Goal: Task Accomplishment & Management: Use online tool/utility

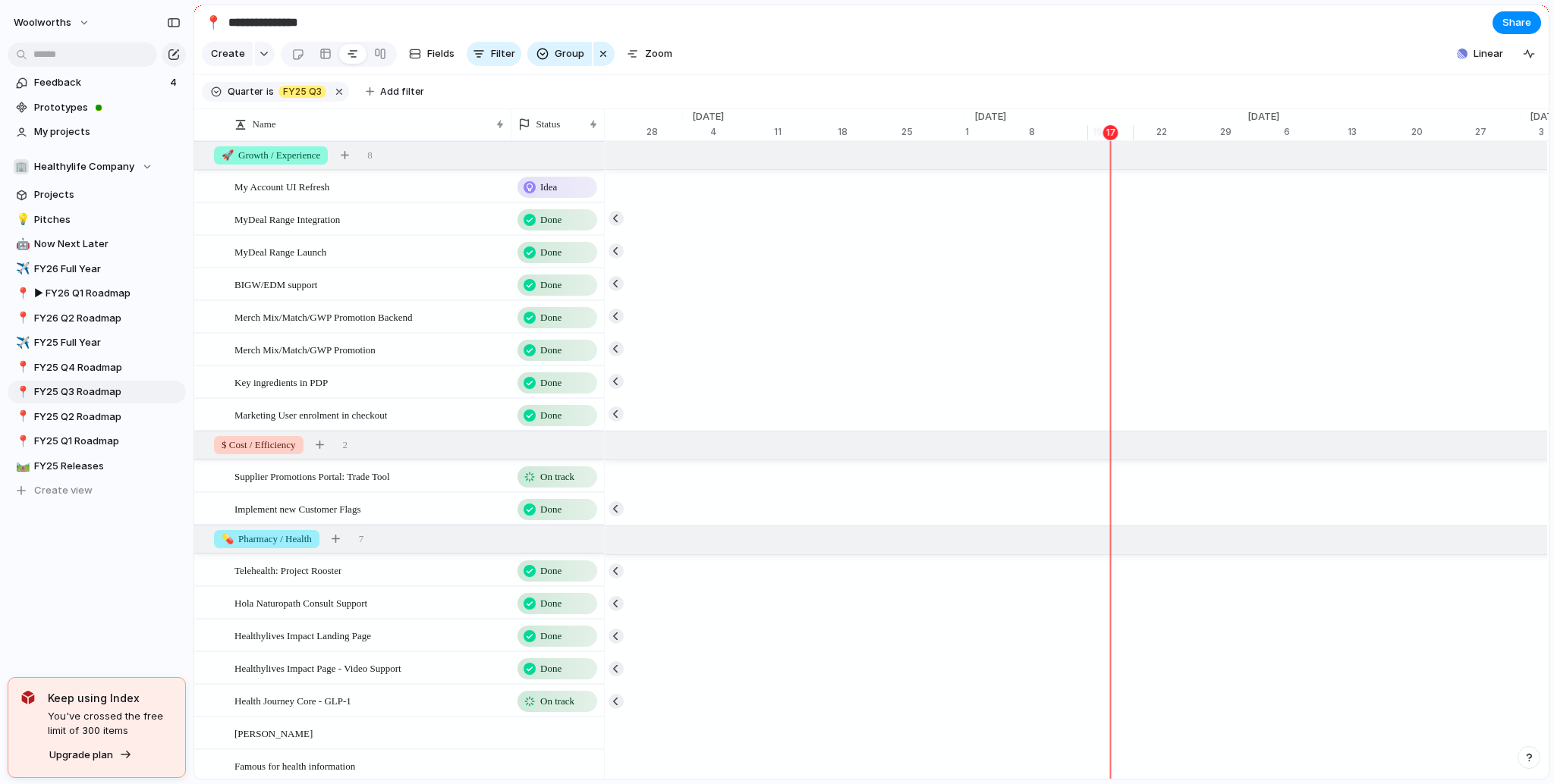
scroll to position [0, 9620]
click at [74, 223] on span "Pitches" at bounding box center [107, 220] width 146 height 15
type input "*******"
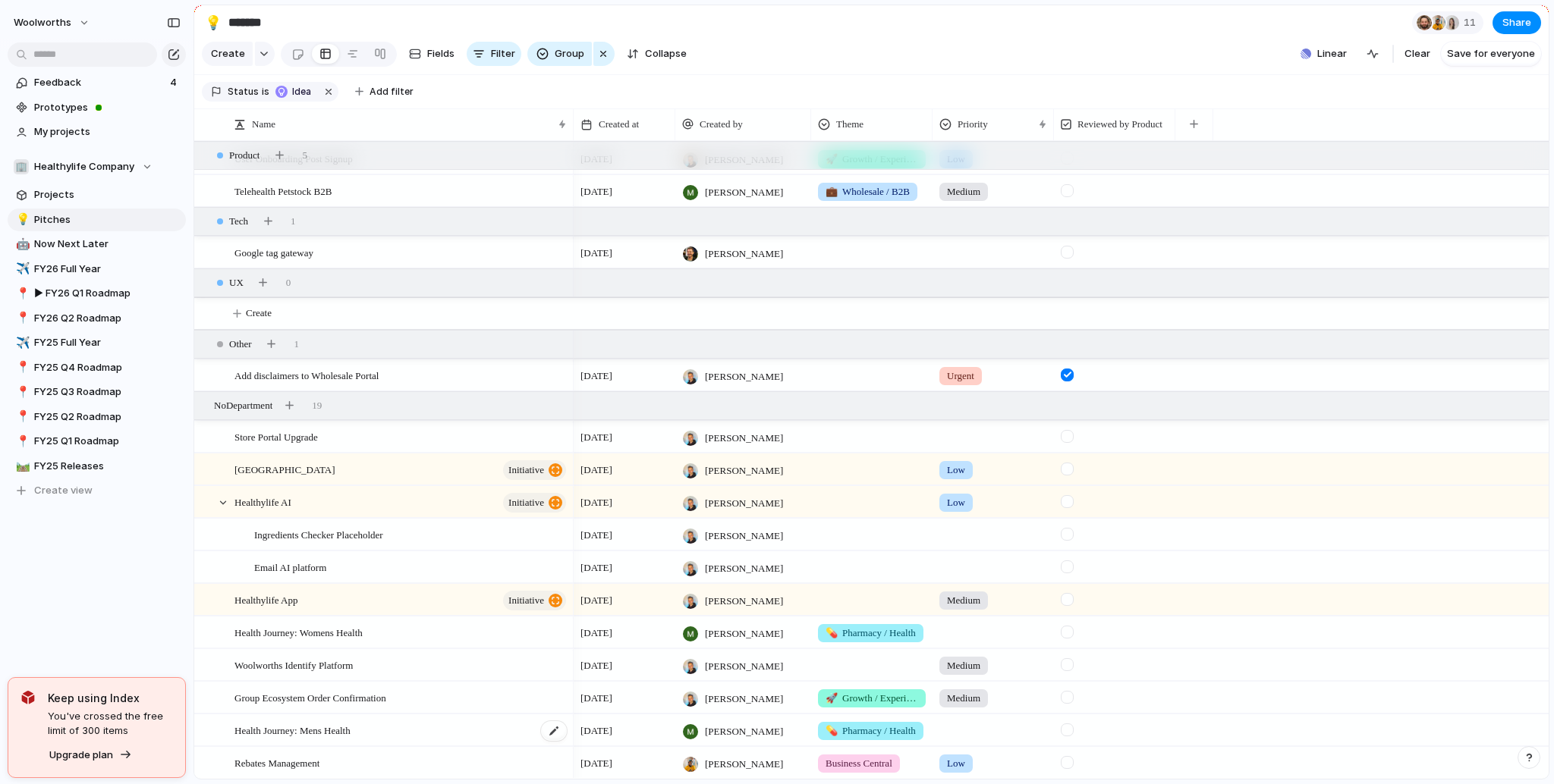
scroll to position [1682, 0]
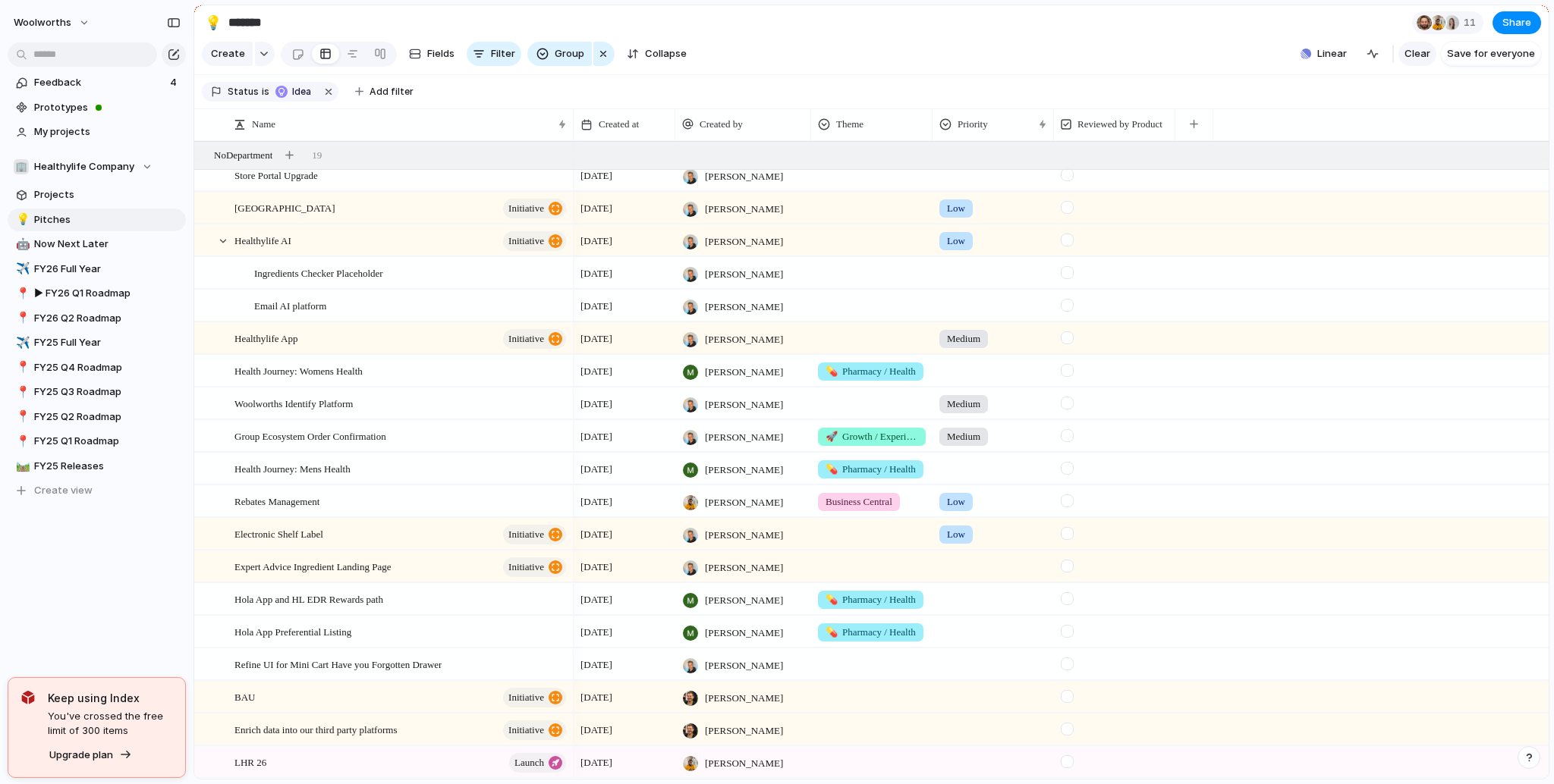
click at [1407, 61] on span "Clear" at bounding box center [1417, 53] width 26 height 15
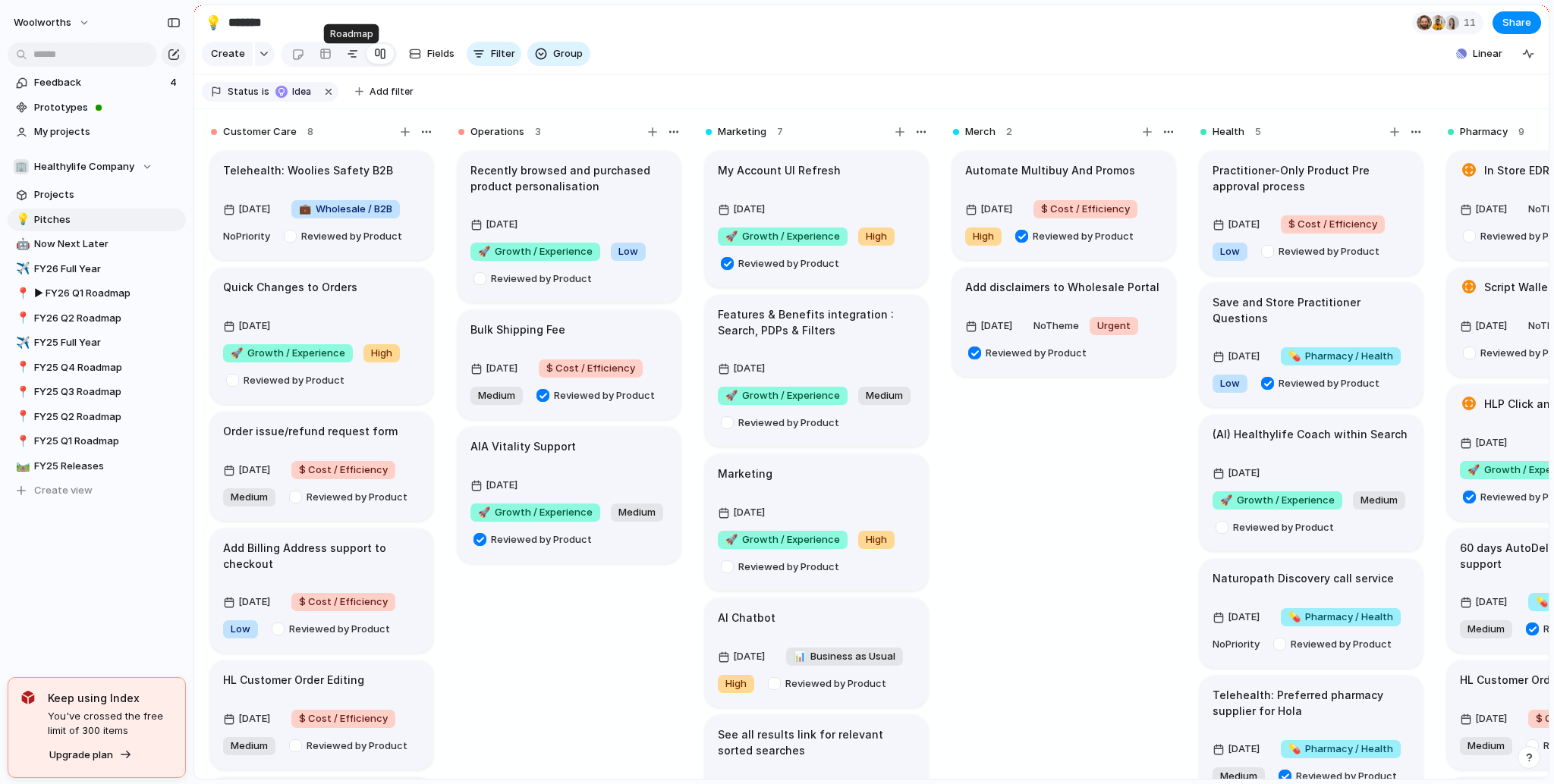
click at [347, 59] on div at bounding box center [352, 53] width 12 height 24
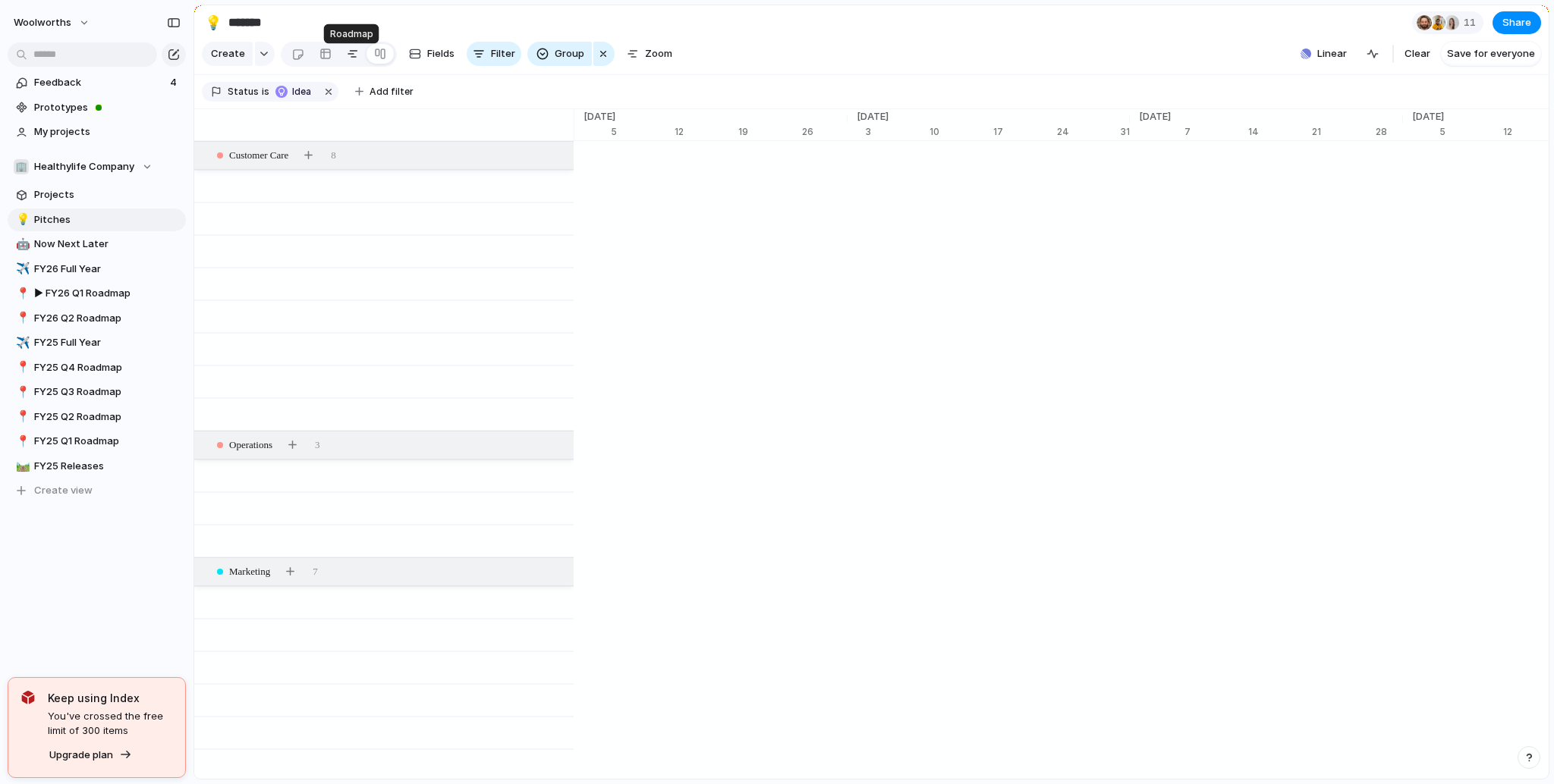
scroll to position [0, 9652]
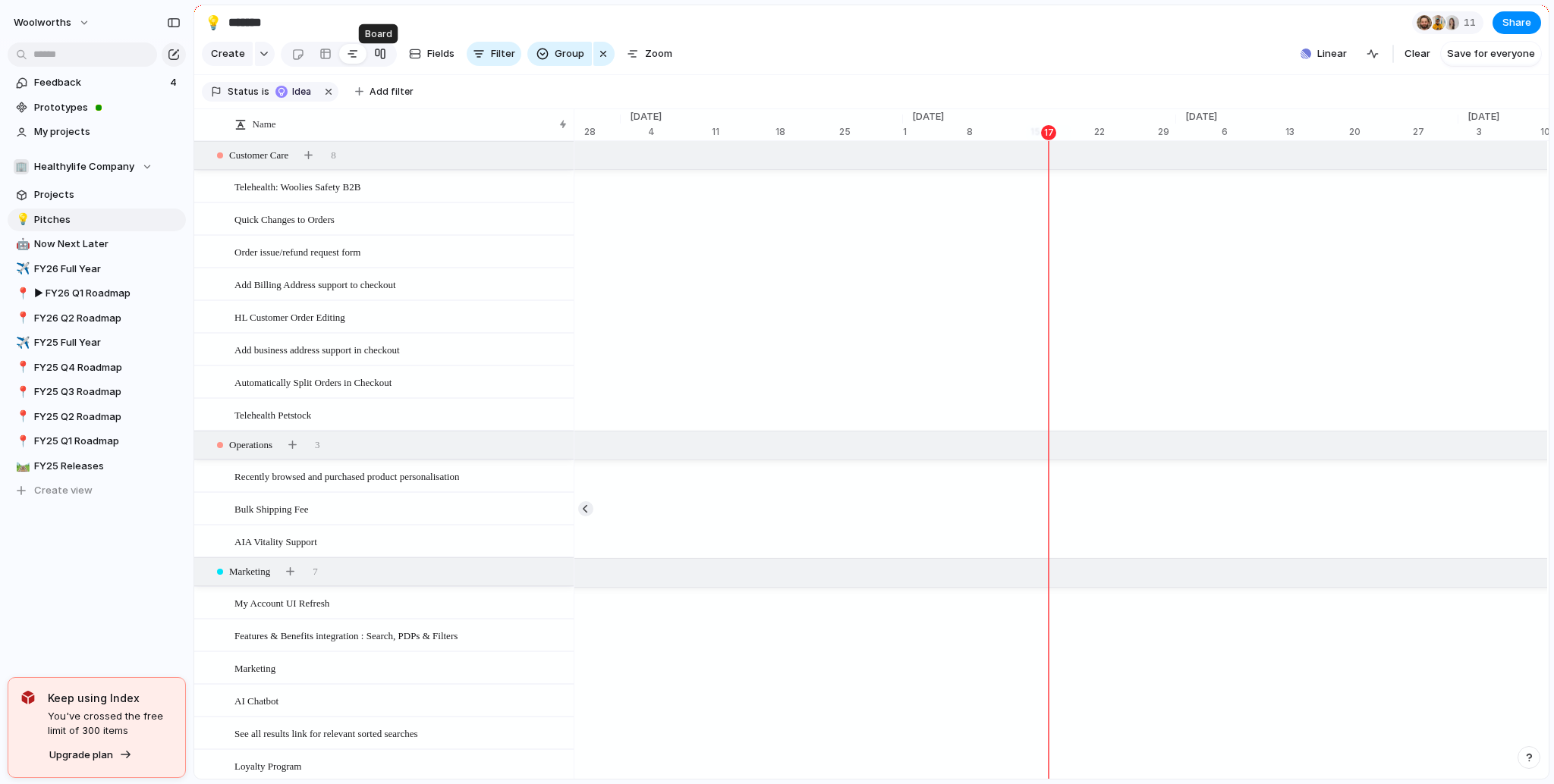
click at [374, 62] on div at bounding box center [379, 53] width 12 height 24
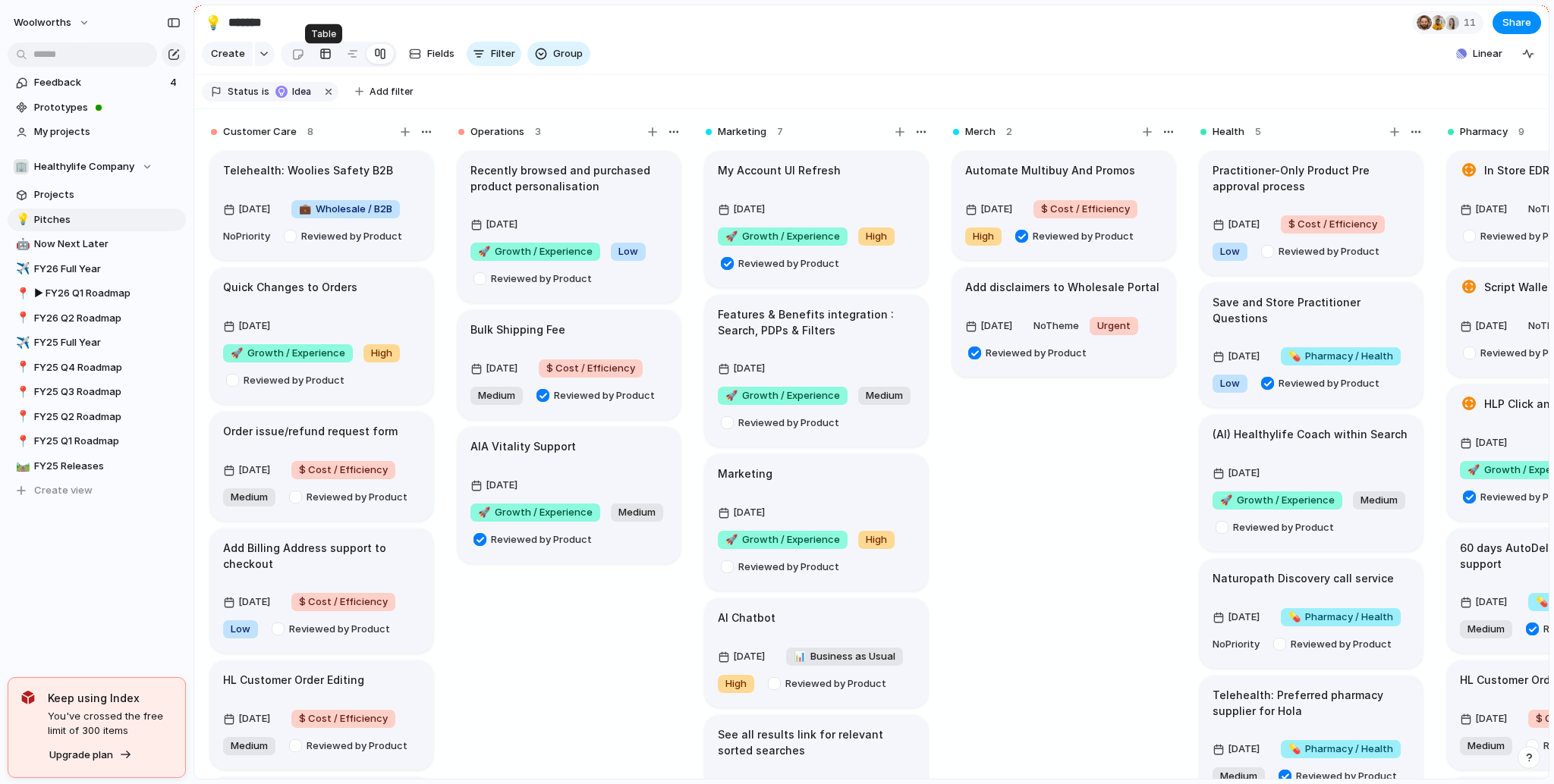
click at [324, 62] on div at bounding box center [325, 53] width 12 height 24
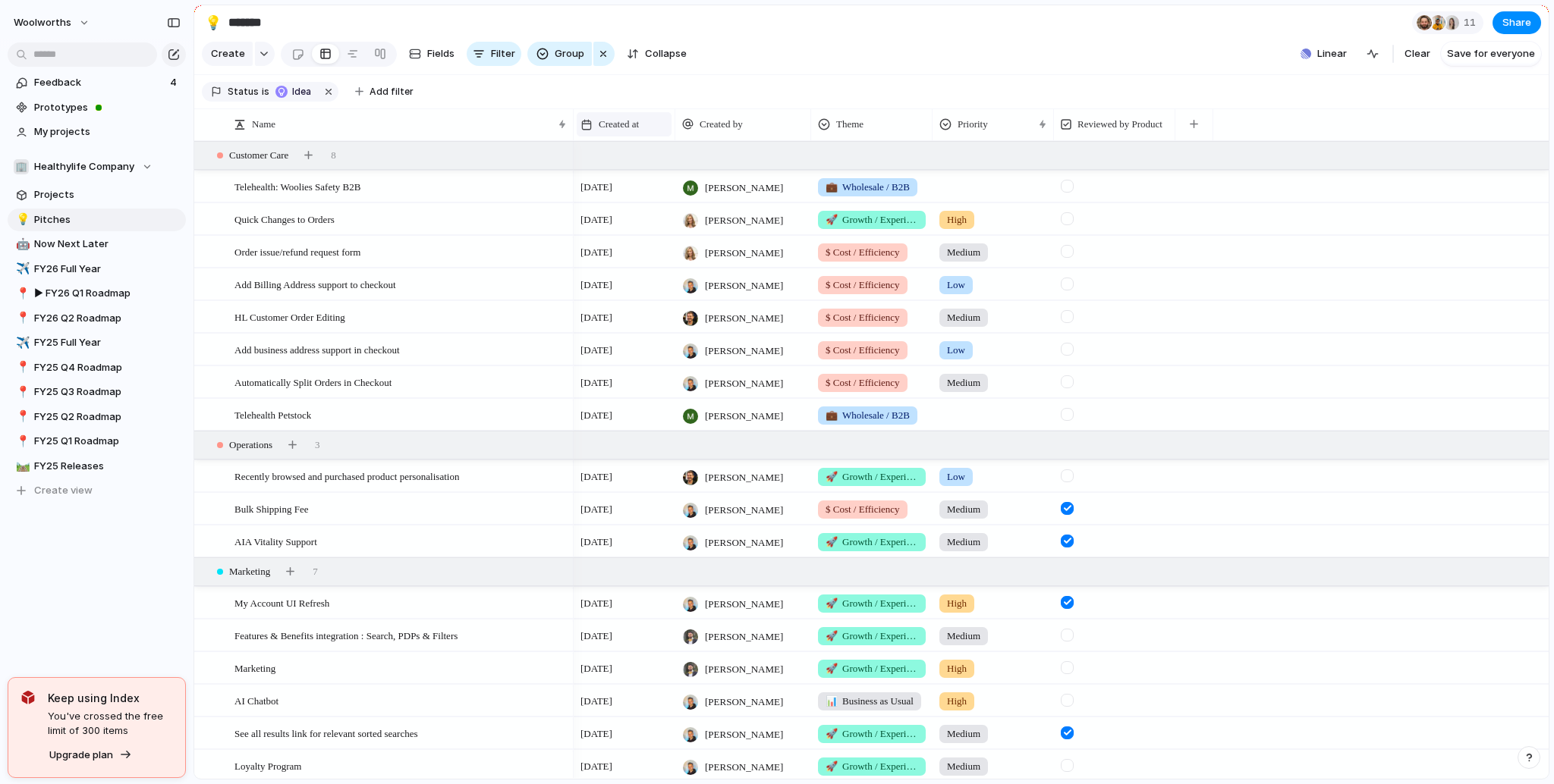
click at [613, 132] on span "Created at" at bounding box center [618, 124] width 41 height 15
click at [629, 216] on span "Sort ascending" at bounding box center [644, 218] width 74 height 15
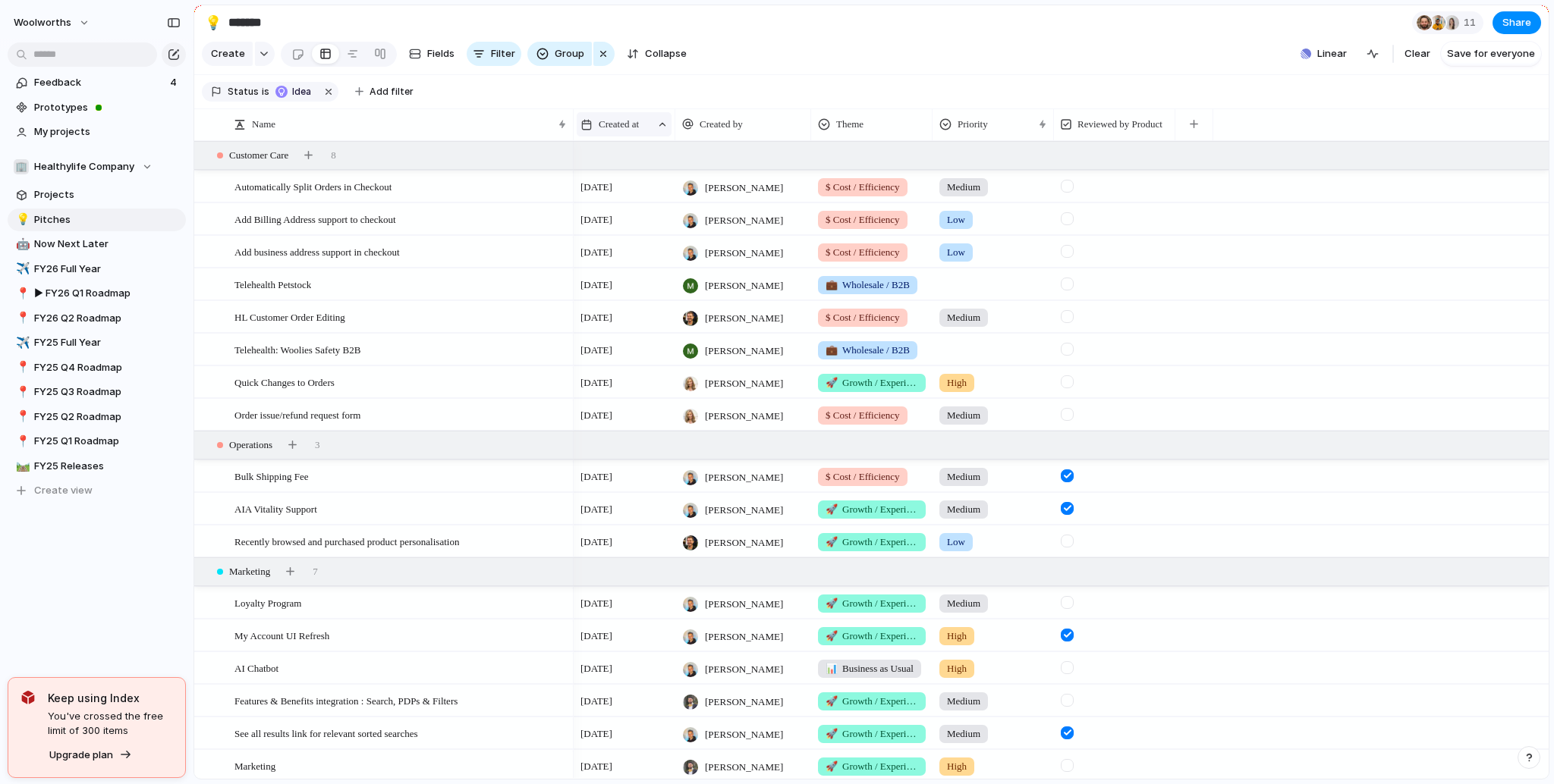
click at [617, 132] on span "Created at" at bounding box center [618, 124] width 41 height 15
click at [624, 244] on span "Sort descending" at bounding box center [646, 244] width 79 height 15
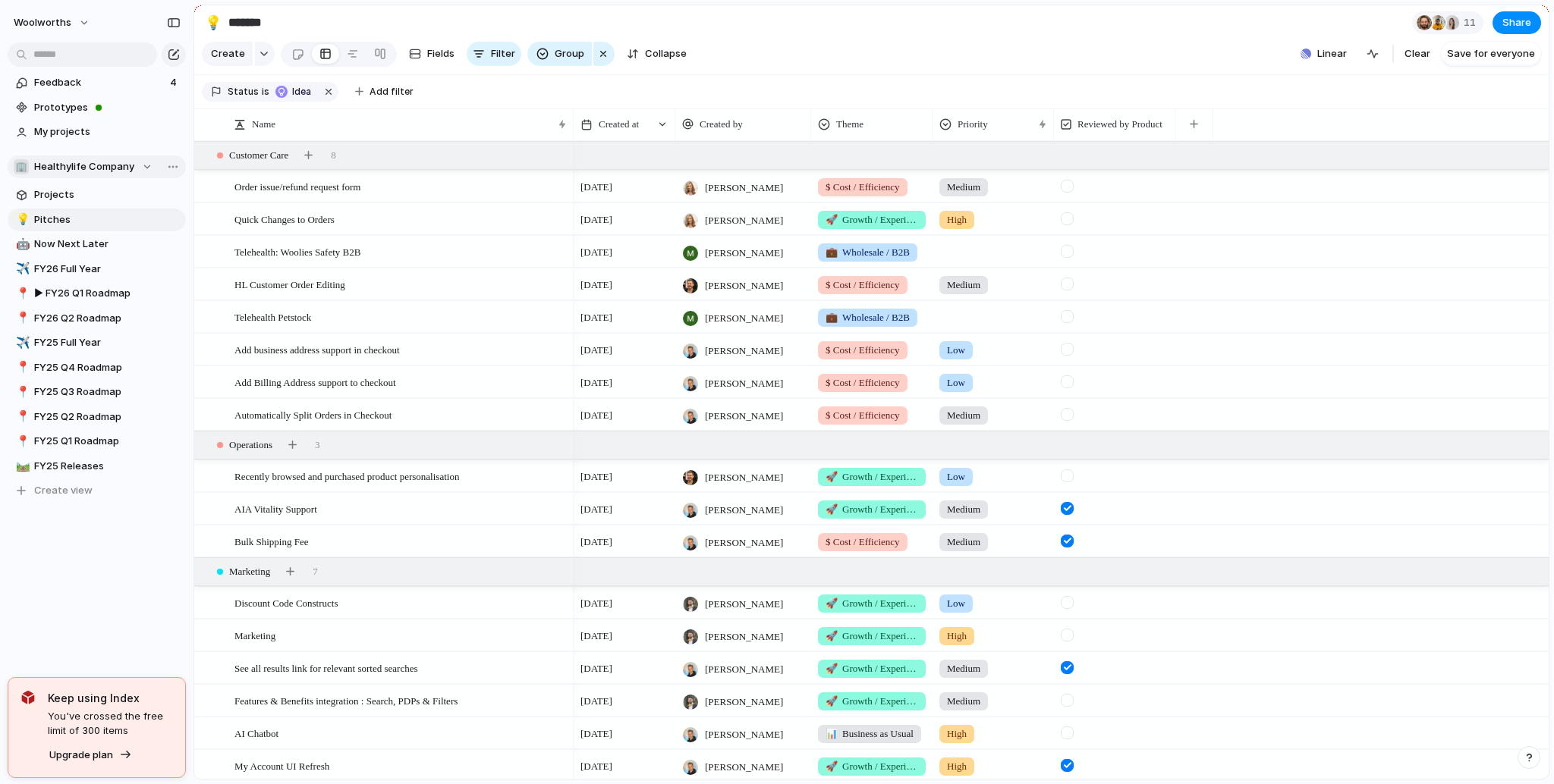
click at [96, 165] on span "Healthylife Company" at bounding box center [84, 167] width 100 height 15
click at [80, 278] on span "Product & Design" at bounding box center [87, 279] width 82 height 15
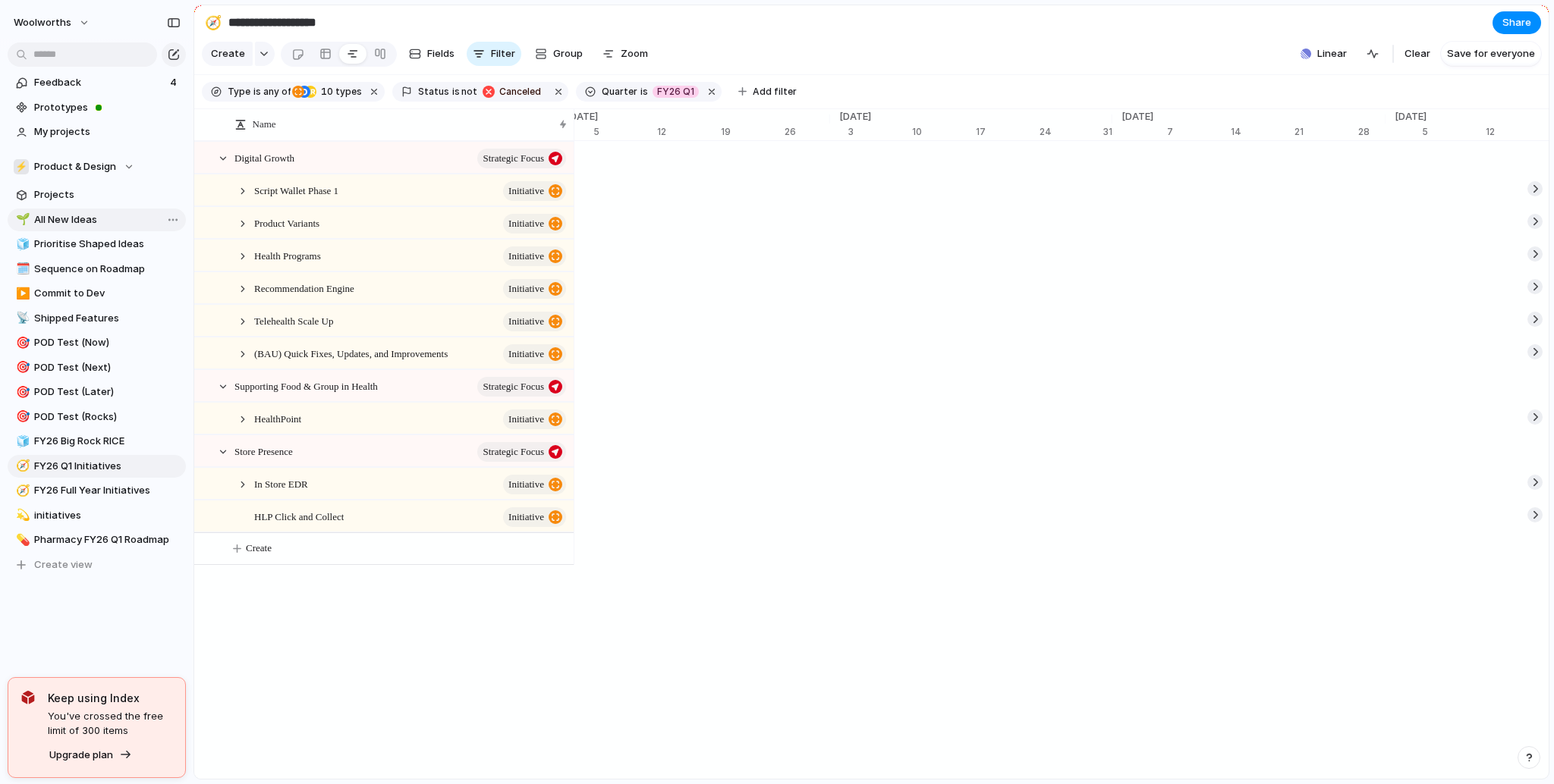
scroll to position [0, 17]
click at [71, 228] on link "🌱 All New Ideas" at bounding box center [96, 220] width 178 height 23
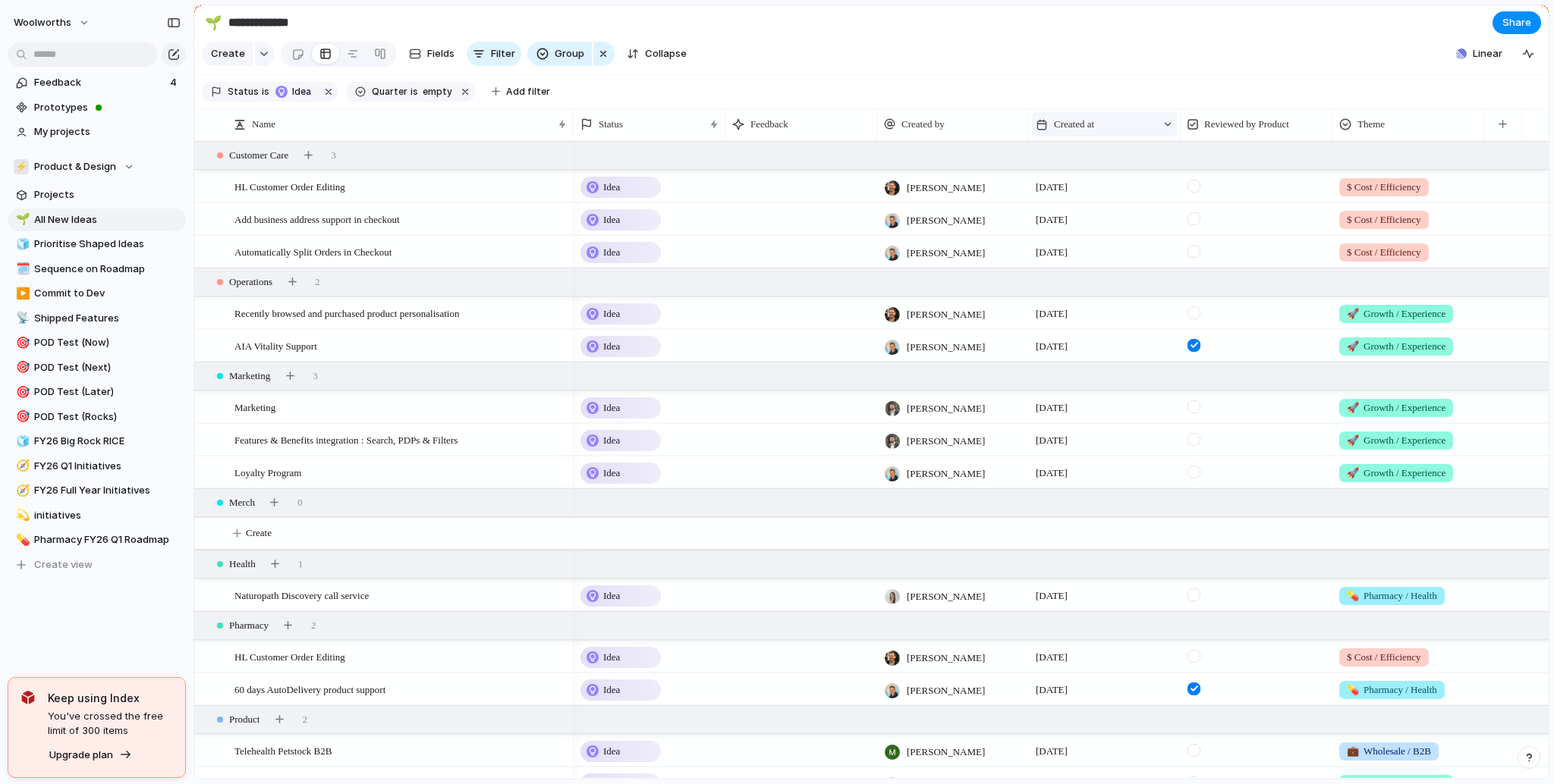
click at [1079, 132] on span "Created at" at bounding box center [1074, 124] width 41 height 15
click at [941, 55] on div "Modify Hide Sort ascending Clear sort" at bounding box center [777, 392] width 1554 height 784
click at [599, 60] on div "button" at bounding box center [603, 54] width 12 height 18
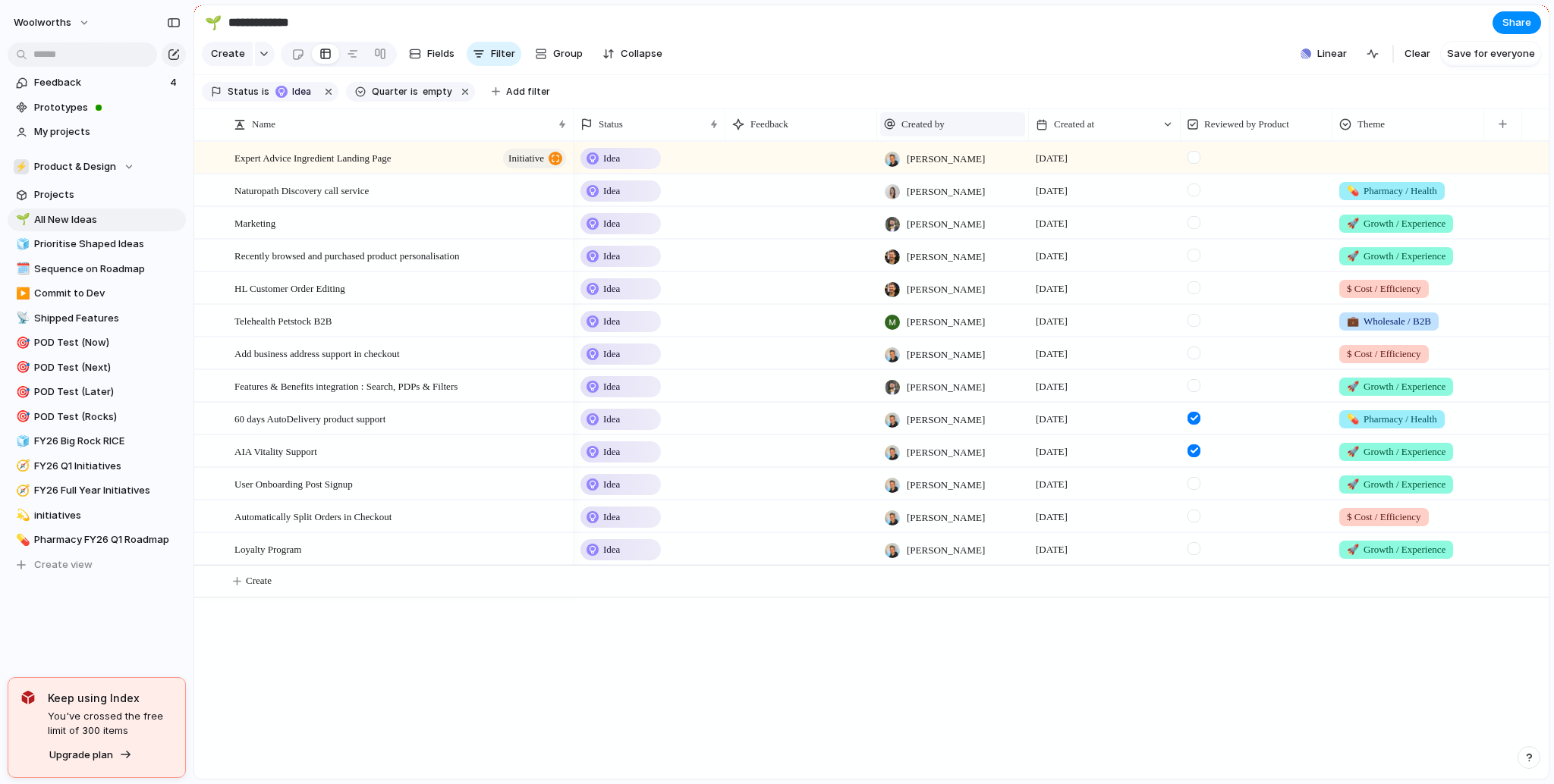
click at [974, 124] on div "Created by" at bounding box center [953, 124] width 145 height 24
click at [926, 242] on span "Sort descending" at bounding box center [949, 242] width 79 height 15
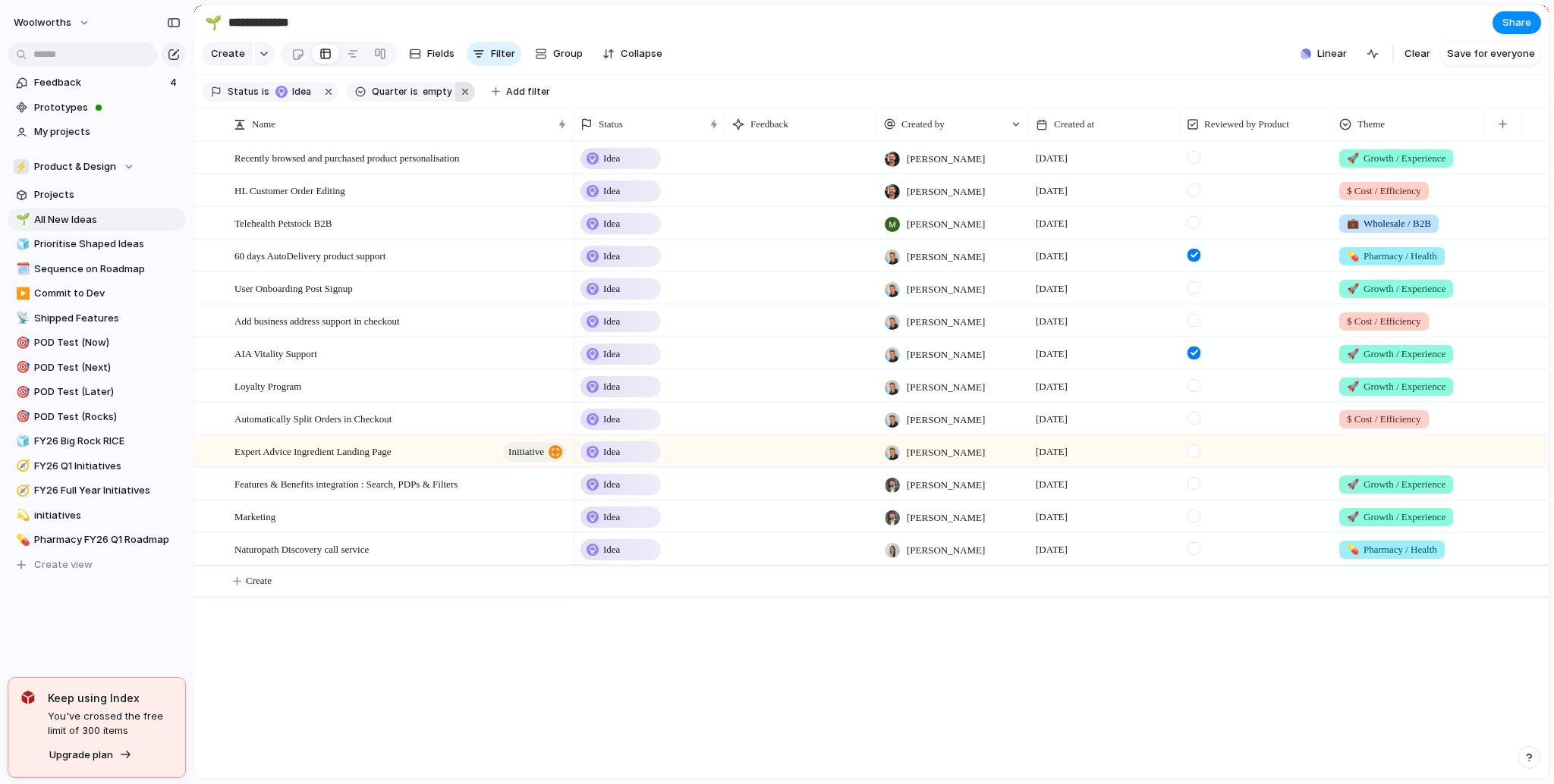
click at [463, 102] on button "button" at bounding box center [465, 92] width 20 height 20
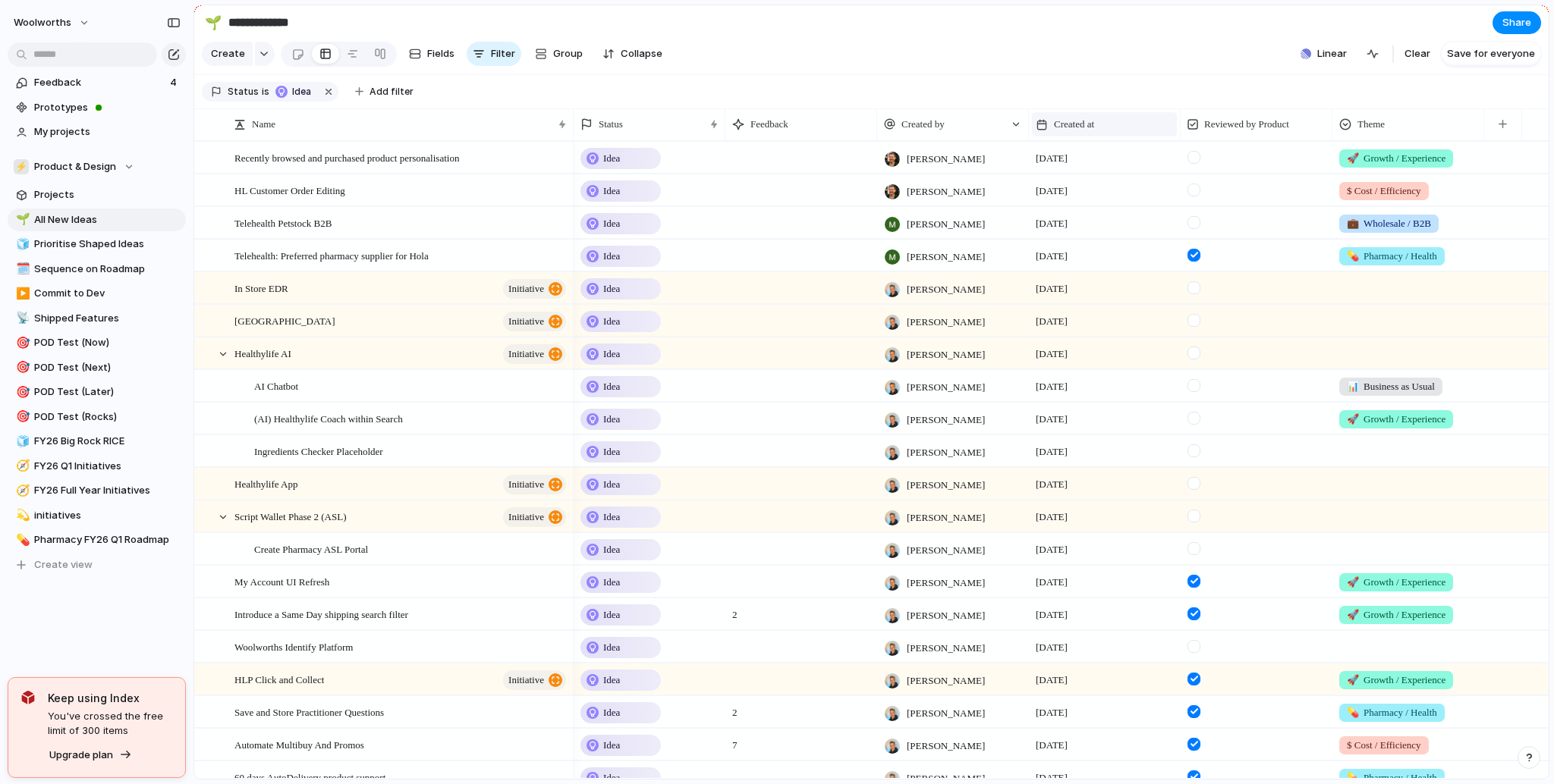
click at [1116, 132] on div "Created at" at bounding box center [1104, 124] width 137 height 15
click at [1082, 241] on span "Sort descending" at bounding box center [1102, 242] width 79 height 15
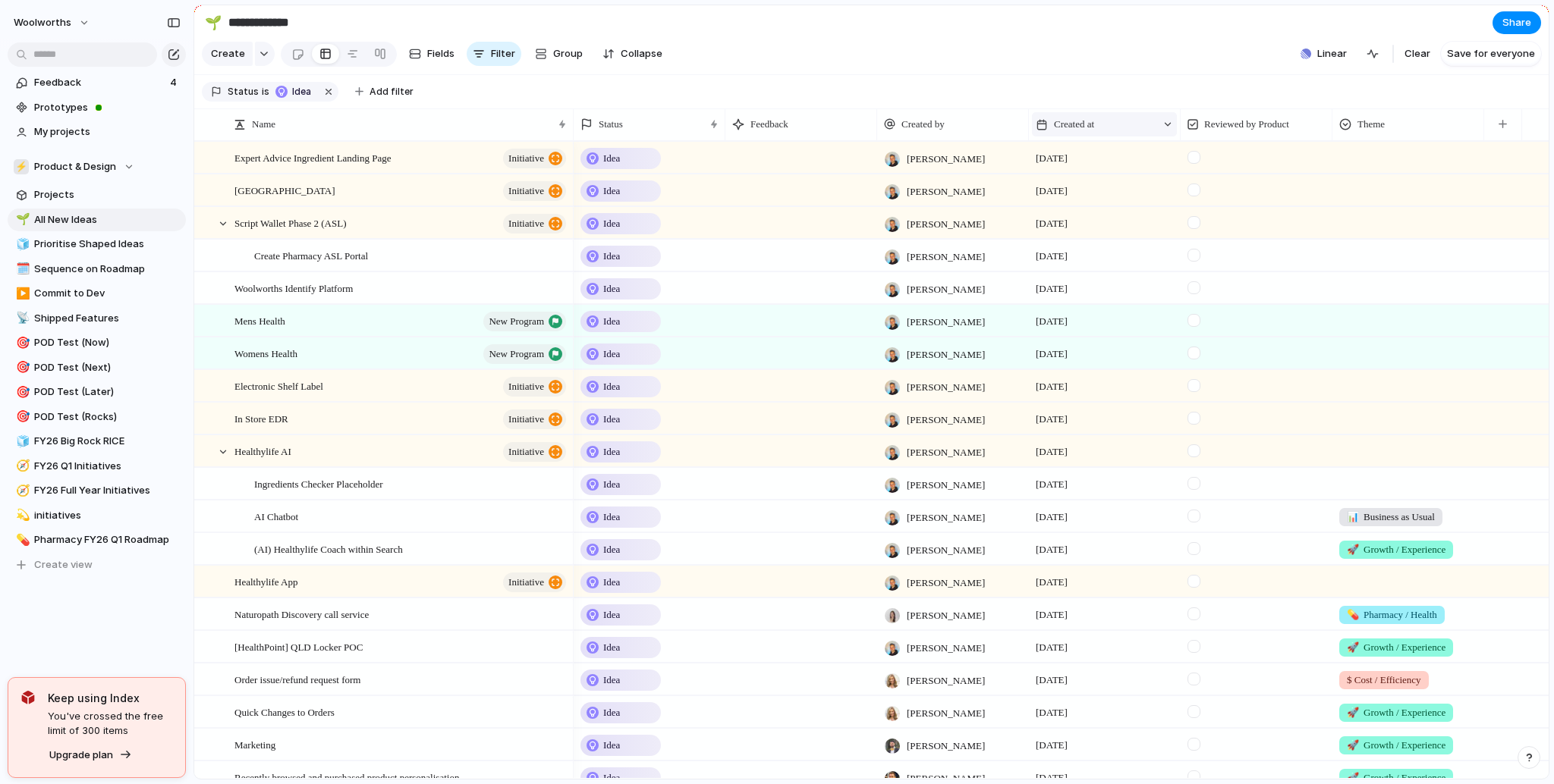
click at [1073, 132] on span "Created at" at bounding box center [1074, 124] width 41 height 15
click at [1073, 225] on span "Sort ascending" at bounding box center [1099, 218] width 74 height 15
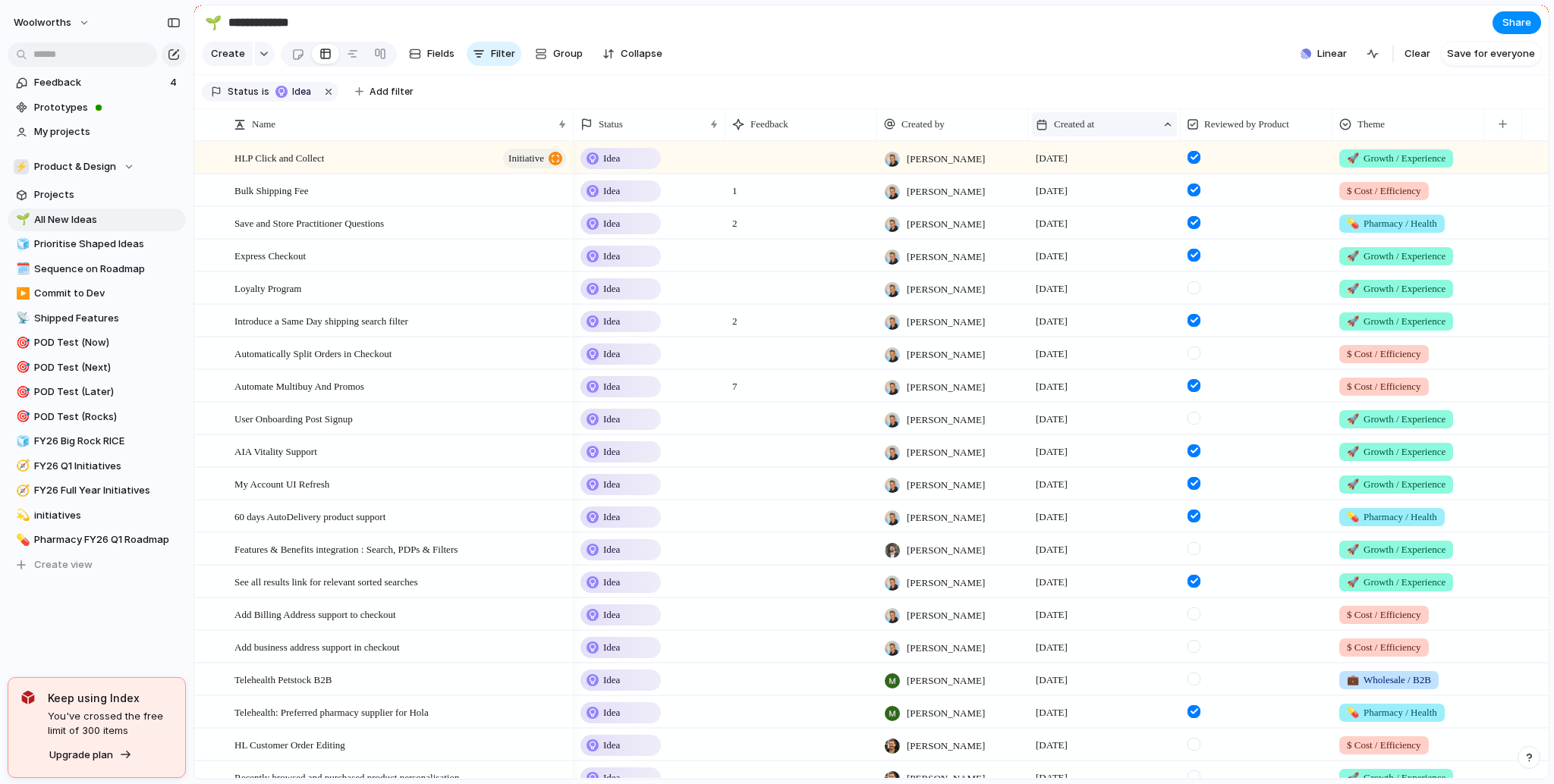
click at [1067, 132] on span "Created at" at bounding box center [1074, 124] width 41 height 15
click at [1060, 242] on div "Sort descending" at bounding box center [1092, 244] width 99 height 15
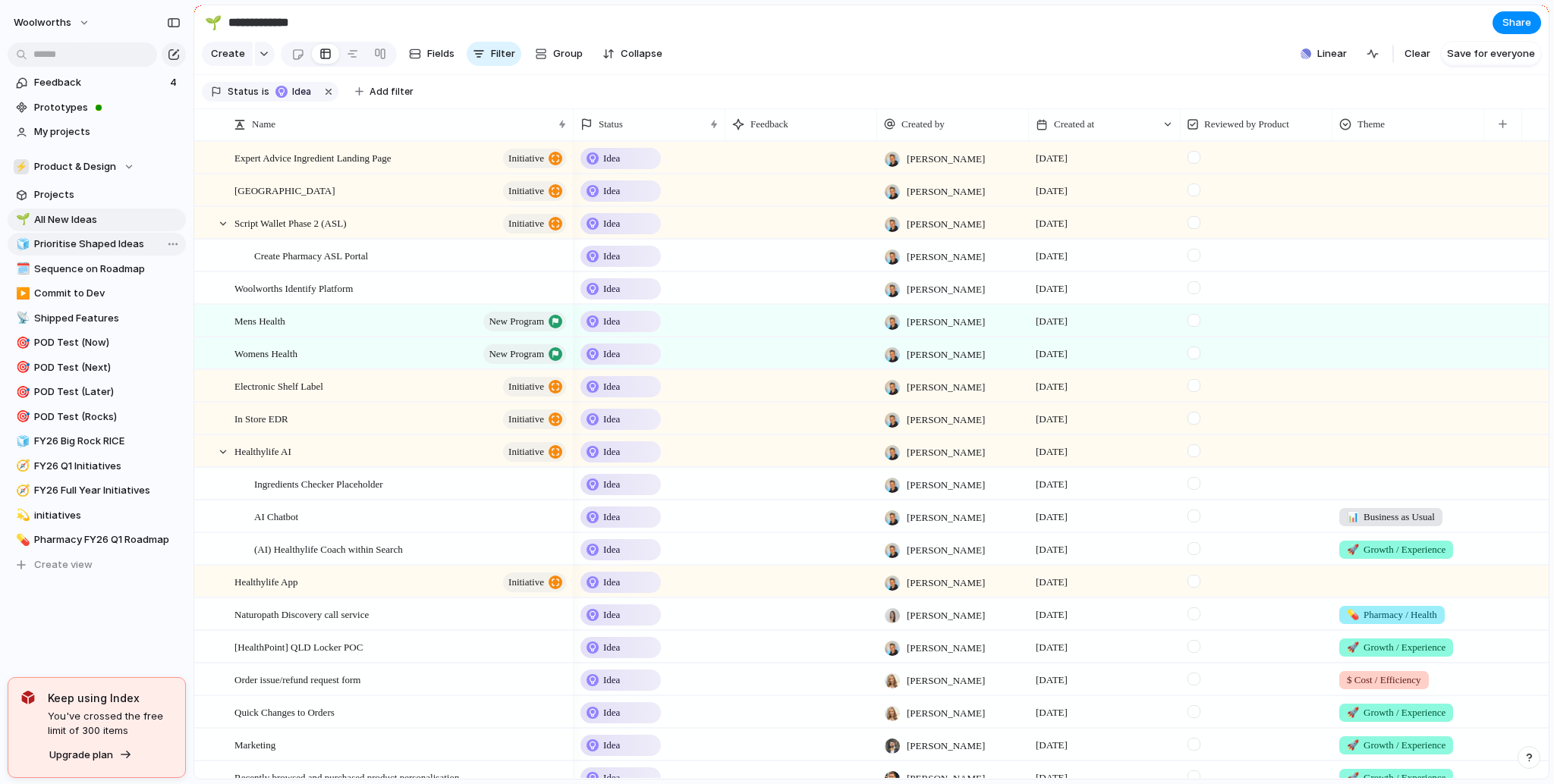
click at [87, 244] on span "Prioritise Shaped Ideas" at bounding box center [107, 244] width 146 height 15
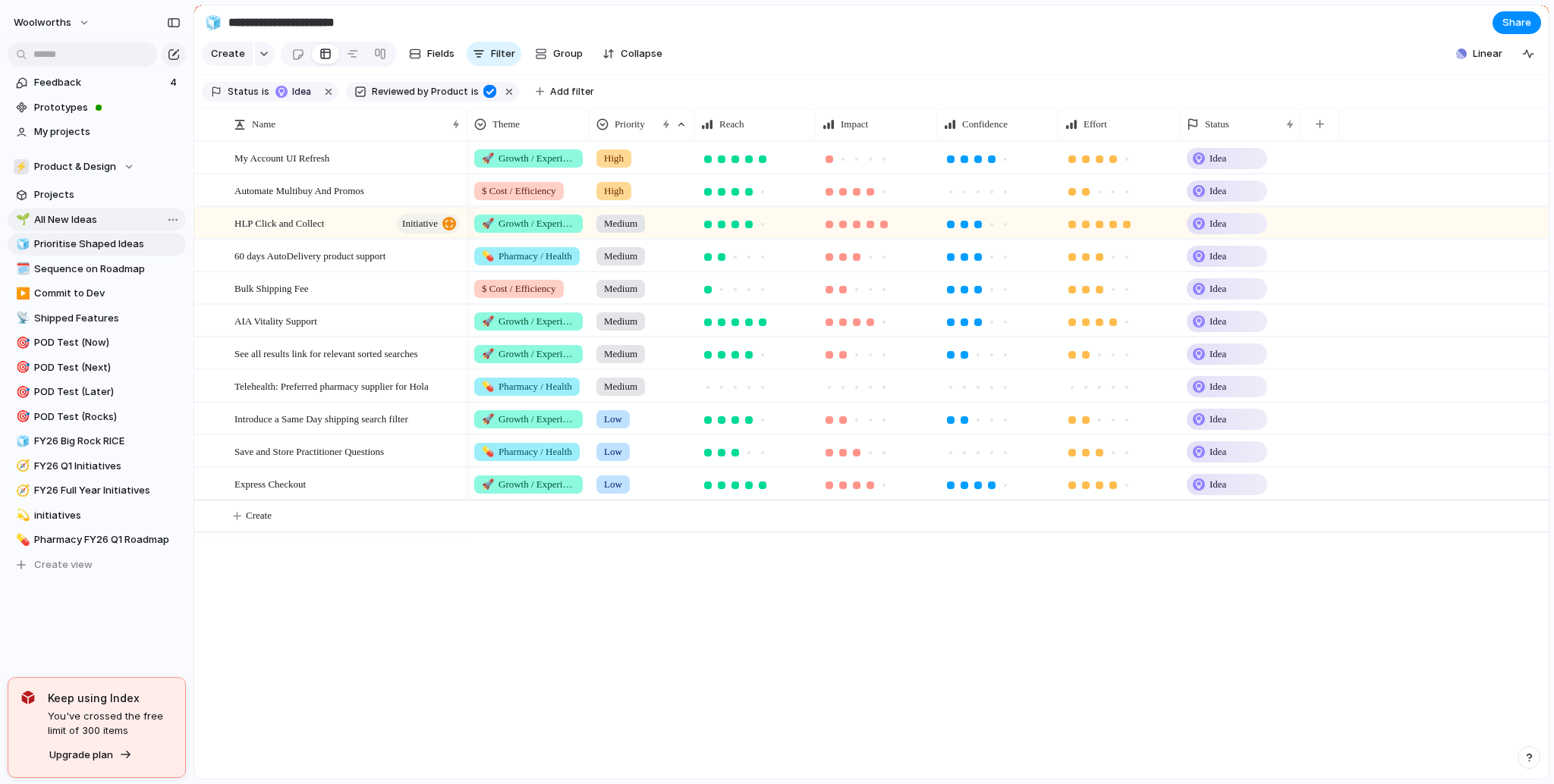
click at [88, 218] on span "All New Ideas" at bounding box center [107, 220] width 146 height 15
type input "**********"
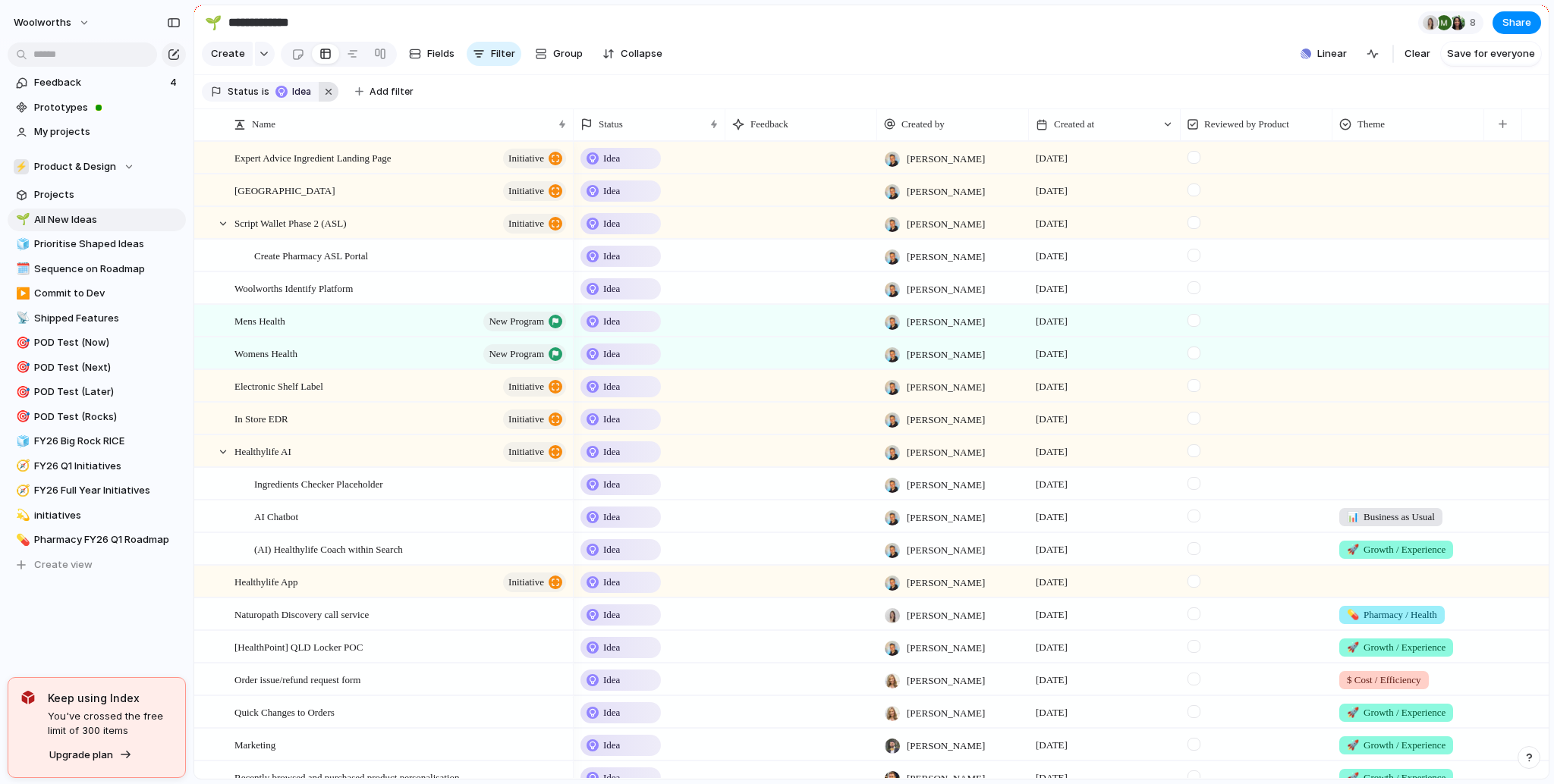
click at [319, 99] on button "button" at bounding box center [329, 92] width 20 height 20
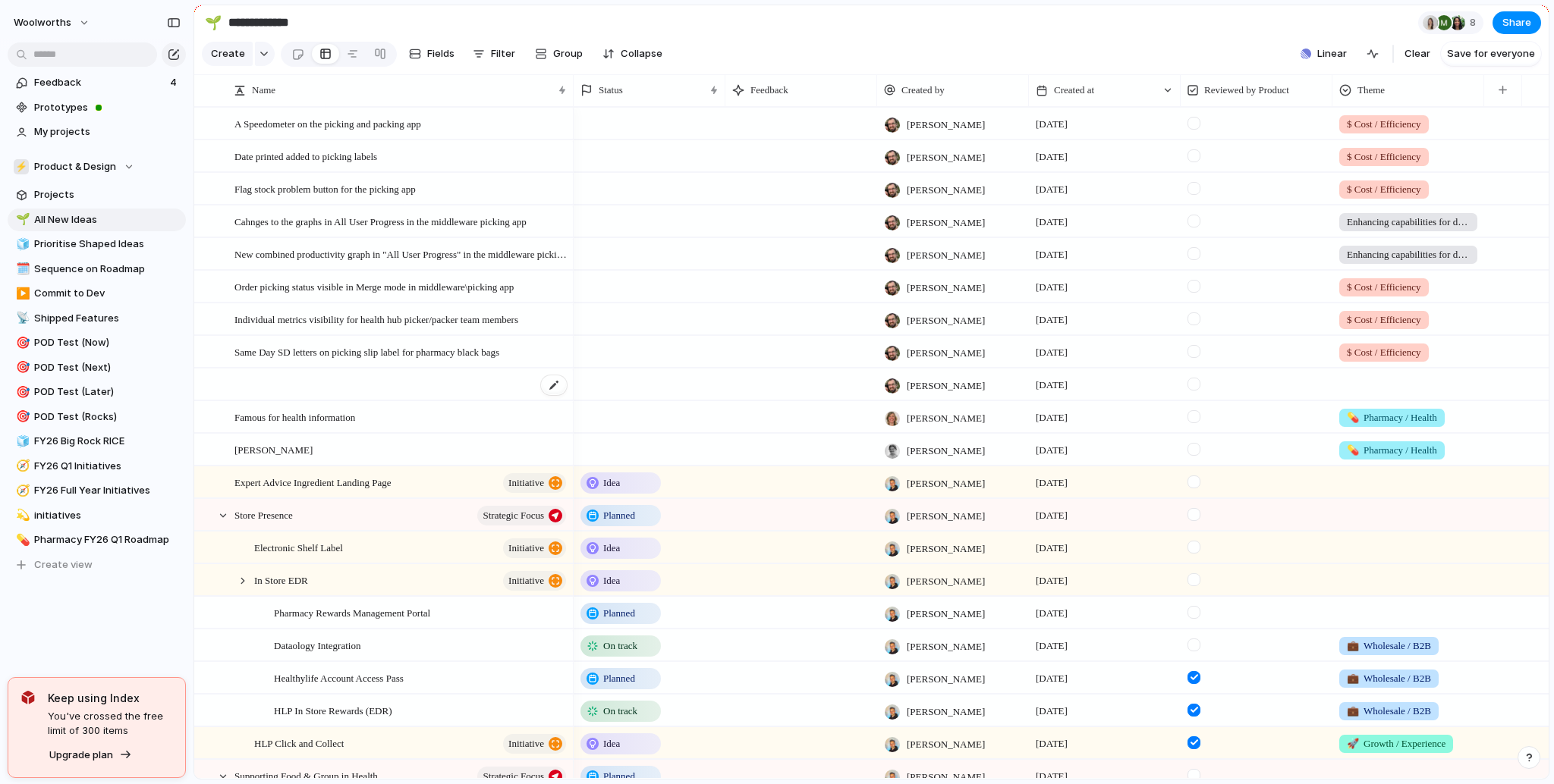
click at [425, 397] on div at bounding box center [401, 385] width 334 height 32
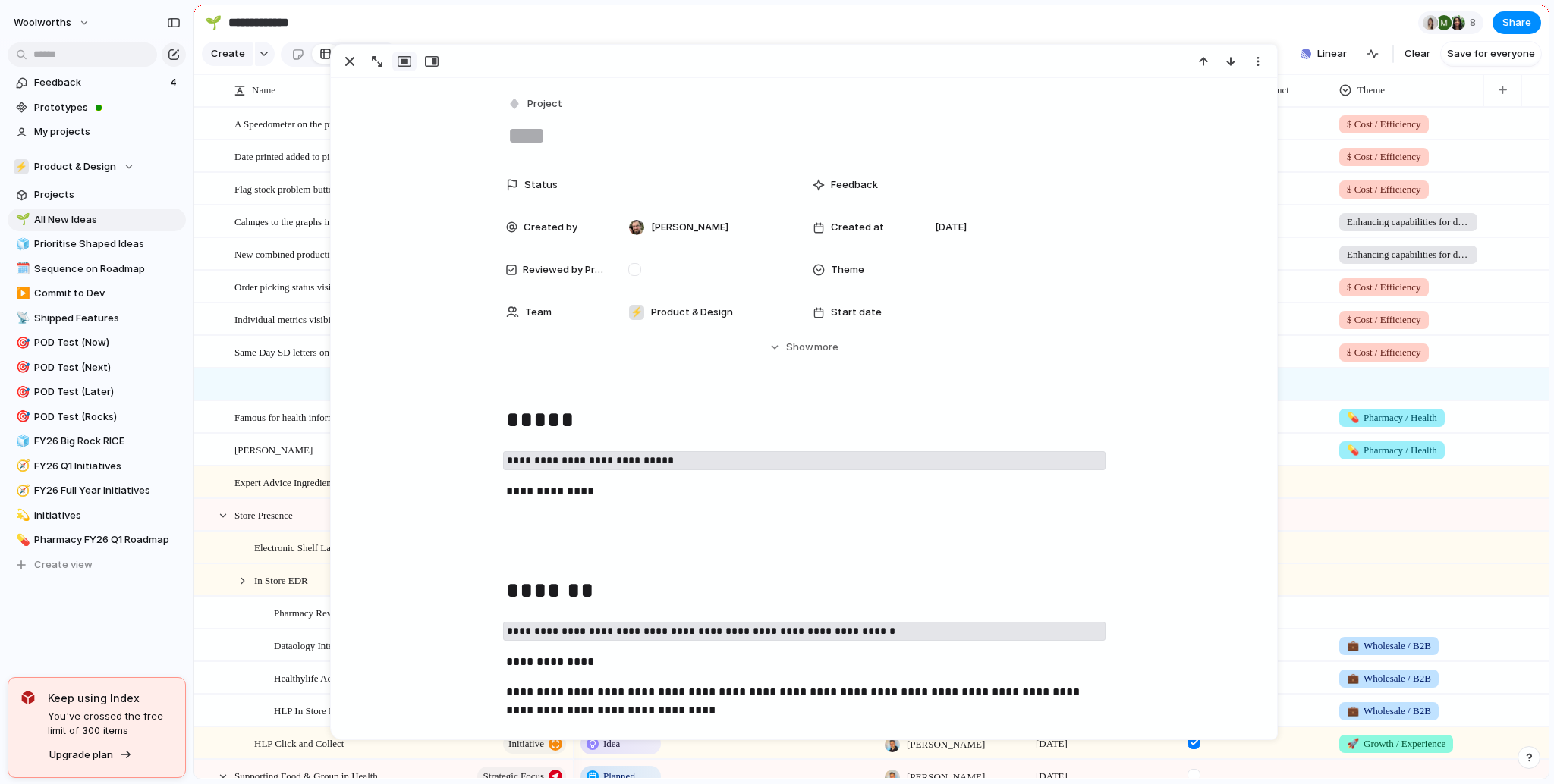
click at [299, 383] on div at bounding box center [401, 385] width 334 height 32
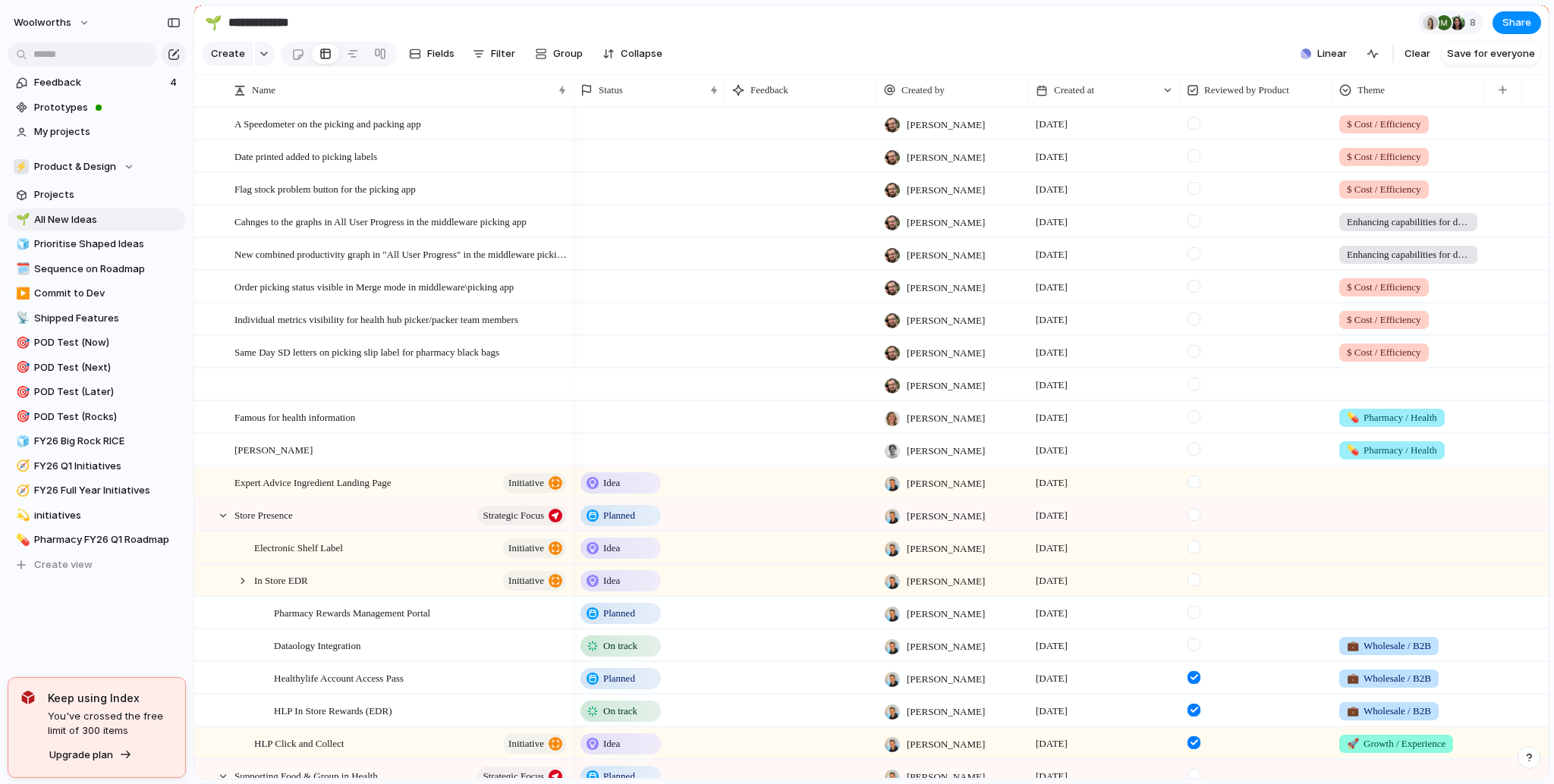
click at [592, 459] on div at bounding box center [649, 450] width 151 height 32
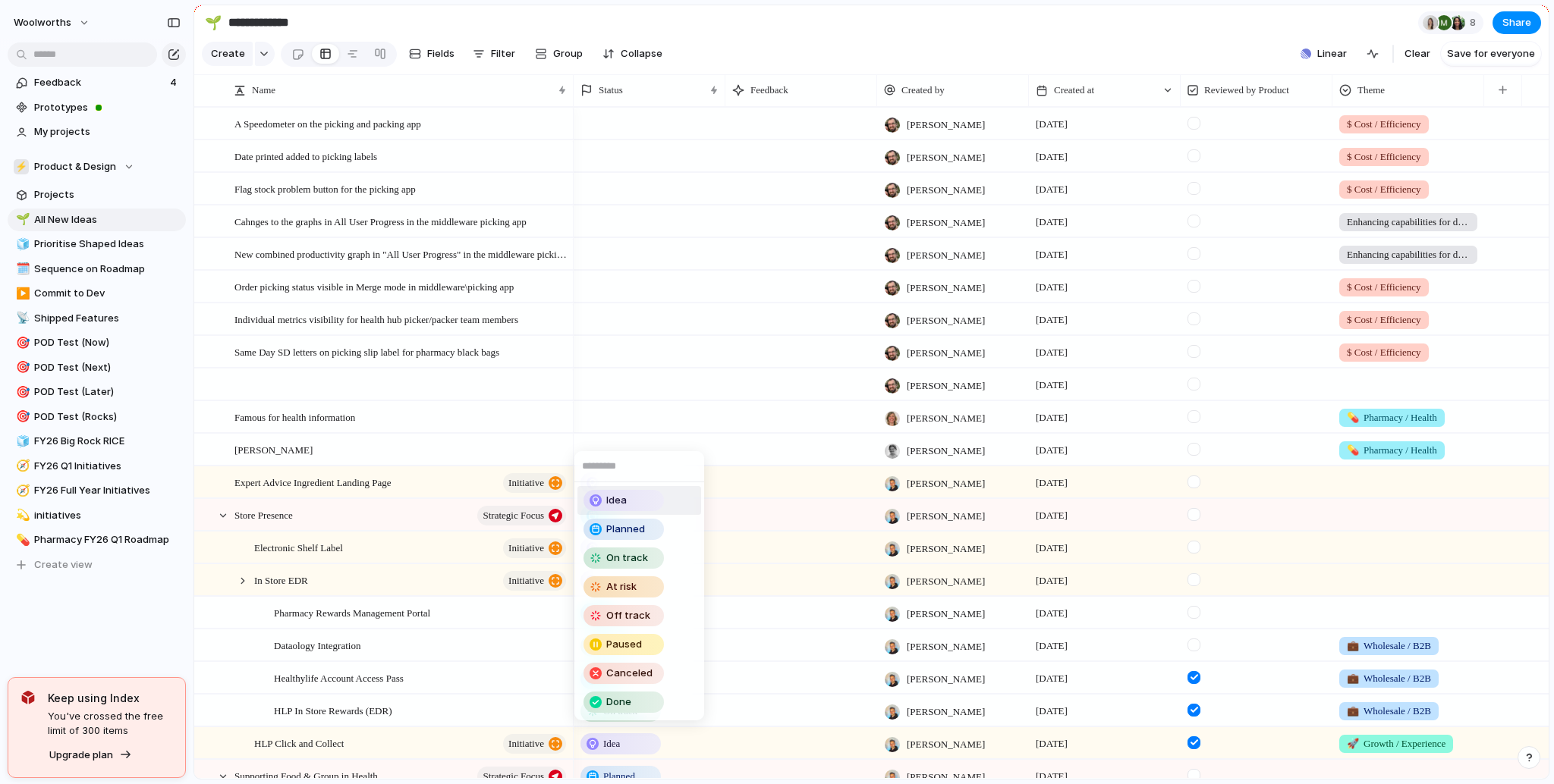
click at [616, 497] on span "Idea" at bounding box center [617, 500] width 21 height 15
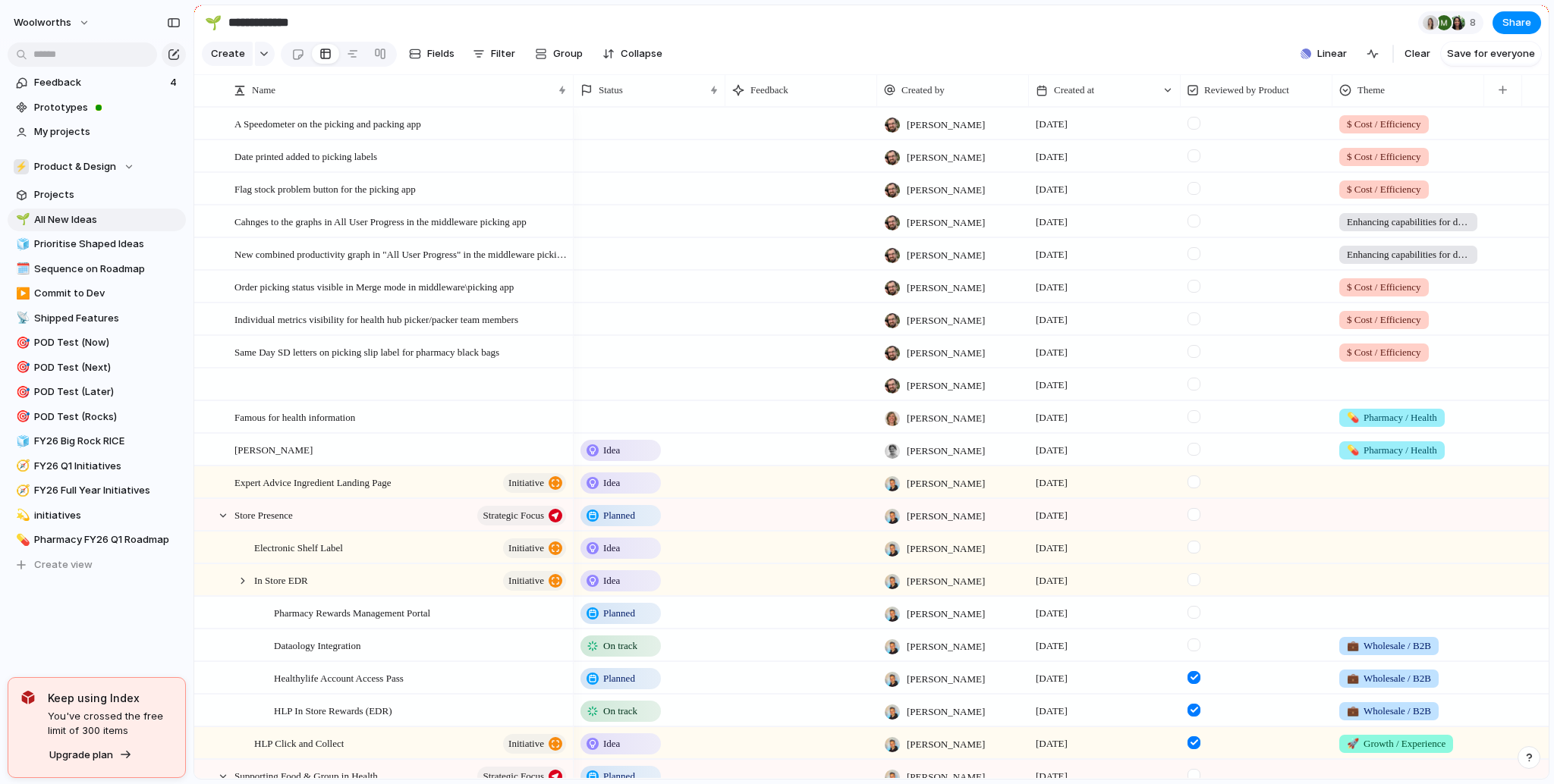
click at [608, 433] on div at bounding box center [649, 416] width 151 height 32
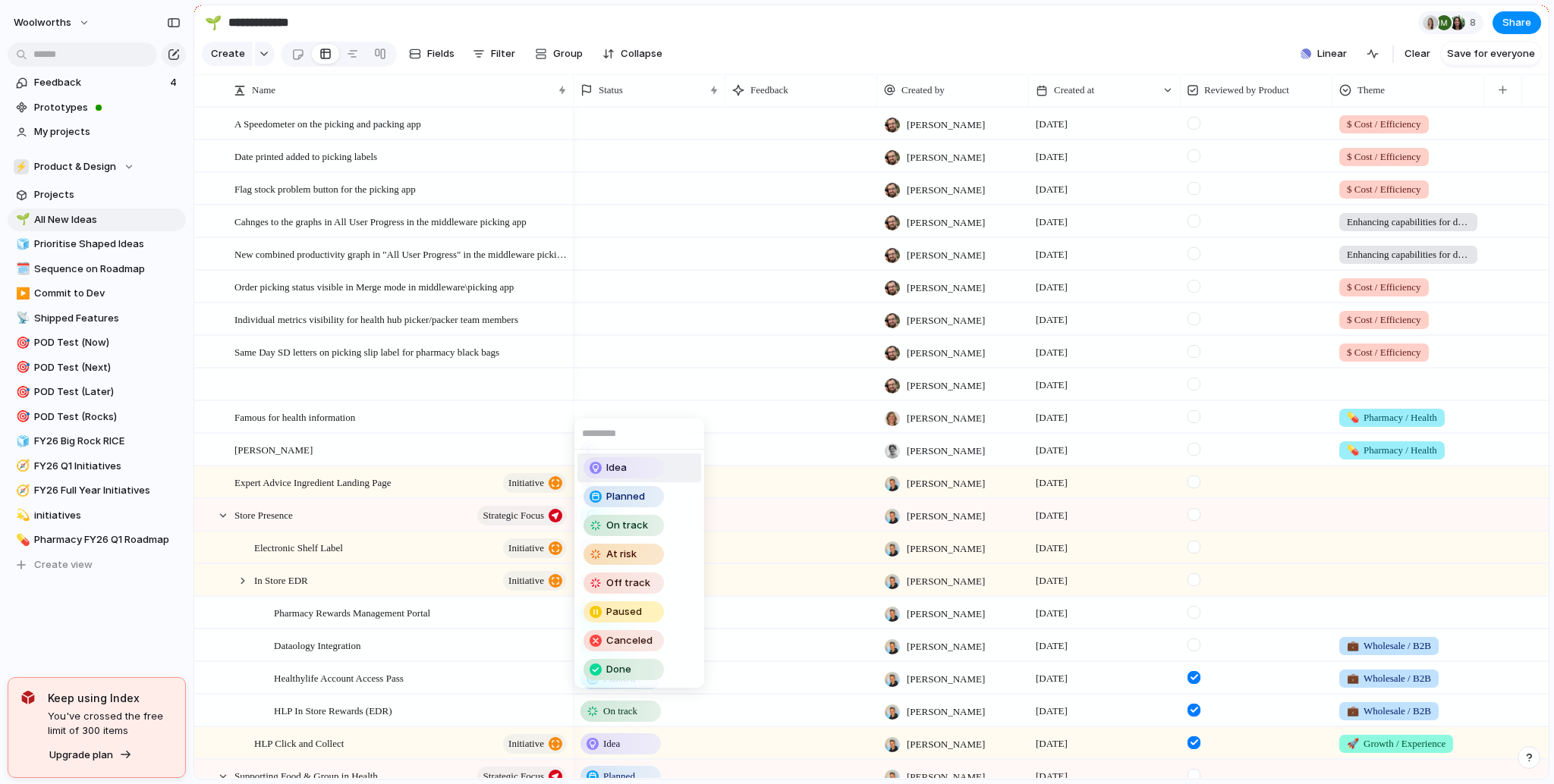
click at [615, 465] on span "Idea" at bounding box center [617, 468] width 21 height 15
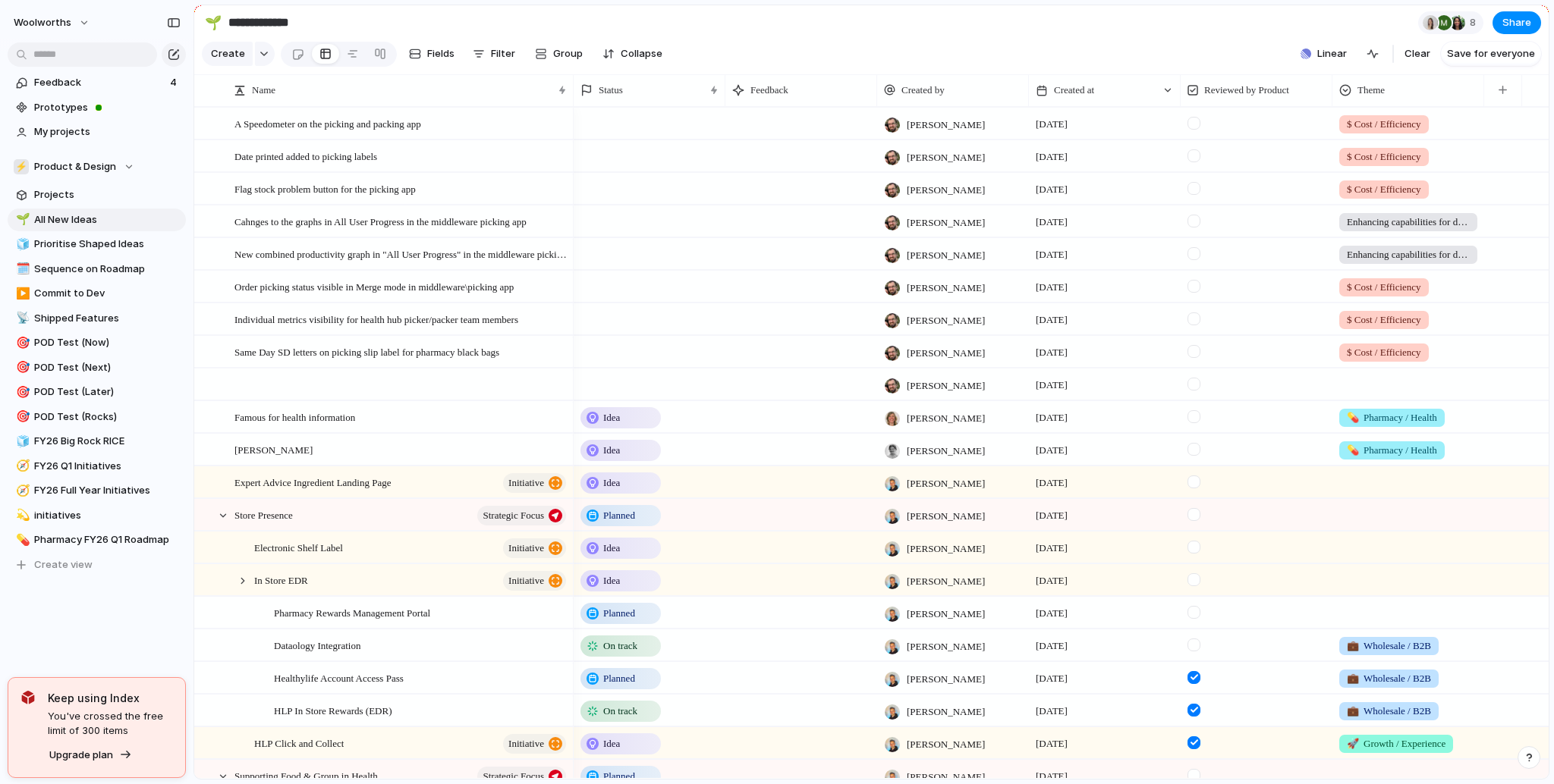
click at [592, 387] on div at bounding box center [649, 384] width 151 height 32
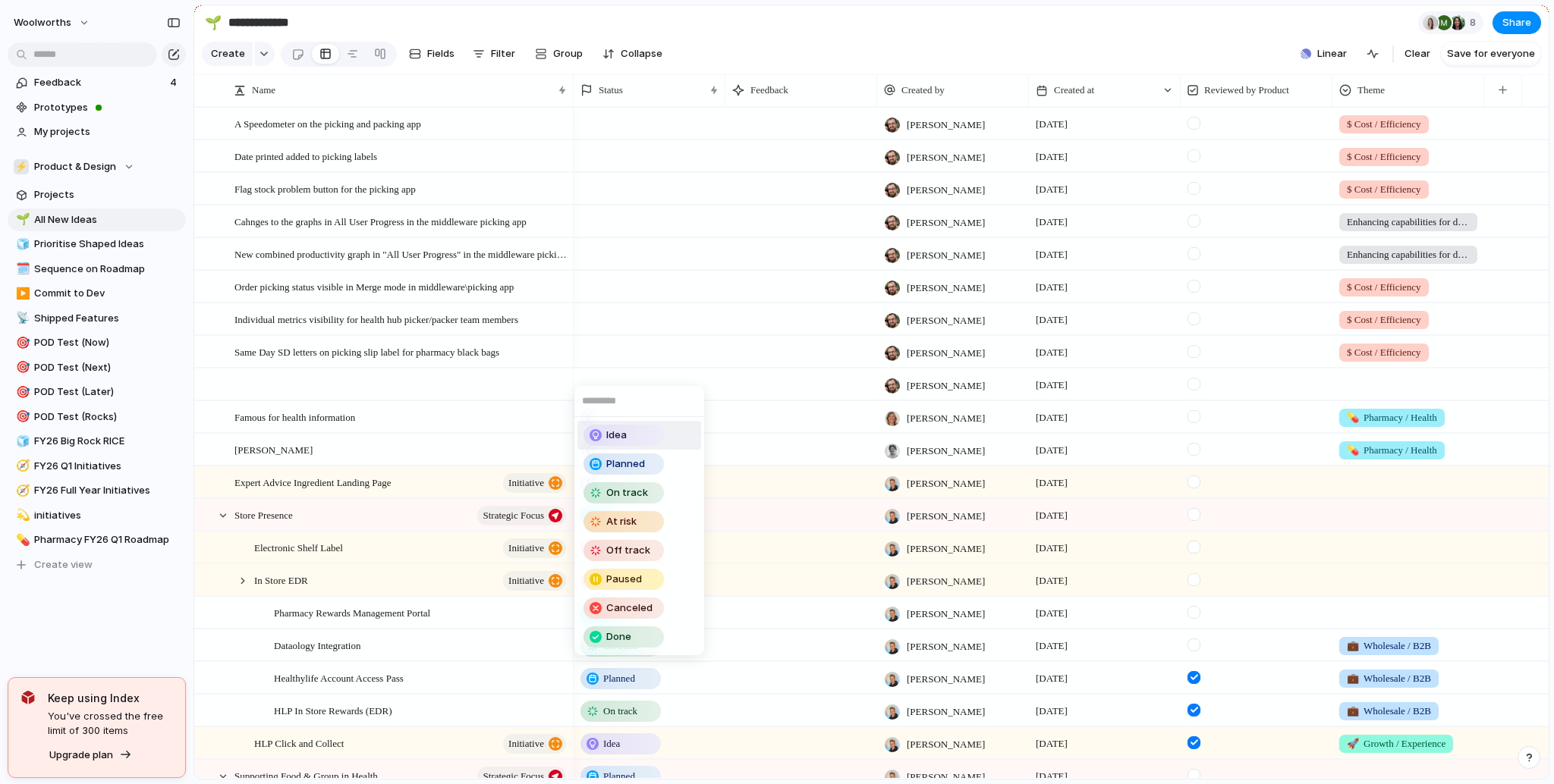
click at [602, 424] on div "Idea" at bounding box center [623, 435] width 80 height 22
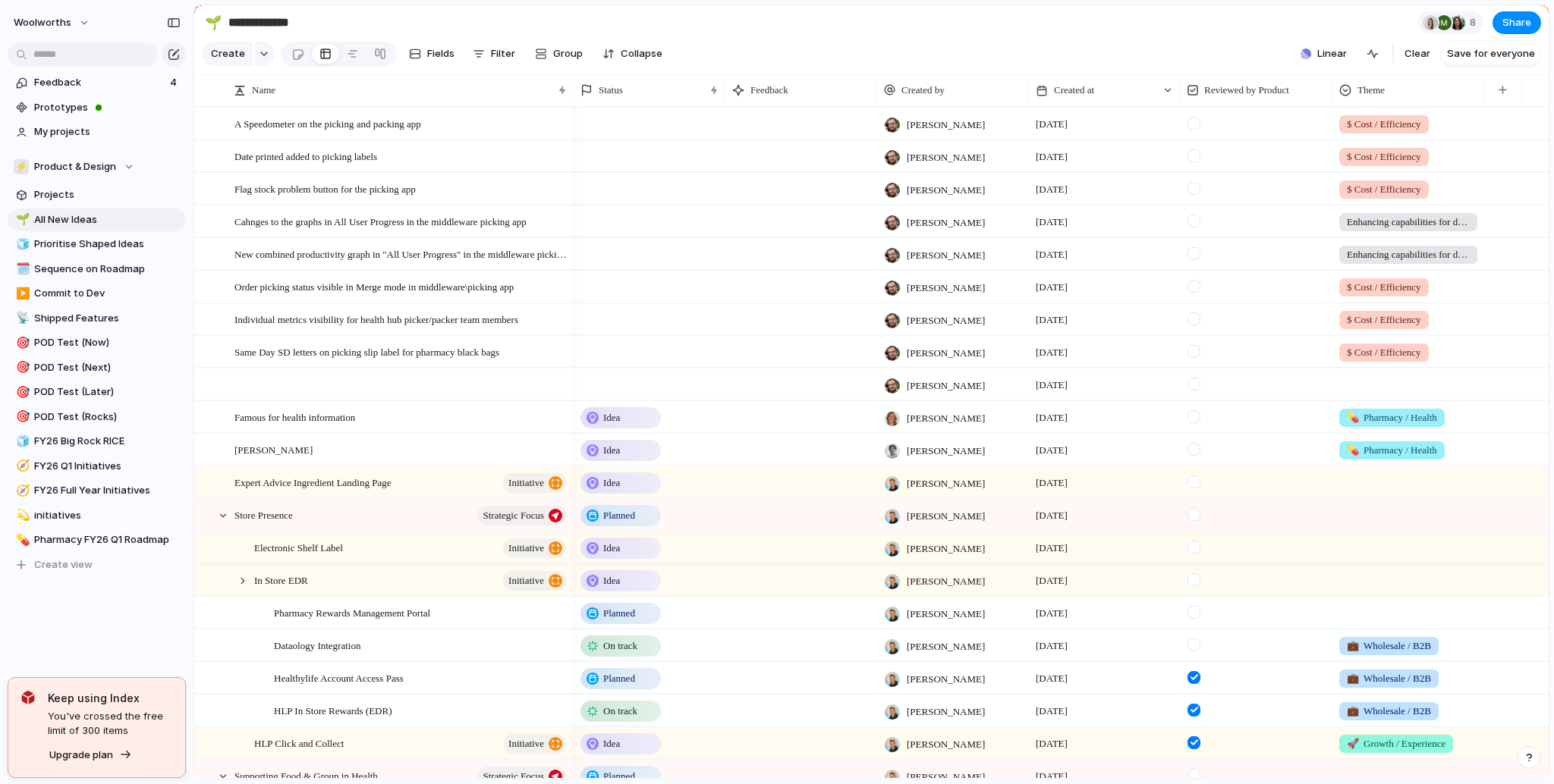
click at [602, 397] on div at bounding box center [649, 384] width 151 height 32
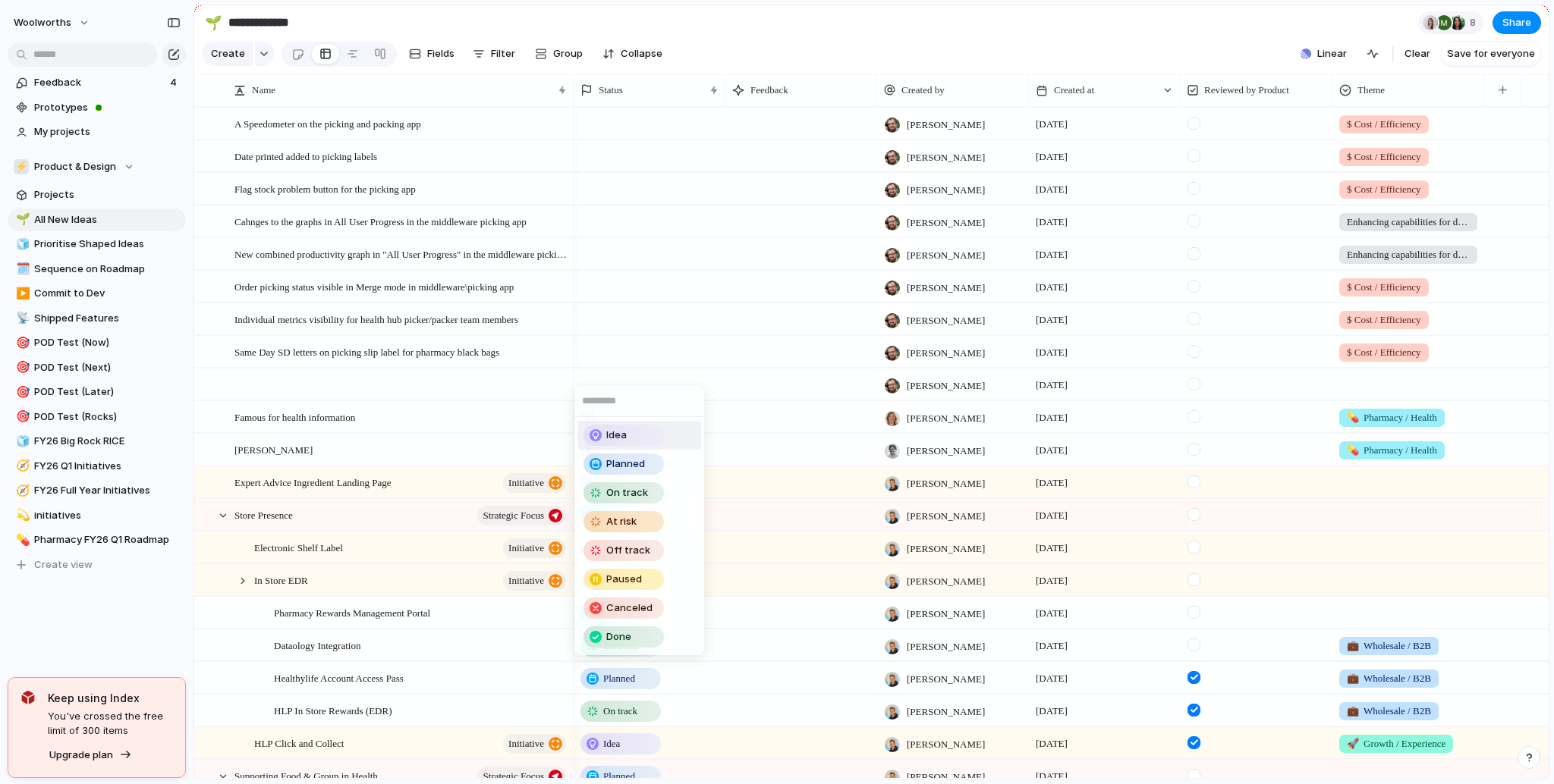
click at [626, 433] on span "Idea" at bounding box center [617, 435] width 21 height 15
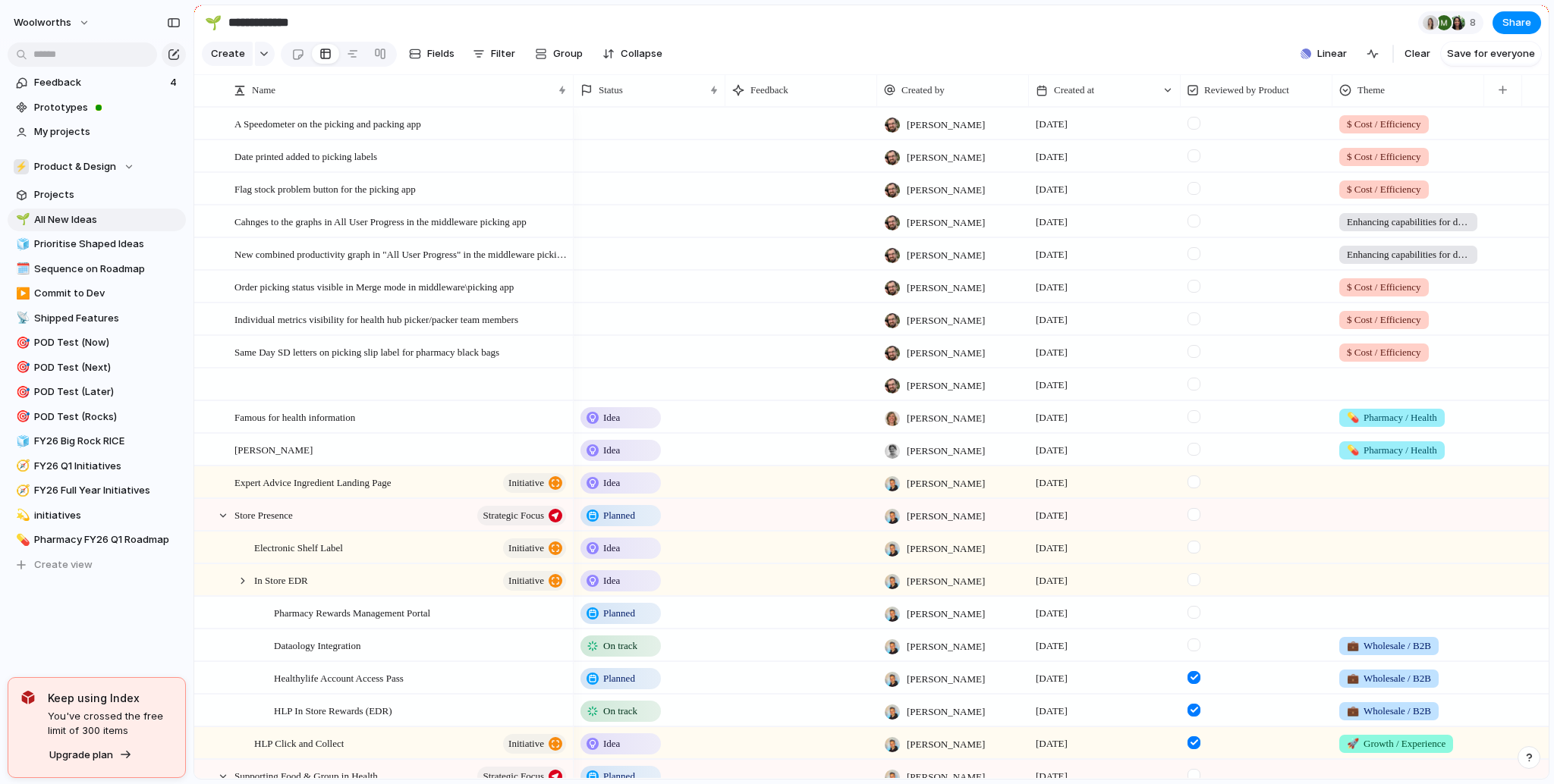
click at [600, 367] on div at bounding box center [649, 351] width 151 height 32
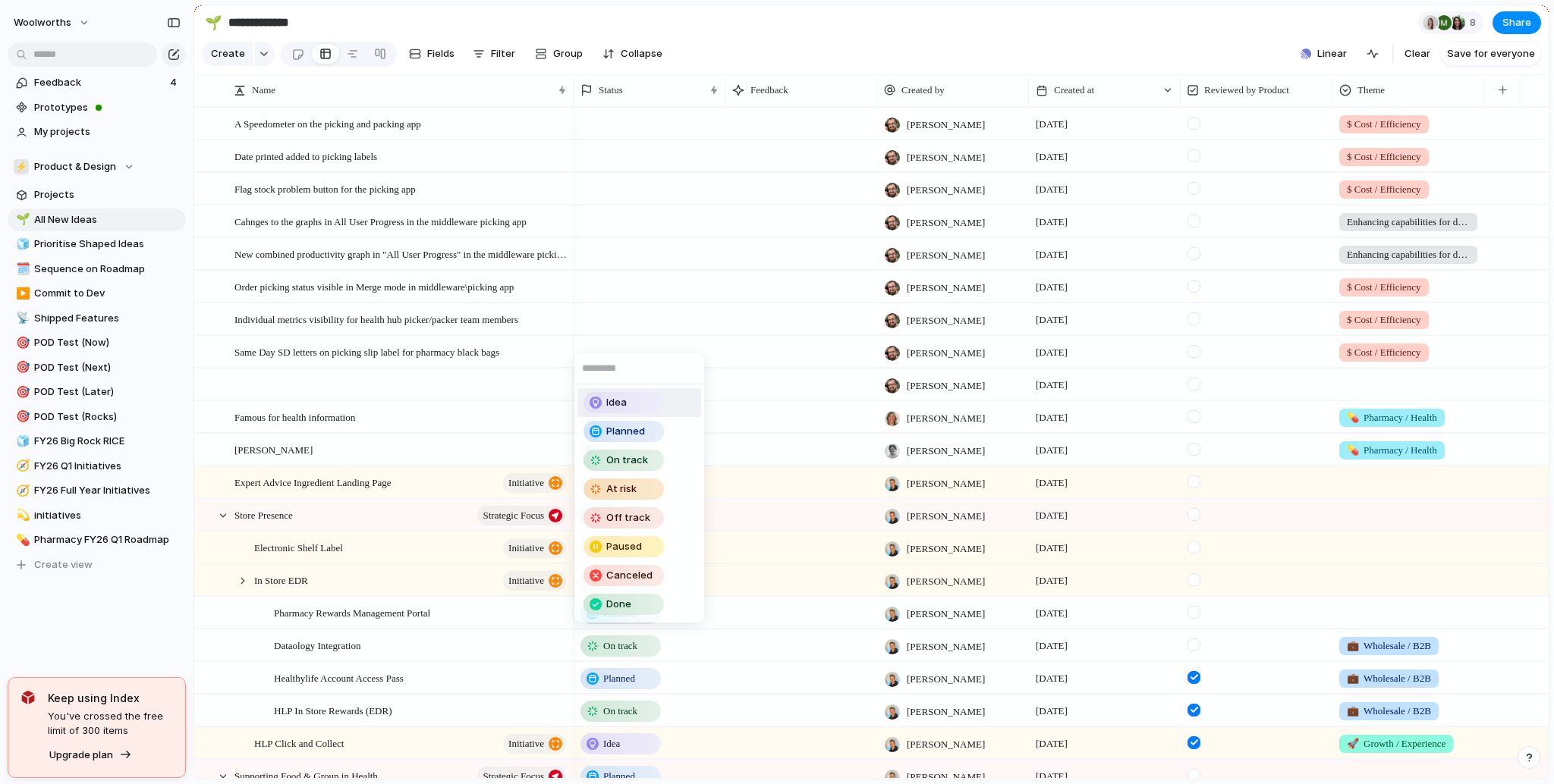
click at [622, 398] on span "Idea" at bounding box center [617, 403] width 21 height 15
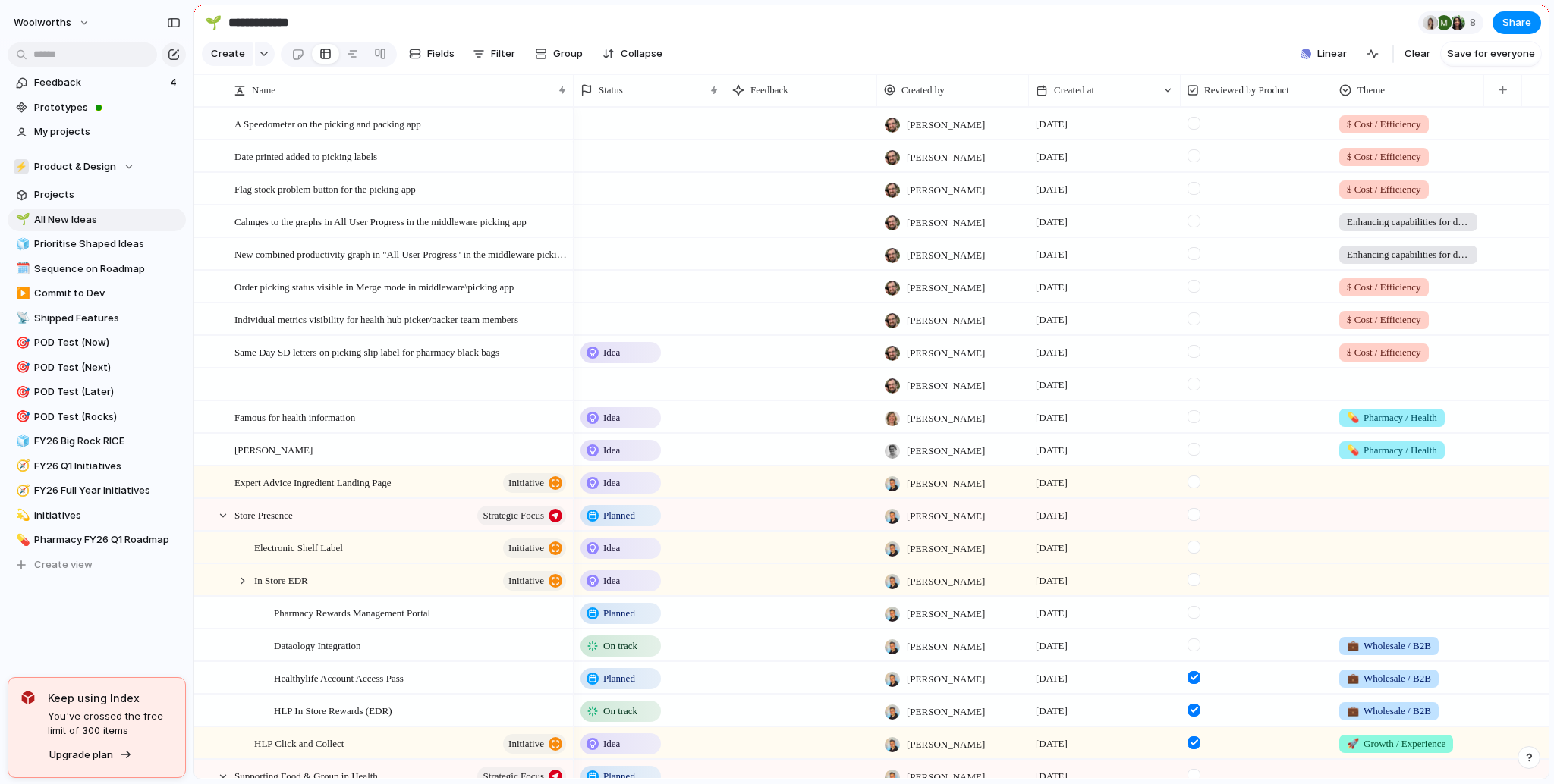
click at [602, 324] on div at bounding box center [649, 319] width 151 height 32
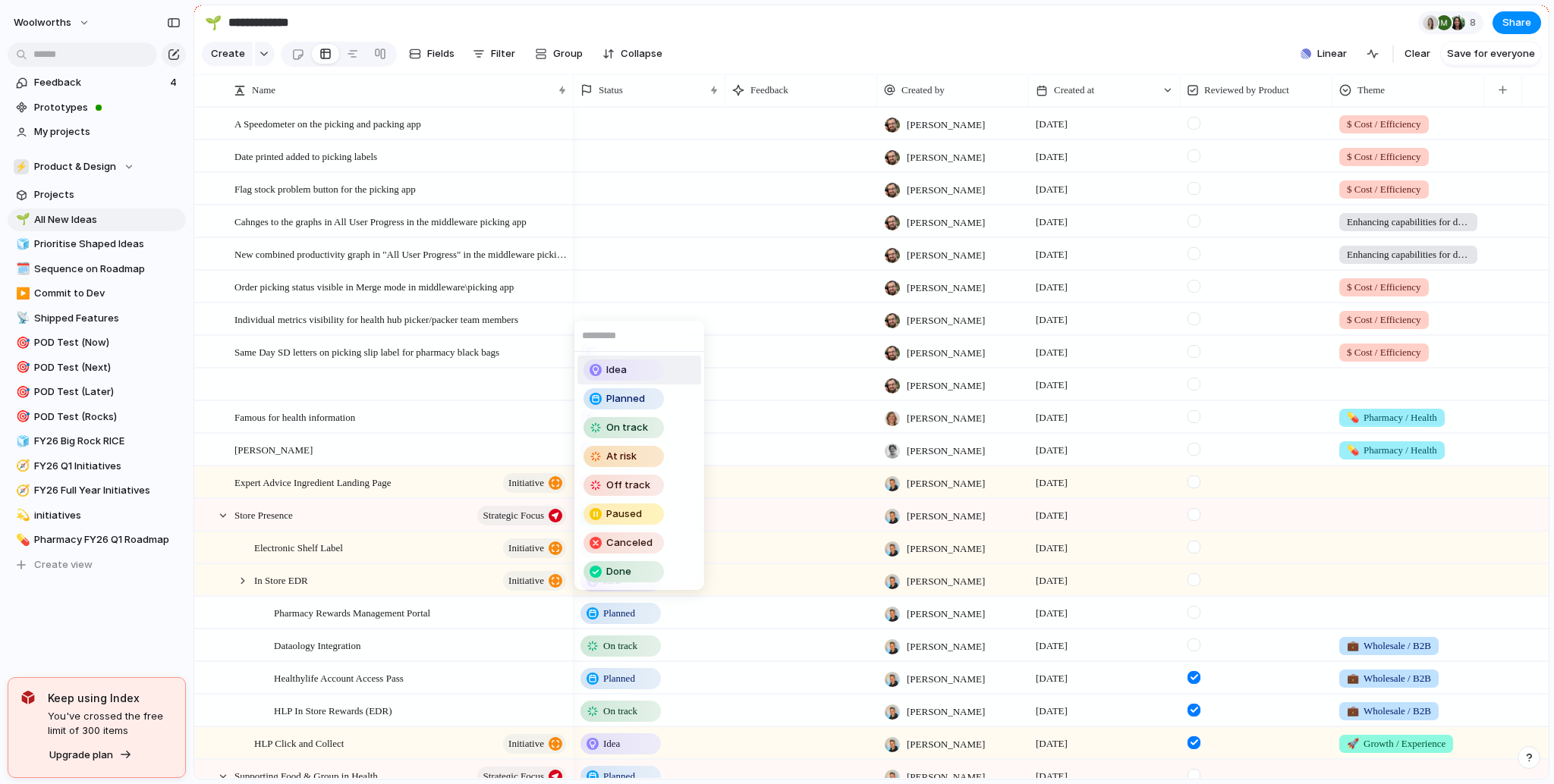
click at [612, 367] on span "Idea" at bounding box center [617, 369] width 21 height 15
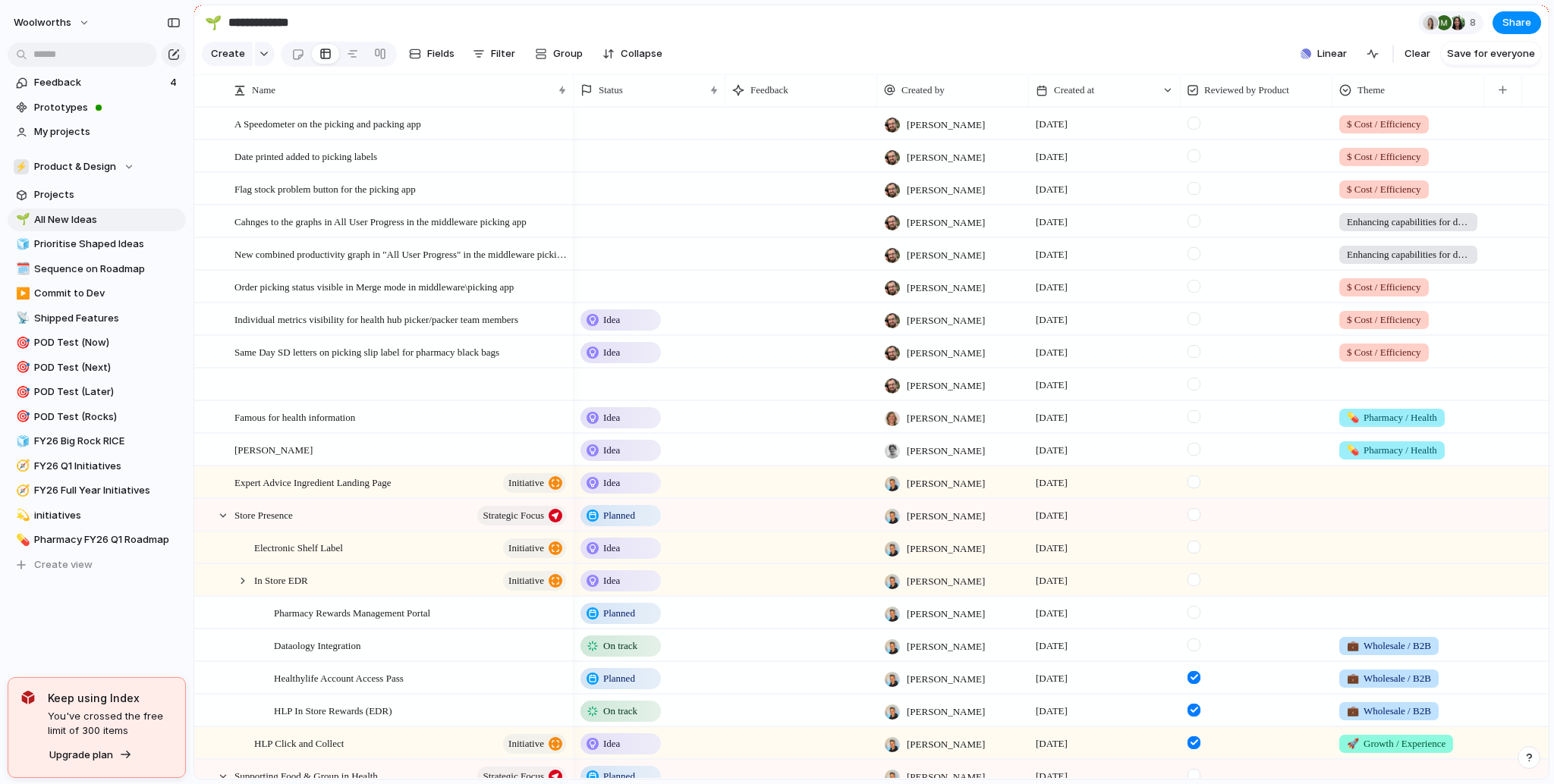
click at [614, 302] on div at bounding box center [649, 287] width 151 height 32
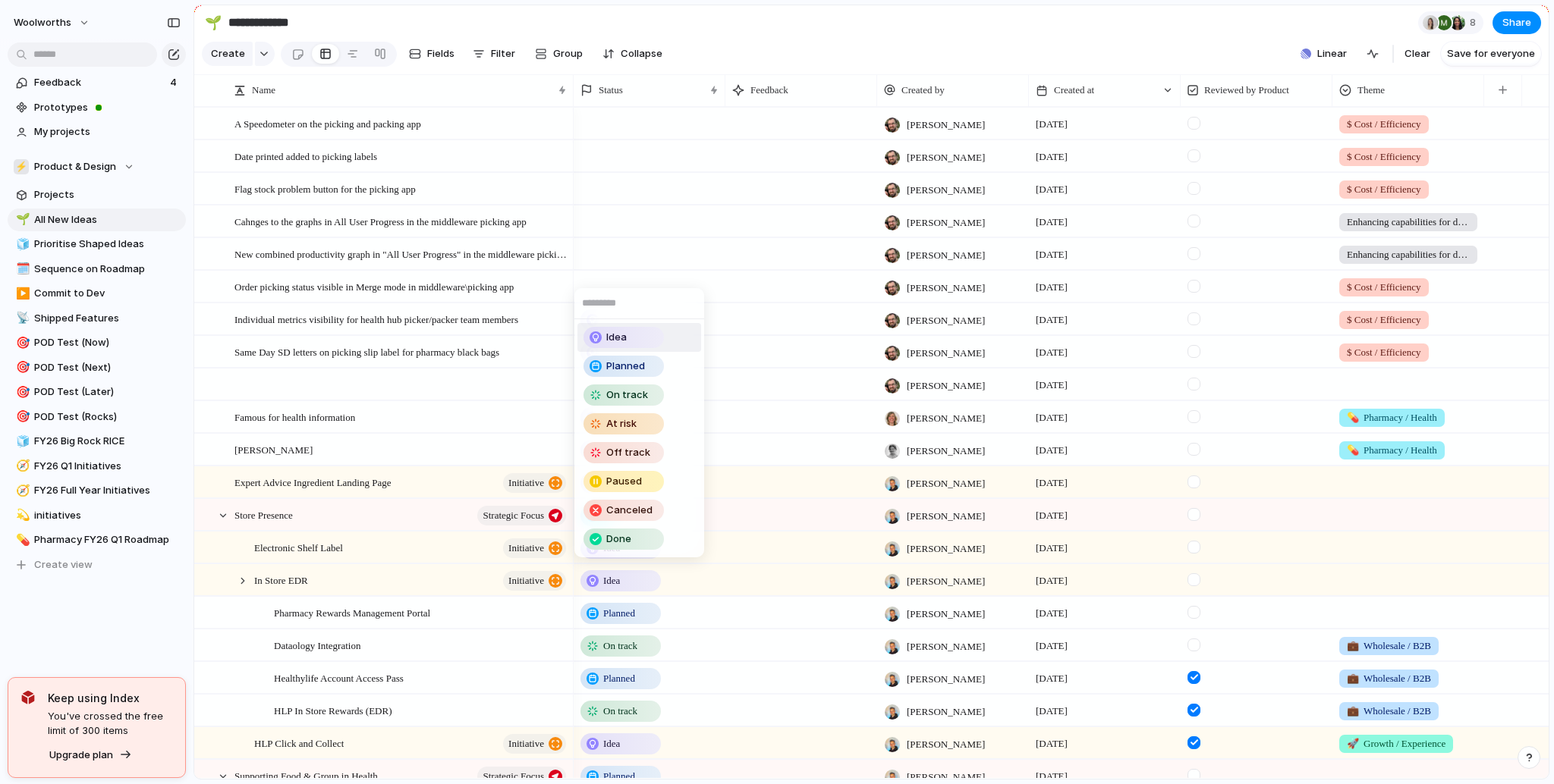
click at [617, 338] on span "Idea" at bounding box center [617, 337] width 21 height 15
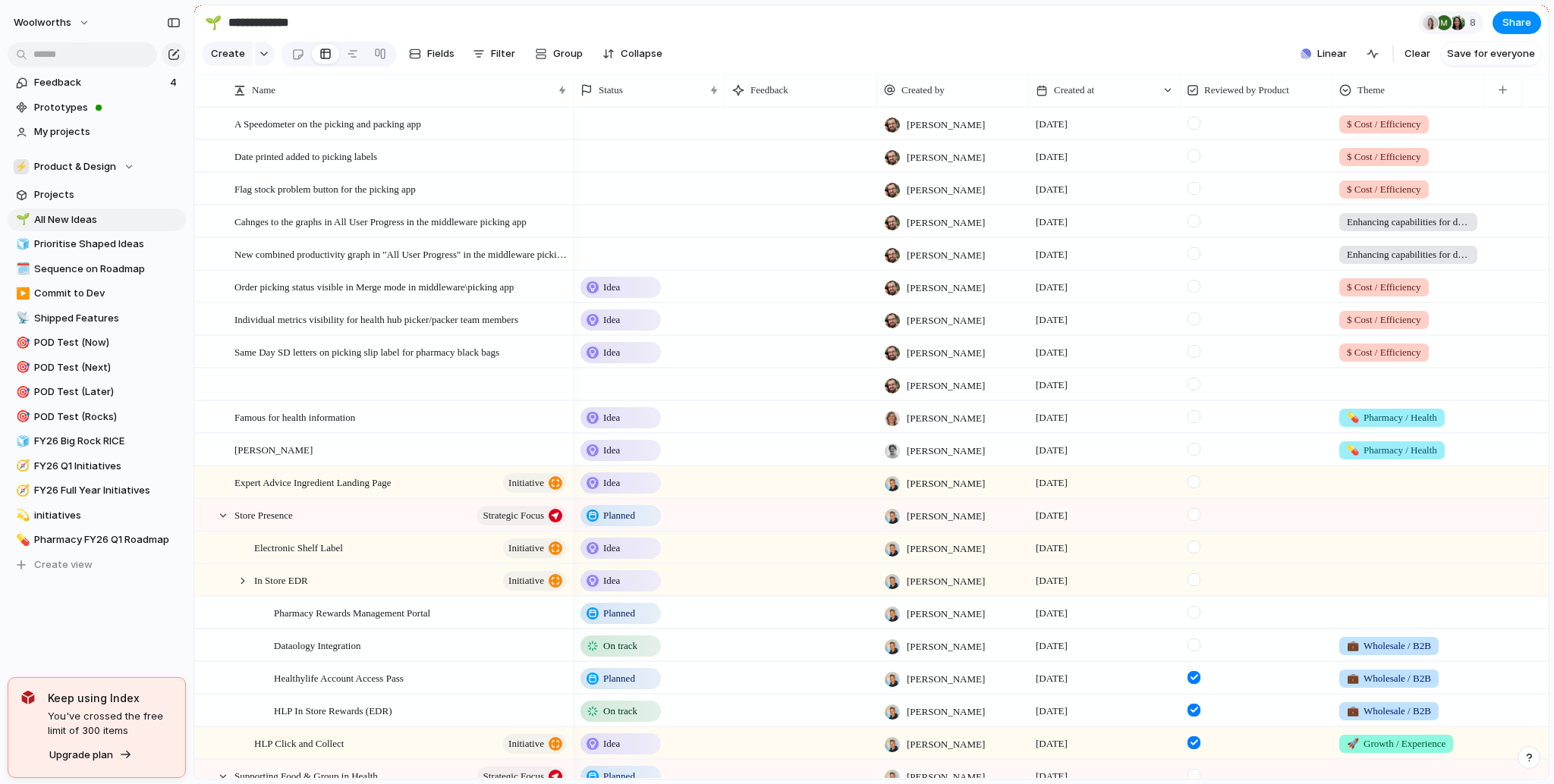
click at [598, 260] on div at bounding box center [649, 253] width 151 height 32
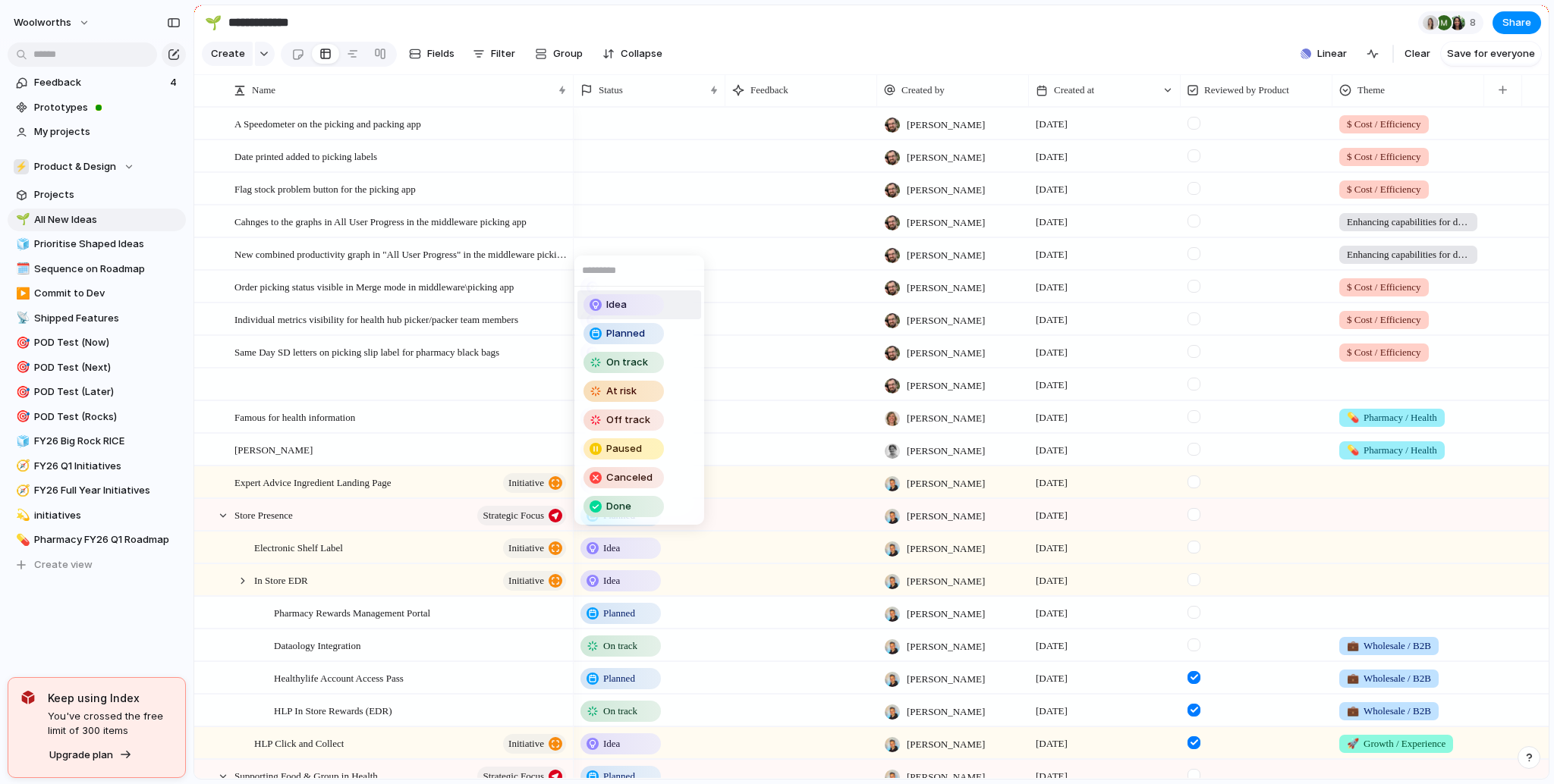
click at [602, 305] on div "Idea" at bounding box center [624, 305] width 78 height 18
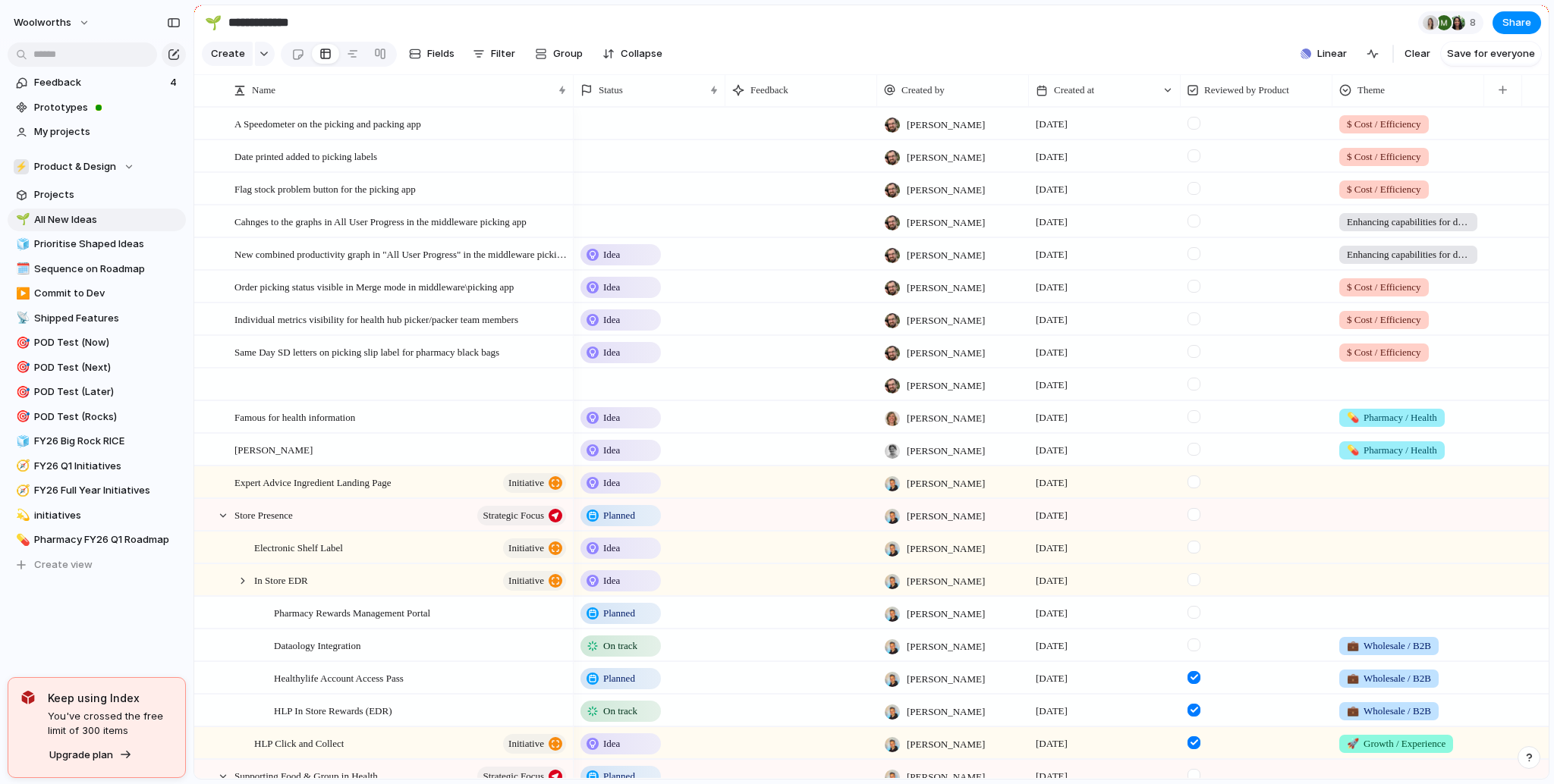
click at [595, 232] on div at bounding box center [649, 221] width 151 height 32
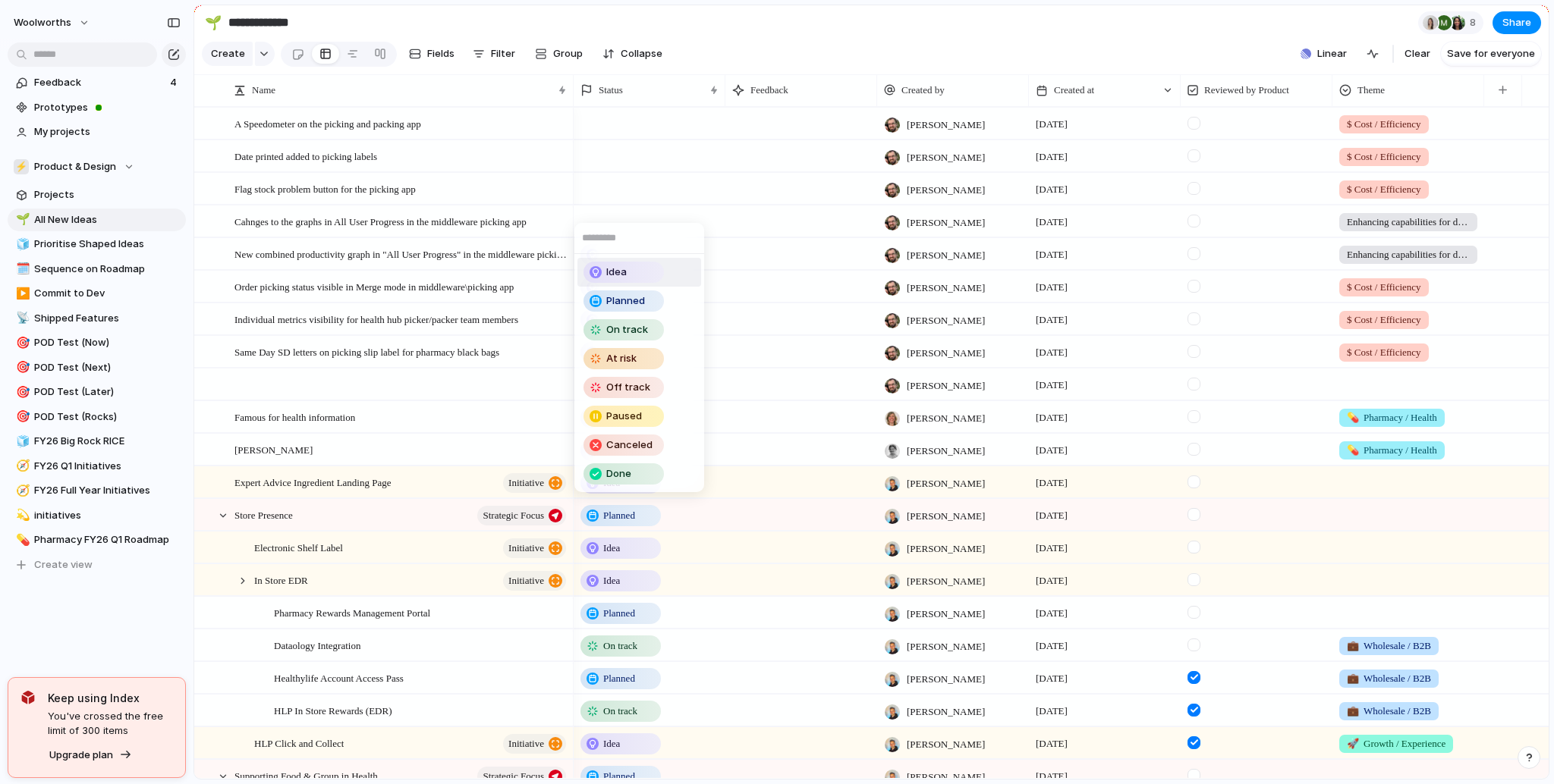
click at [608, 271] on span "Idea" at bounding box center [617, 272] width 21 height 15
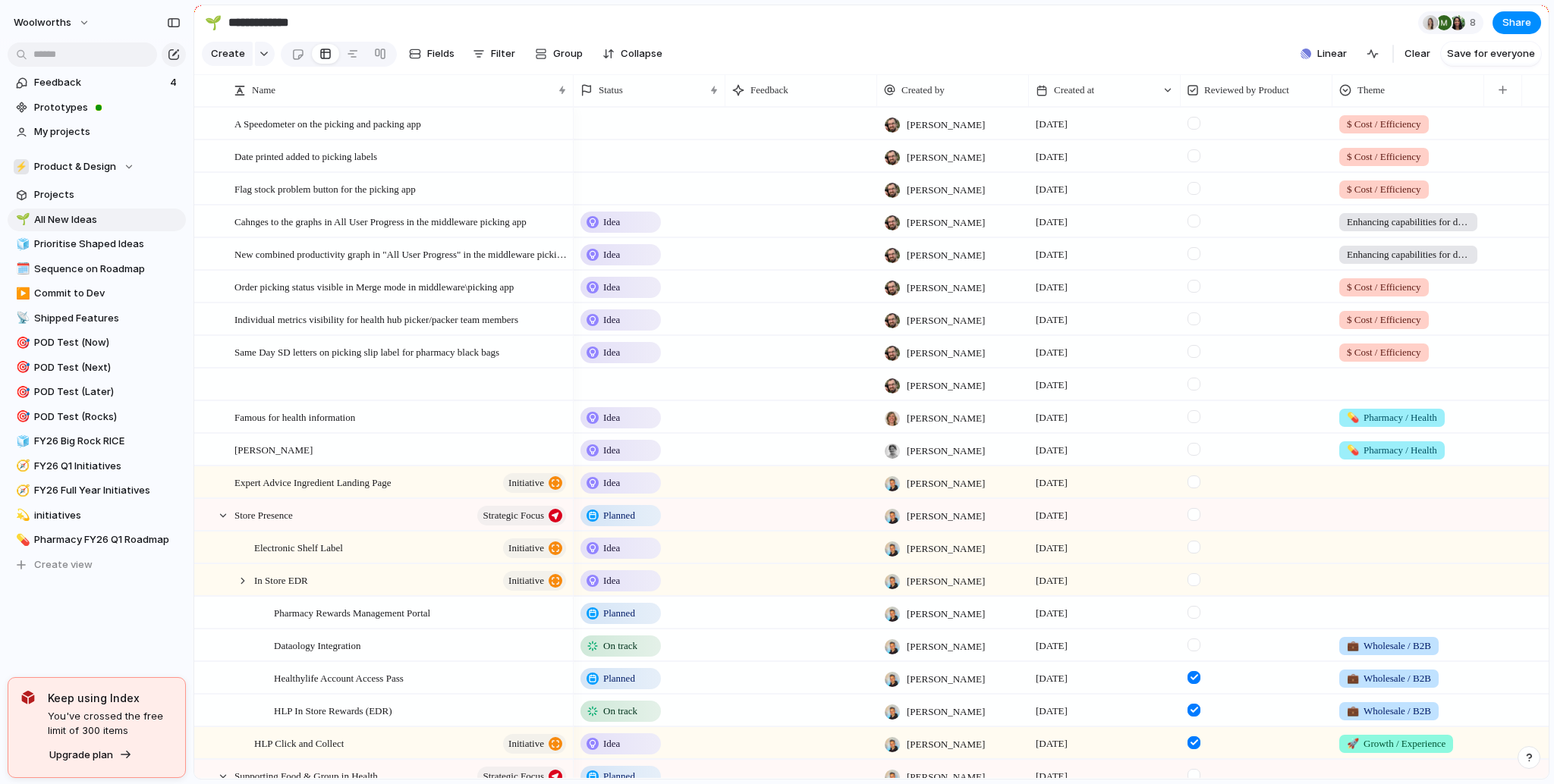
click at [602, 202] on div at bounding box center [649, 188] width 151 height 32
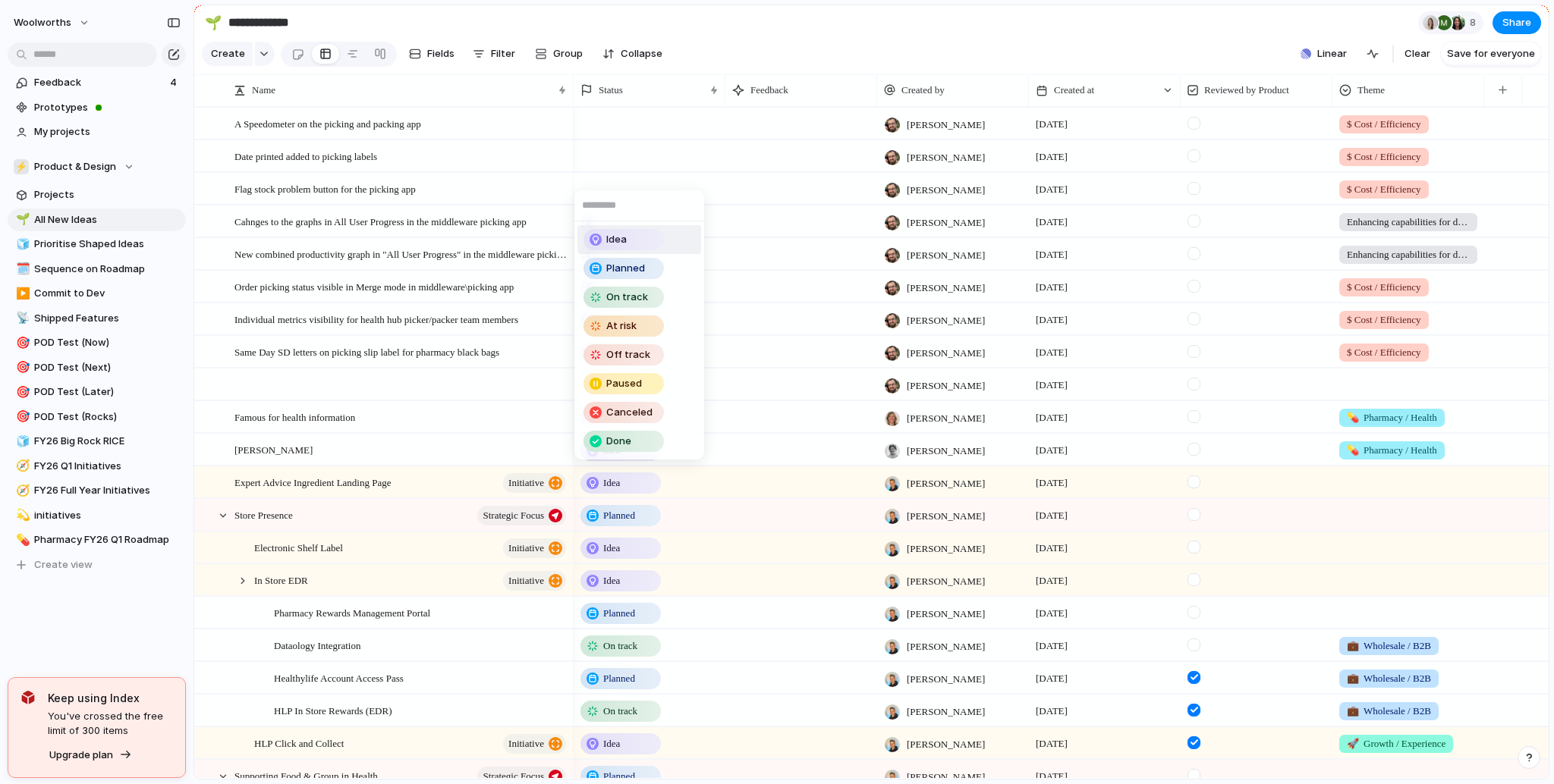
click at [607, 232] on div "Idea" at bounding box center [624, 240] width 78 height 18
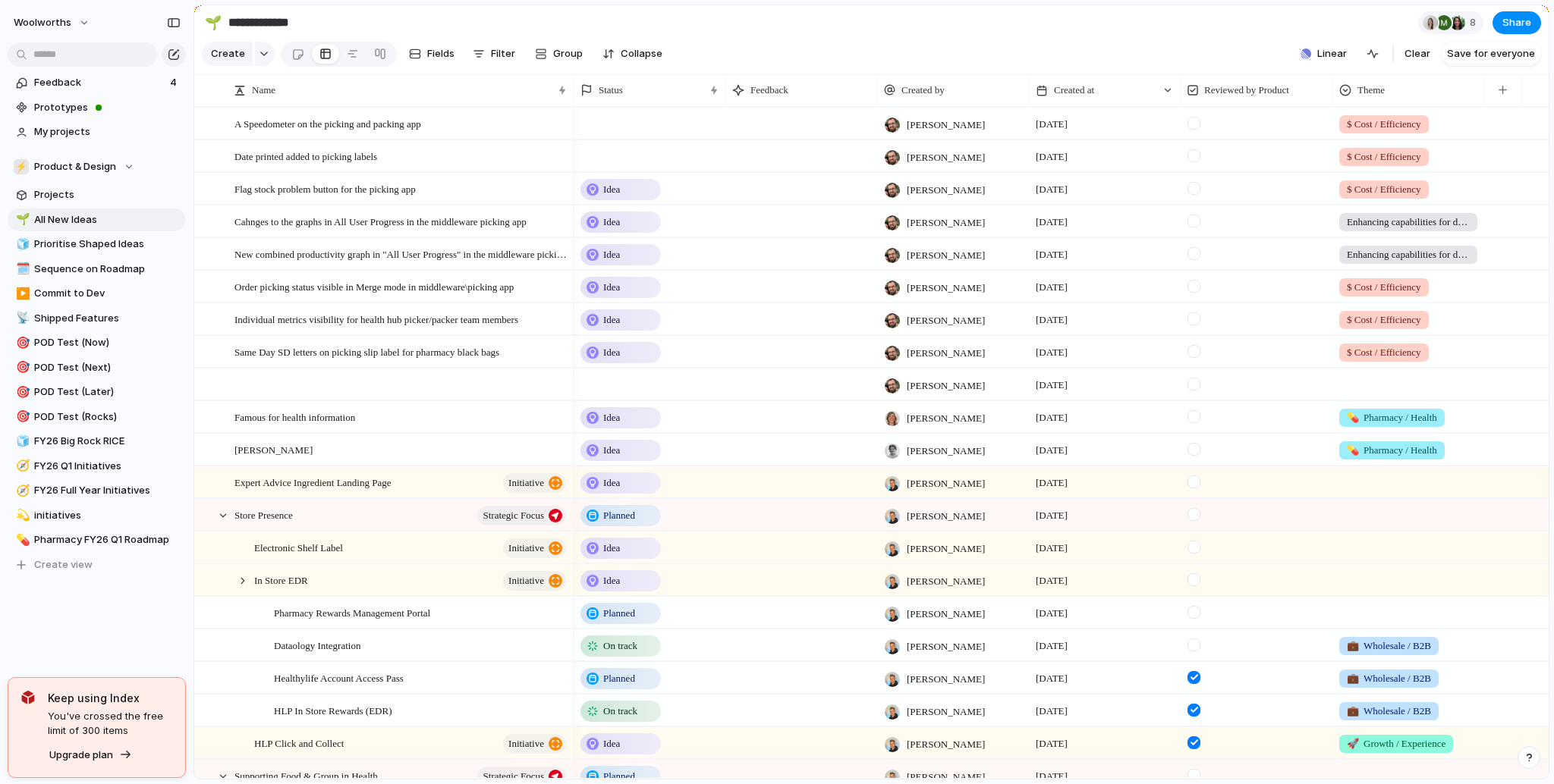
click at [602, 163] on div at bounding box center [649, 156] width 151 height 32
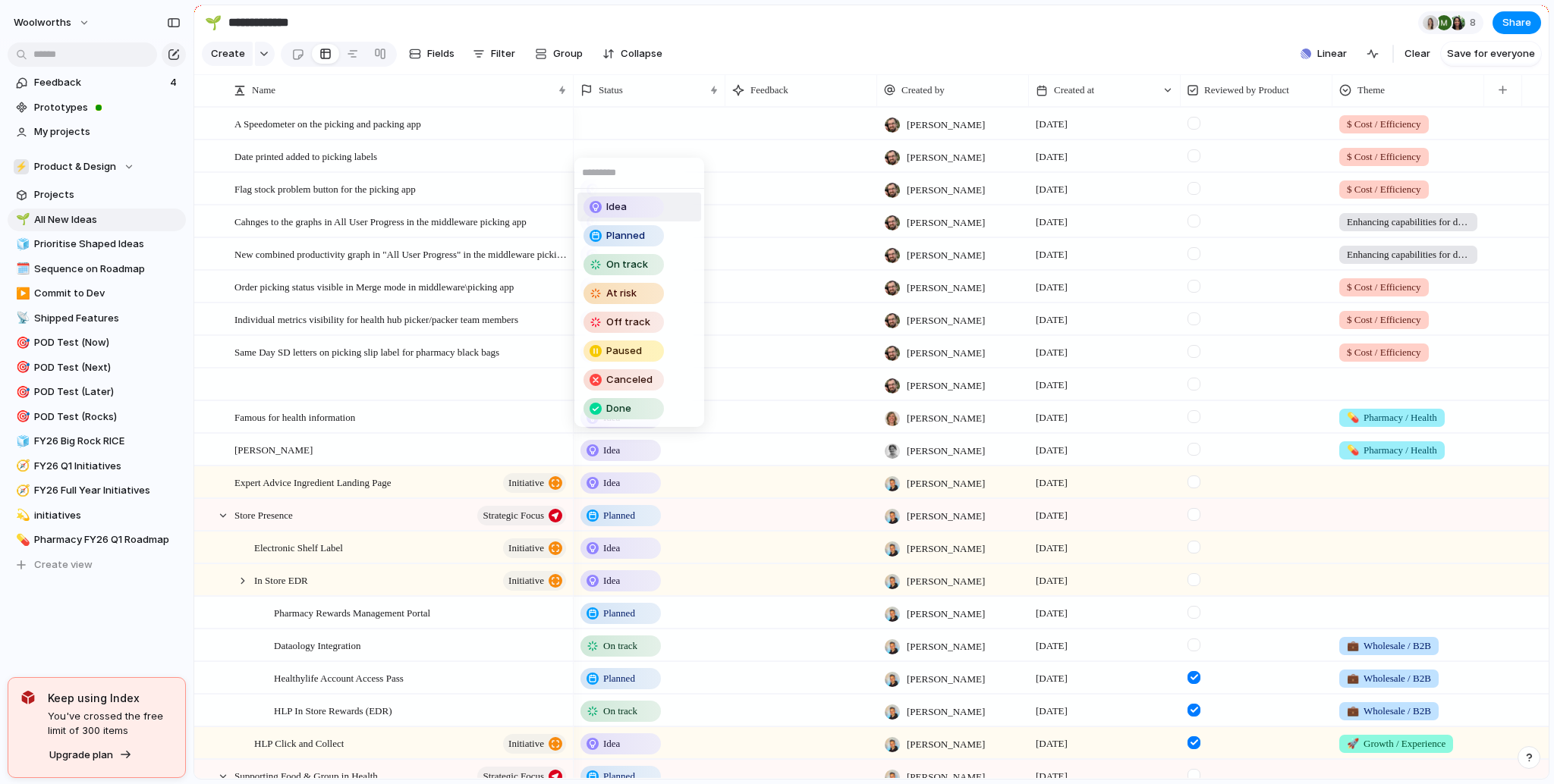
click at [605, 199] on div "Idea" at bounding box center [624, 207] width 78 height 18
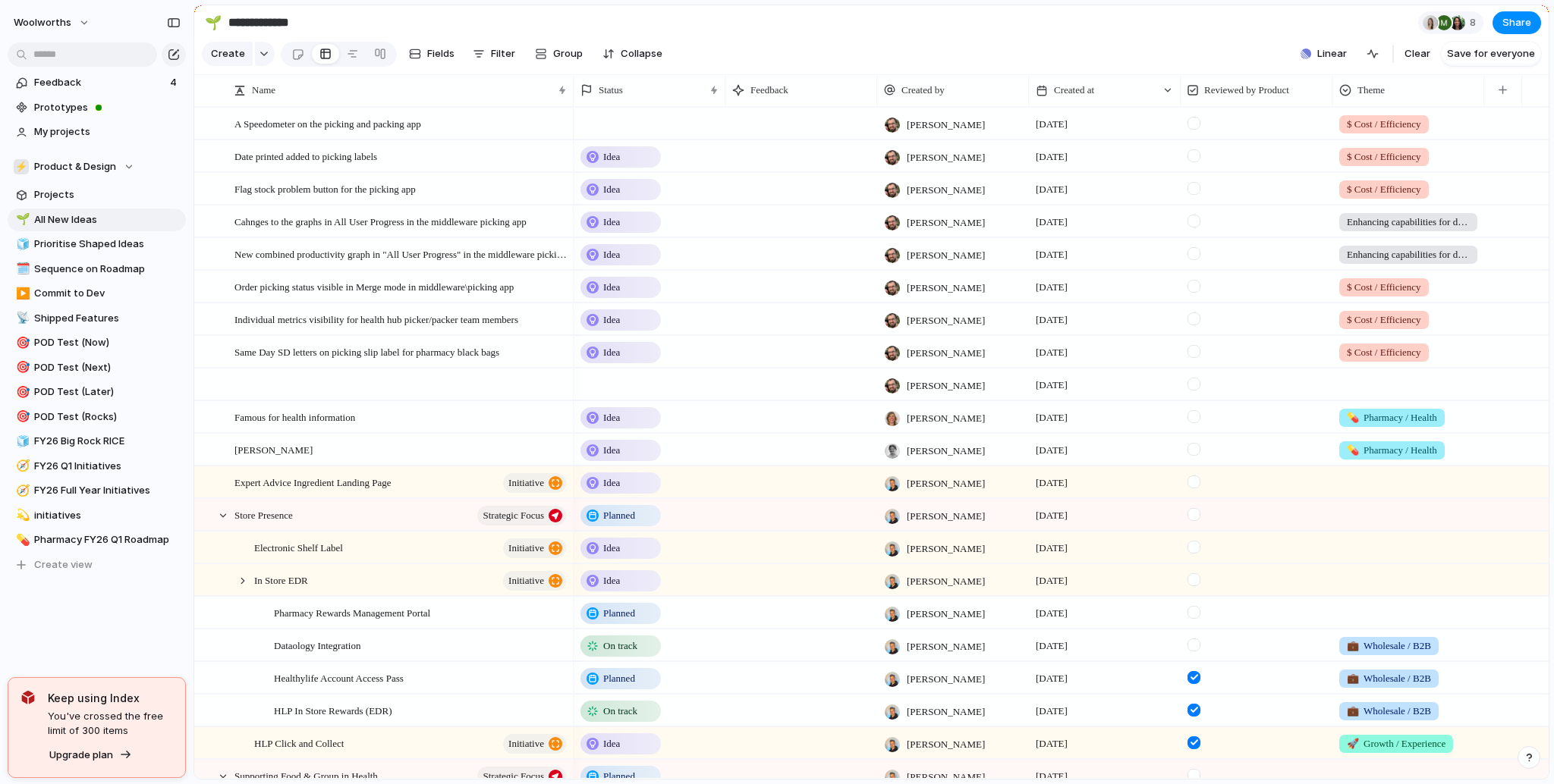
click at [596, 126] on div at bounding box center [649, 123] width 151 height 32
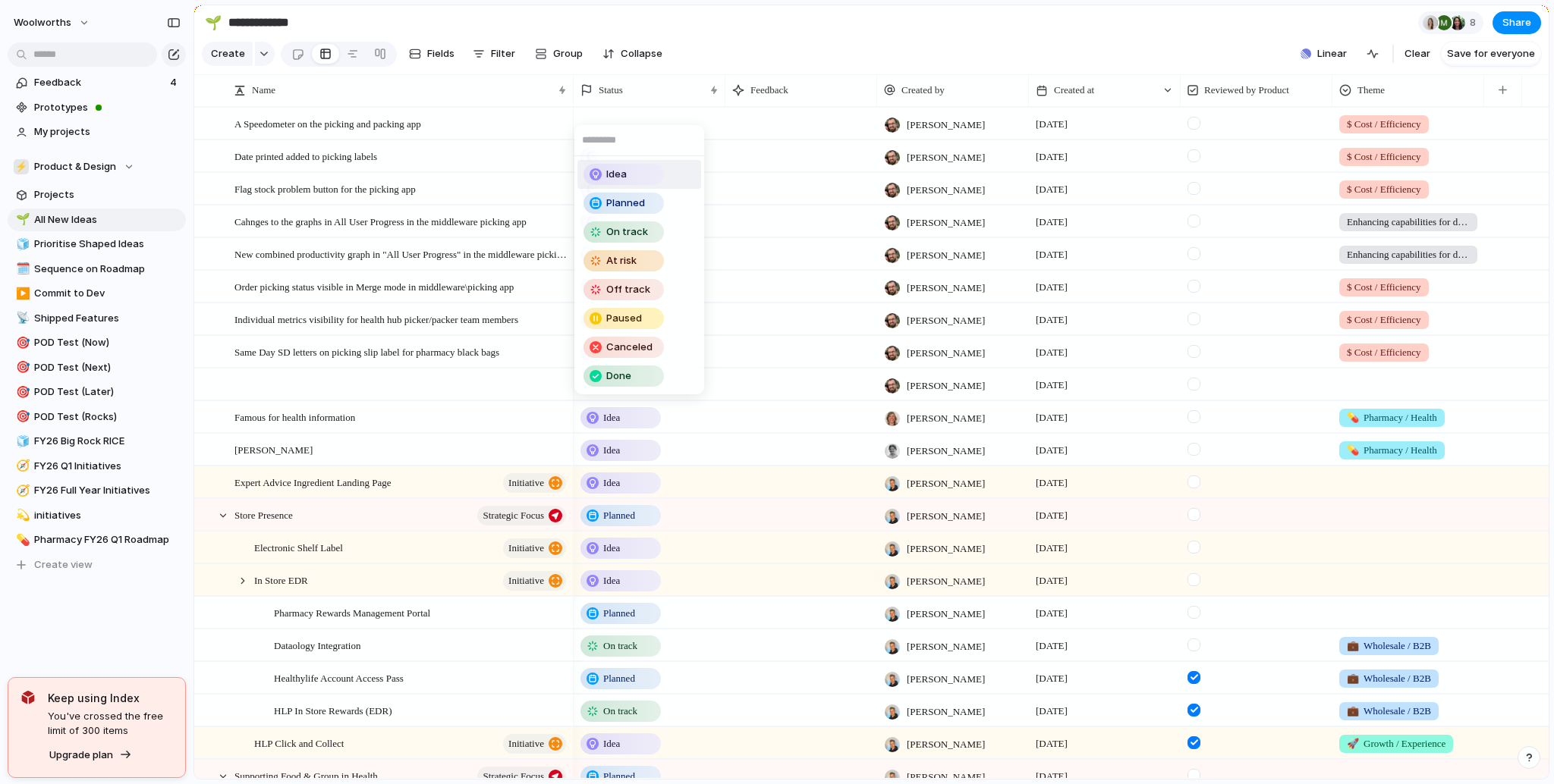
click at [612, 183] on div "Idea" at bounding box center [624, 175] width 78 height 18
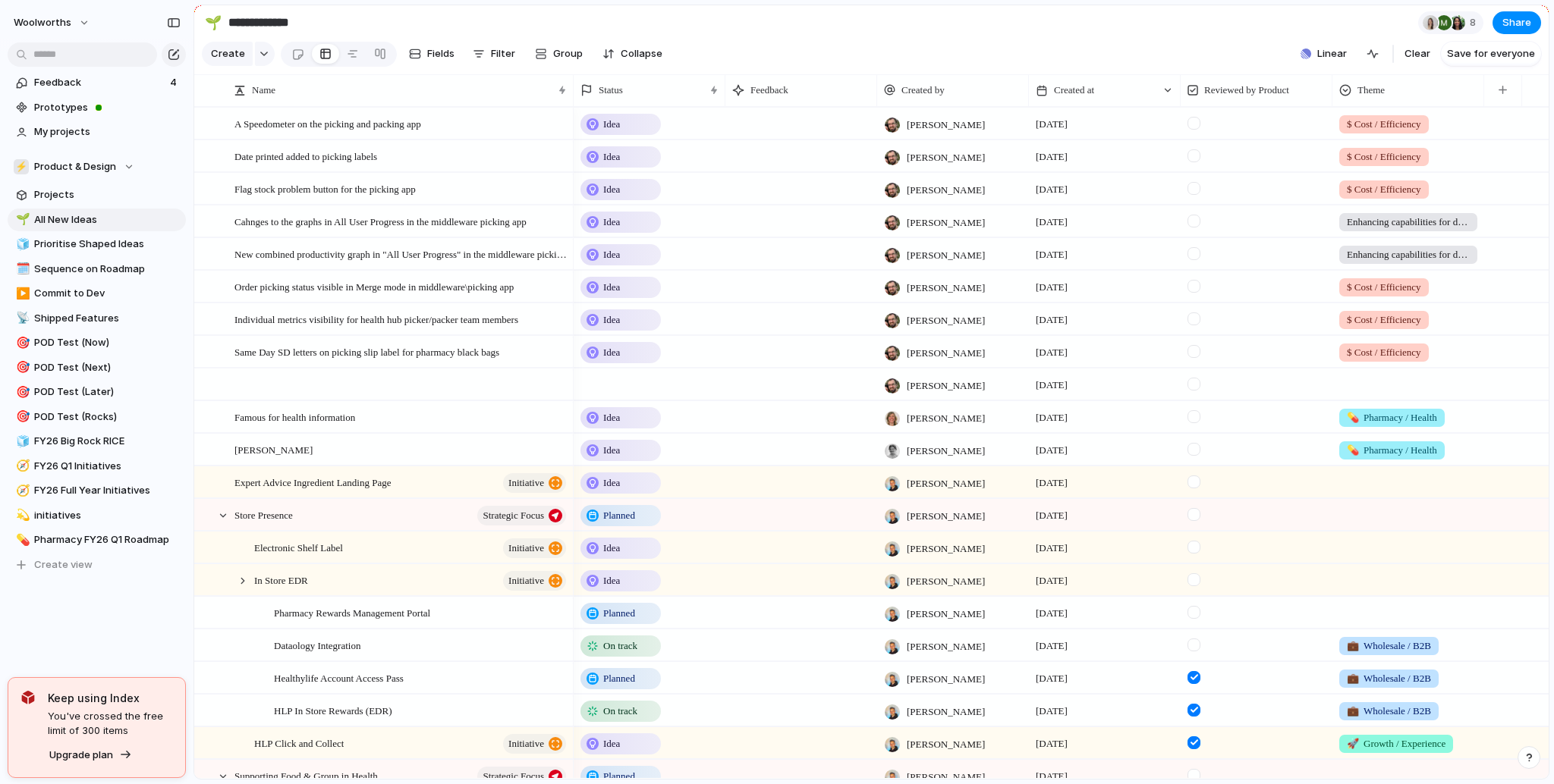
click at [1372, 262] on span "Enhancing capabilities for decision making" at bounding box center [1408, 254] width 123 height 15
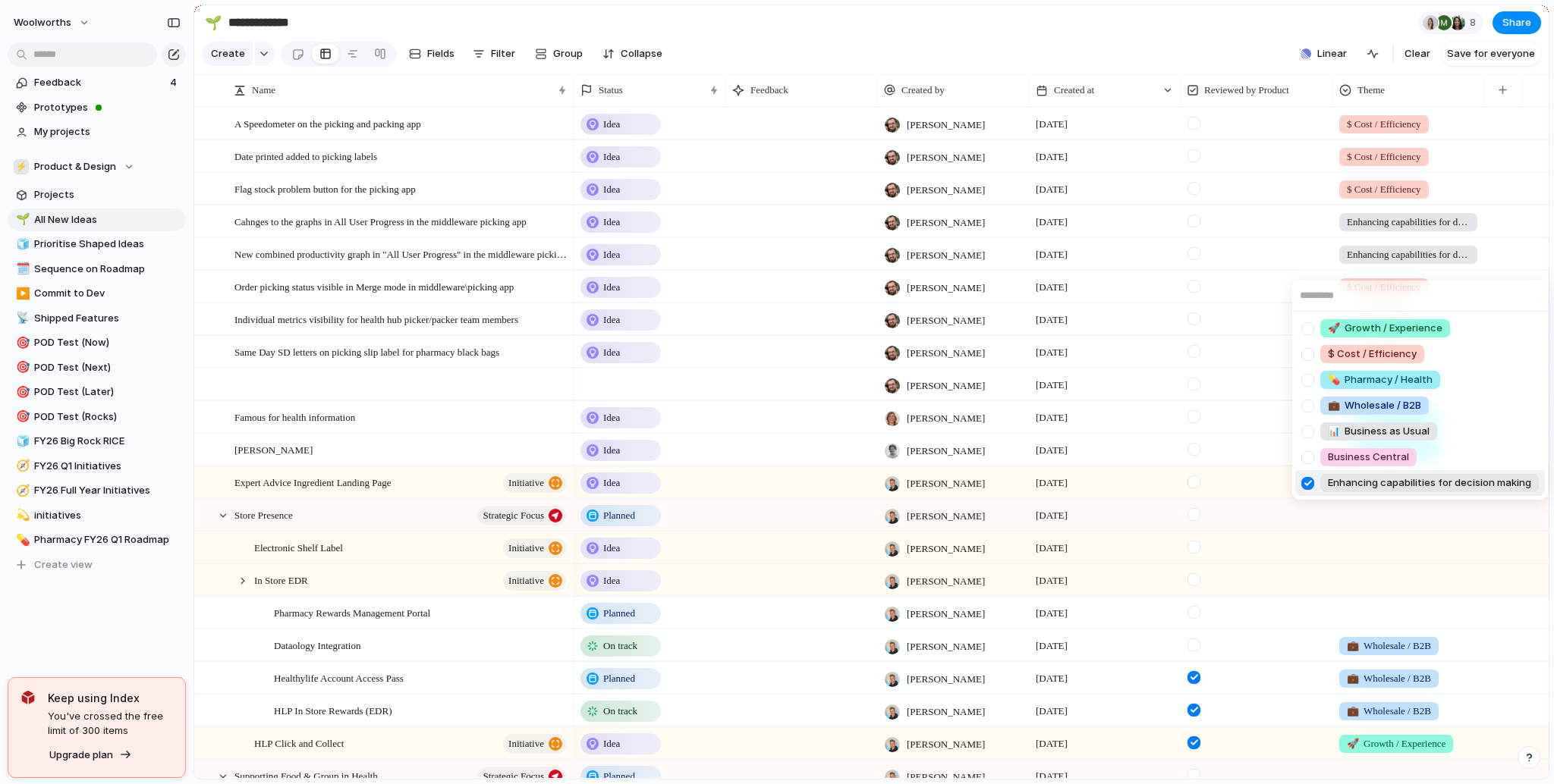
click at [1372, 271] on div "🚀 Growth / Experience $ Cost / Efficiency 💊 Pharmacy / Health 💼 Wholesale / B2B…" at bounding box center [777, 392] width 1554 height 784
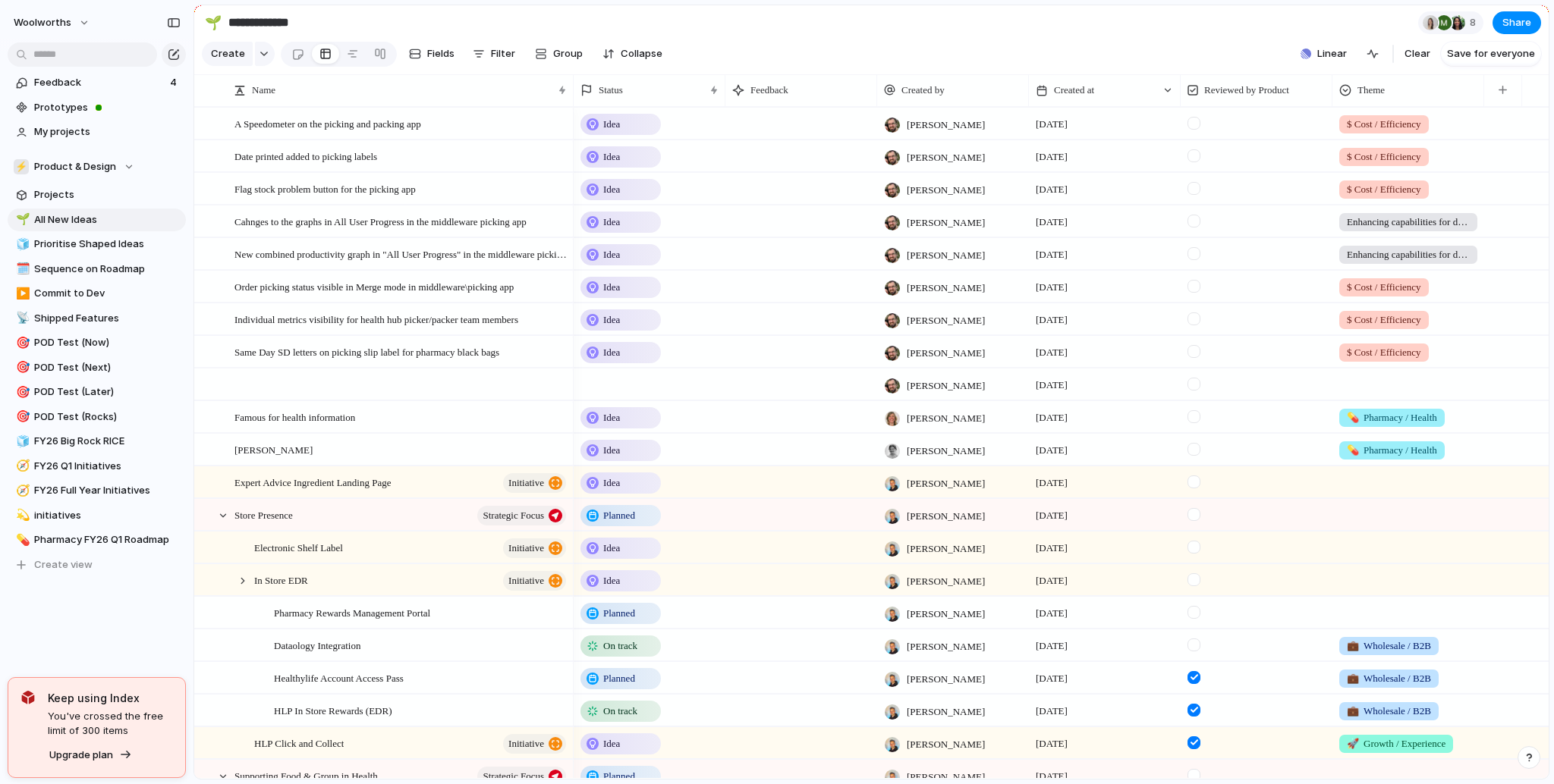
click at [1372, 262] on span "Enhancing capabilities for decision making" at bounding box center [1408, 254] width 123 height 15
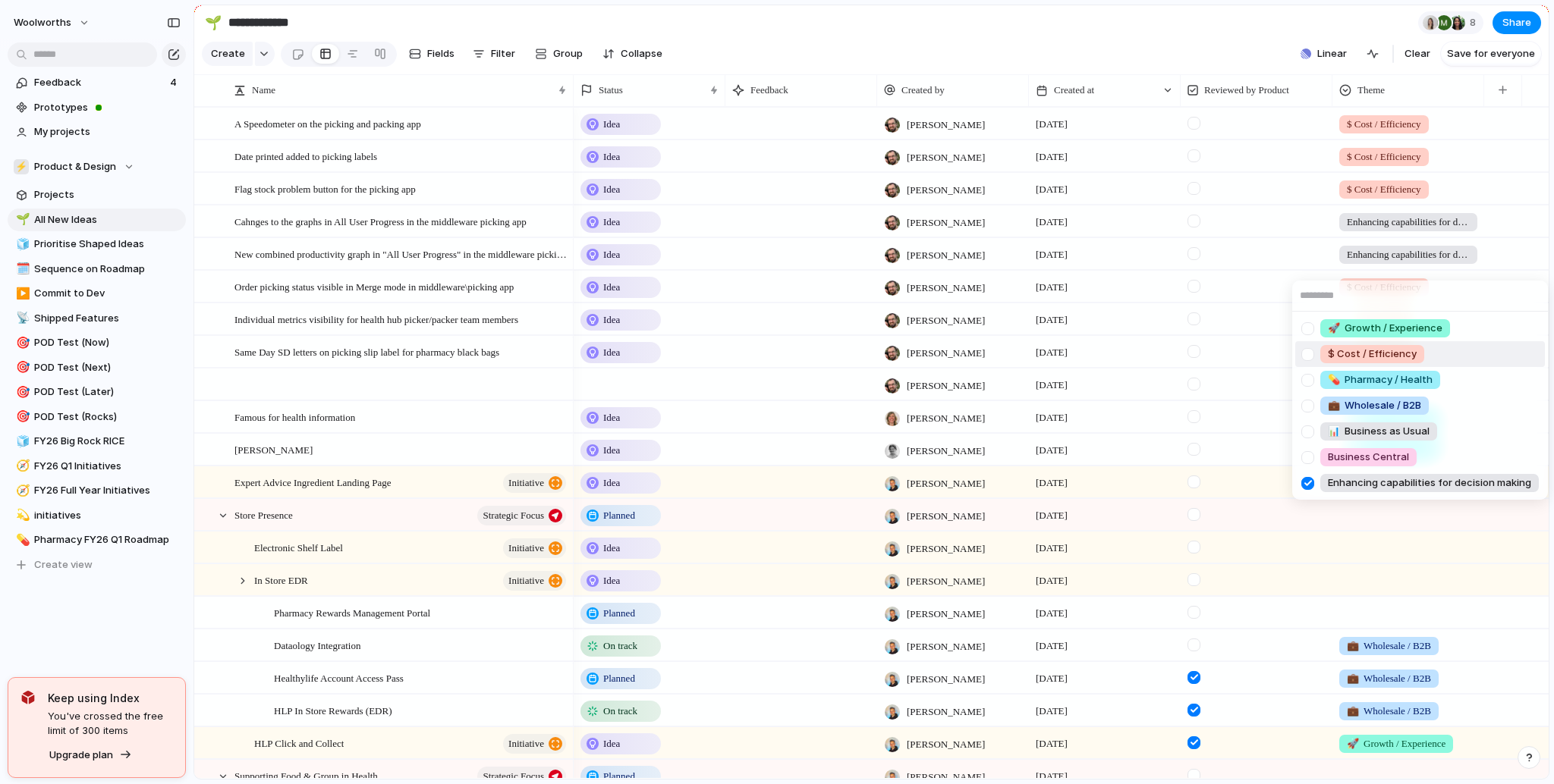
click at [1312, 356] on div at bounding box center [1307, 354] width 26 height 26
click at [1322, 229] on div "🚀 Growth / Experience $ Cost / Efficiency 💊 Pharmacy / Health 💼 Wholesale / B2B…" at bounding box center [777, 392] width 1554 height 784
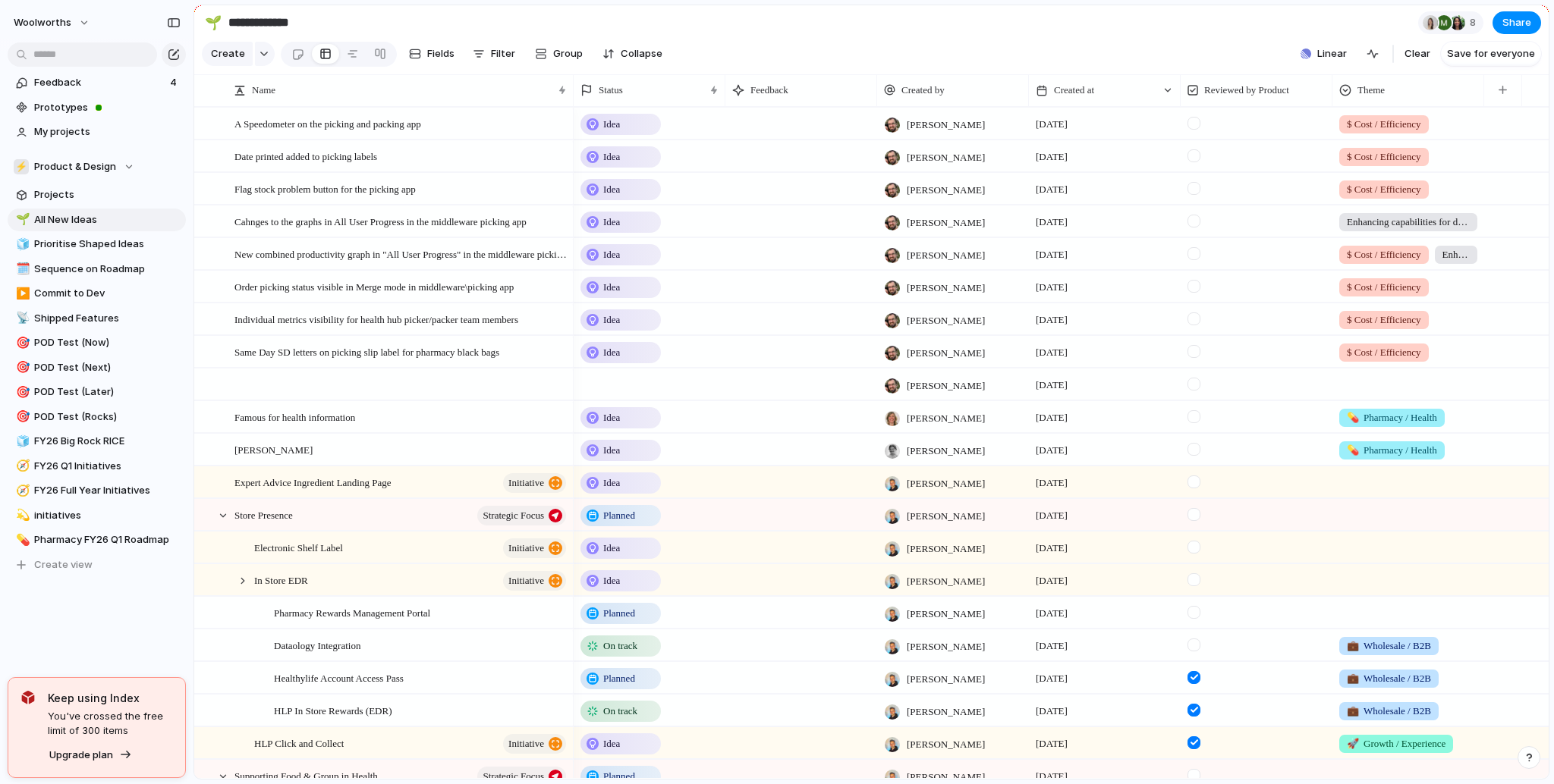
click at [1322, 228] on div at bounding box center [1257, 217] width 151 height 22
click at [1322, 234] on div at bounding box center [1257, 221] width 151 height 32
click at [1338, 232] on div "Enhancing capabilities for decision making" at bounding box center [1408, 219] width 151 height 25
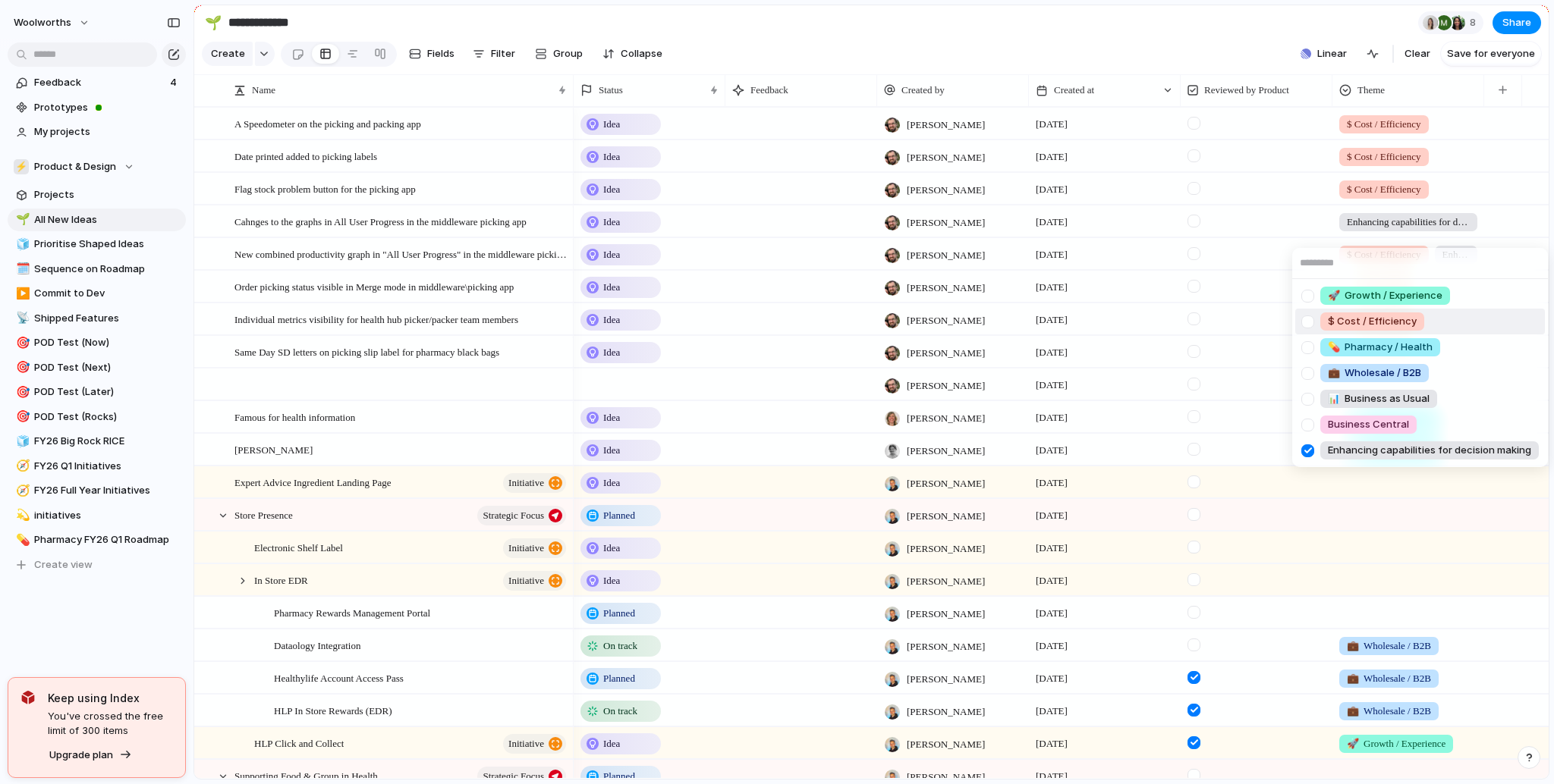
click at [1299, 326] on div at bounding box center [1307, 322] width 26 height 26
click at [1303, 449] on div at bounding box center [1307, 451] width 26 height 26
click at [1458, 233] on div "🚀 Growth / Experience $ Cost / Efficiency 💊 Pharmacy / Health 💼 Wholesale / B2B…" at bounding box center [777, 392] width 1554 height 784
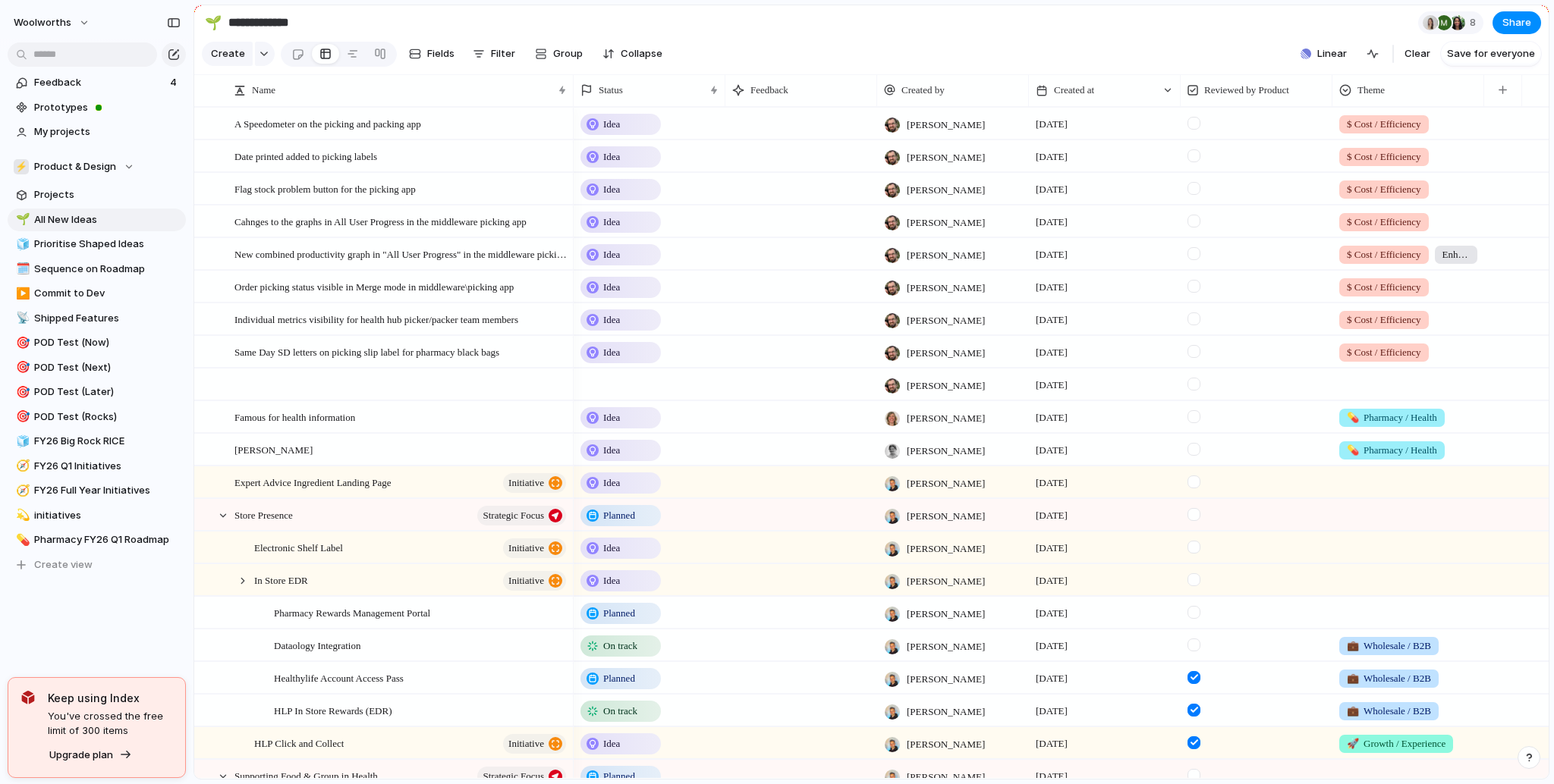
click at [1449, 264] on div "Enhancing capabilities for decision making" at bounding box center [1456, 255] width 42 height 18
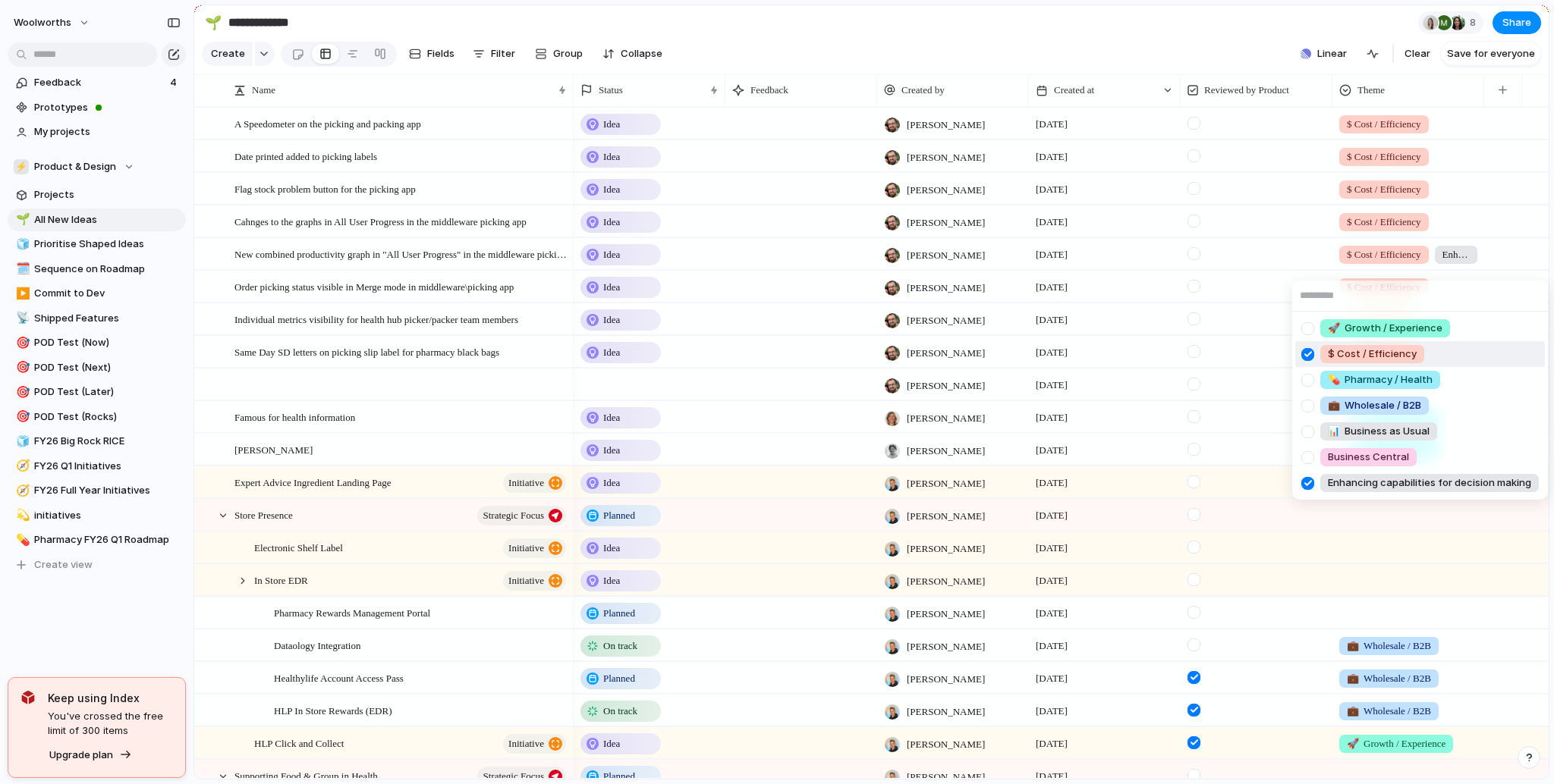
click at [1450, 272] on div "🚀 Growth / Experience $ Cost / Efficiency 💊 Pharmacy / Health 💼 Wholesale / B2B…" at bounding box center [777, 392] width 1554 height 784
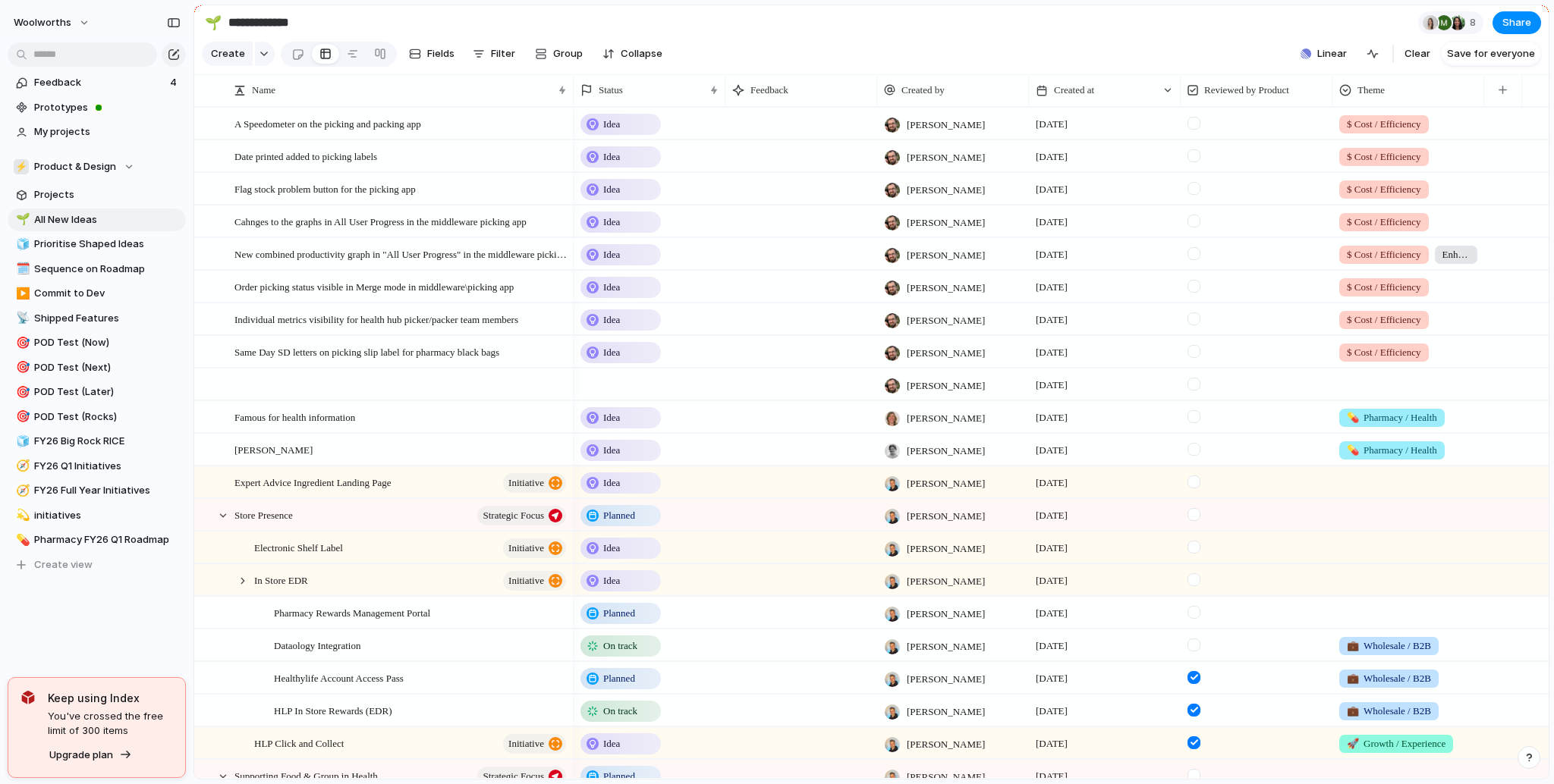
click at [1454, 262] on span "Enhancing capabilities for decision making" at bounding box center [1456, 254] width 27 height 15
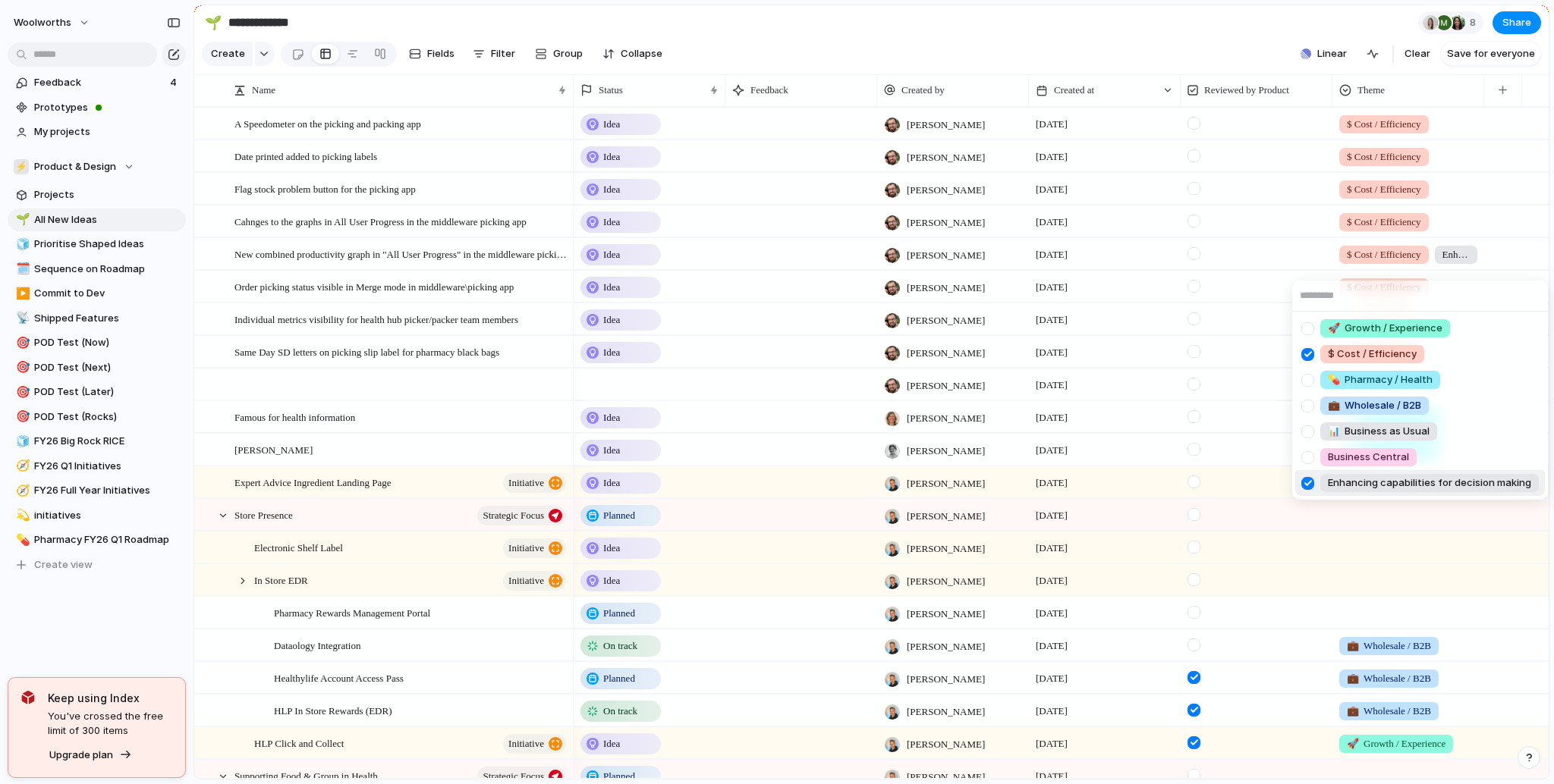
click at [1304, 482] on div at bounding box center [1307, 483] width 26 height 26
click at [1293, 261] on div "🚀 Growth / Experience $ Cost / Efficiency 💊 Pharmacy / Health 💼 Wholesale / B2B…" at bounding box center [777, 392] width 1554 height 784
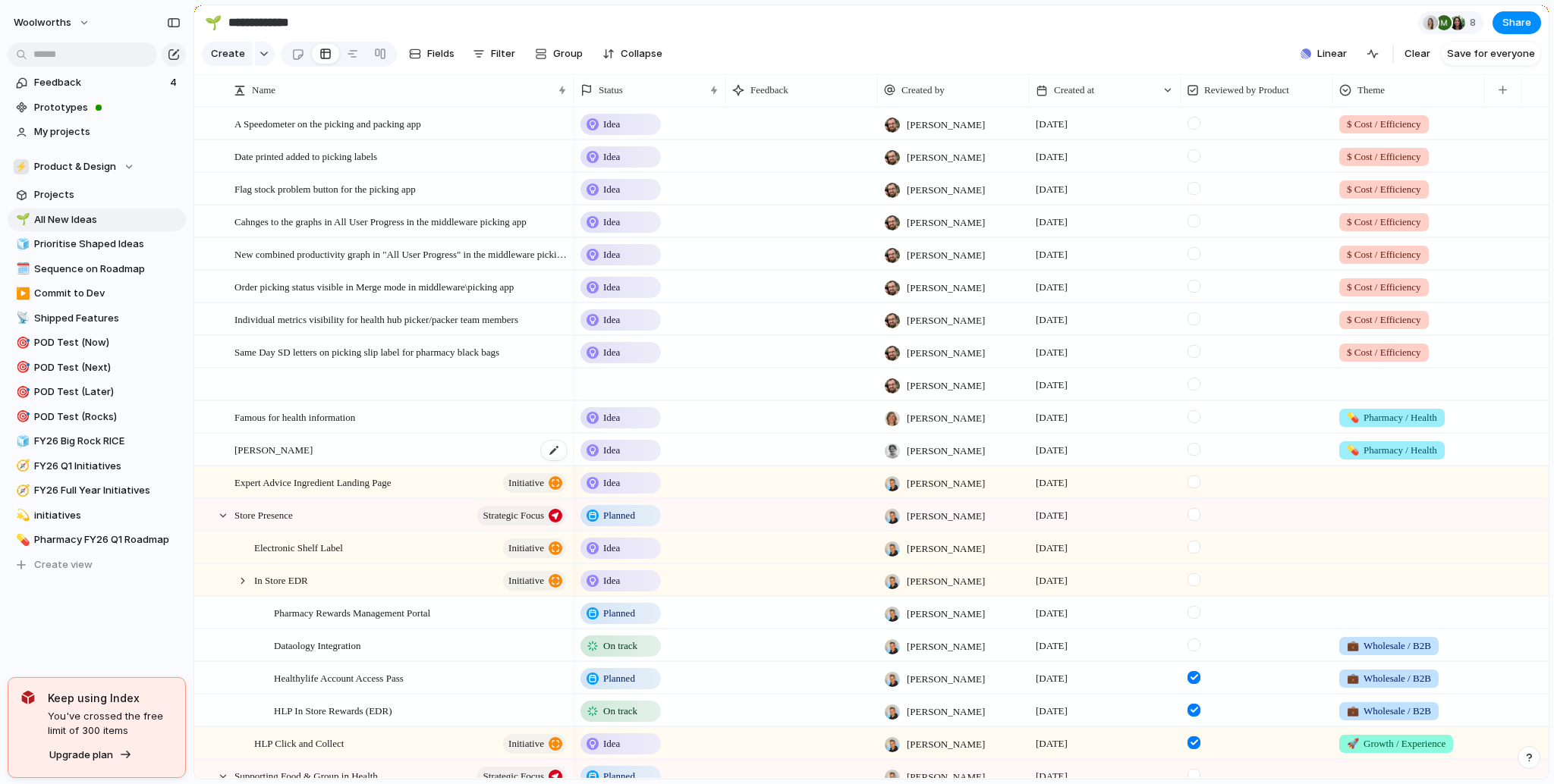
click at [348, 466] on div "[PERSON_NAME]" at bounding box center [401, 450] width 334 height 32
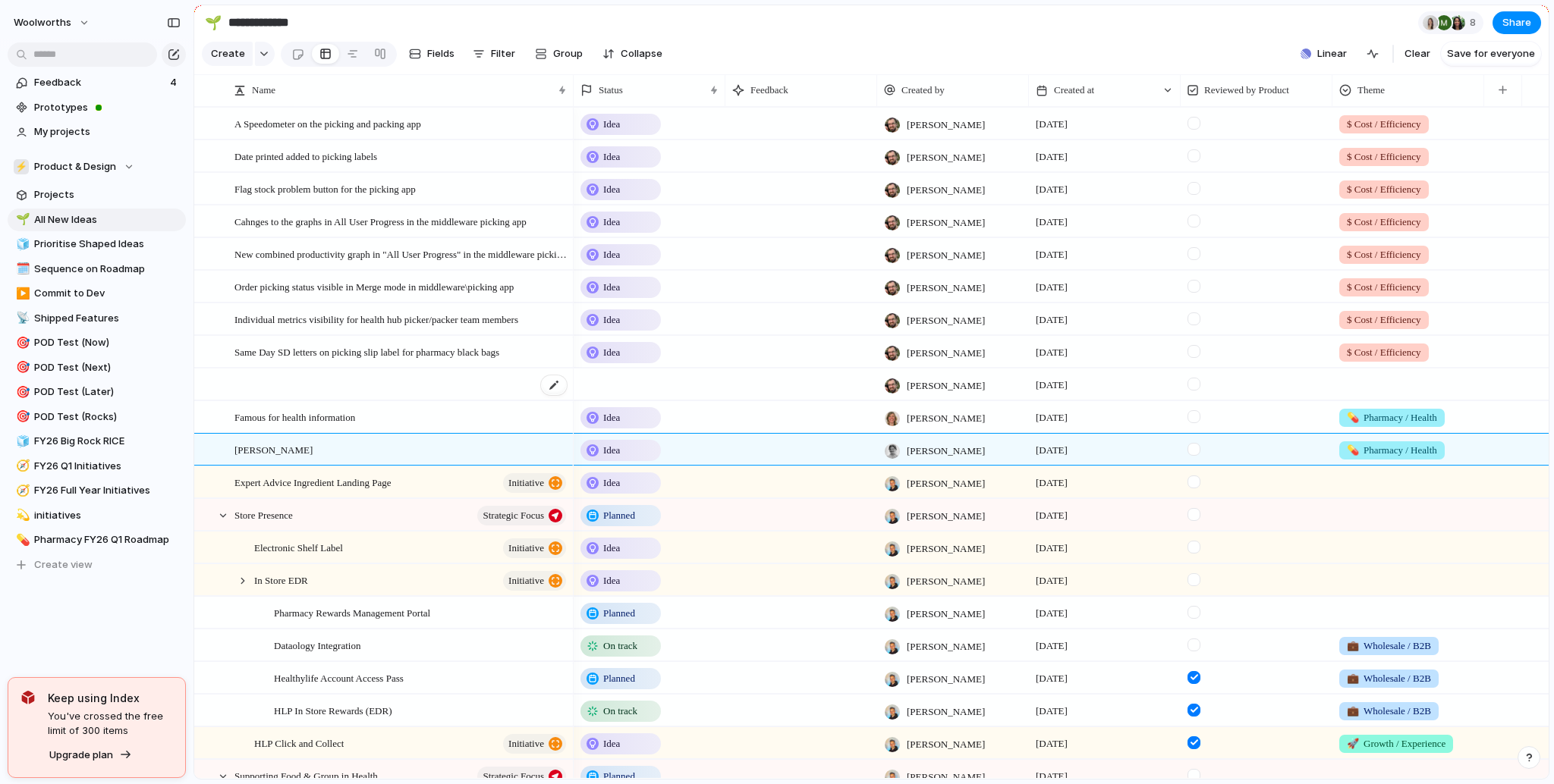
click at [267, 401] on div at bounding box center [401, 385] width 334 height 32
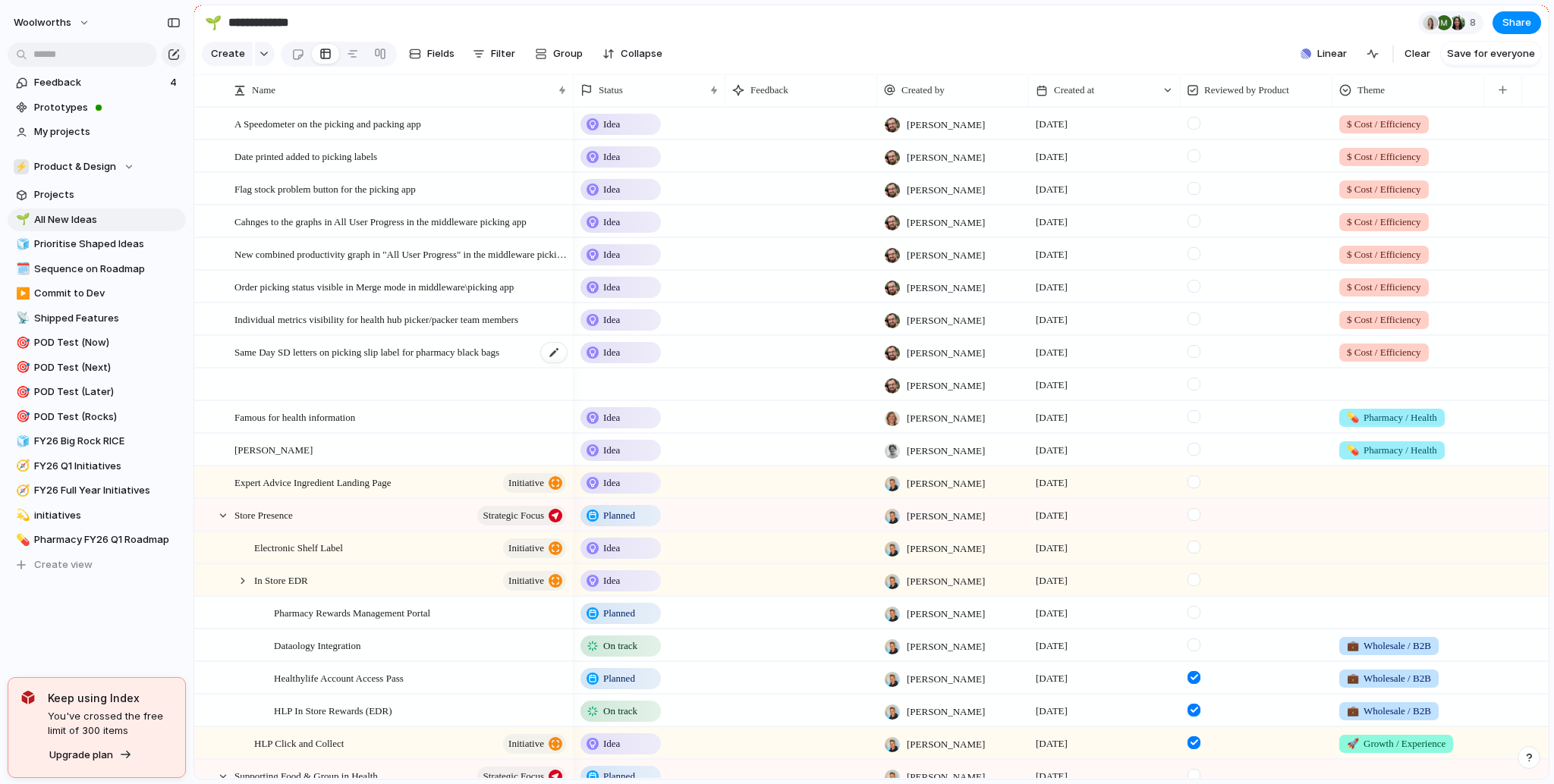
click at [388, 360] on span "Same Day SD letters on picking slip label for pharmacy black bags" at bounding box center [367, 351] width 265 height 17
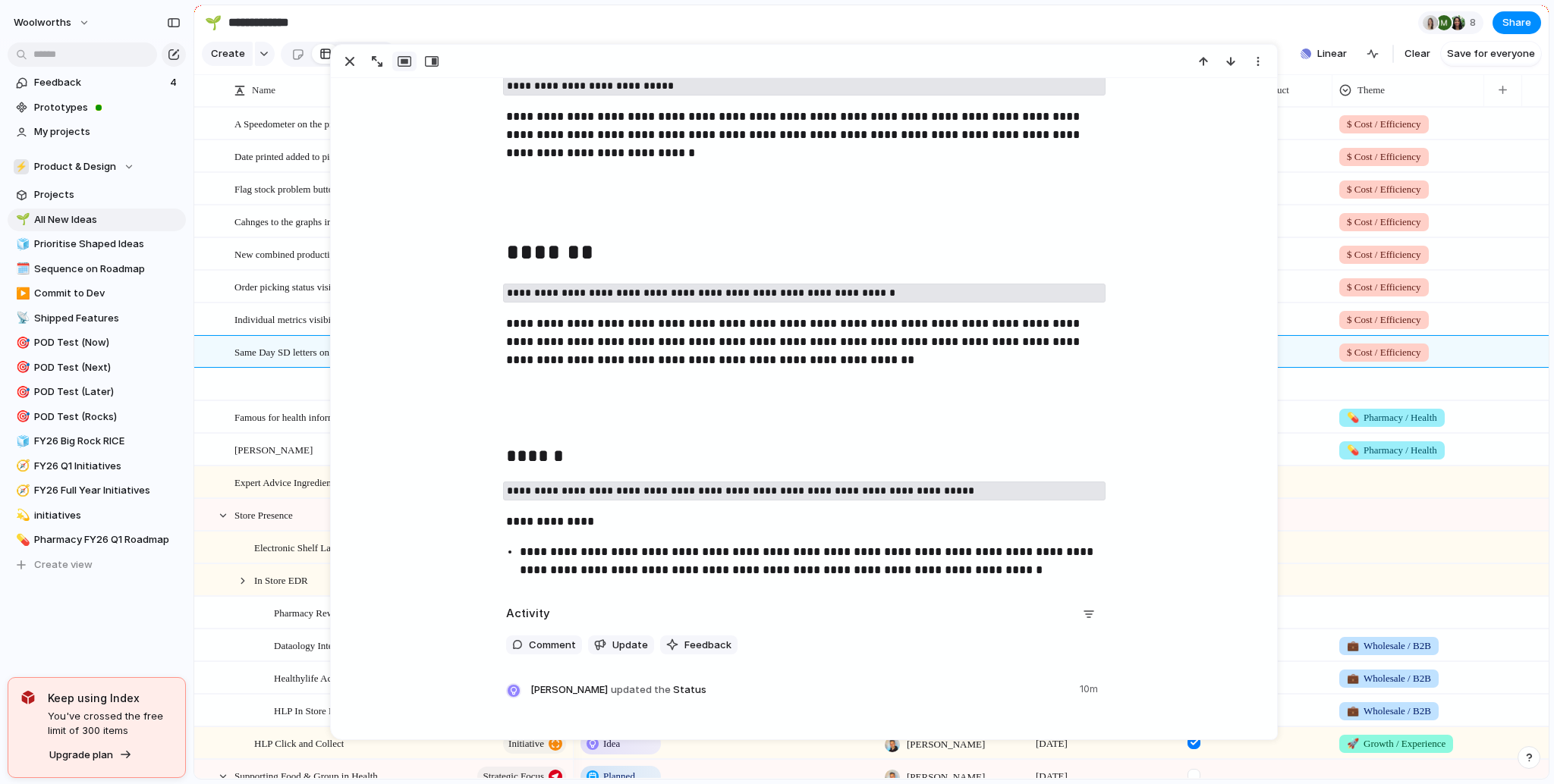
scroll to position [455, 0]
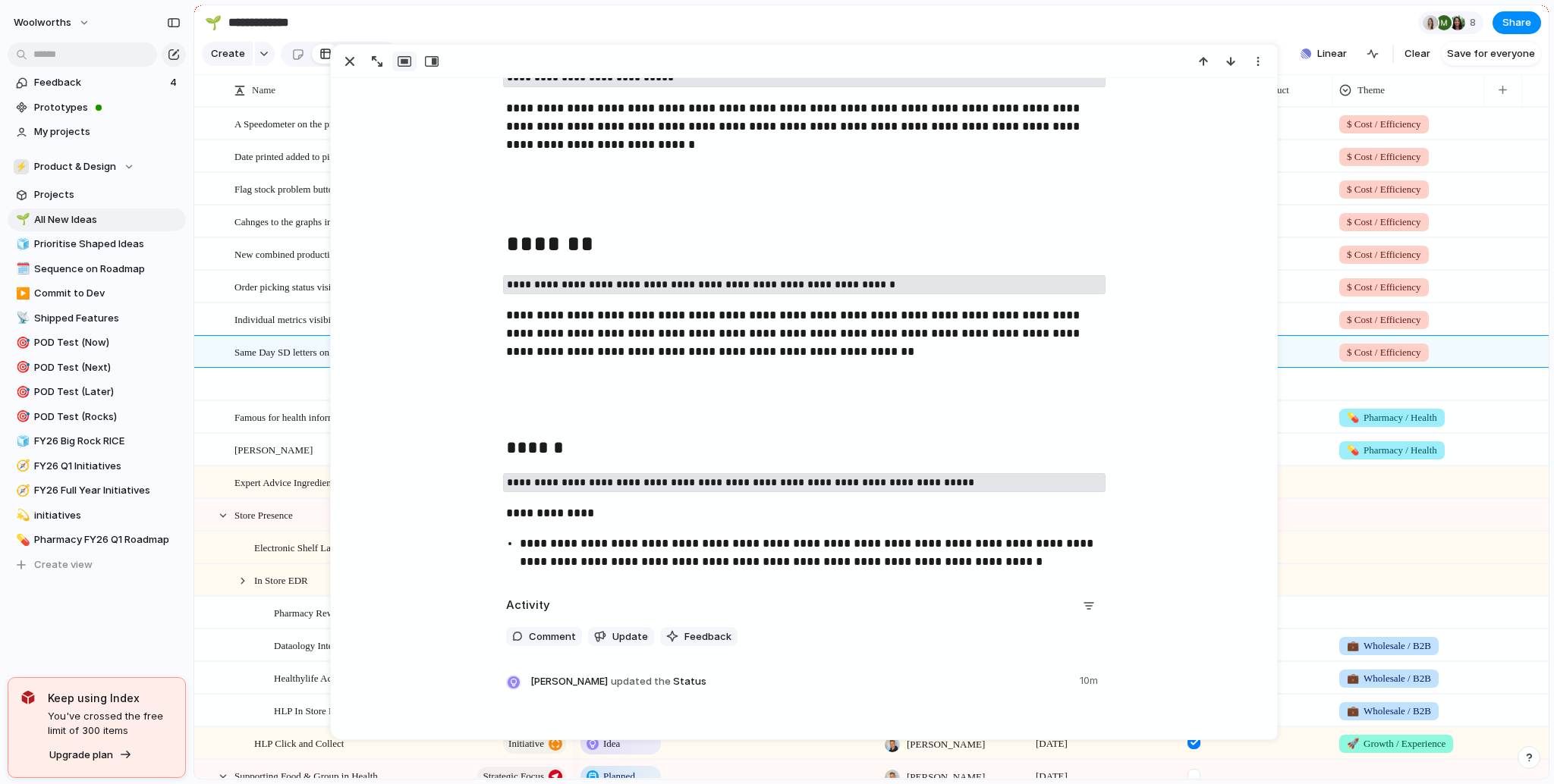
click at [302, 368] on div "Same Day SD letters on picking slip label for pharmacy black bags" at bounding box center [401, 352] width 334 height 32
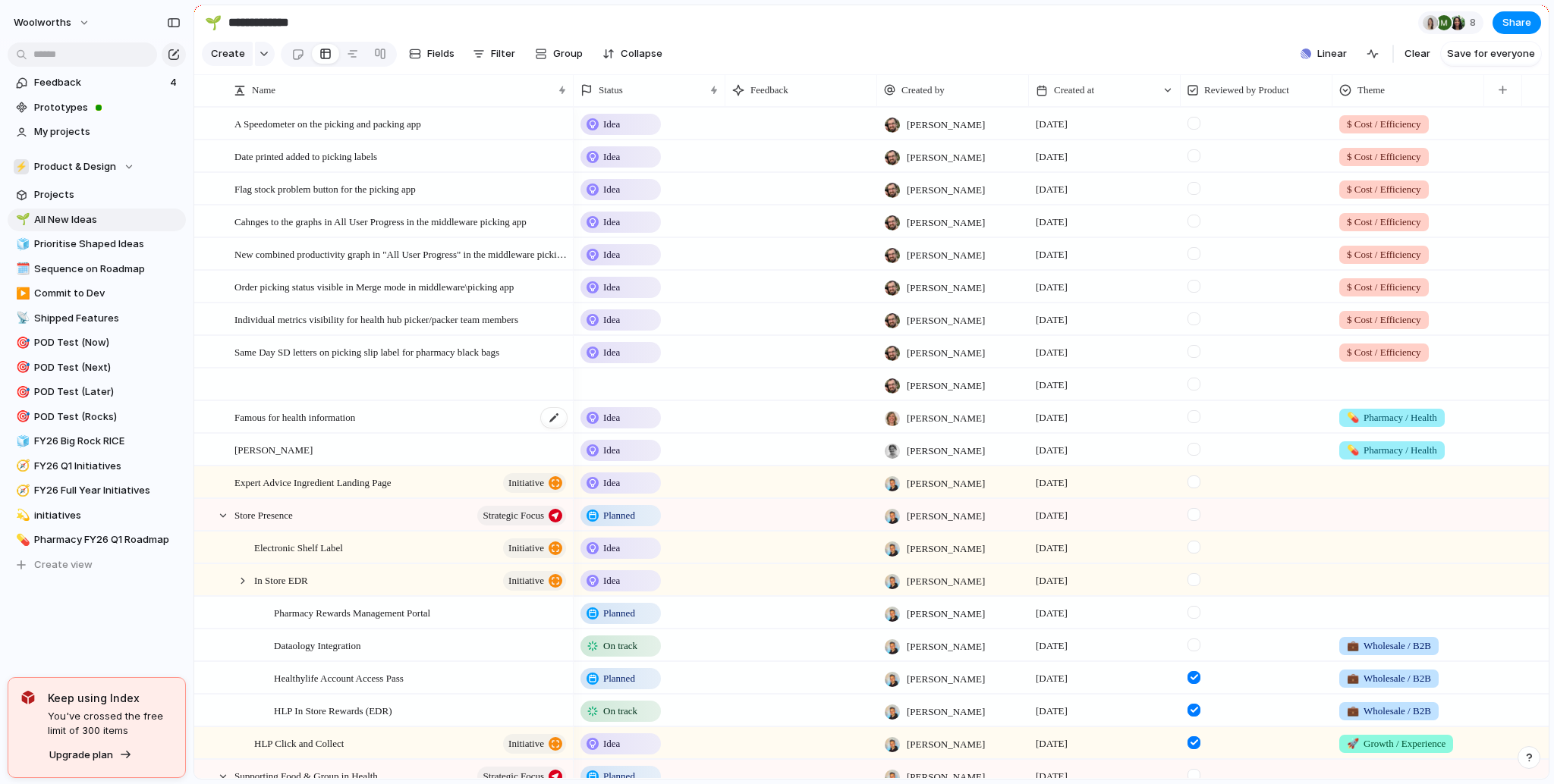
click at [355, 425] on span "Famous for health information" at bounding box center [295, 416] width 121 height 17
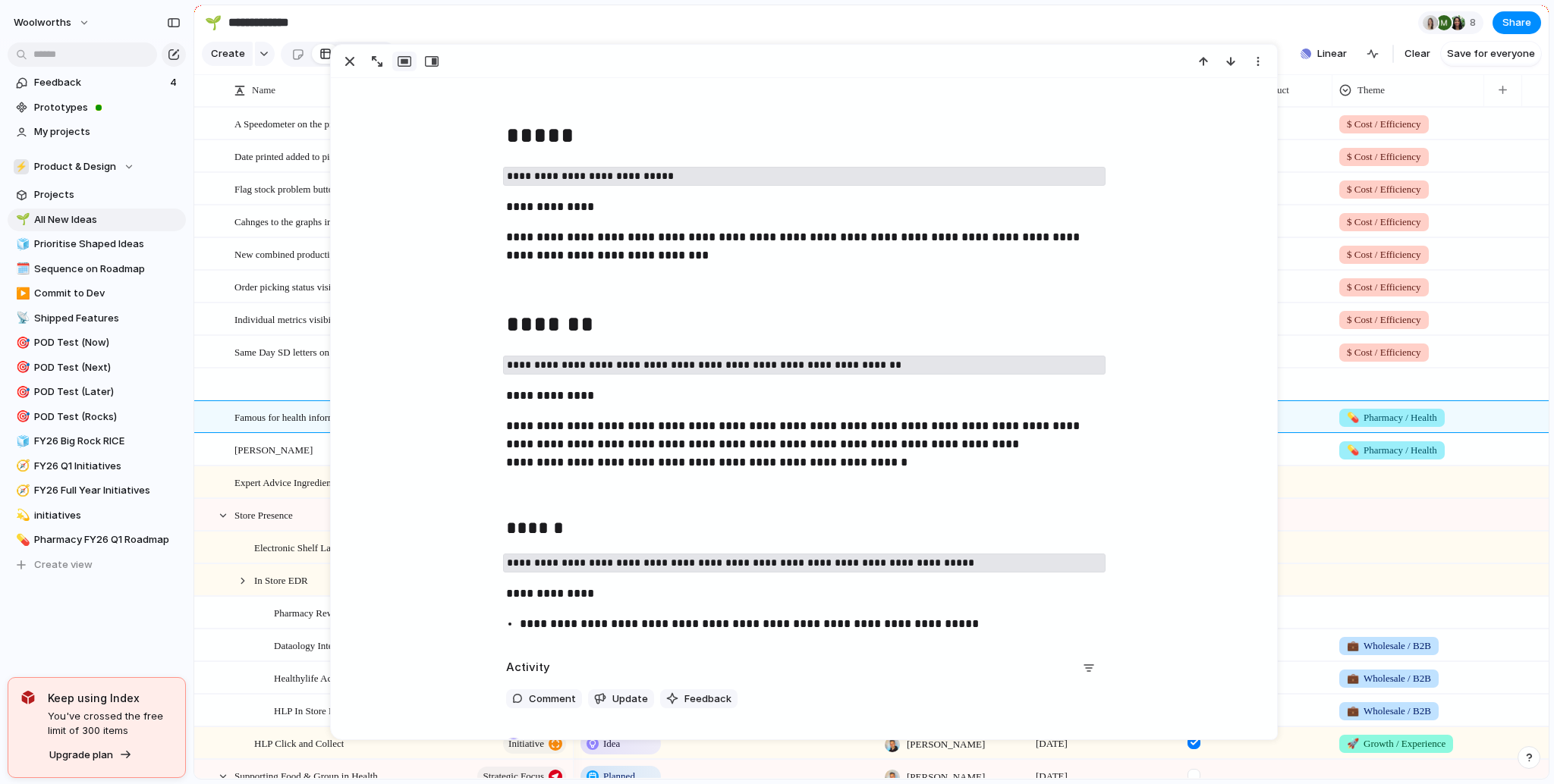
scroll to position [455, 0]
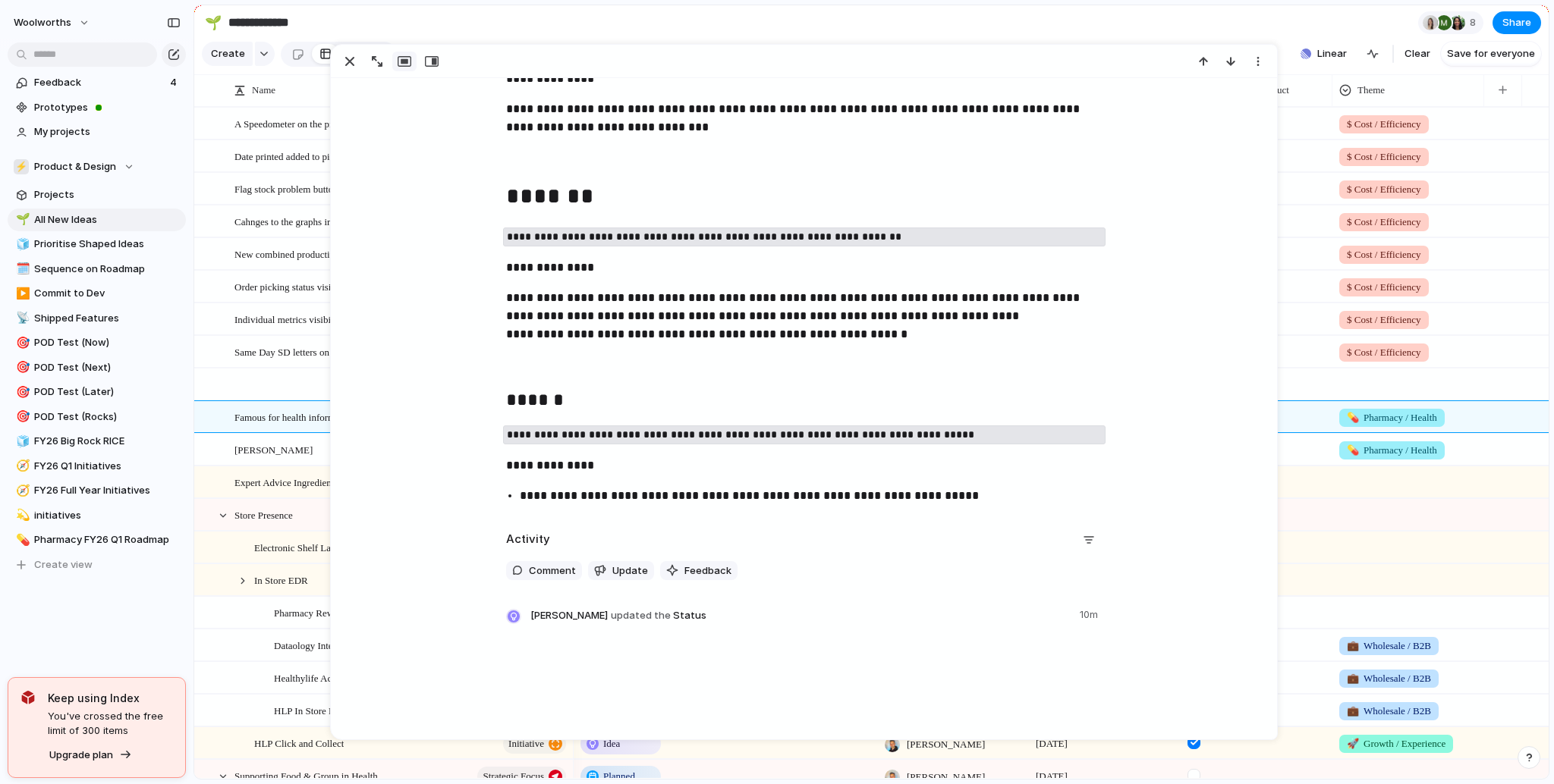
click at [276, 401] on div at bounding box center [401, 385] width 334 height 32
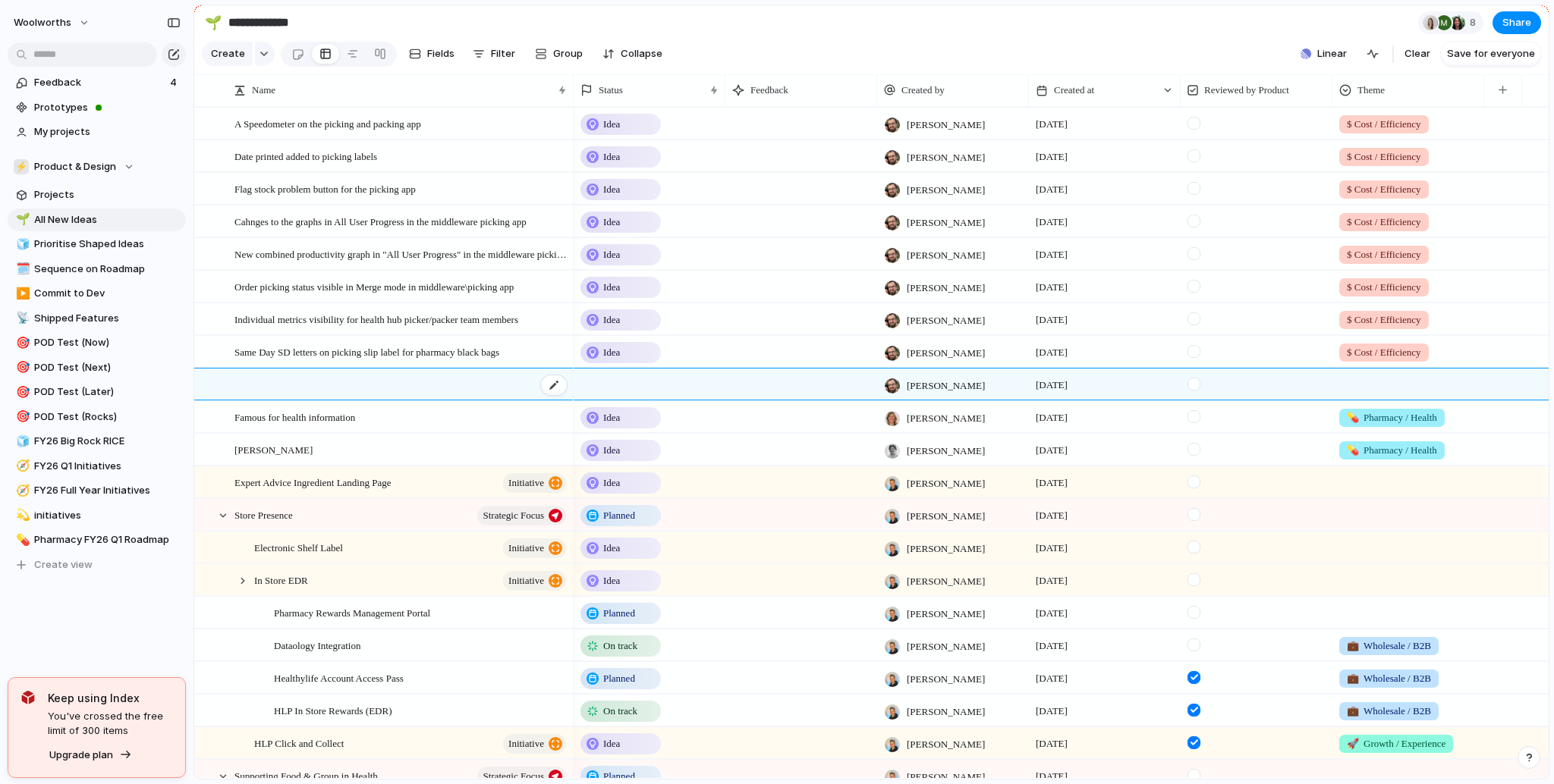
scroll to position [385, 0]
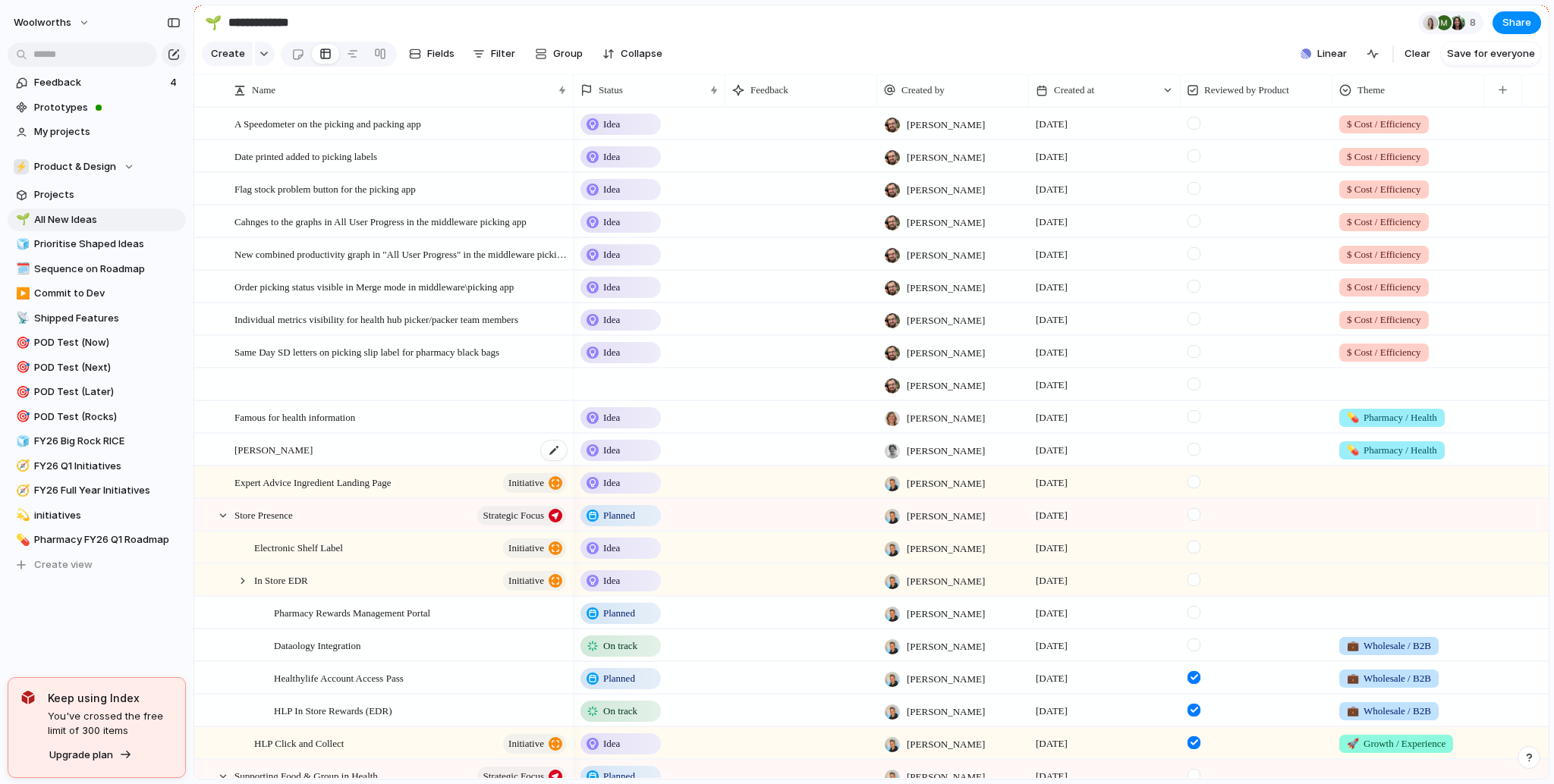
click at [326, 458] on div "[PERSON_NAME]" at bounding box center [401, 450] width 334 height 32
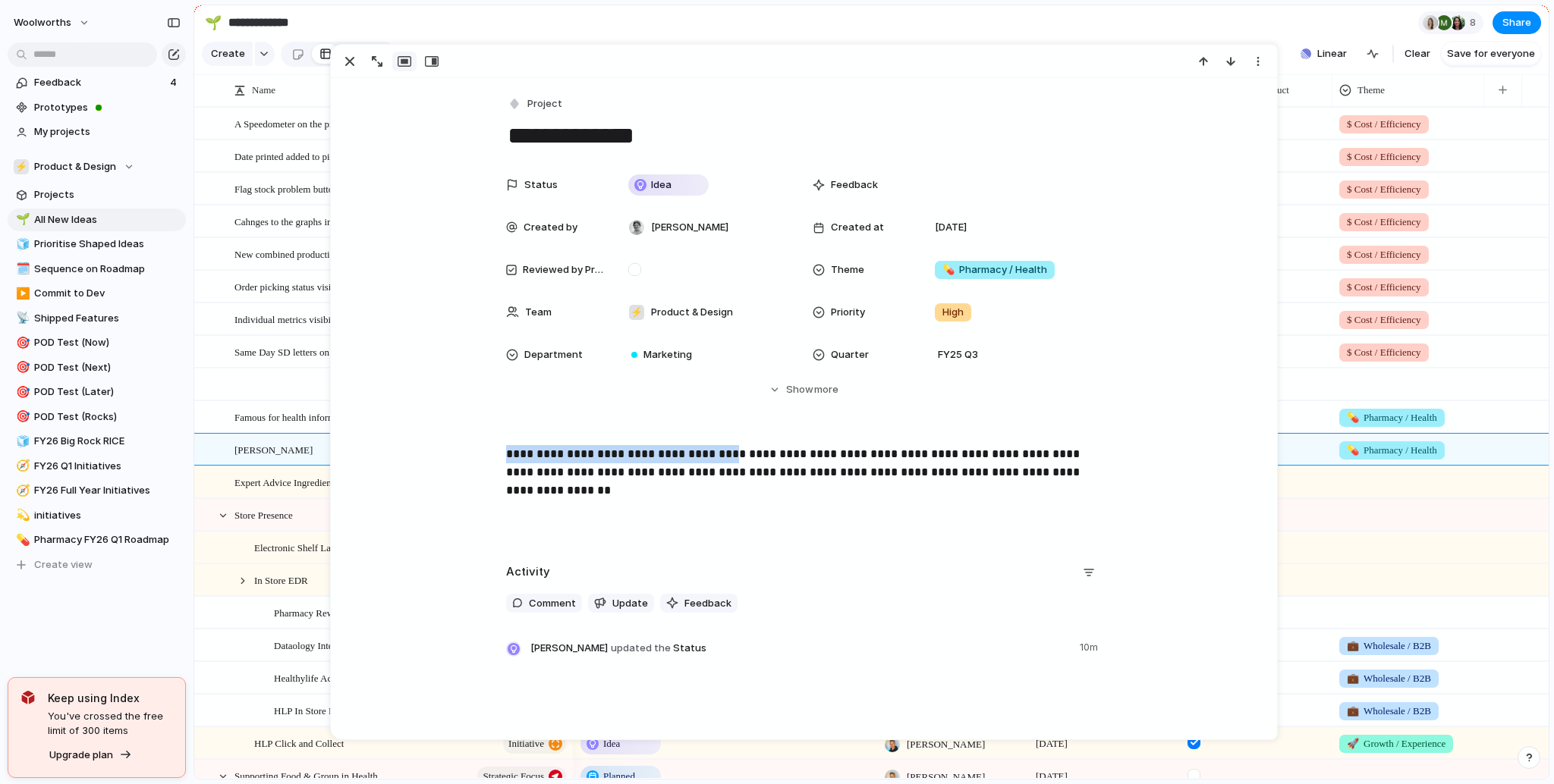
drag, startPoint x: 701, startPoint y: 457, endPoint x: 497, endPoint y: 461, distance: 204.0
click at [497, 461] on div "**********" at bounding box center [804, 494] width 910 height 97
copy p "**********"
click at [536, 127] on textarea "**********" at bounding box center [804, 135] width 595 height 32
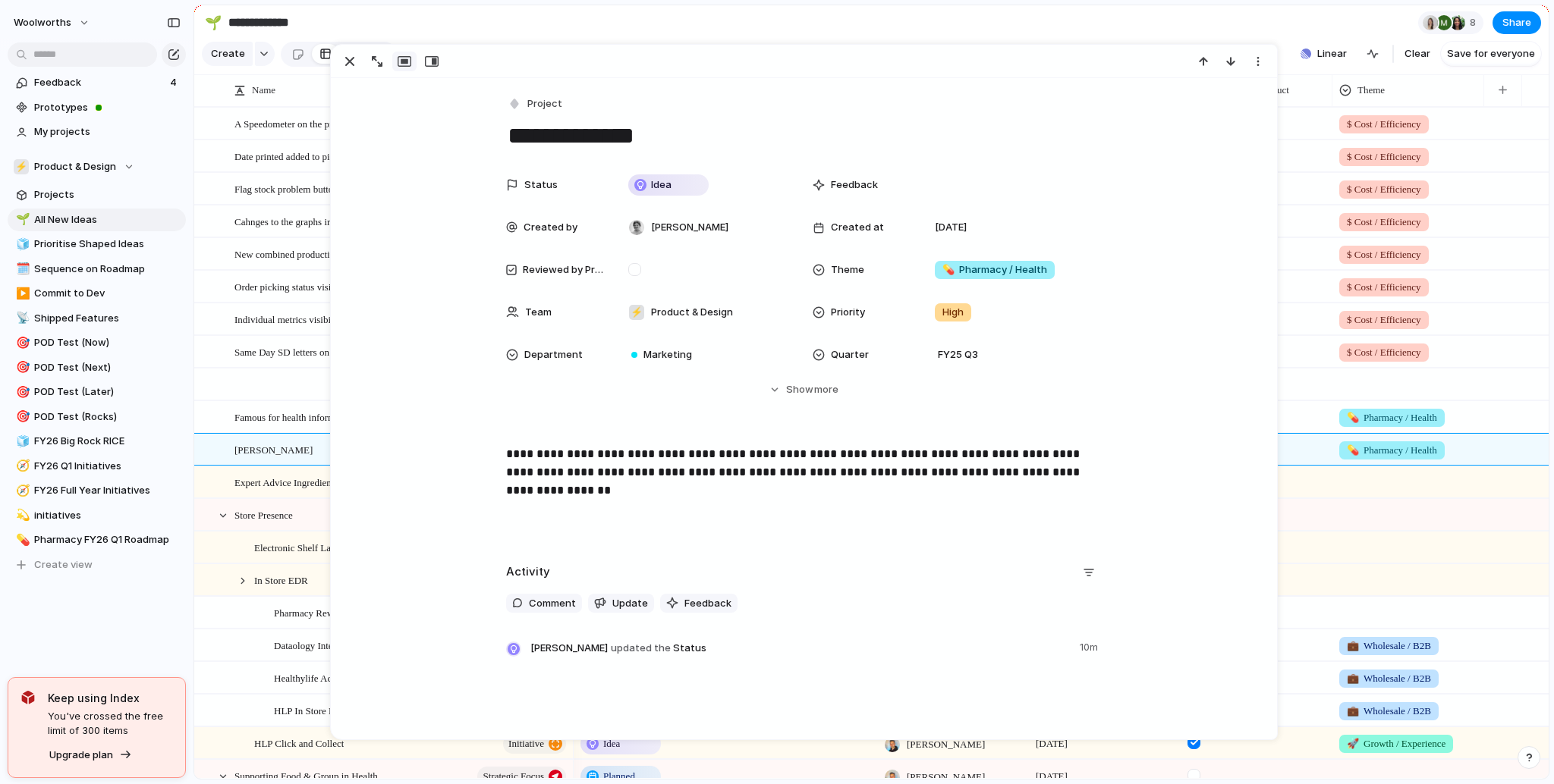
click at [536, 127] on textarea "**********" at bounding box center [804, 135] width 595 height 32
paste textarea "**********"
type textarea "**********"
click at [290, 458] on span "Ability to search articles on the site" at bounding box center [304, 449] width 140 height 17
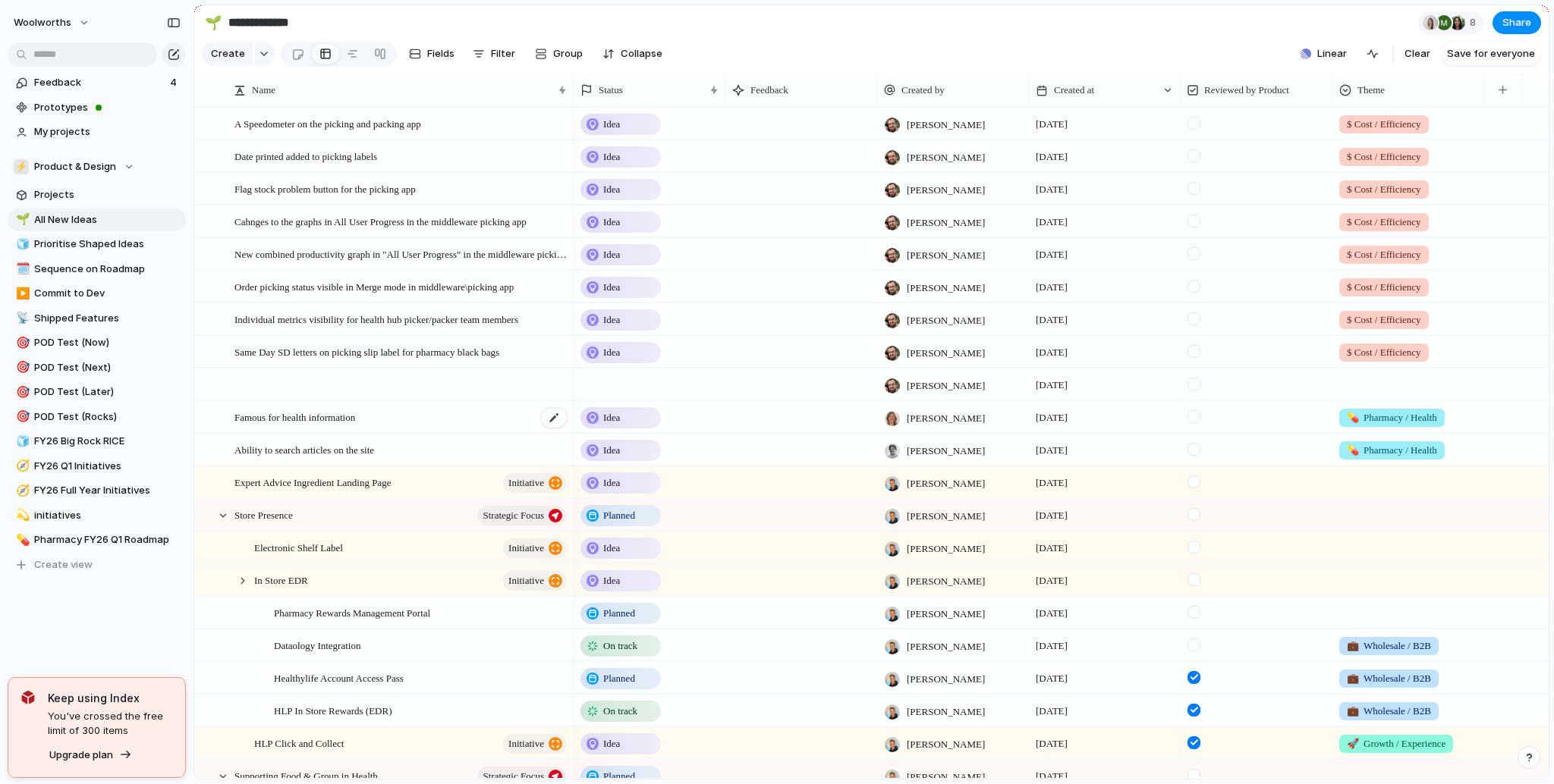
click at [309, 425] on span "Famous for health information" at bounding box center [295, 416] width 121 height 17
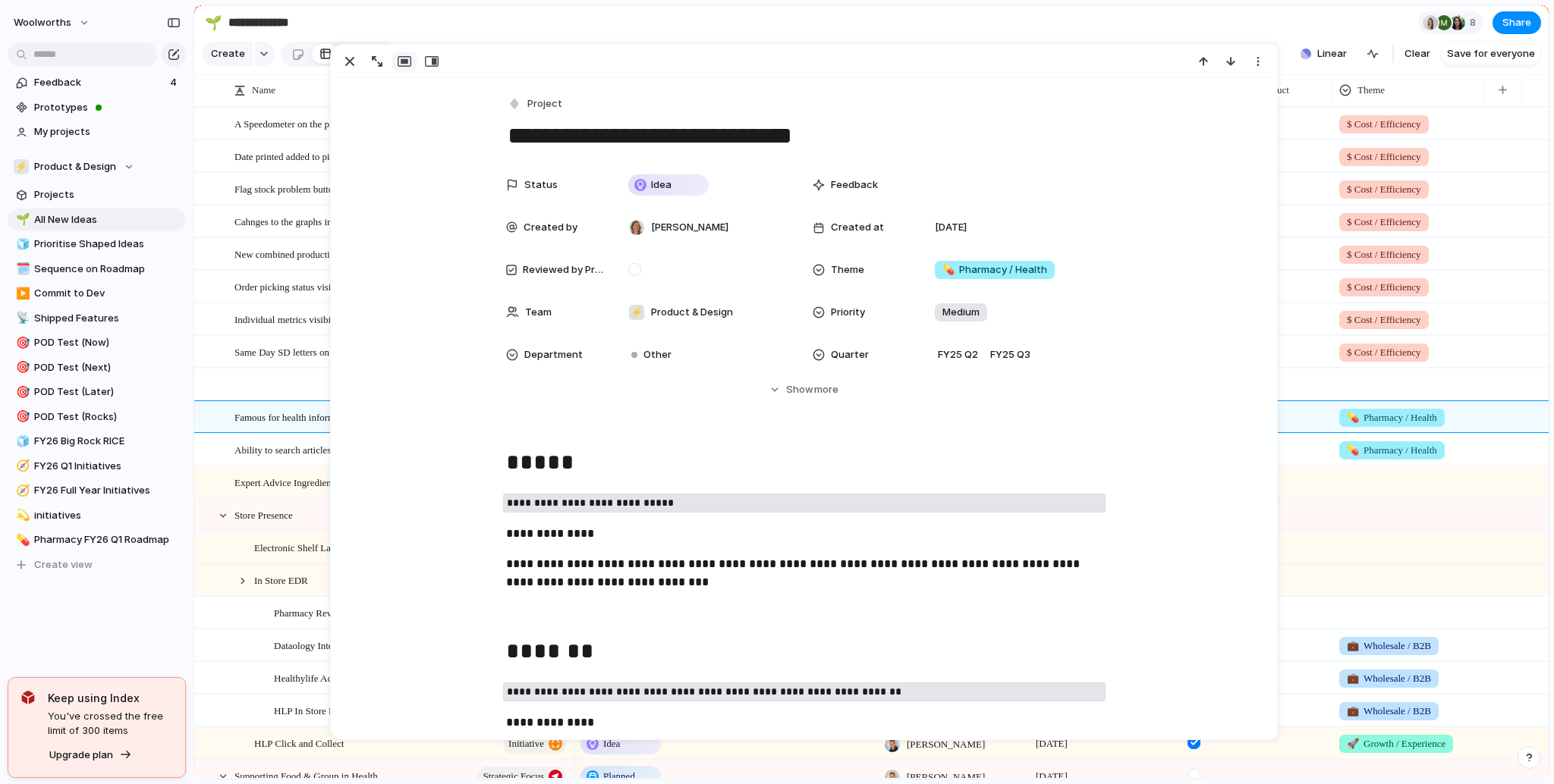
click at [507, 138] on textarea "**********" at bounding box center [804, 135] width 595 height 32
type textarea "**********"
click at [295, 324] on span "Individual metrics visibility for health hub picker/packer team members" at bounding box center [376, 318] width 284 height 17
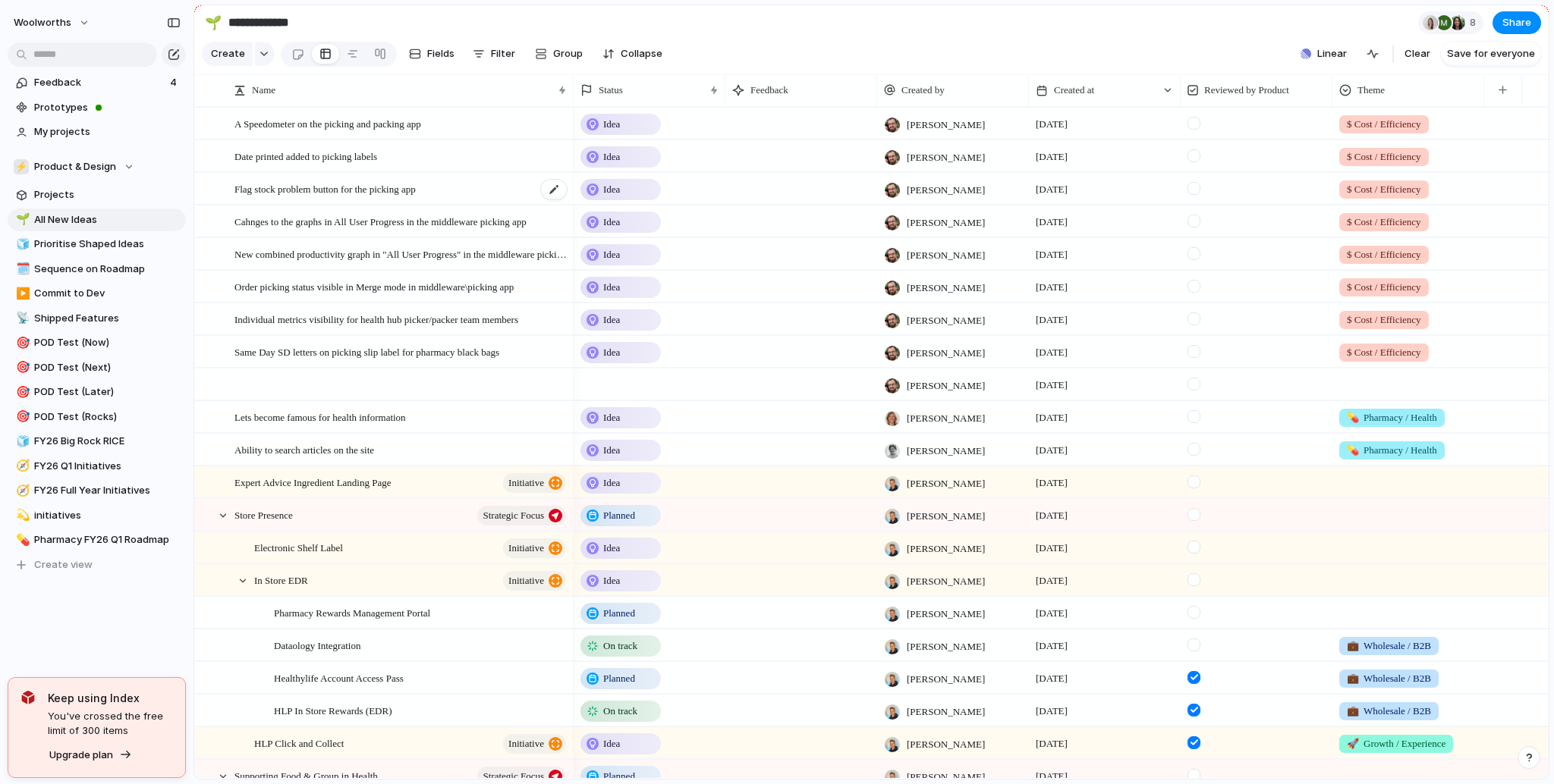
click at [313, 195] on span "Flag stock problem button for the picking app" at bounding box center [325, 188] width 181 height 17
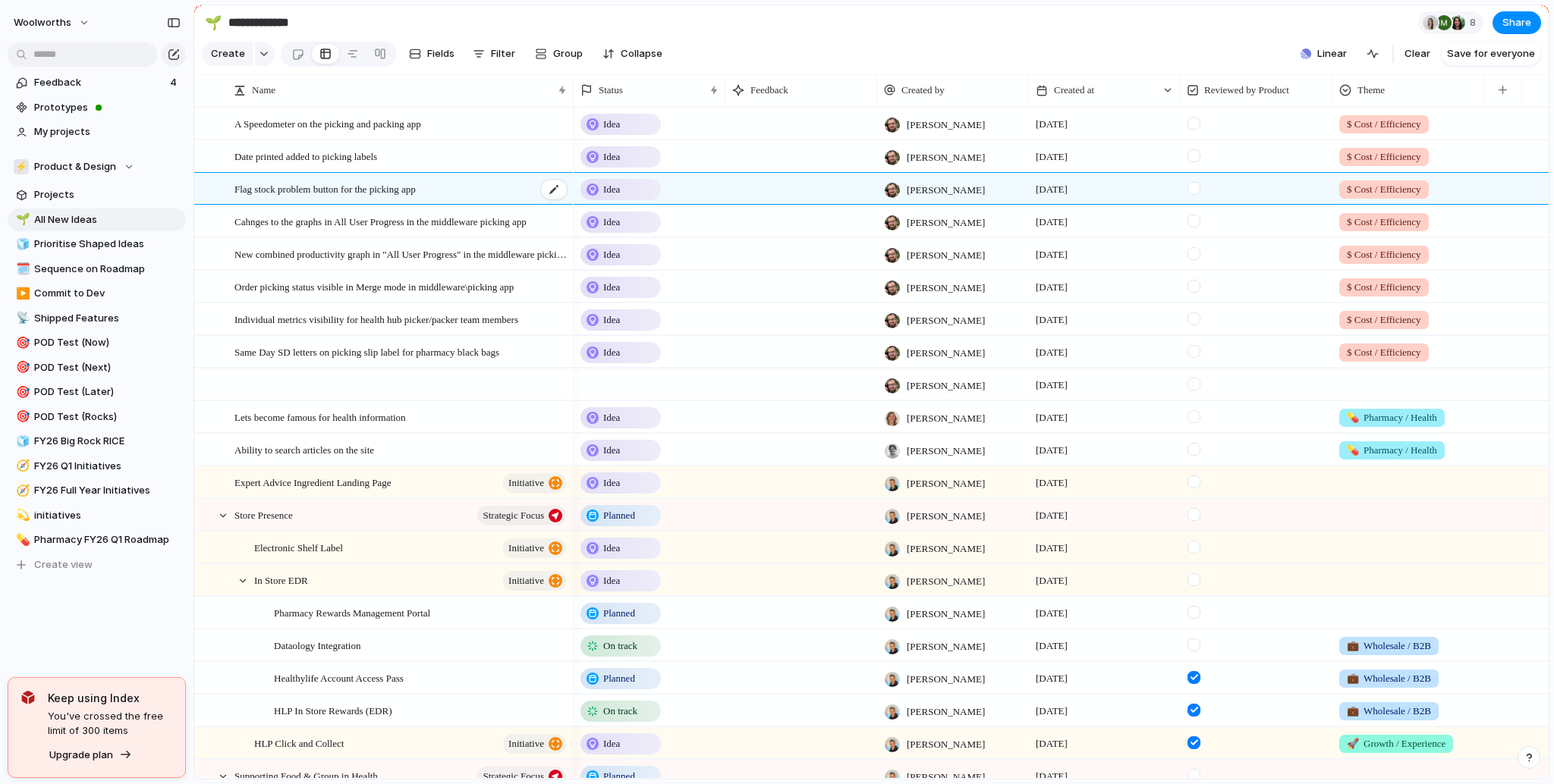
click at [290, 195] on span "Flag stock problem button for the picking app" at bounding box center [325, 188] width 181 height 17
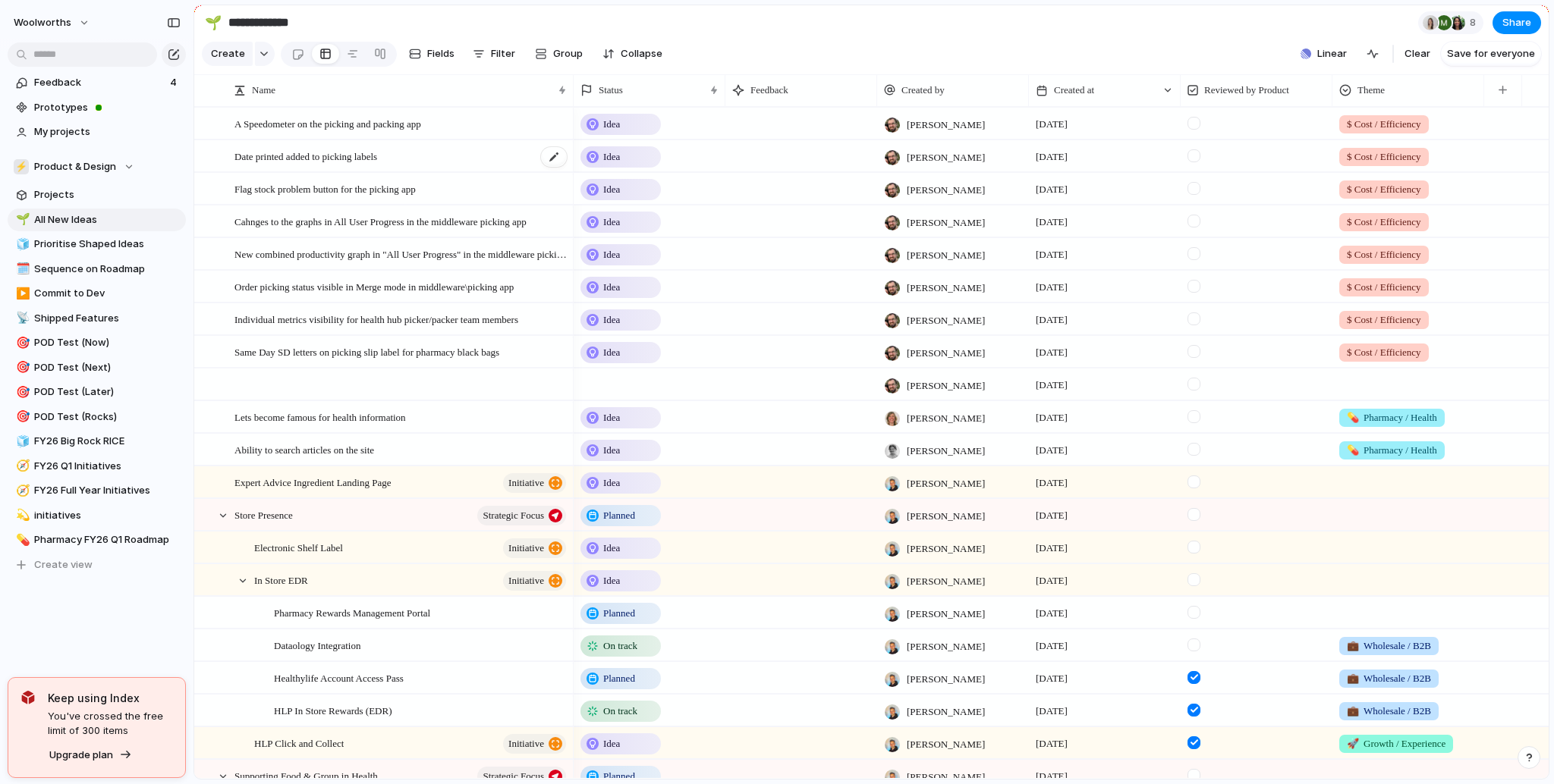
click at [301, 165] on span "Date printed added to picking labels" at bounding box center [306, 155] width 142 height 17
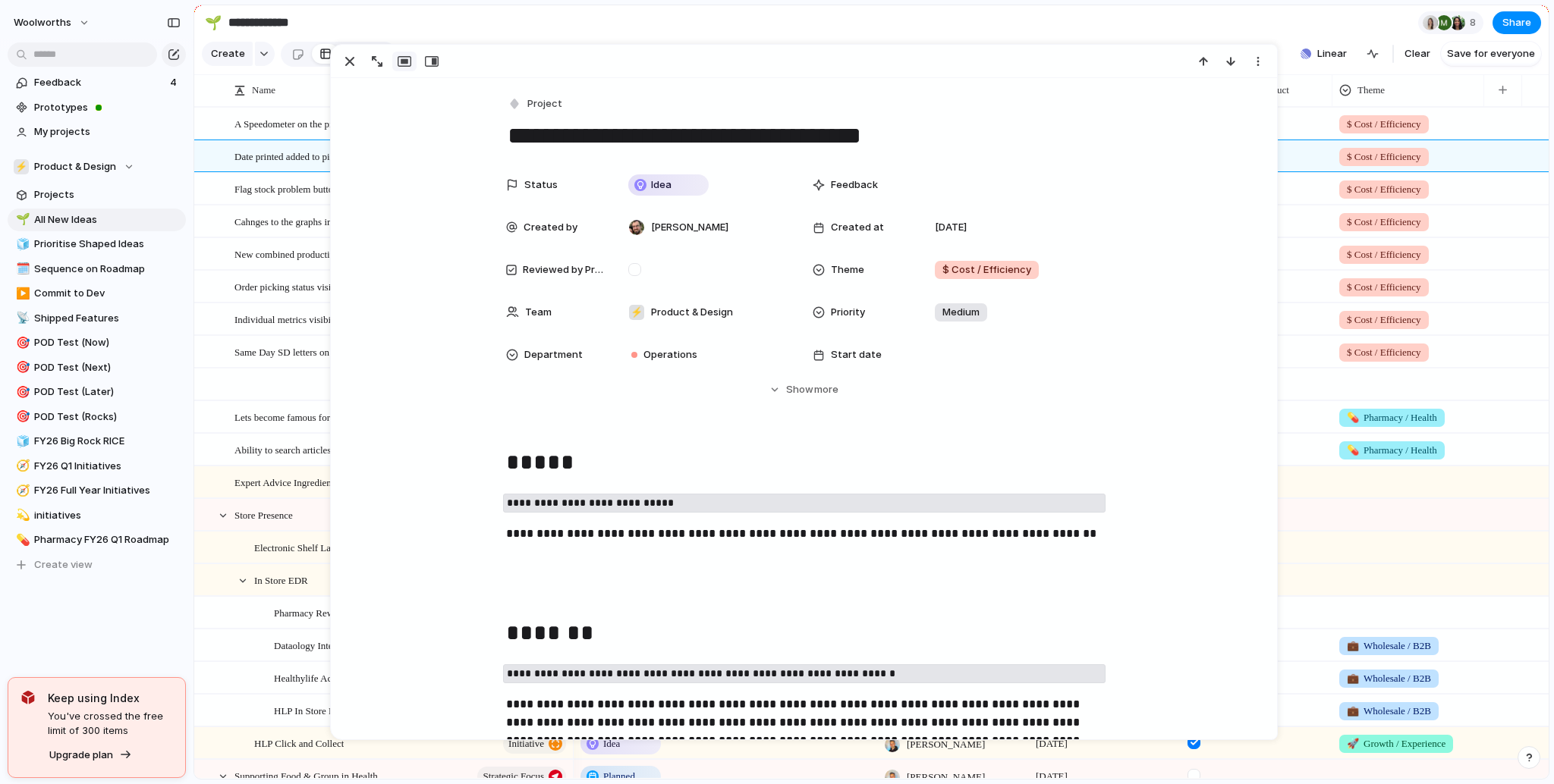
click at [301, 165] on span "Date printed added to picking labels" at bounding box center [306, 155] width 142 height 17
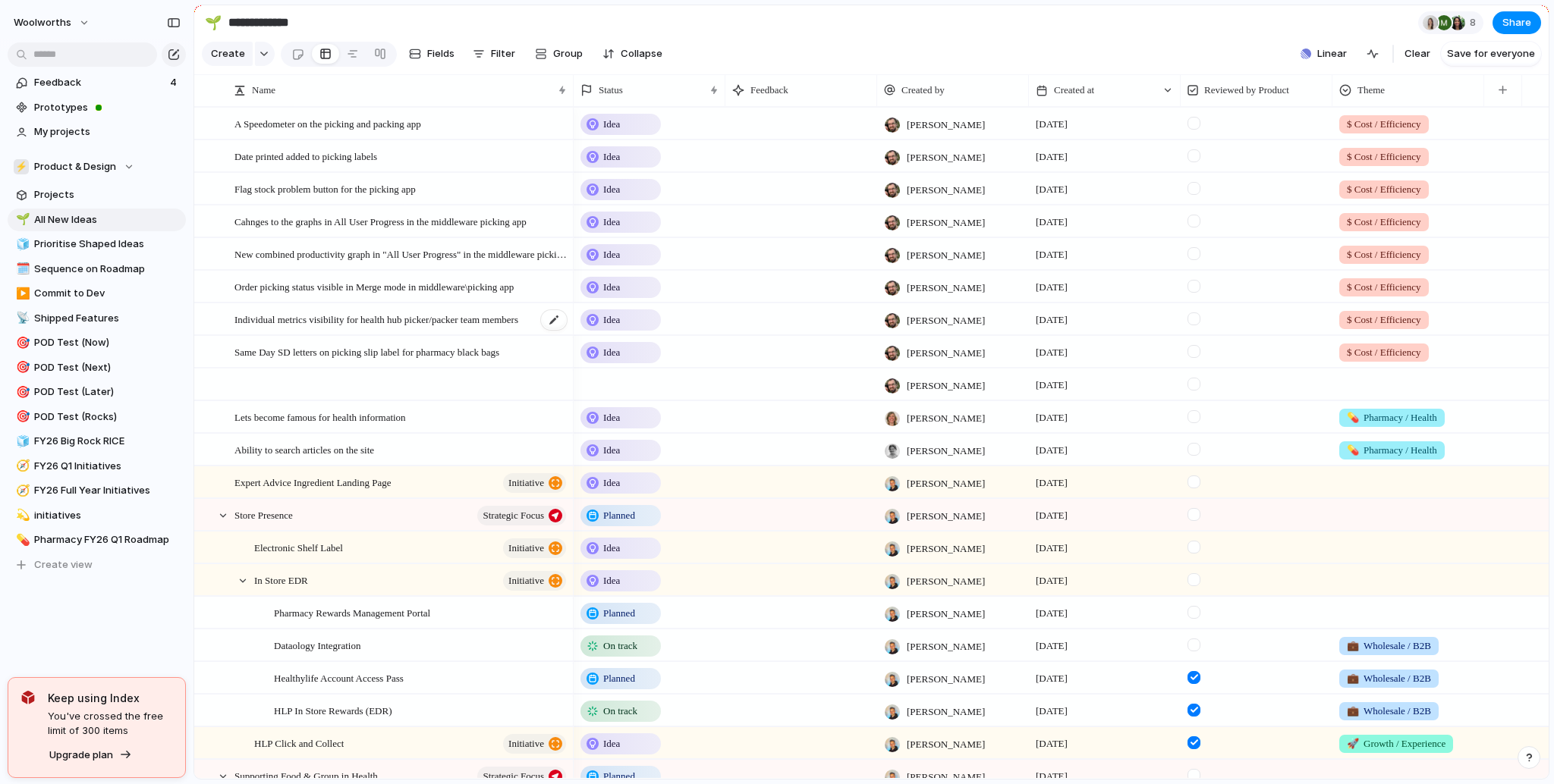
click at [387, 328] on span "Individual metrics visibility for health hub picker/packer team members" at bounding box center [376, 318] width 284 height 17
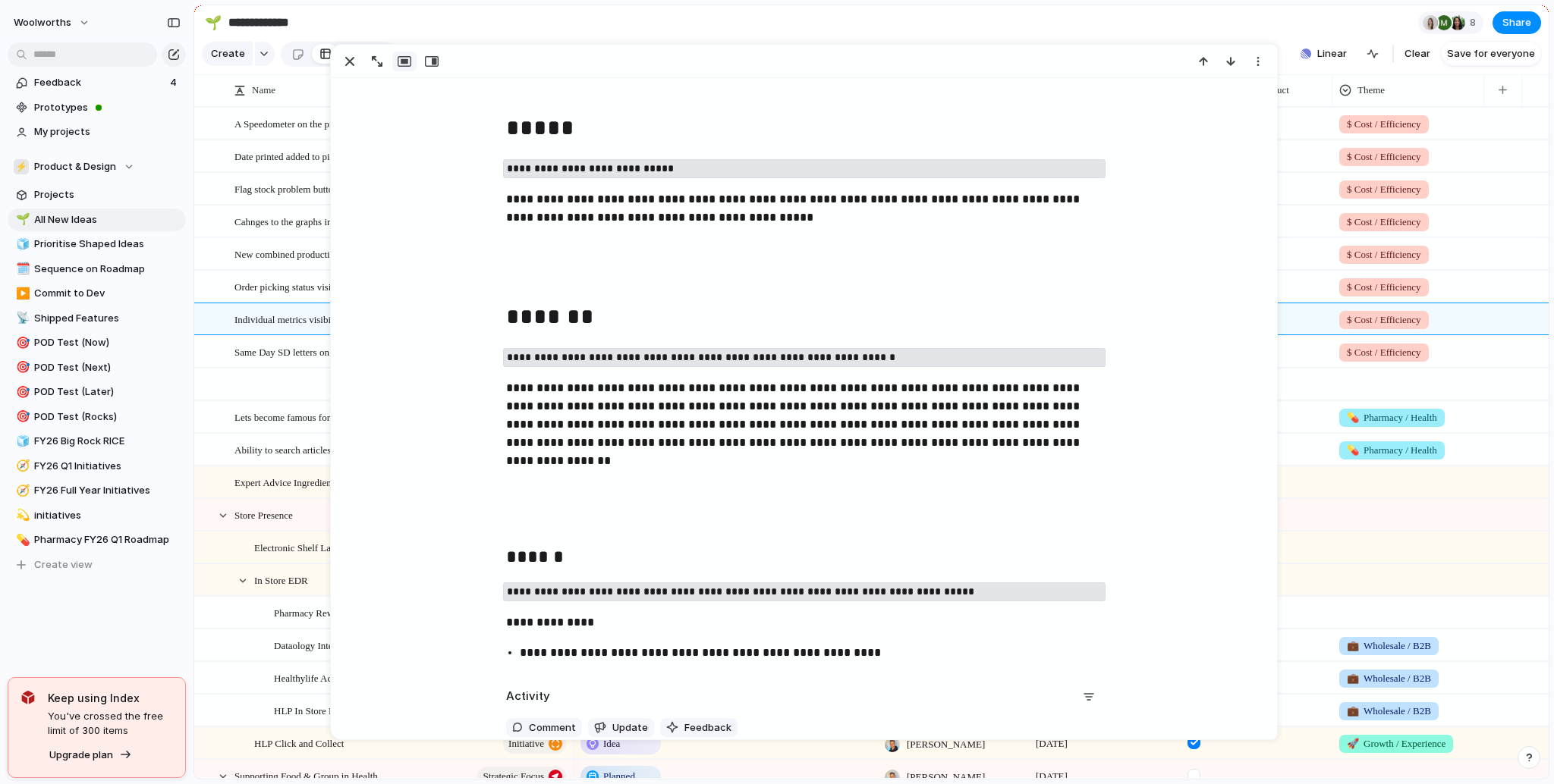
scroll to position [515, 0]
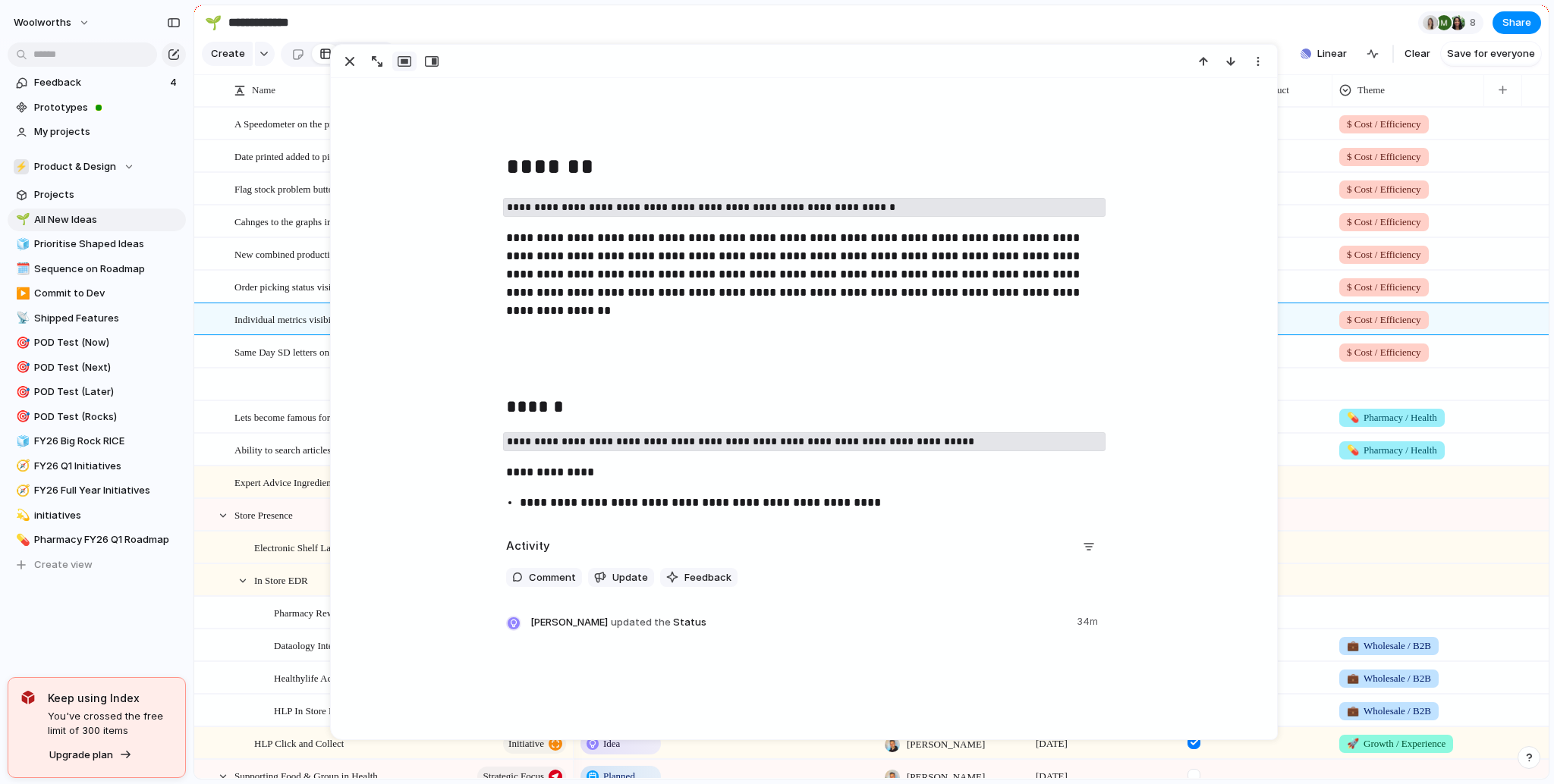
click at [266, 452] on span "Ability to search articles on the site" at bounding box center [304, 449] width 140 height 17
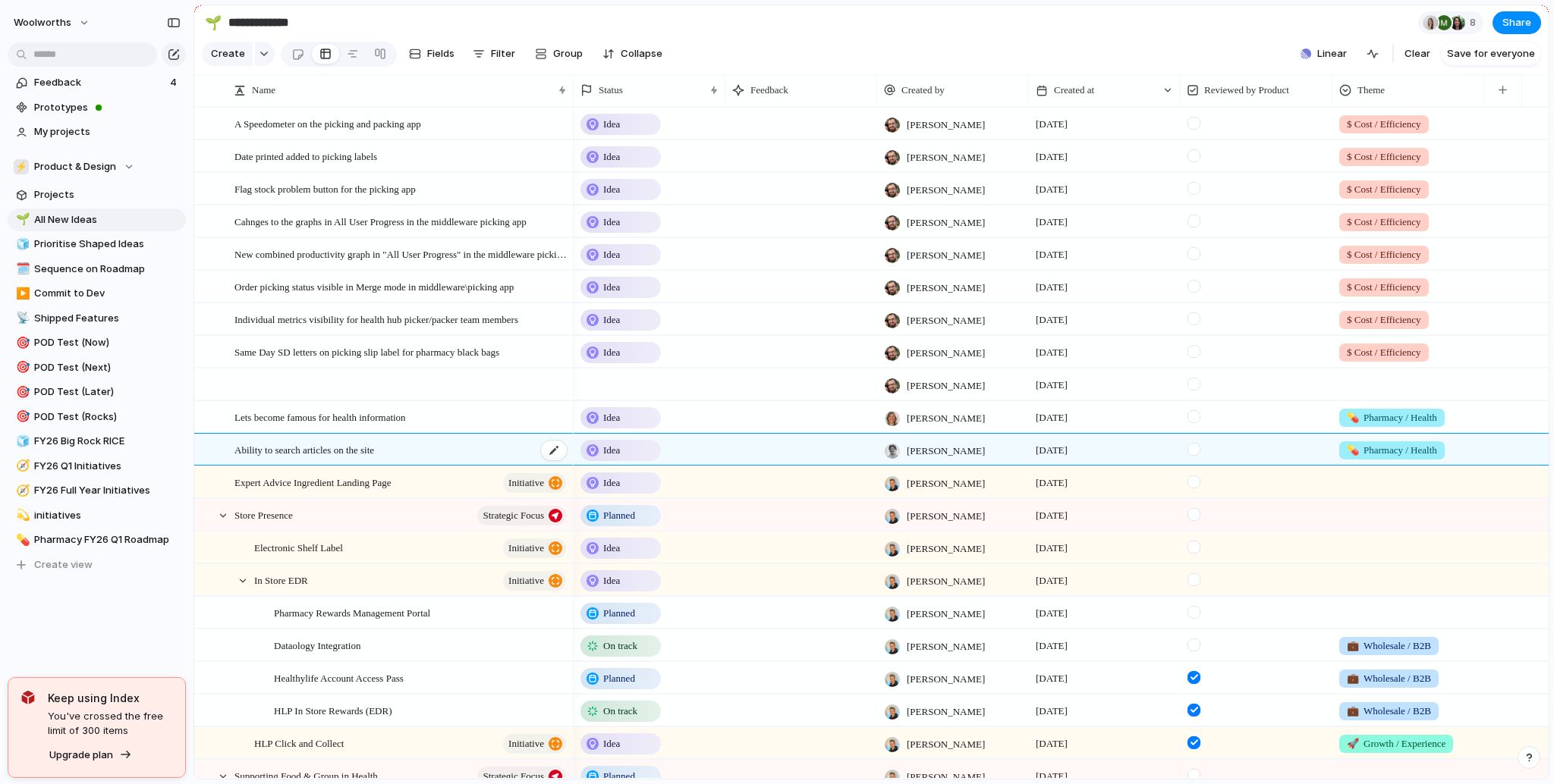
scroll to position [44, 0]
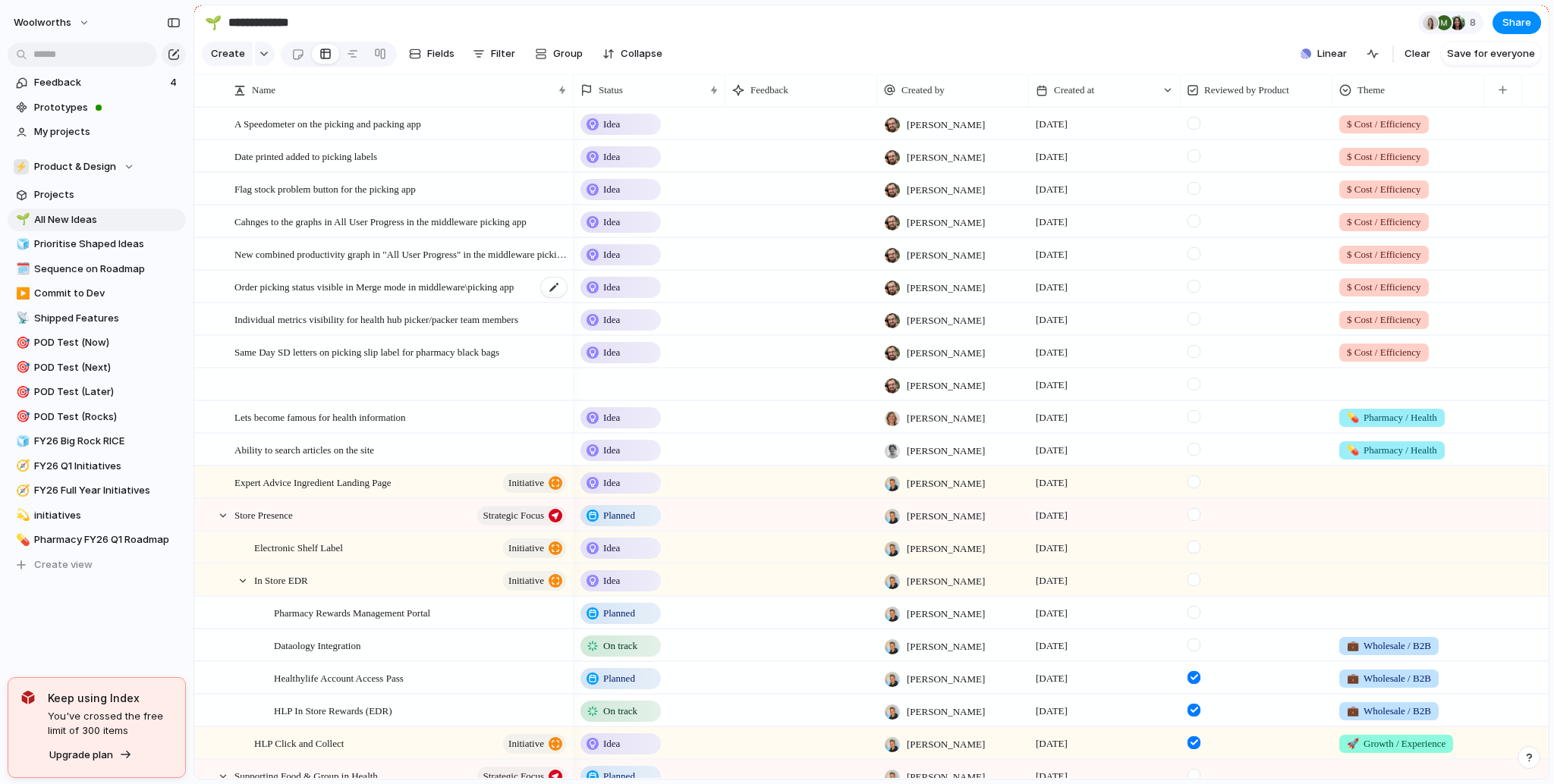
click at [388, 303] on div "Order picking status visible in Merge mode in middleware\picking app" at bounding box center [401, 287] width 334 height 32
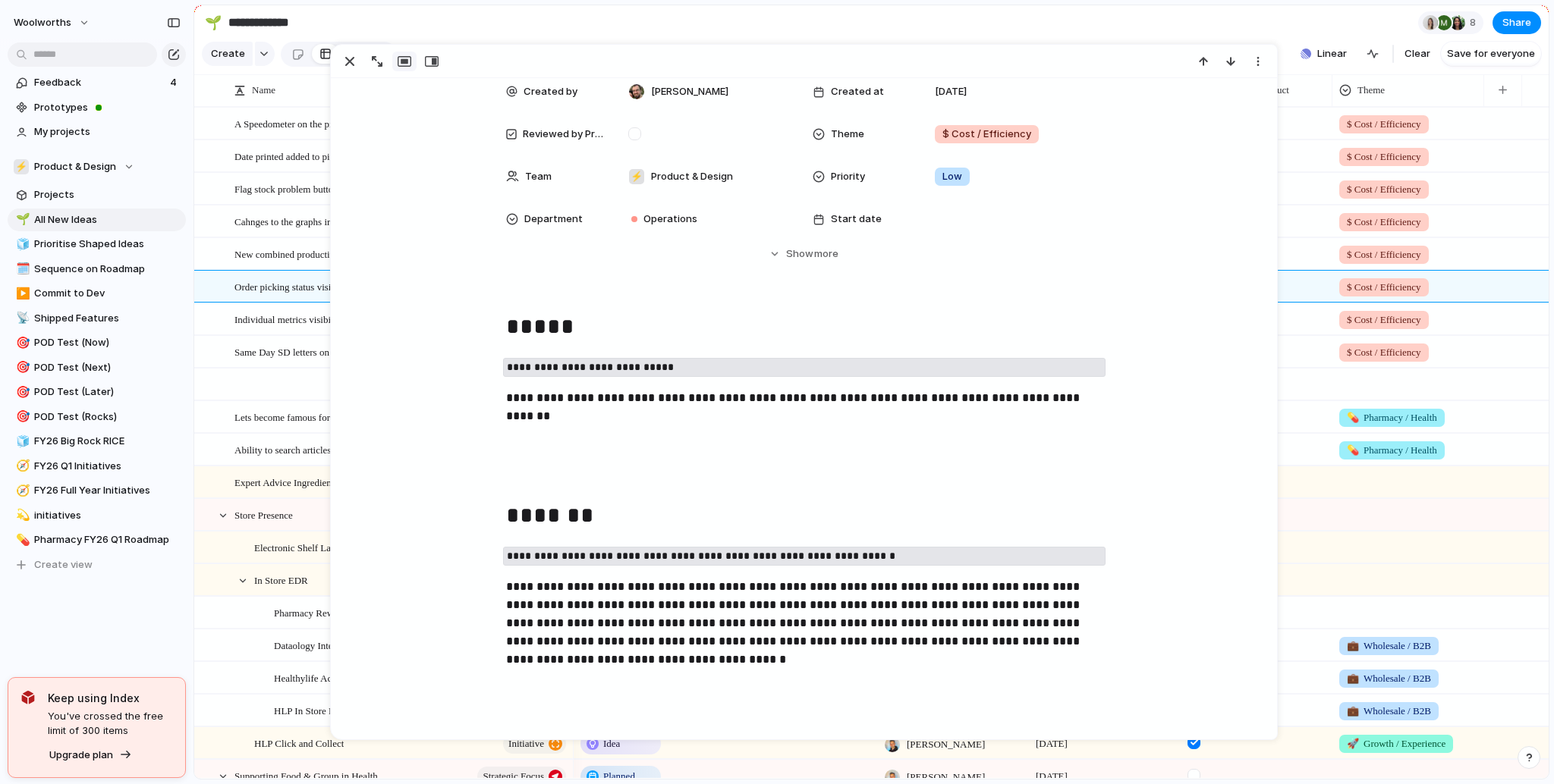
scroll to position [182, 0]
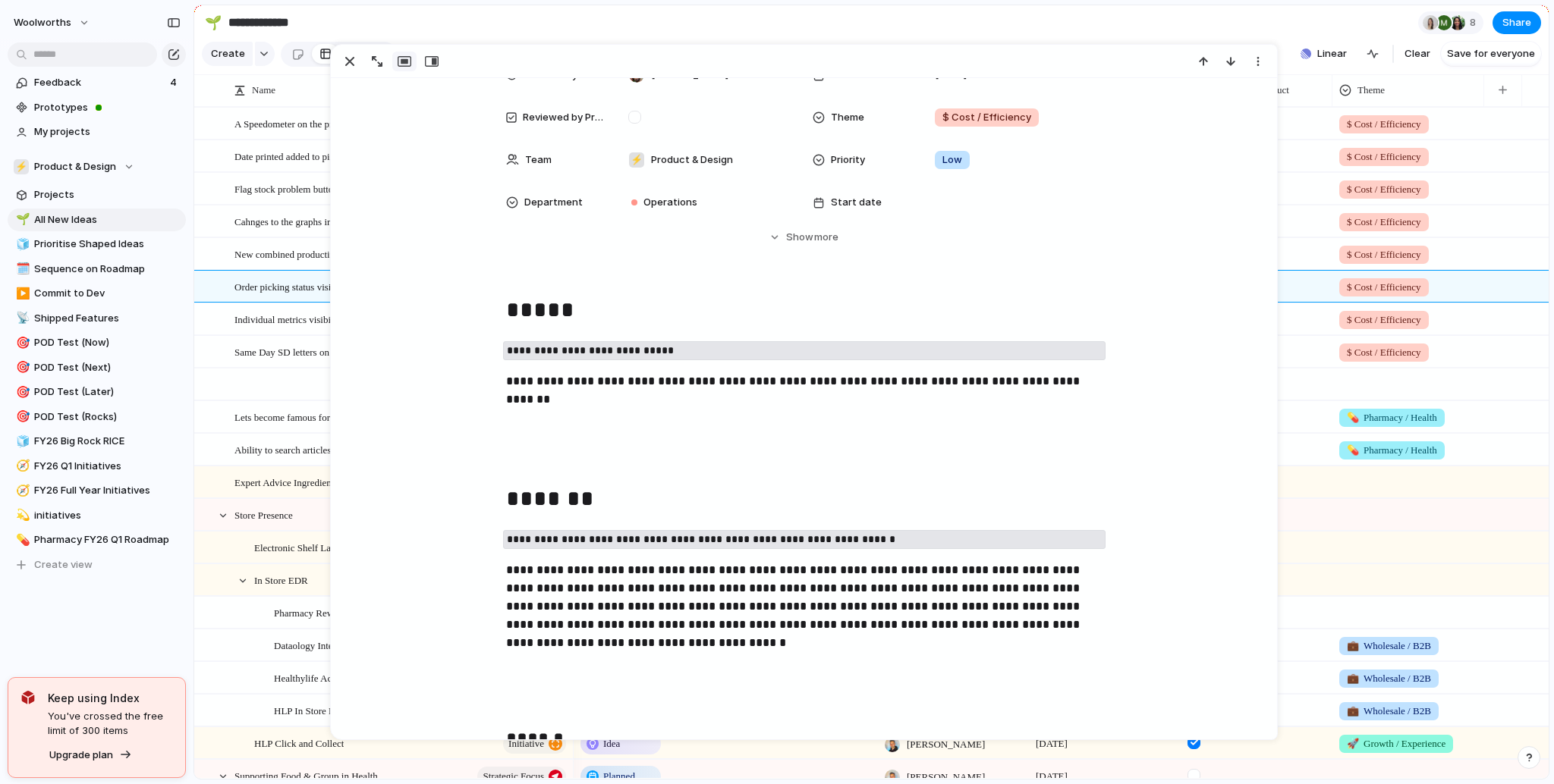
click at [273, 415] on div "Lets become famous for health information" at bounding box center [401, 417] width 334 height 32
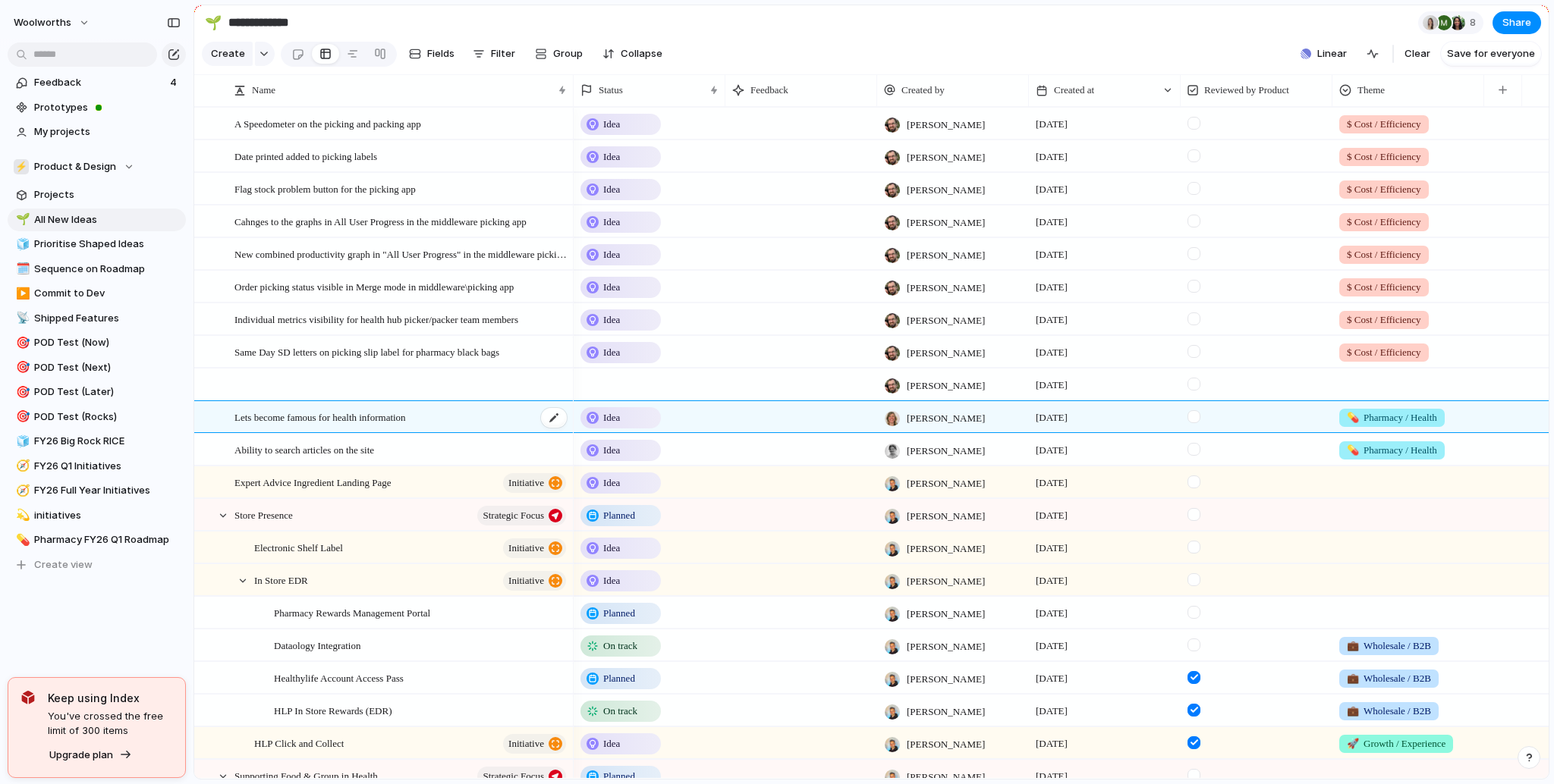
scroll to position [152, 0]
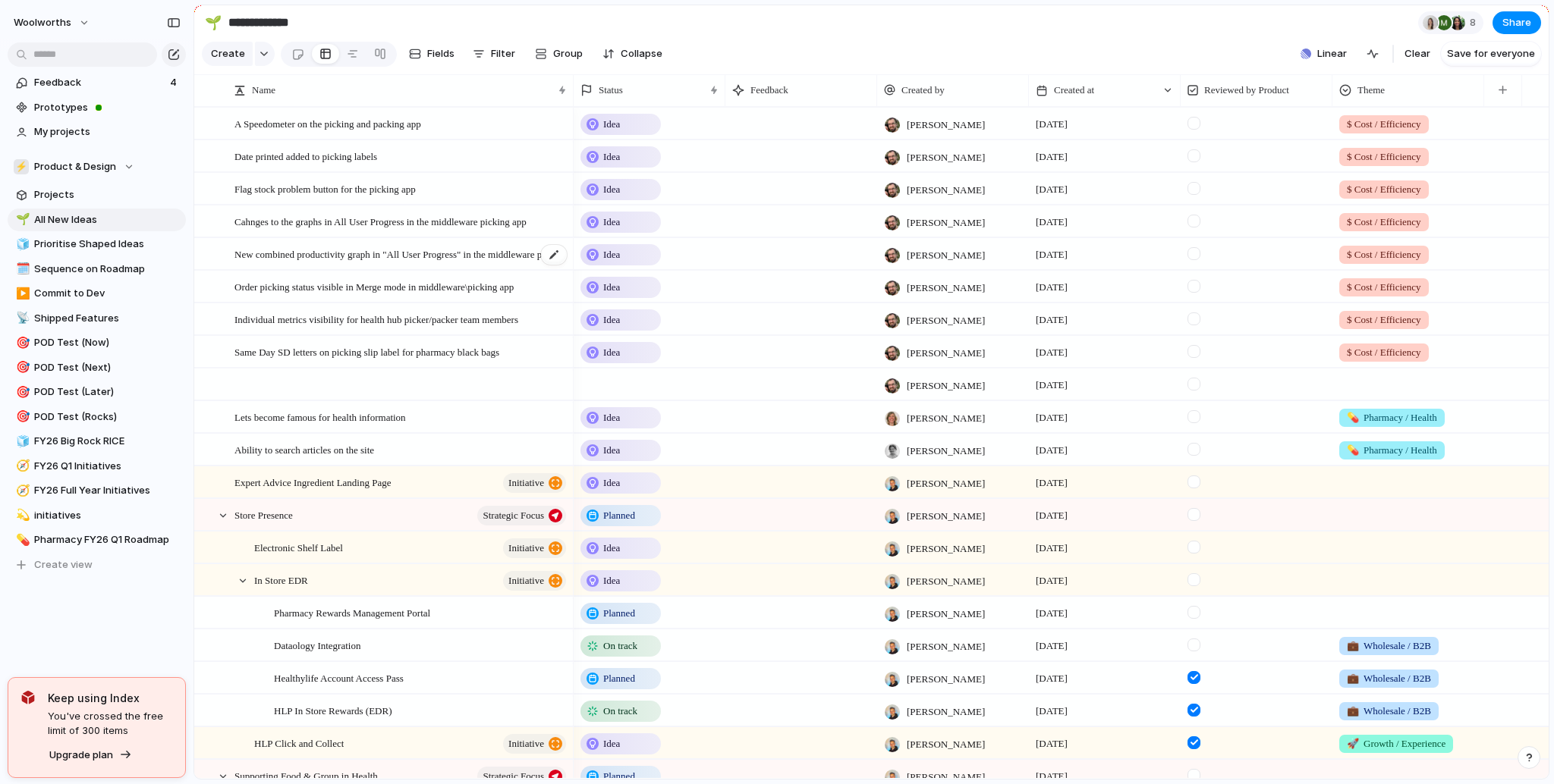
click at [370, 262] on span "New combined productivity graph in "All User Progress" in the middleware pickin…" at bounding box center [401, 253] width 334 height 17
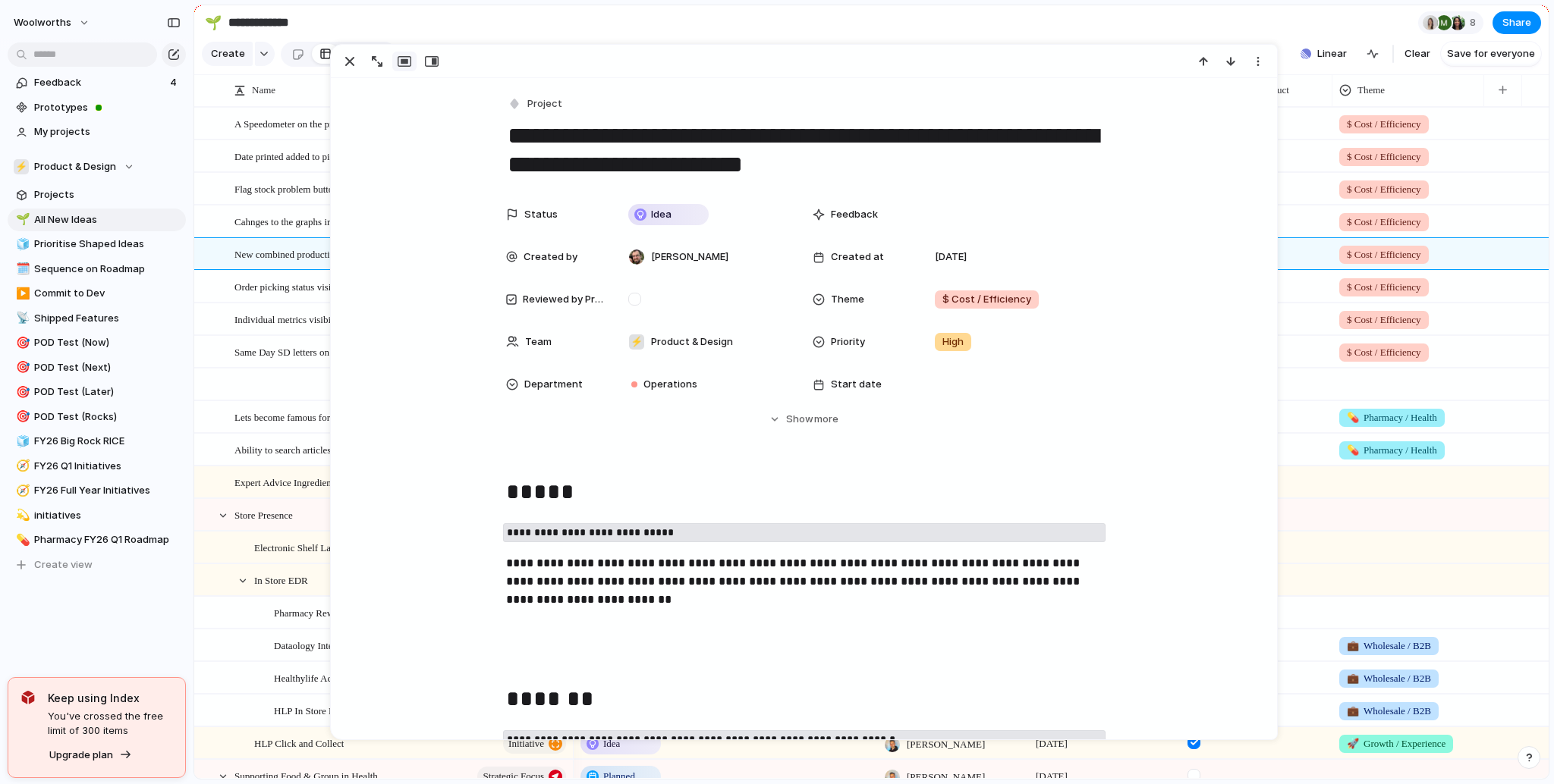
click at [297, 425] on span "Lets become famous for health information" at bounding box center [320, 416] width 171 height 17
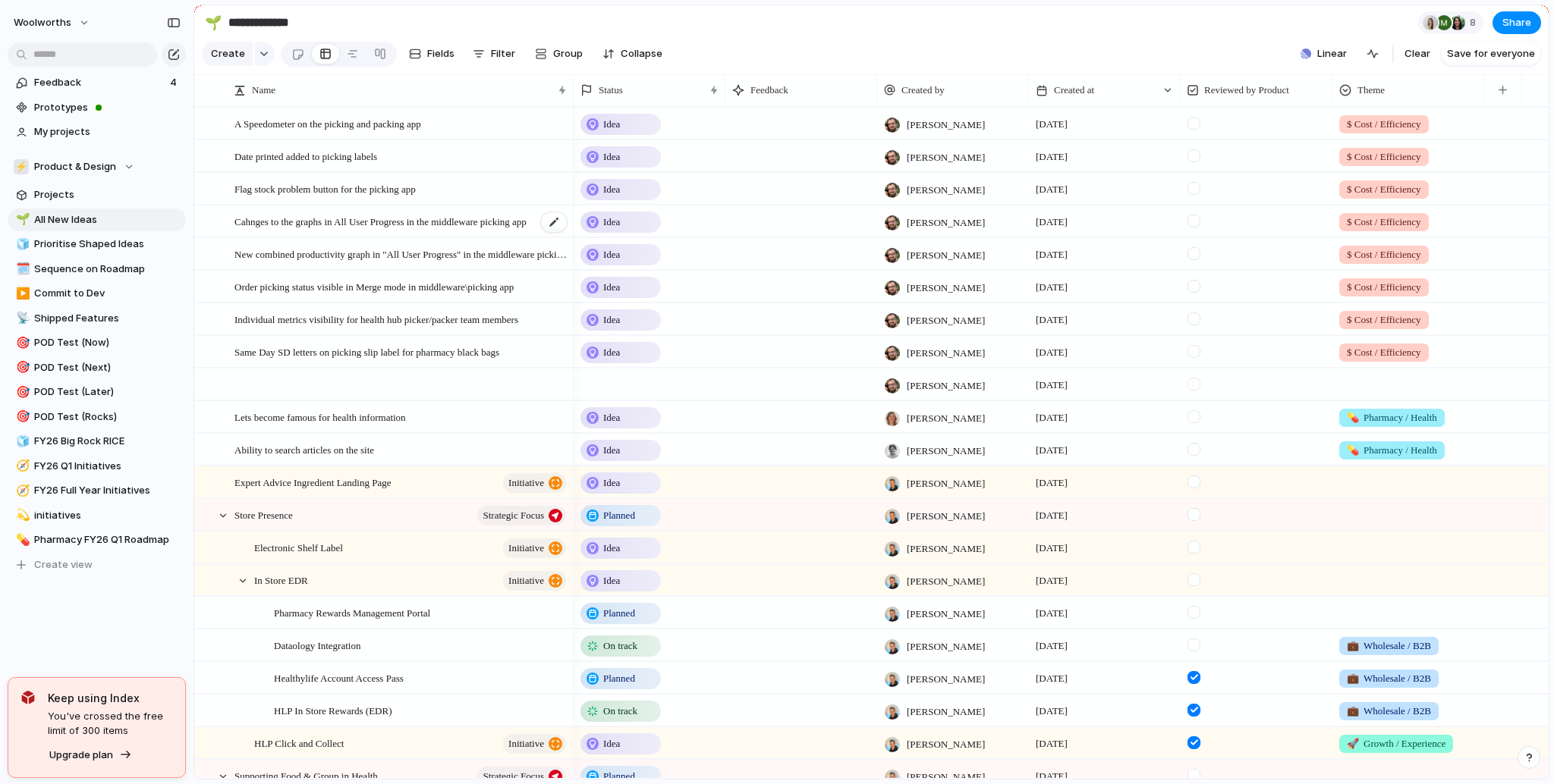
click at [415, 230] on span "Cahnges to the graphs in All User Progress in the middleware picking app" at bounding box center [380, 221] width 292 height 17
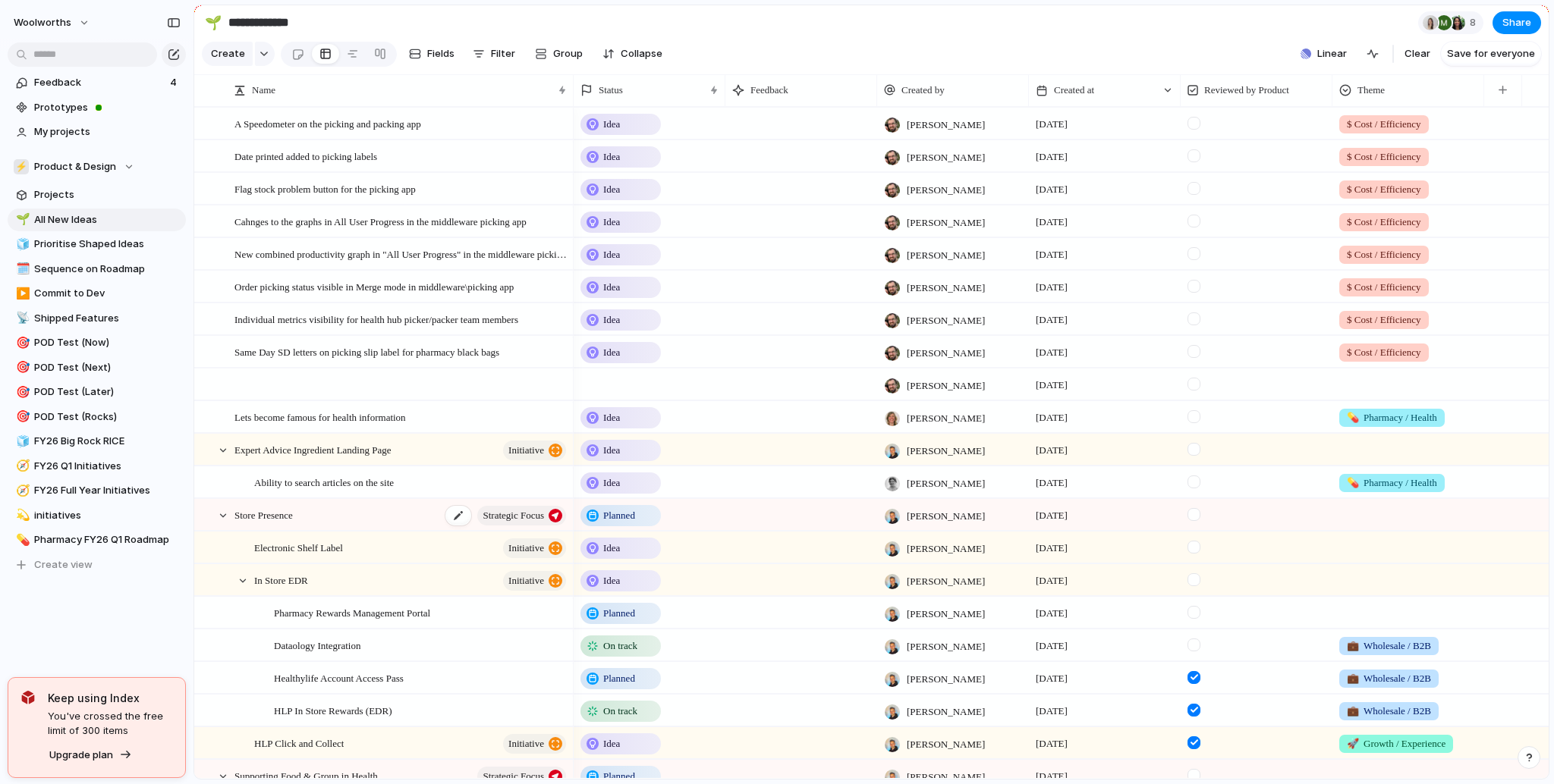
click at [386, 515] on div "Store Presence Strategic Focus" at bounding box center [401, 515] width 334 height 32
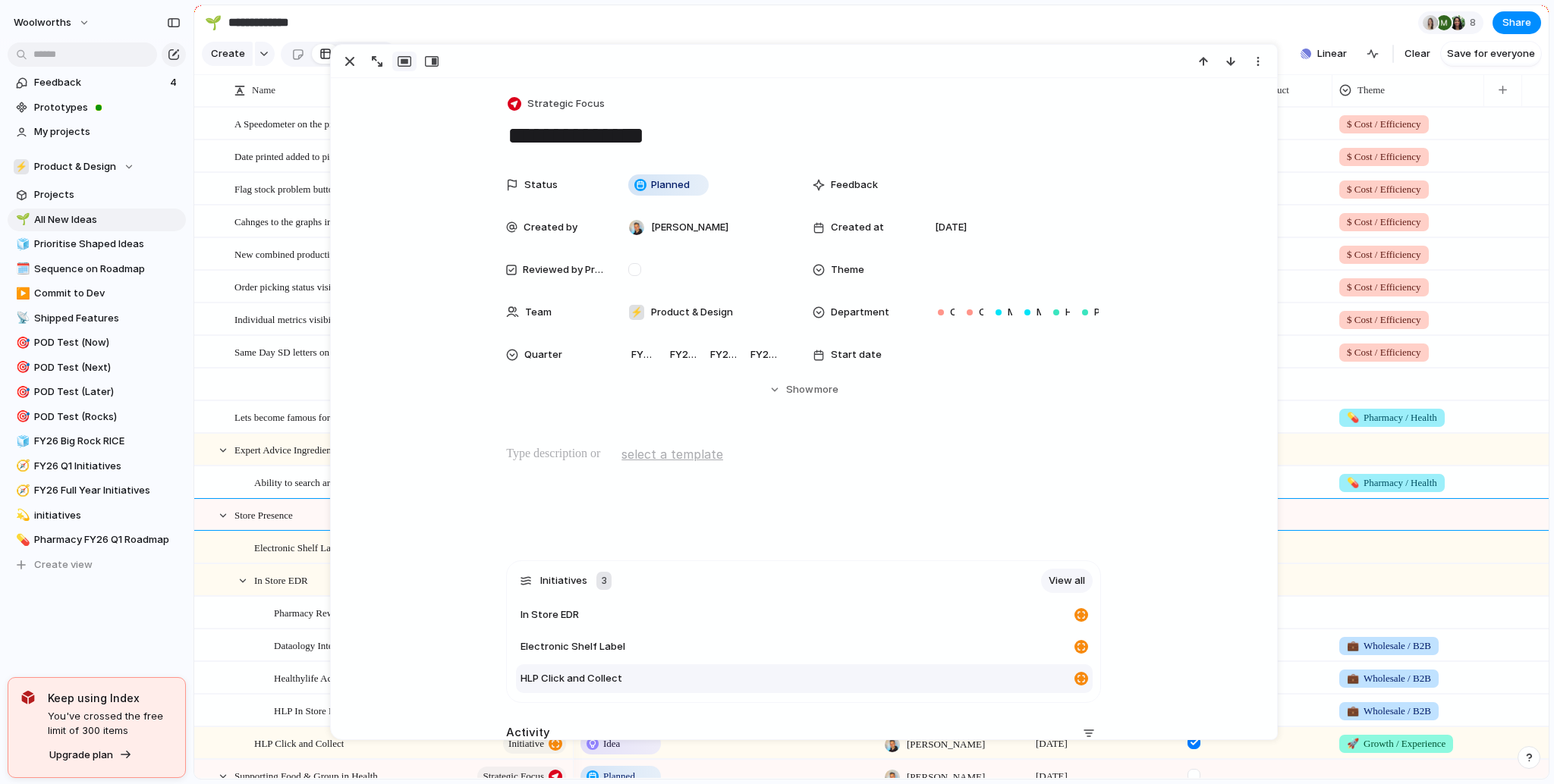
click at [429, 527] on div at bounding box center [804, 494] width 910 height 97
click at [216, 480] on div at bounding box center [208, 488] width 27 height 41
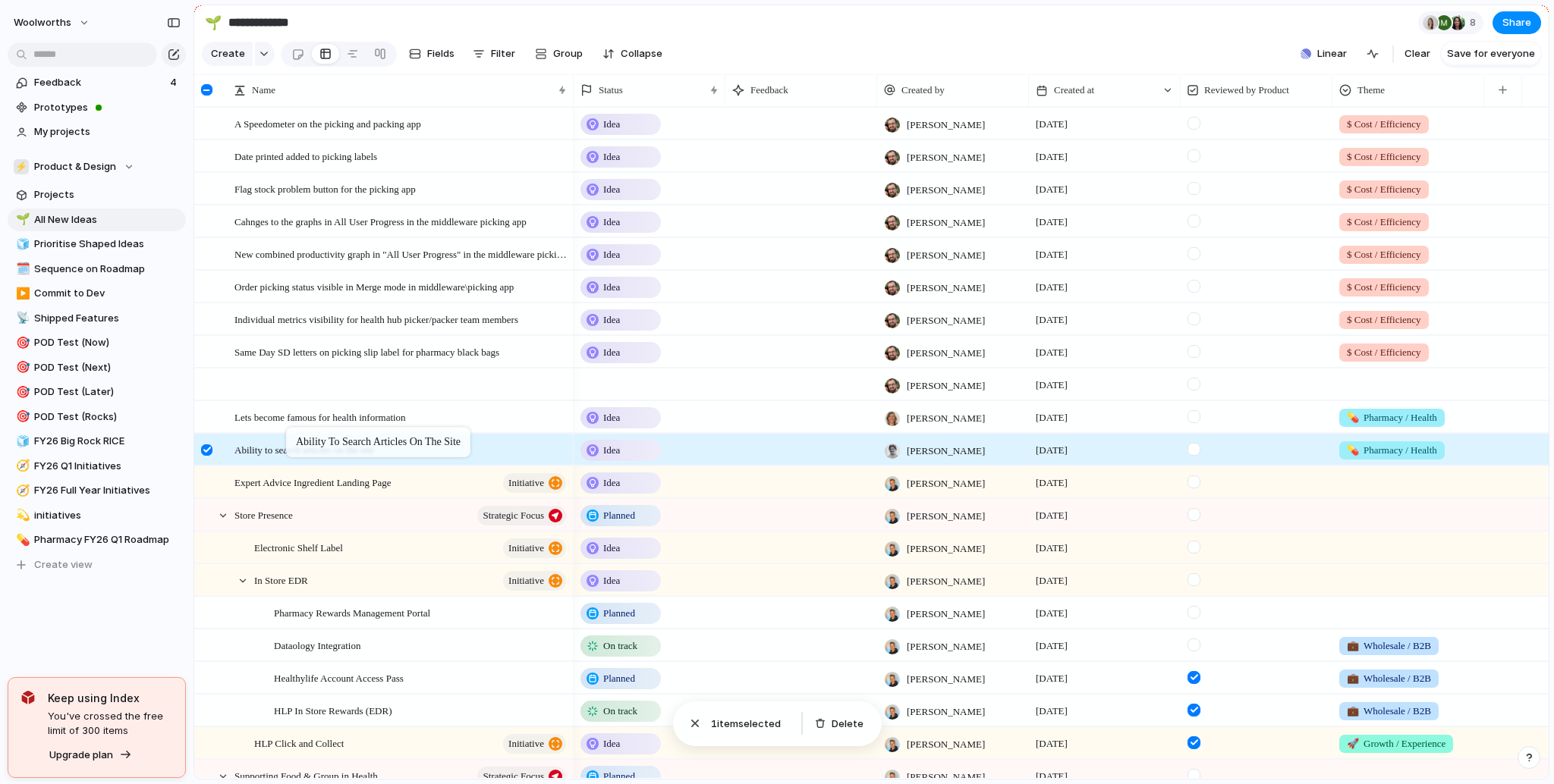
drag, startPoint x: 292, startPoint y: 490, endPoint x: 294, endPoint y: 430, distance: 60.0
click at [381, 418] on span "Lets become famous for health information" at bounding box center [320, 416] width 171 height 17
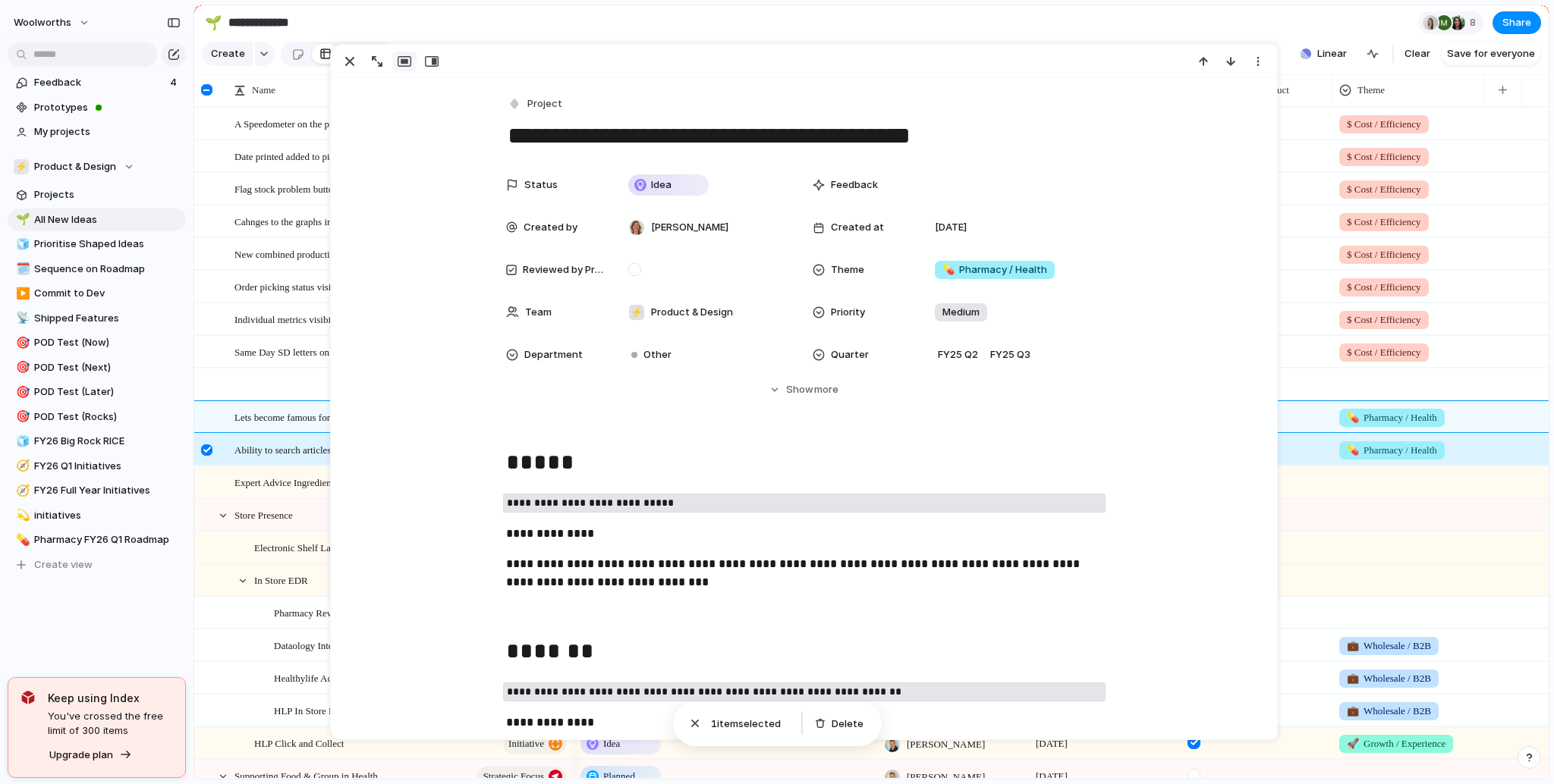
click at [284, 401] on div at bounding box center [401, 385] width 334 height 32
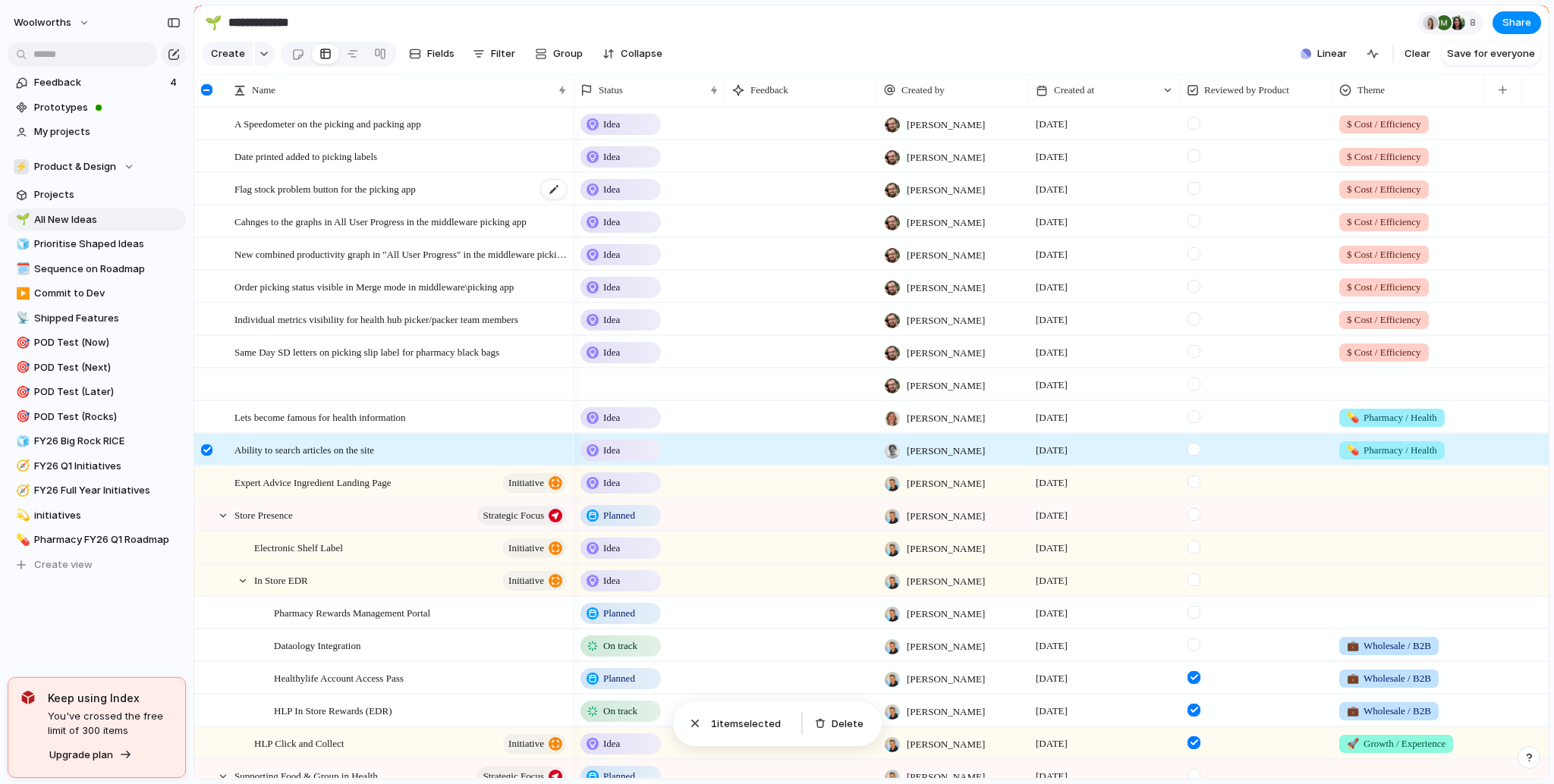
click at [305, 197] on span "Flag stock problem button for the picking app" at bounding box center [325, 188] width 181 height 17
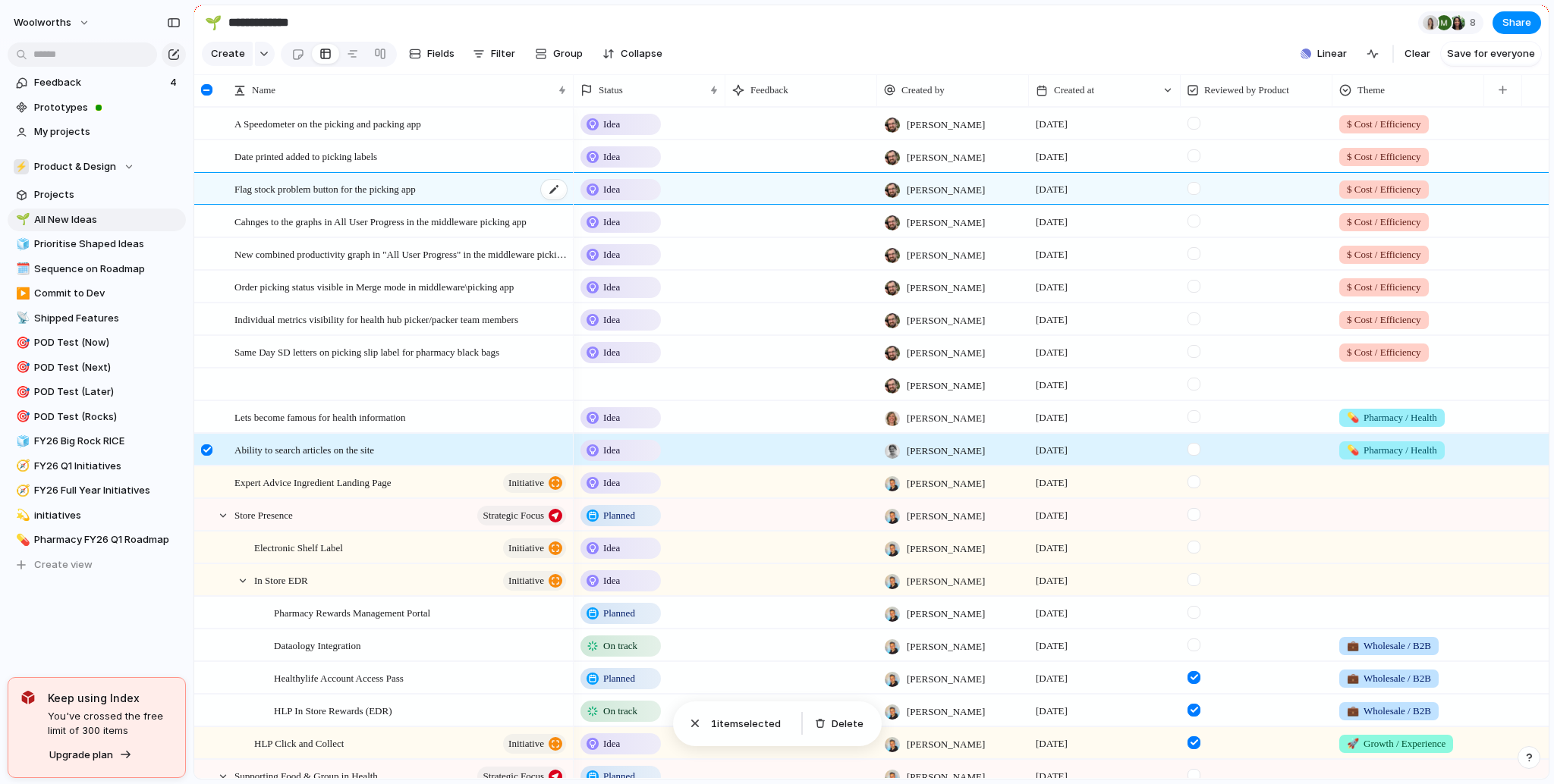
click at [286, 197] on span "Flag stock problem button for the picking app" at bounding box center [325, 188] width 181 height 17
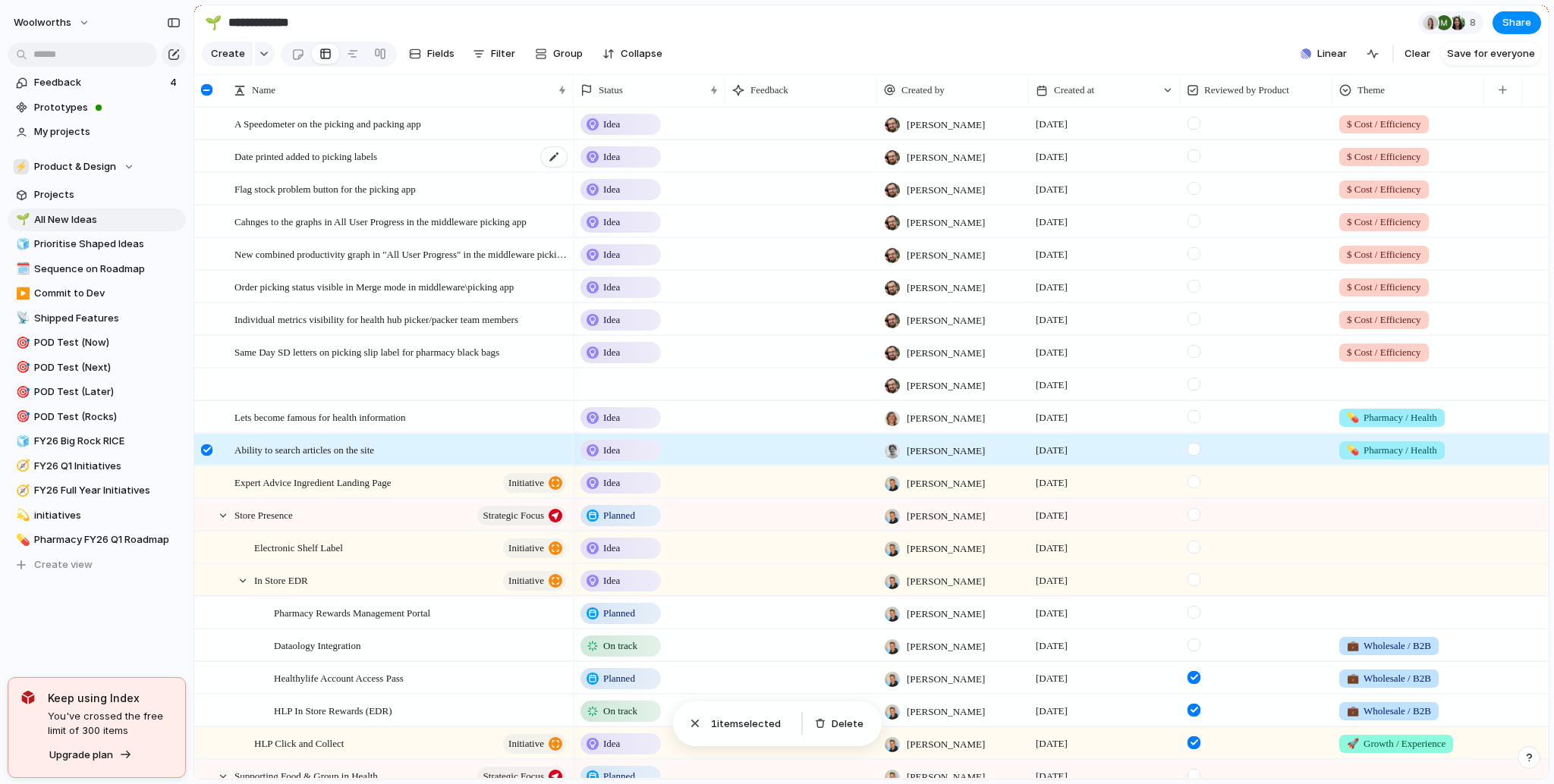
click at [290, 165] on span "Date printed added to picking labels" at bounding box center [306, 155] width 142 height 17
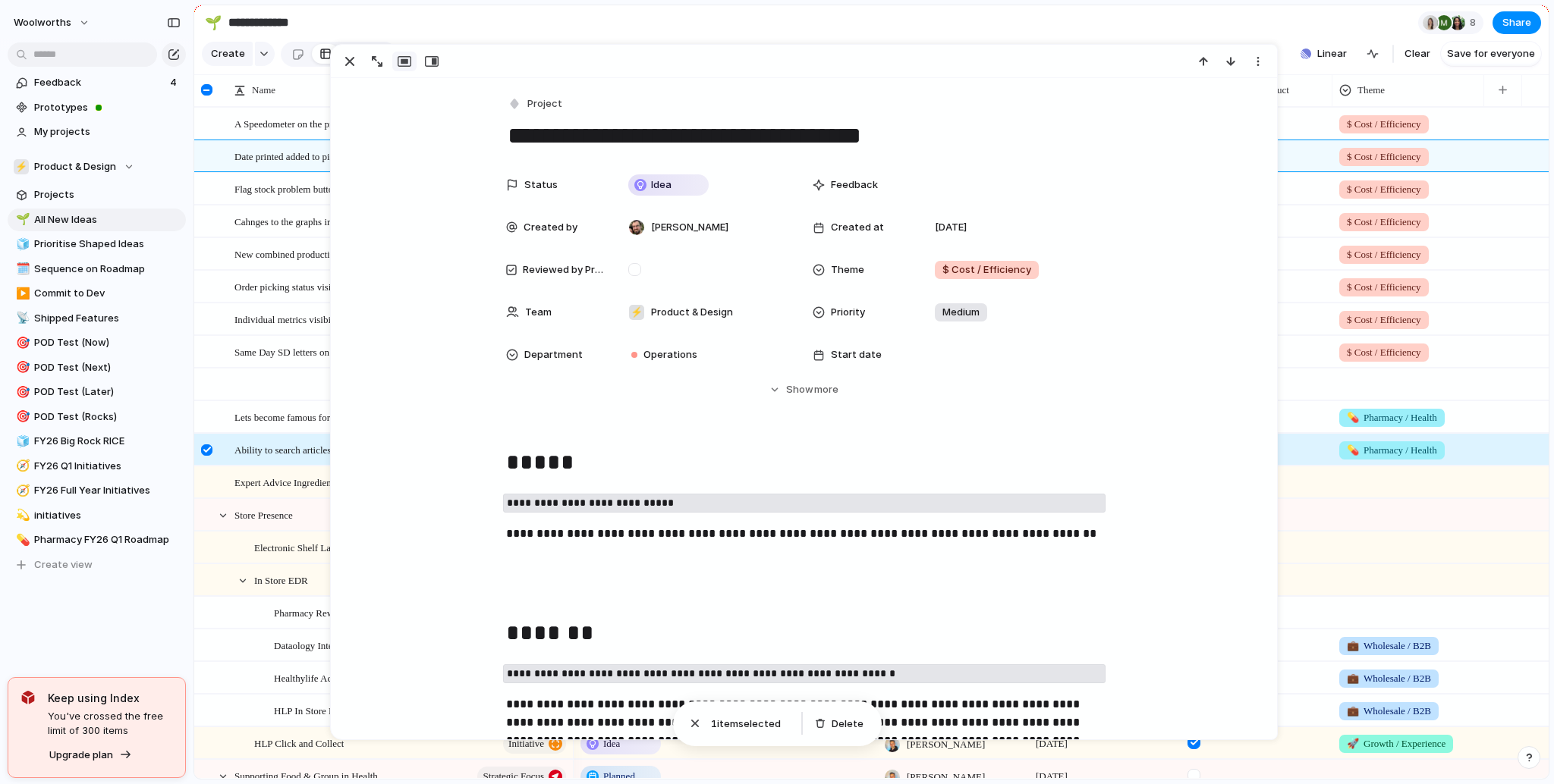
click at [290, 165] on span "Date printed added to picking labels" at bounding box center [306, 155] width 142 height 17
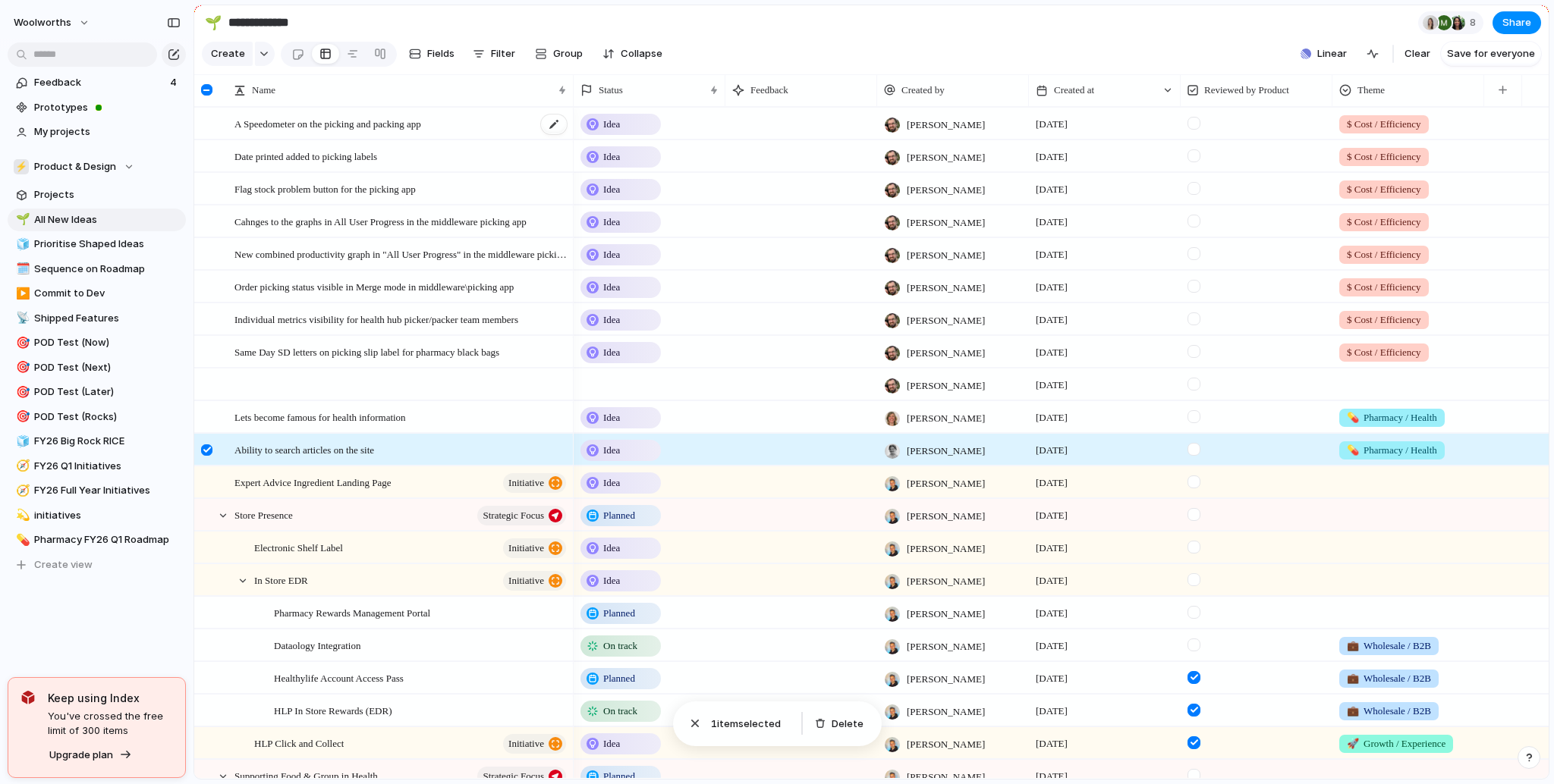
click at [298, 140] on div "A Speedometer on the picking and packing app" at bounding box center [401, 123] width 334 height 32
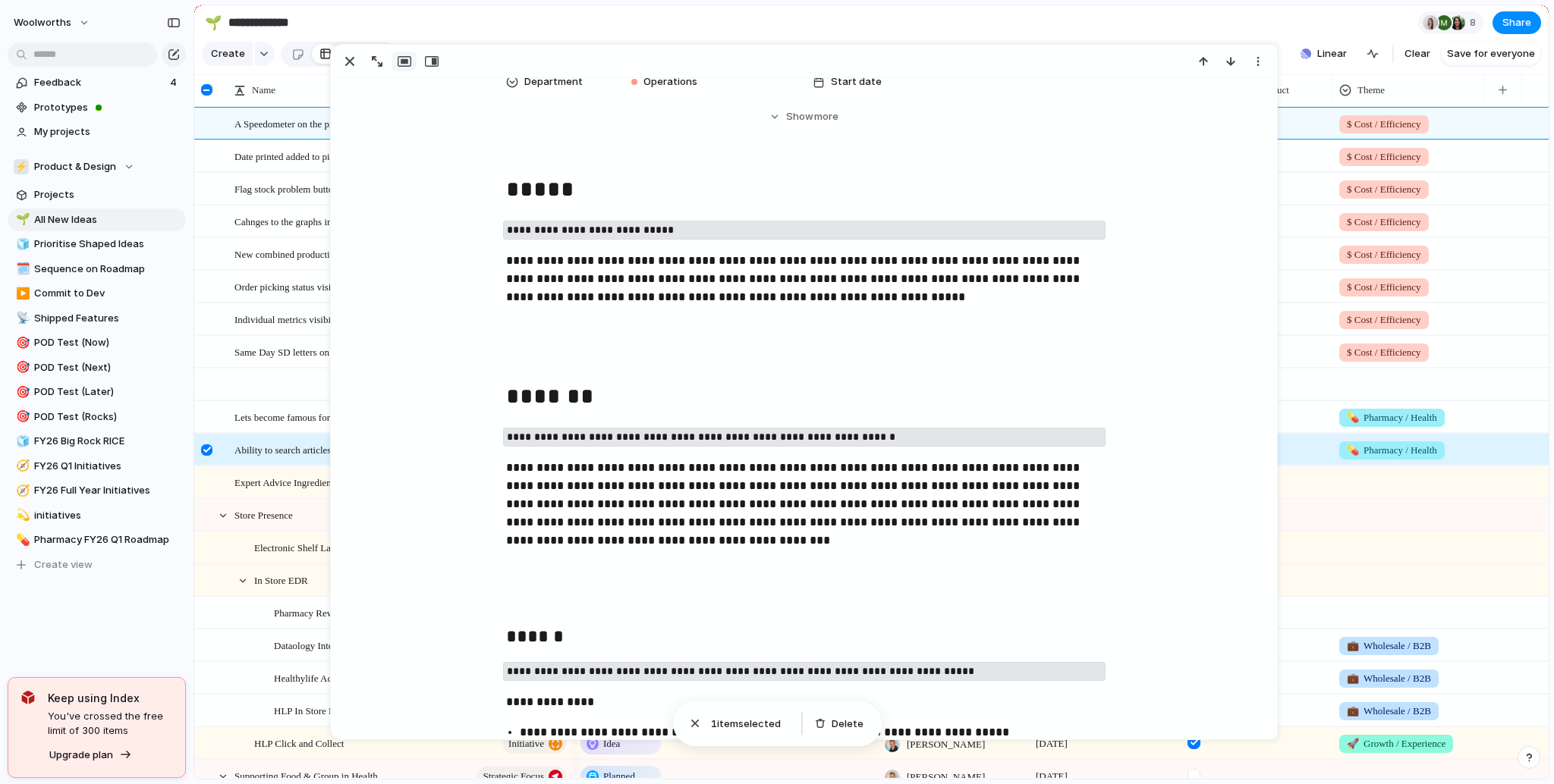
scroll to position [364, 0]
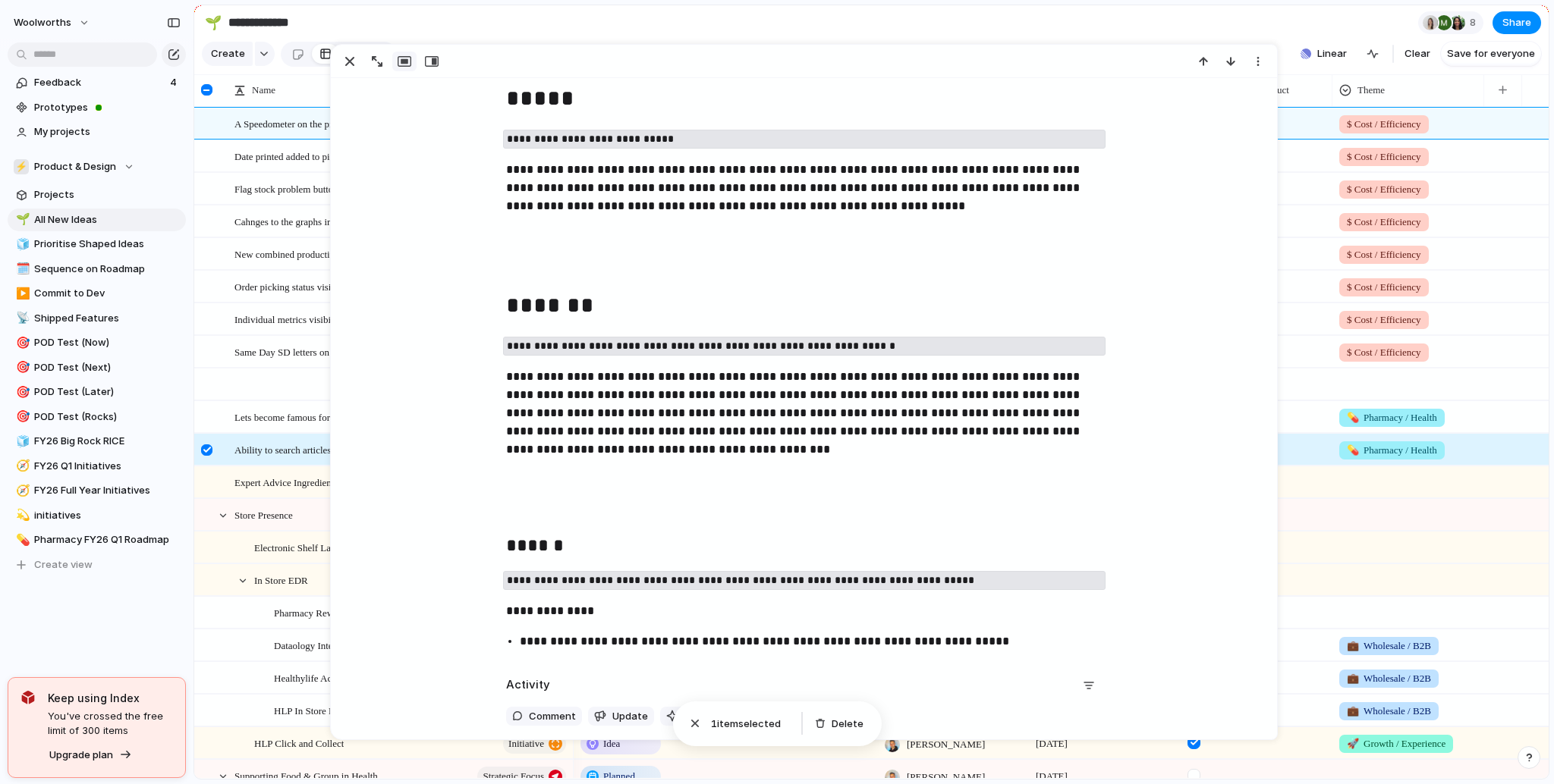
click at [259, 394] on div at bounding box center [401, 385] width 334 height 32
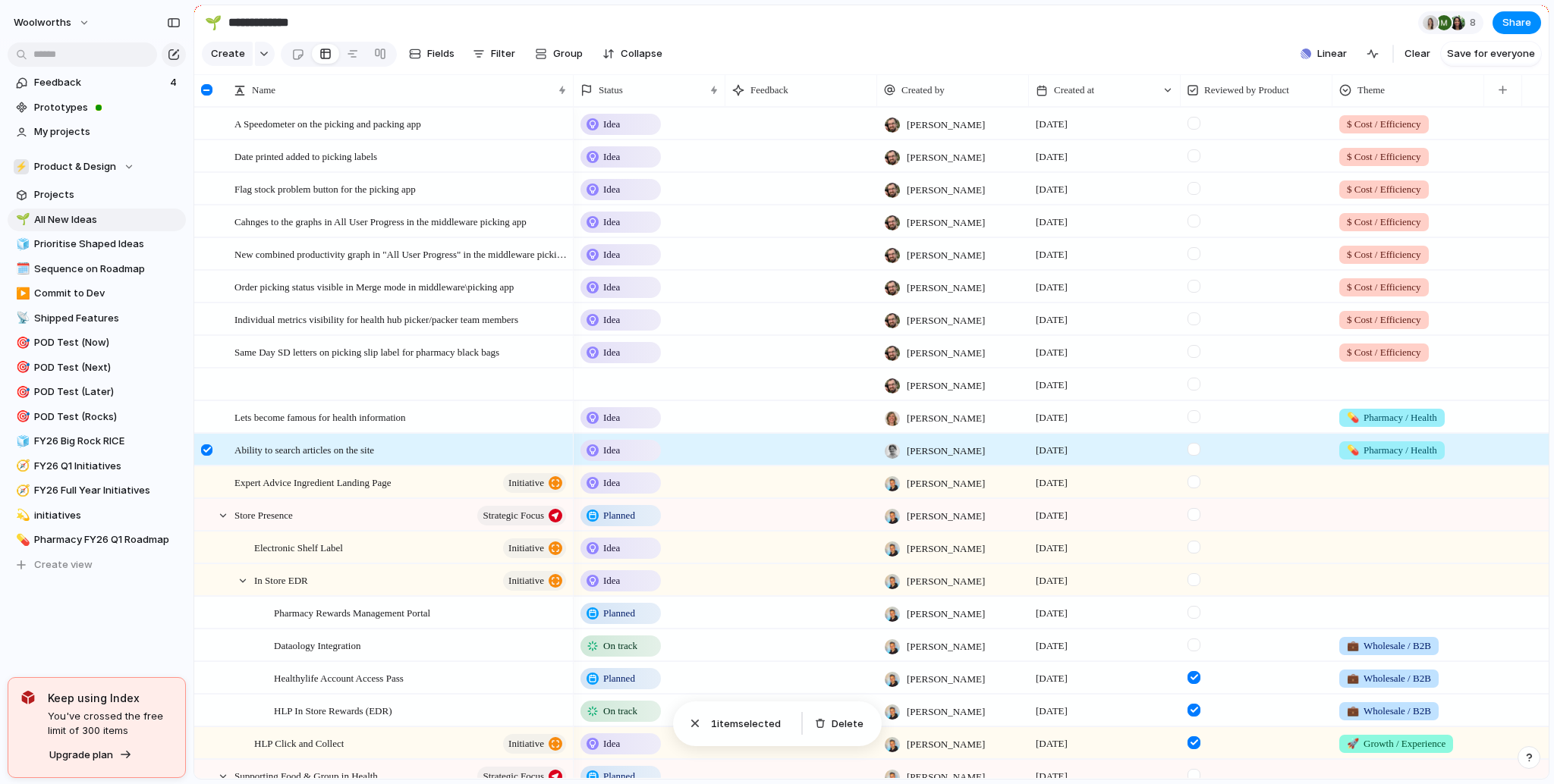
click at [208, 455] on div at bounding box center [206, 450] width 12 height 12
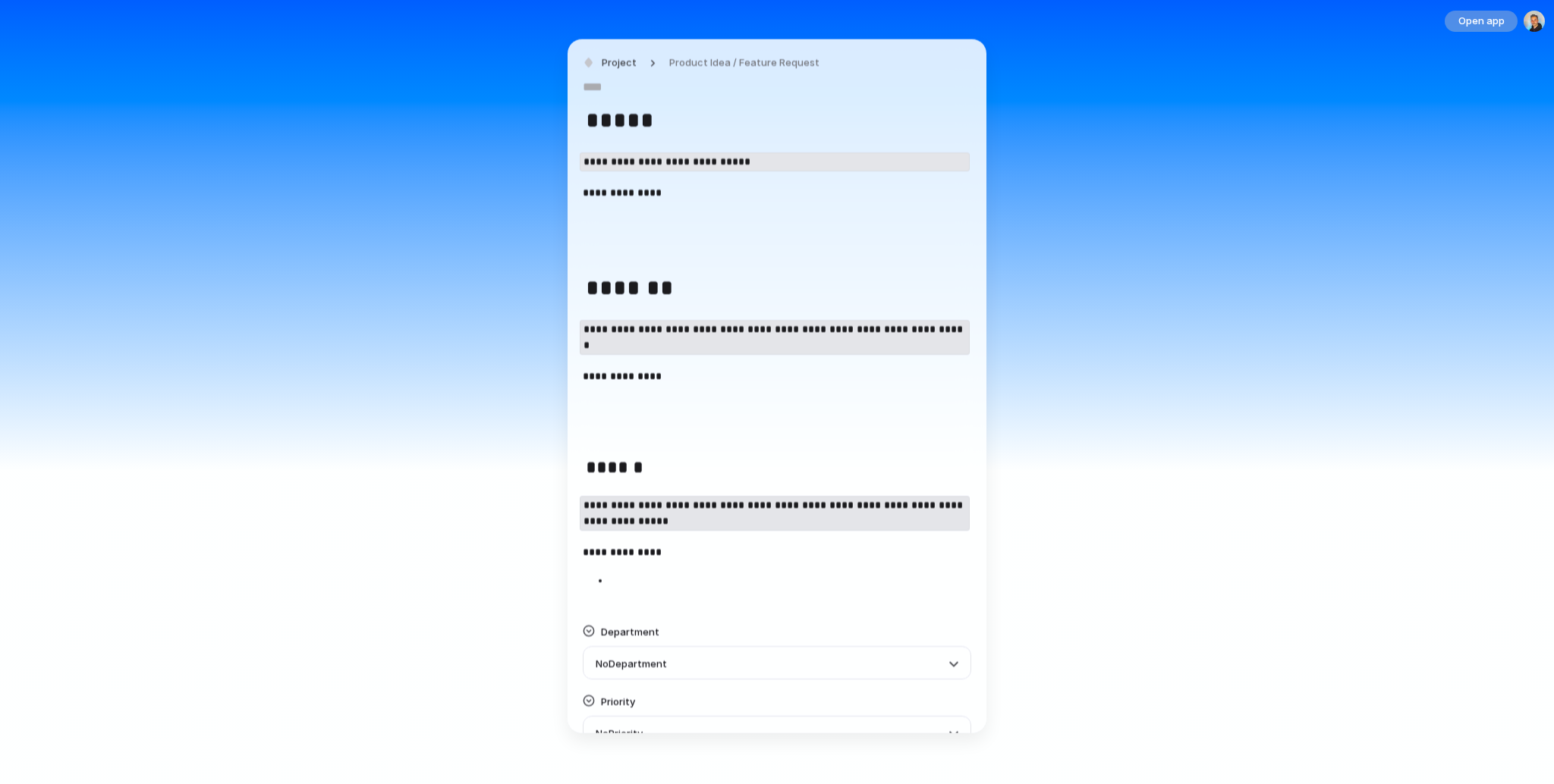
scroll to position [211, 0]
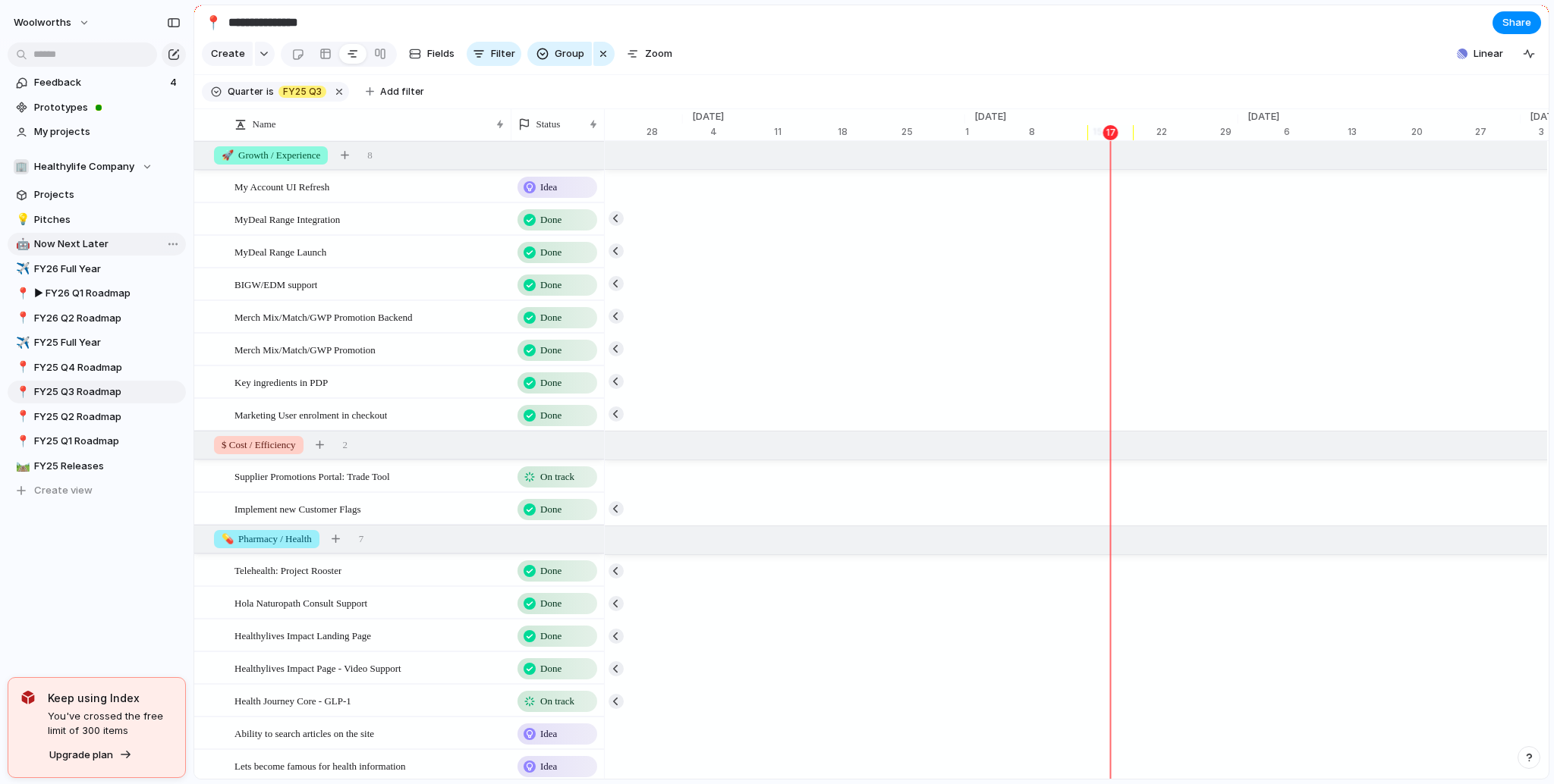
scroll to position [0, 9620]
click at [88, 21] on button "woolworths" at bounding box center [52, 23] width 91 height 24
click at [96, 55] on li "Settings" at bounding box center [74, 57] width 126 height 24
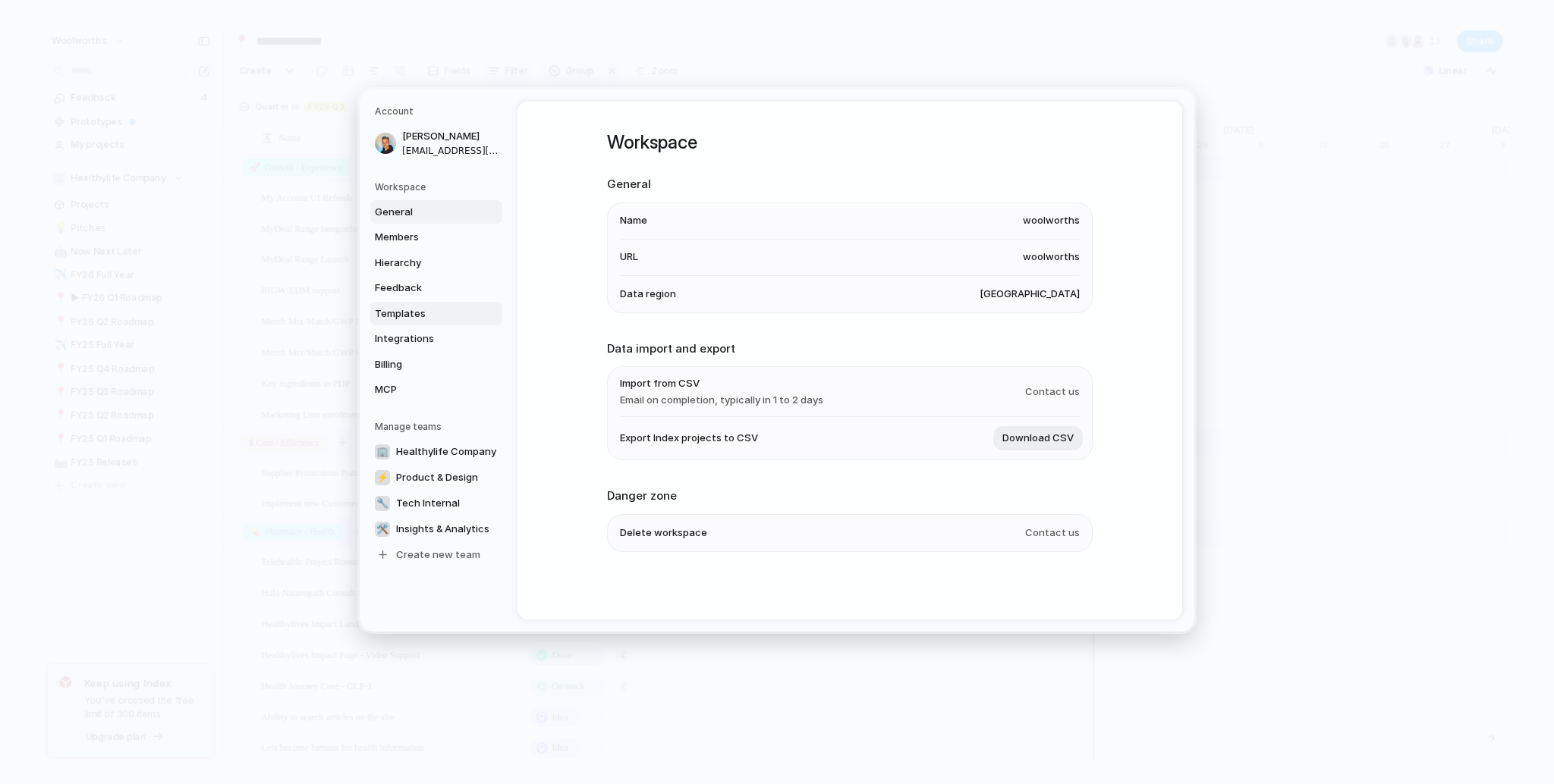
click at [429, 322] on link "Templates" at bounding box center [436, 314] width 132 height 24
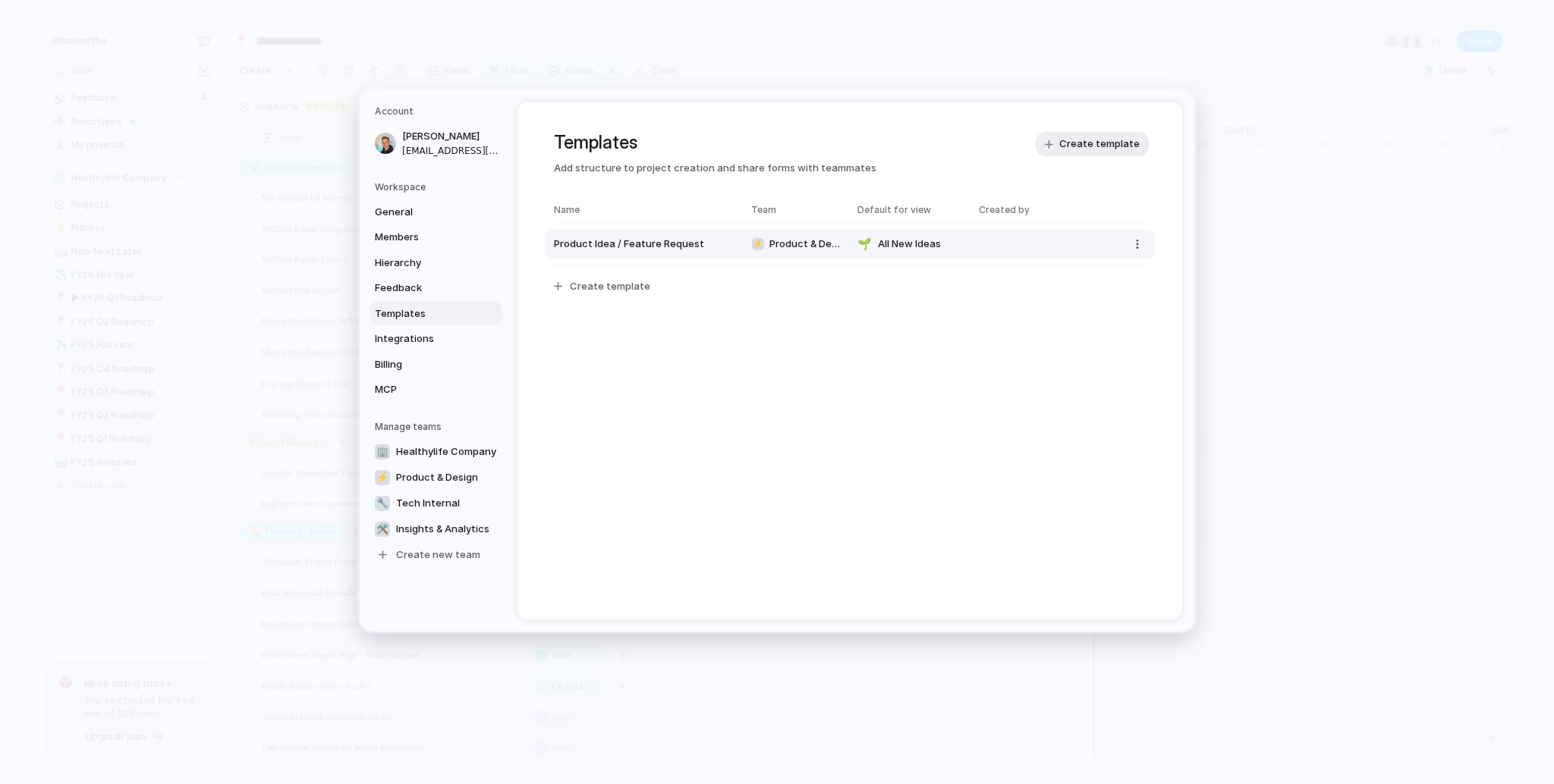
click at [976, 235] on button "Product Idea / Feature Request ⚡ Product & Design 🌱 All New Ideas" at bounding box center [849, 244] width 610 height 29
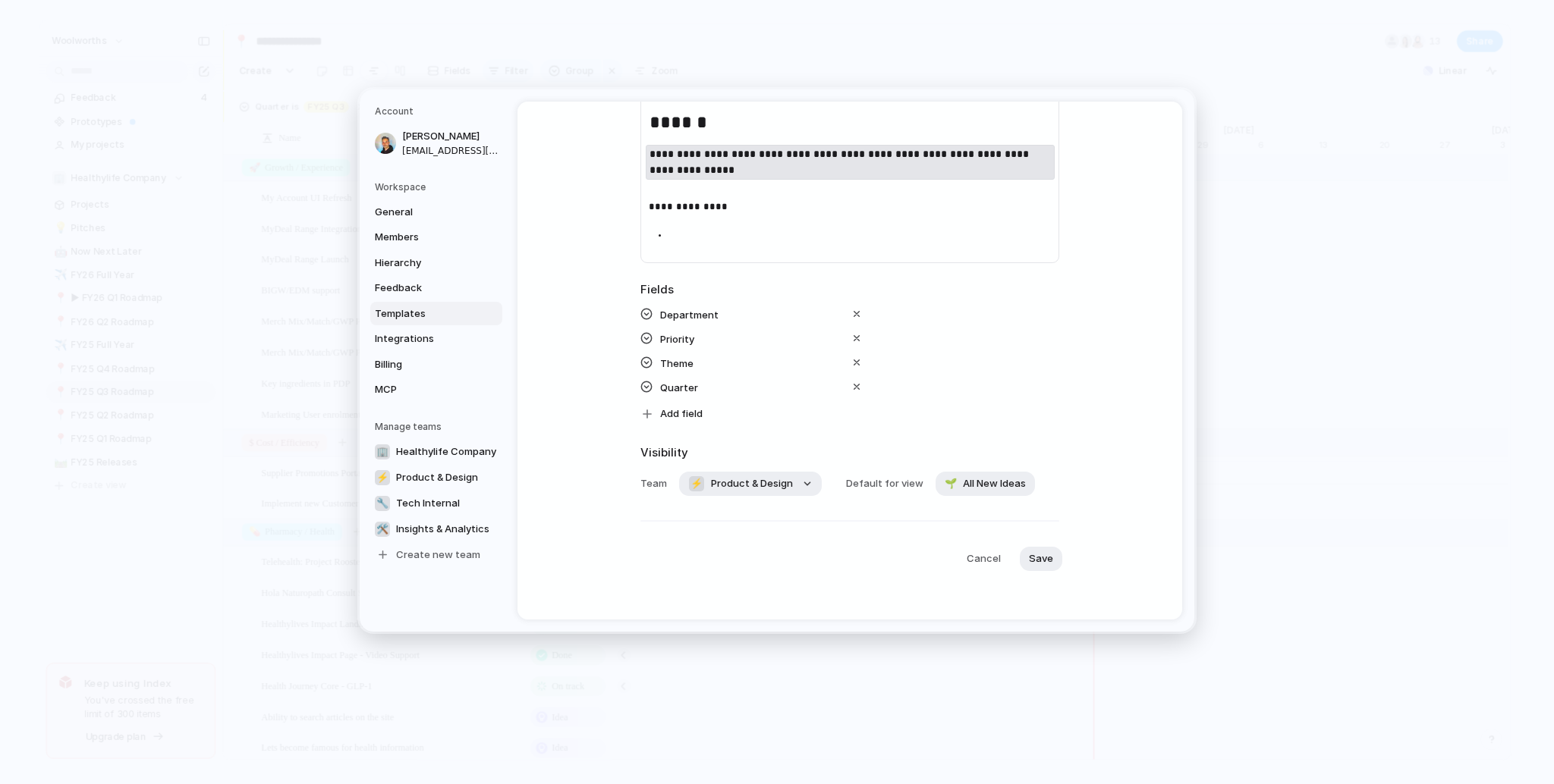
scroll to position [545, 0]
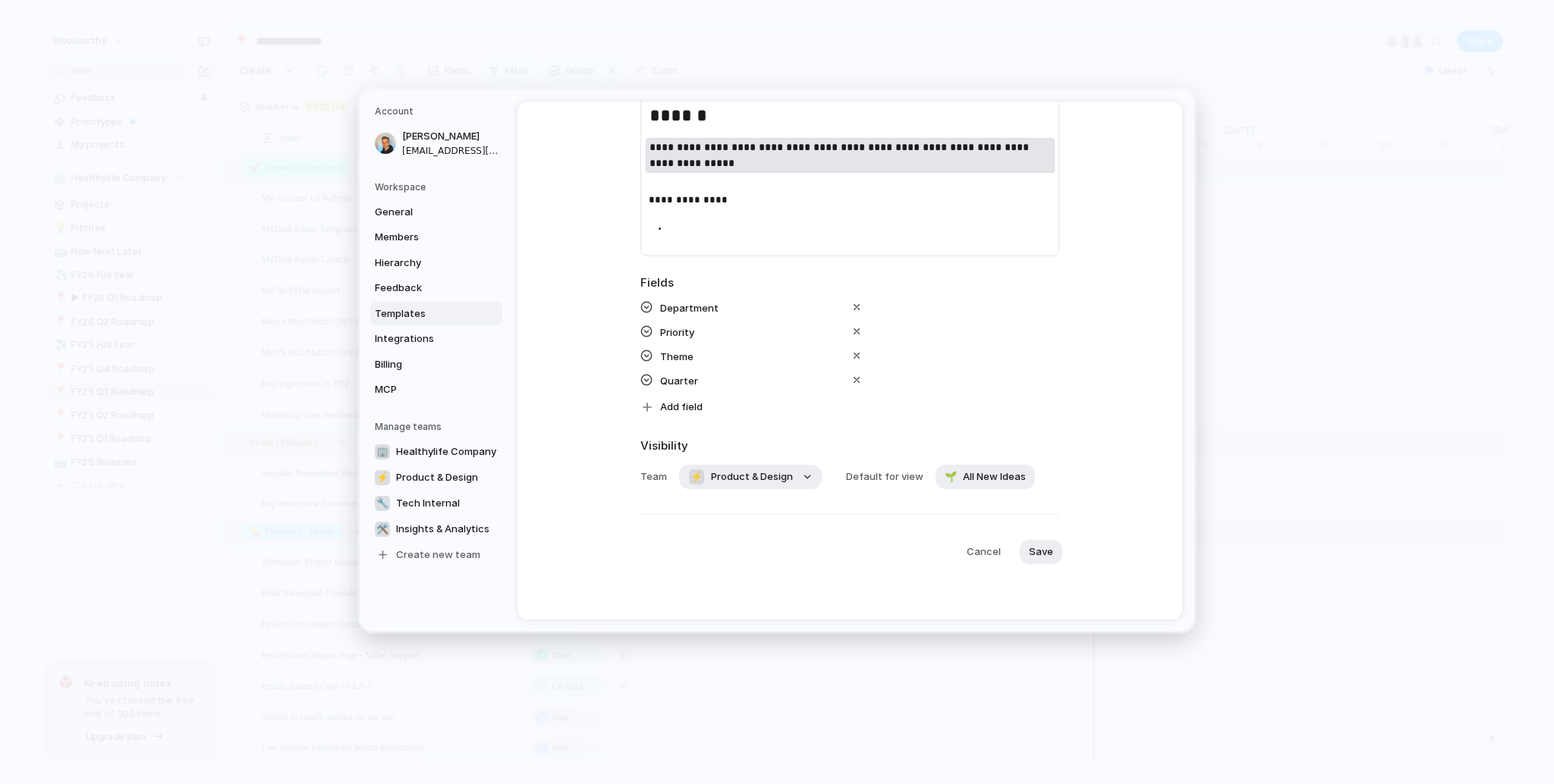
click at [641, 332] on div at bounding box center [647, 331] width 14 height 14
click at [654, 333] on div "Priority" at bounding box center [850, 332] width 419 height 18
click at [676, 393] on div "Department Priority Theme Quarter Add field" at bounding box center [850, 359] width 419 height 122
click at [855, 381] on div "button" at bounding box center [856, 379] width 12 height 12
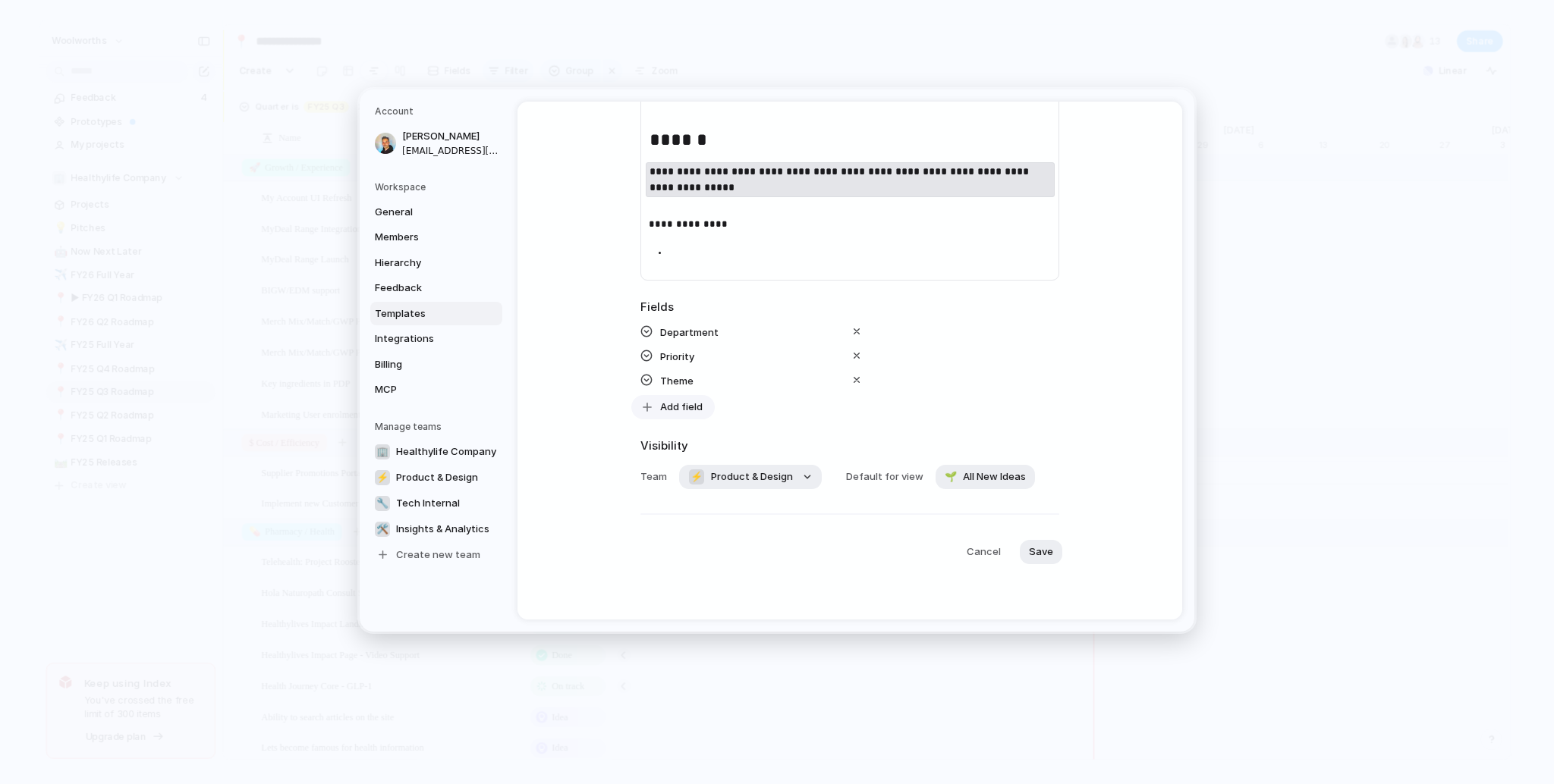
click at [676, 407] on span "Add field" at bounding box center [681, 407] width 42 height 15
click at [609, 410] on div "Confidence Customer Design ready Effort Estimate (wks) Impact NNL Owner POD Qua…" at bounding box center [777, 392] width 1554 height 784
click at [745, 480] on span "Product & Design" at bounding box center [752, 477] width 82 height 15
click at [598, 460] on div "Every team 🏢 Healthylife Company ⚡ Product & Design 🔧 Tech Internal 🛠️ Insights…" at bounding box center [777, 392] width 1554 height 784
click at [660, 414] on span "Add field" at bounding box center [681, 407] width 42 height 15
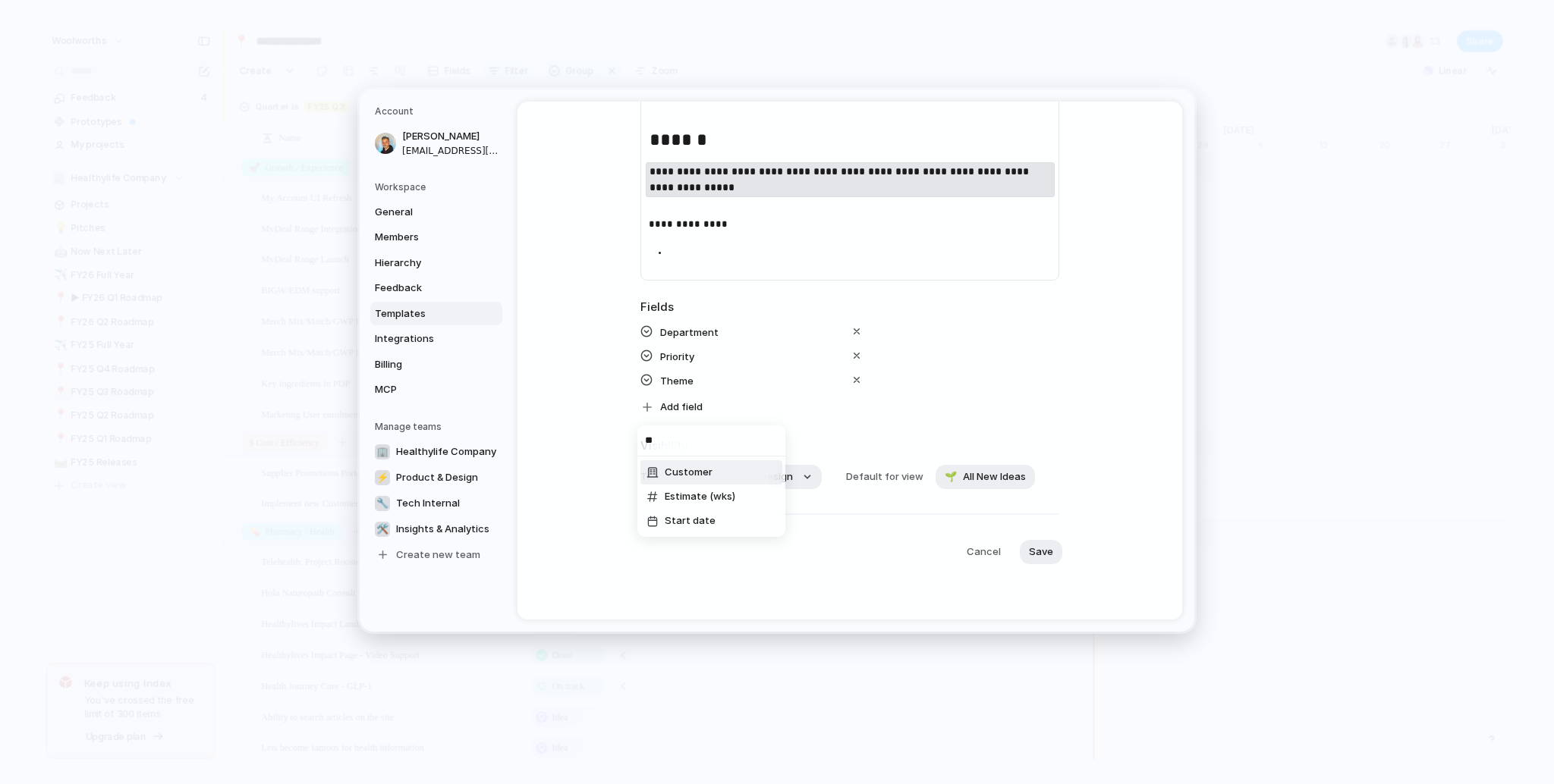
type input "*"
click at [588, 359] on div "Confidence Customer Design ready Effort Estimate (wks) Impact NNL Owner POD Qua…" at bounding box center [777, 392] width 1554 height 784
click at [666, 410] on span "Add field" at bounding box center [681, 407] width 42 height 15
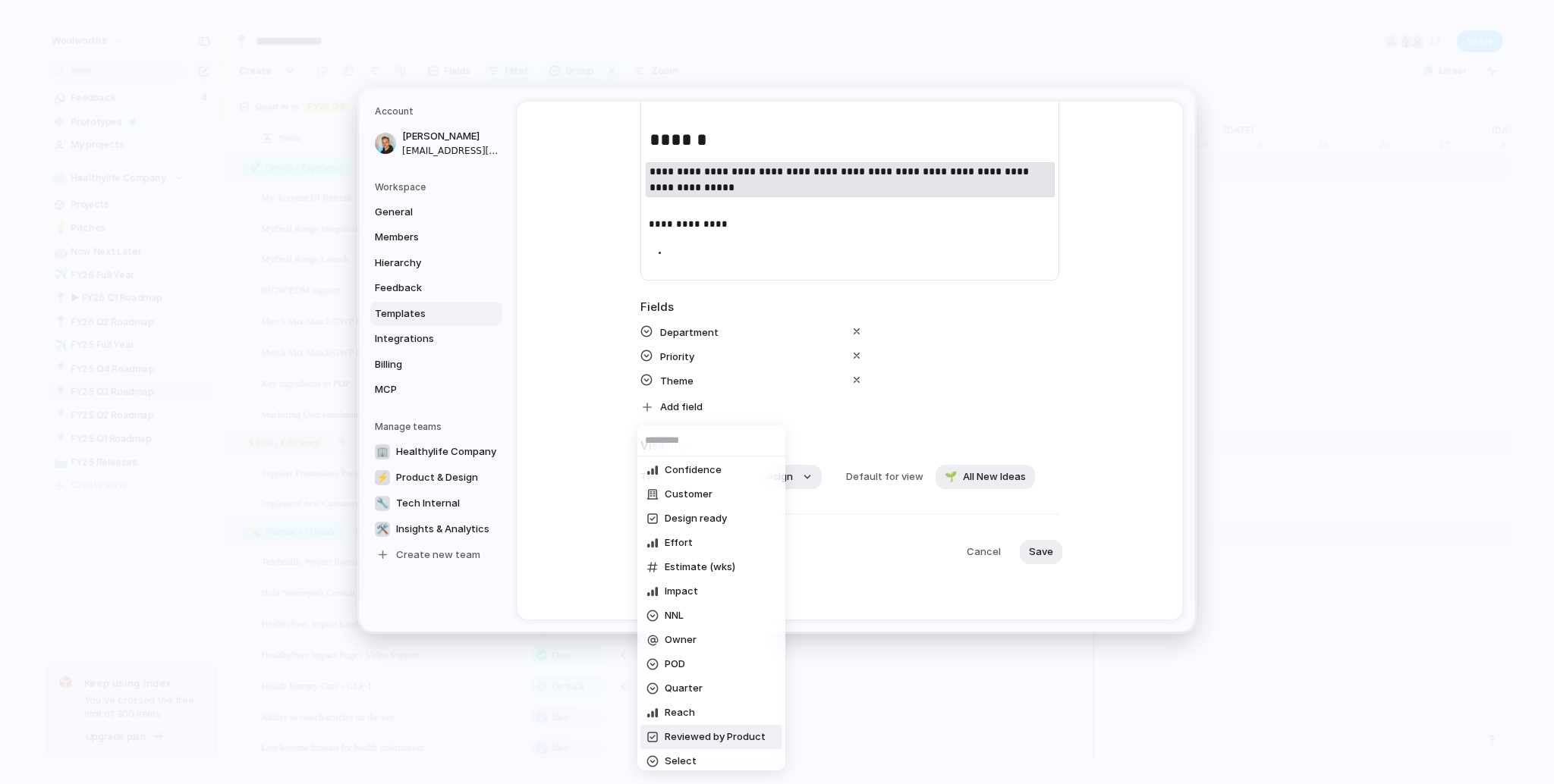
scroll to position [0, 0]
click at [860, 573] on div "Confidence Customer Design ready Effort Estimate (wks) Impact NNL Owner POD Qua…" at bounding box center [777, 392] width 1554 height 784
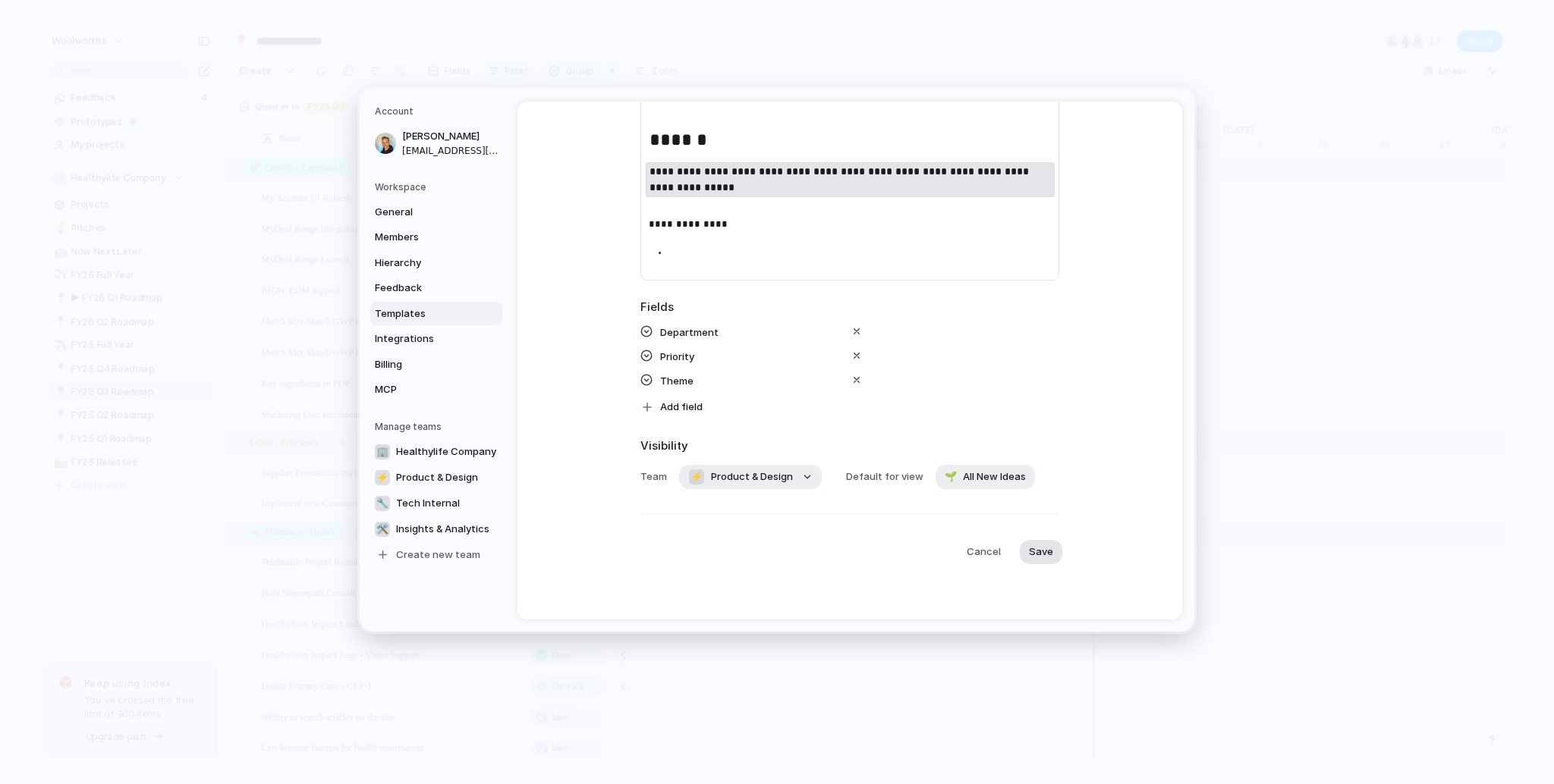
click at [1033, 564] on button "Save" at bounding box center [1040, 552] width 42 height 24
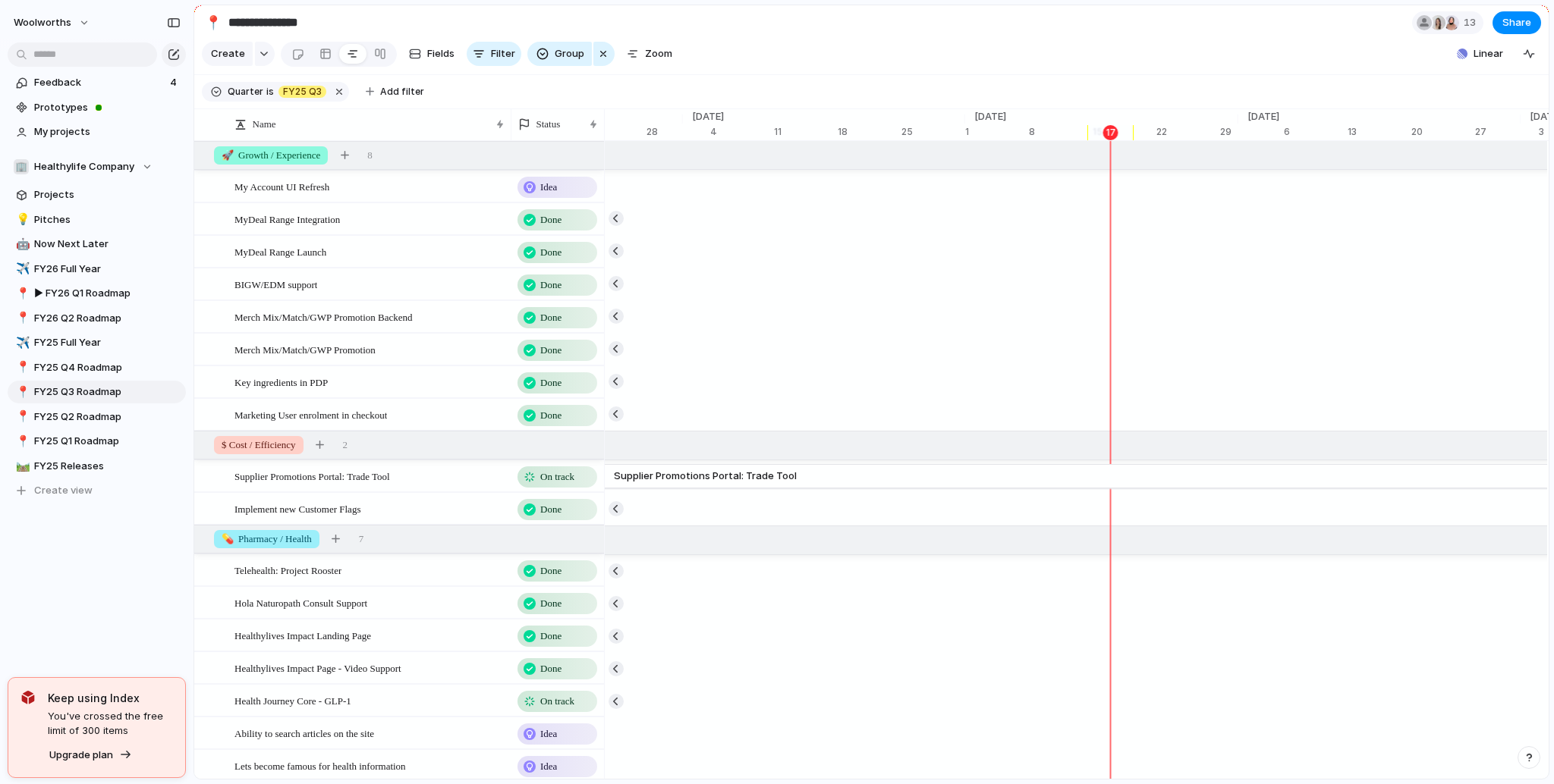
click at [105, 179] on section "🏢 Healthylife Company Projects 💡 Pitches 🤖 Now Next Later ✈️ FY26 Full Year 📍 ▶…" at bounding box center [96, 323] width 194 height 359
click at [109, 170] on span "Healthylife Company" at bounding box center [84, 167] width 100 height 15
click at [127, 268] on li "⚡ Product & Design" at bounding box center [95, 279] width 155 height 26
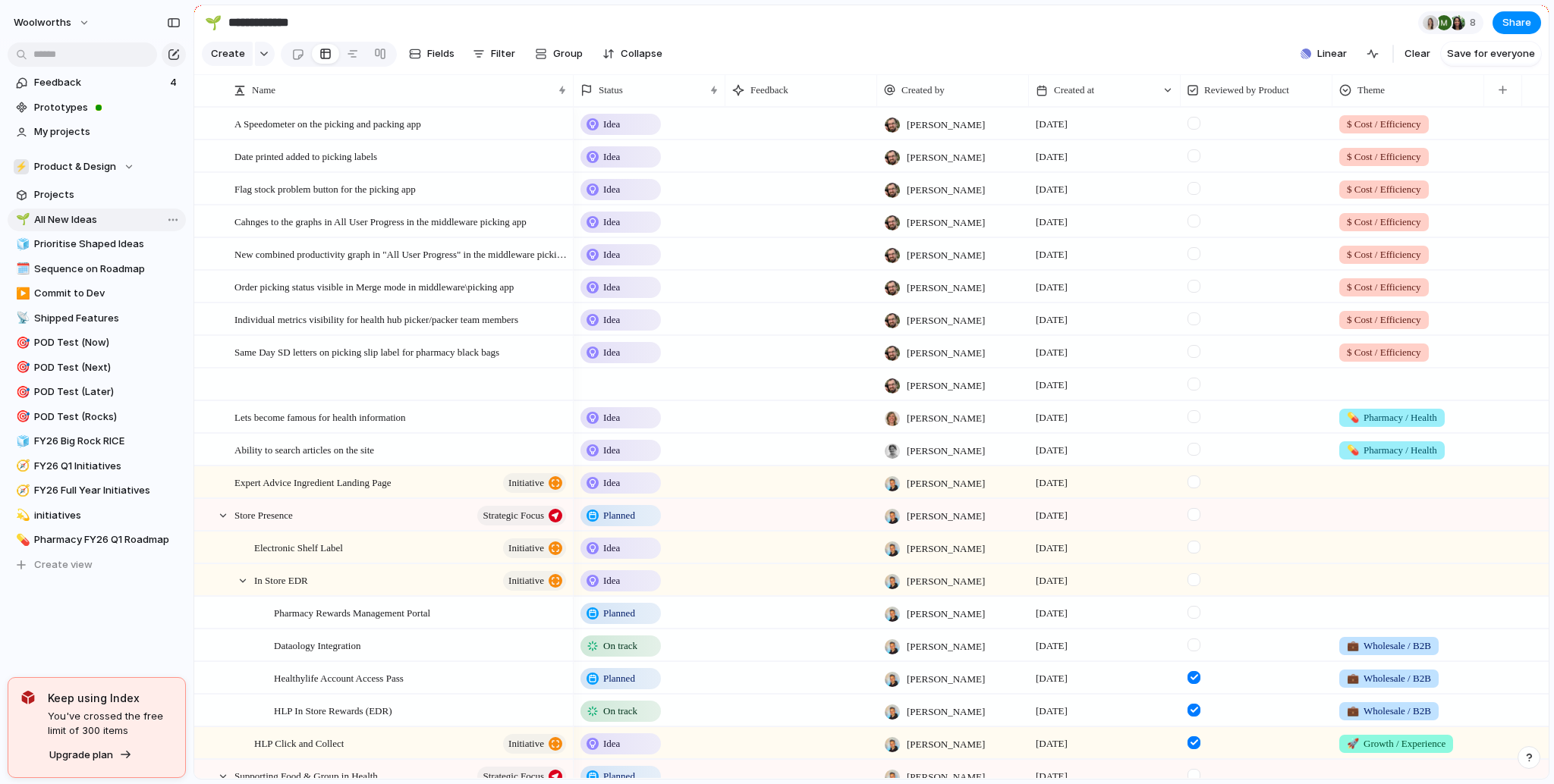
click at [95, 220] on span "All New Ideas" at bounding box center [107, 220] width 146 height 15
click at [232, 59] on span "Create" at bounding box center [228, 53] width 34 height 15
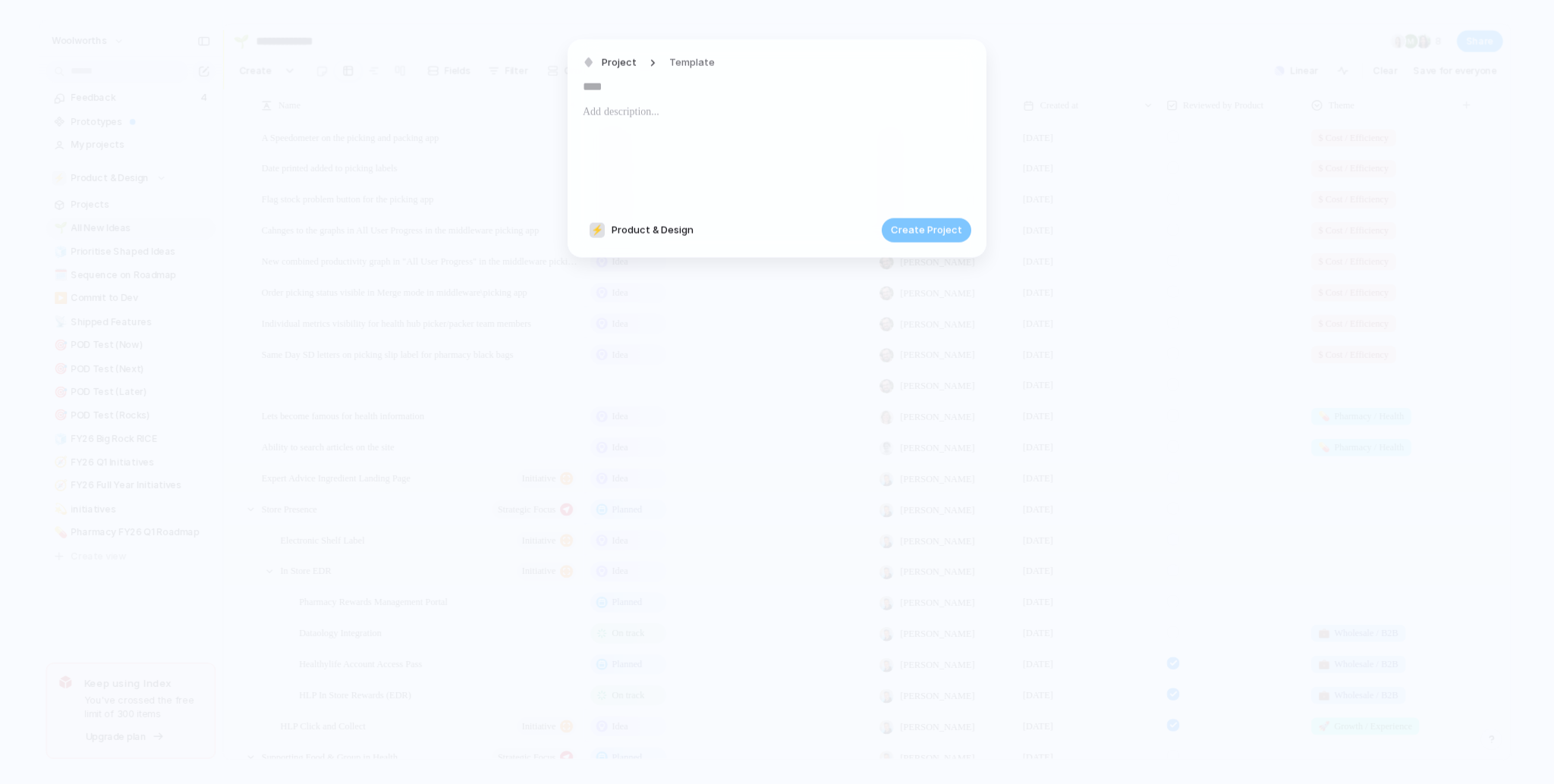
click at [642, 86] on input "text" at bounding box center [777, 87] width 388 height 24
click at [656, 114] on p at bounding box center [777, 112] width 388 height 18
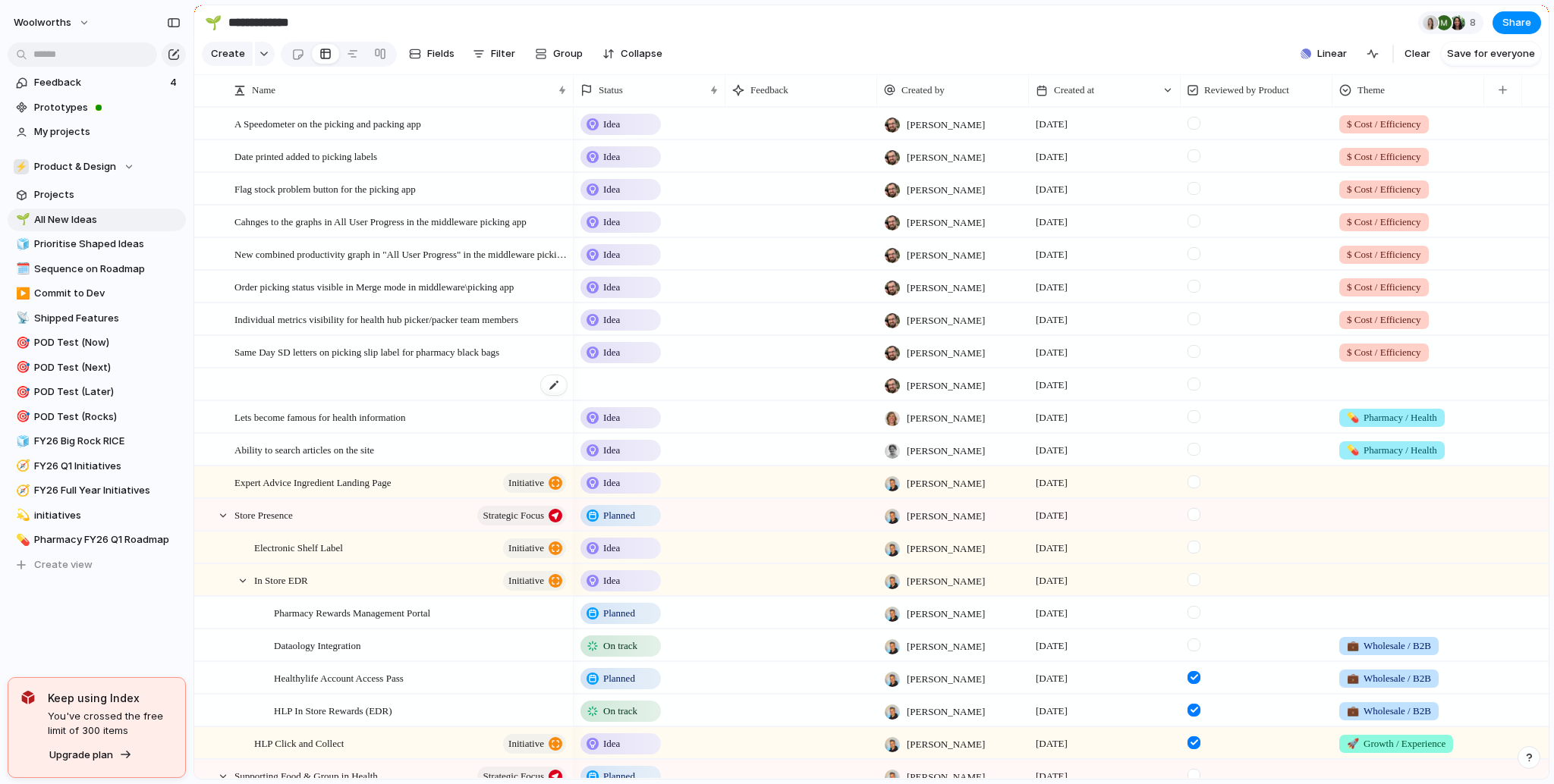
click at [410, 391] on div at bounding box center [401, 385] width 334 height 32
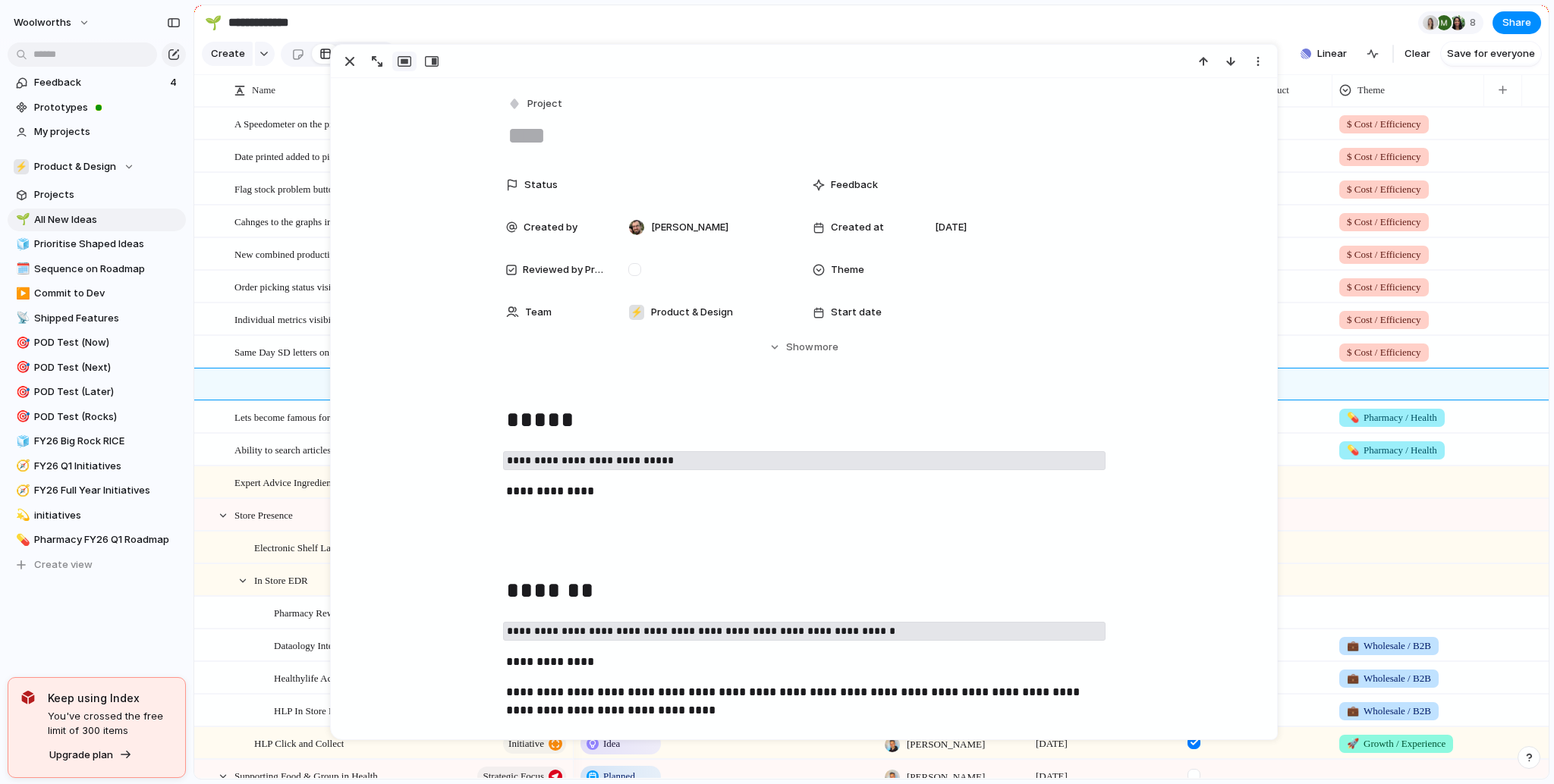
scroll to position [182, 0]
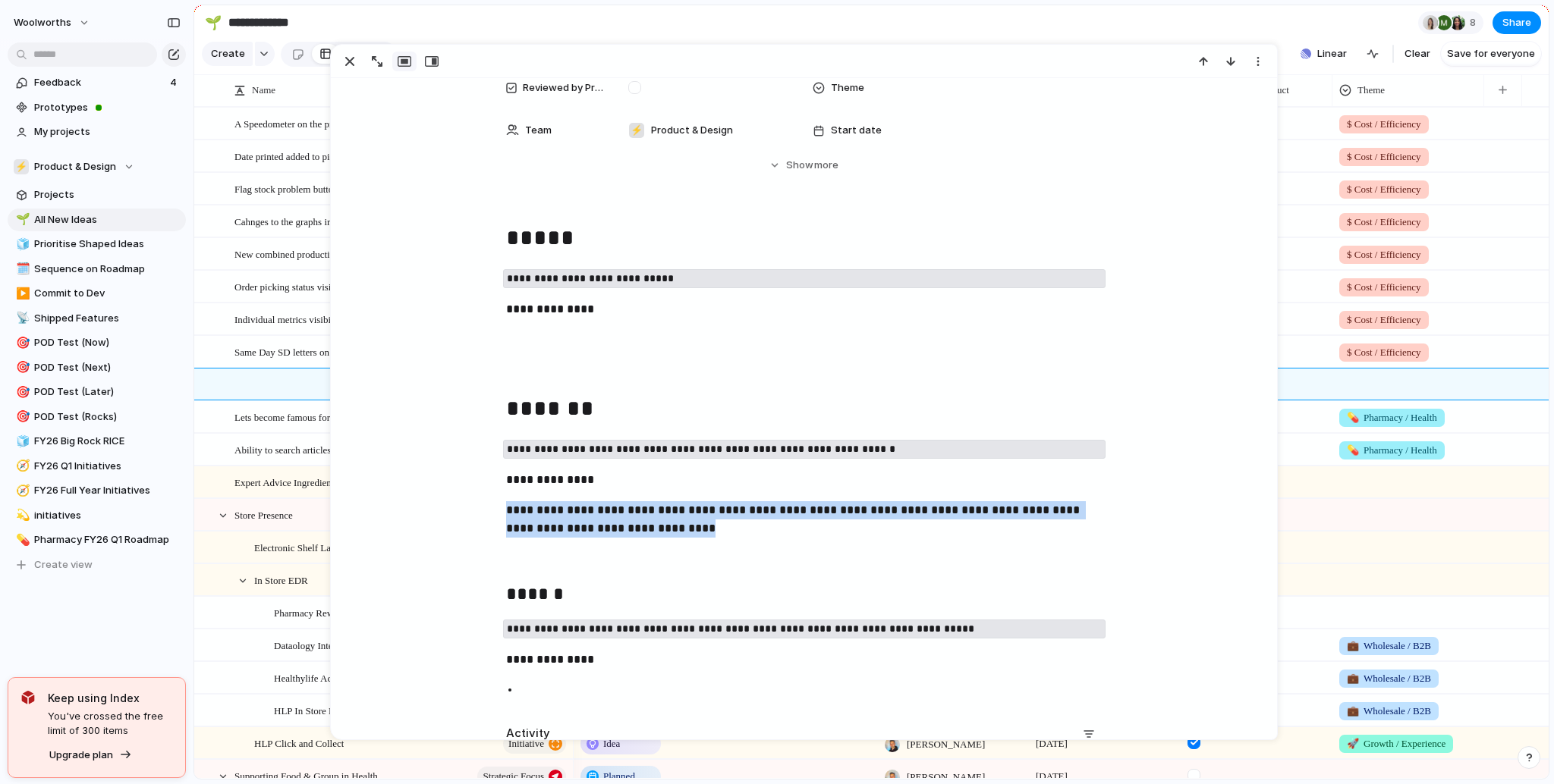
drag, startPoint x: 726, startPoint y: 528, endPoint x: 445, endPoint y: 506, distance: 281.9
click at [445, 506] on div "**********" at bounding box center [804, 462] width 910 height 483
copy p "**********"
click at [247, 368] on div "Same Day SD letters on picking slip label for pharmacy black bags" at bounding box center [401, 352] width 334 height 32
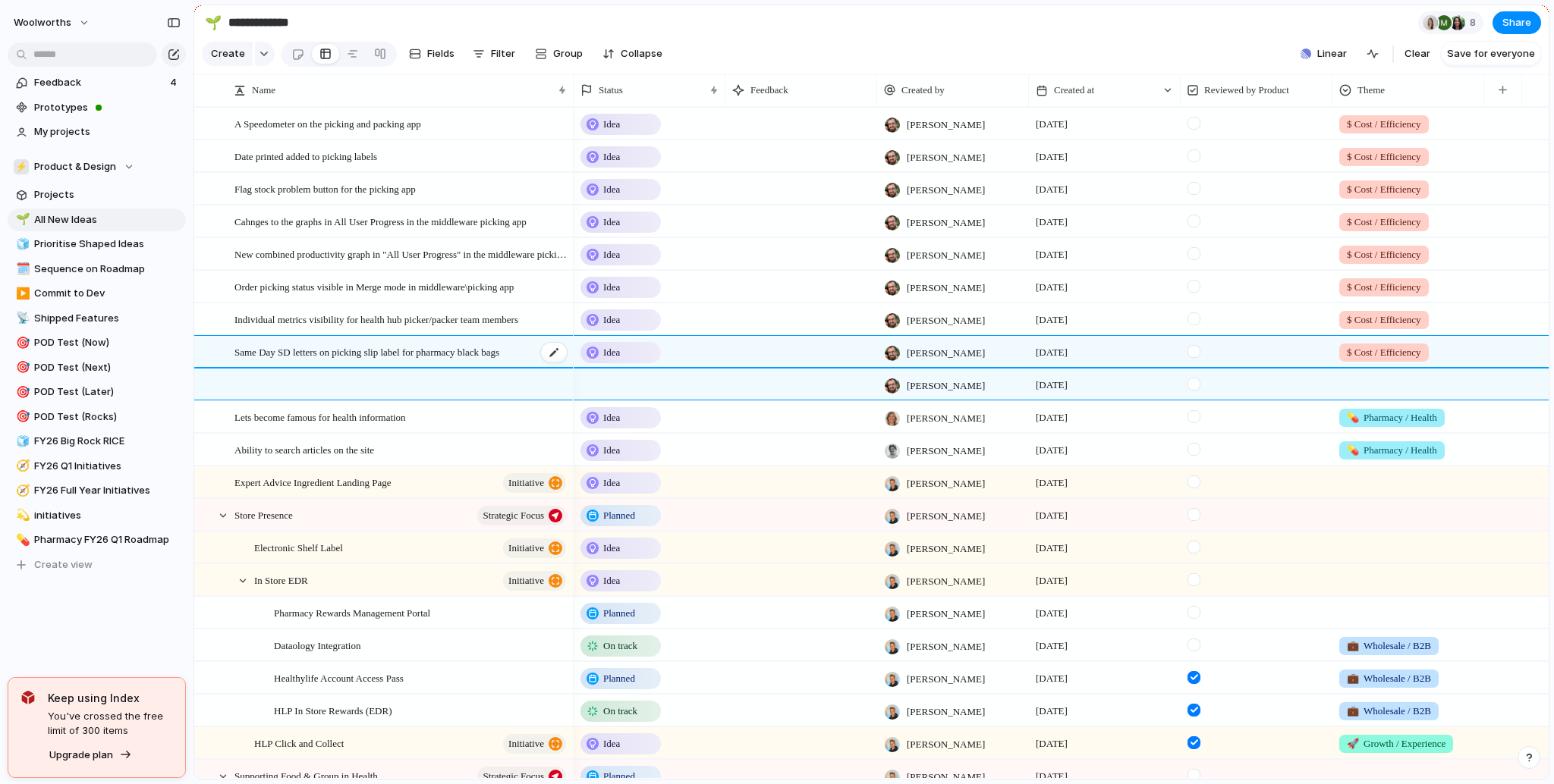
type textarea "**********"
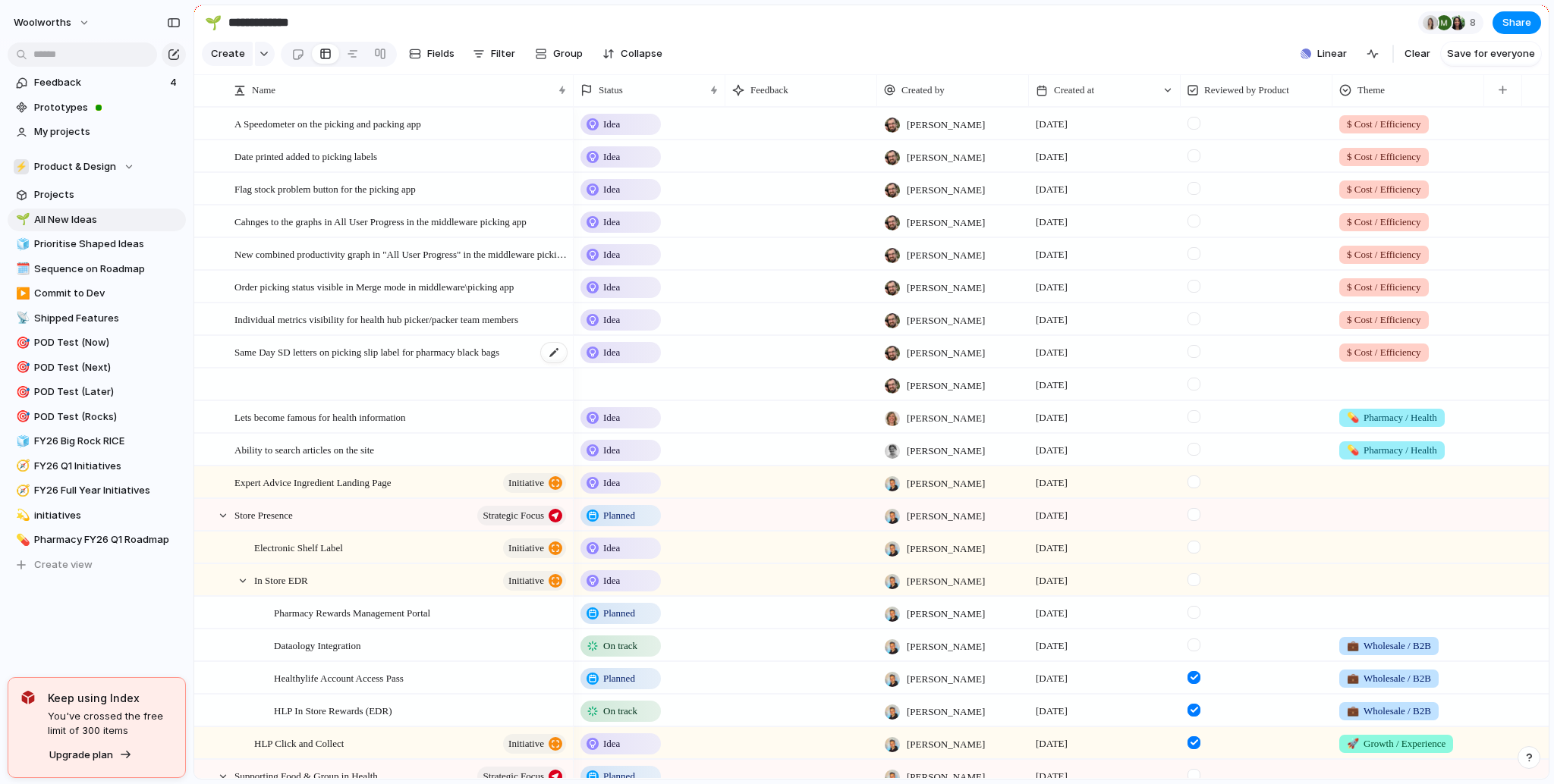
click at [290, 360] on span "Same Day SD letters on picking slip label for pharmacy black bags" at bounding box center [367, 351] width 265 height 17
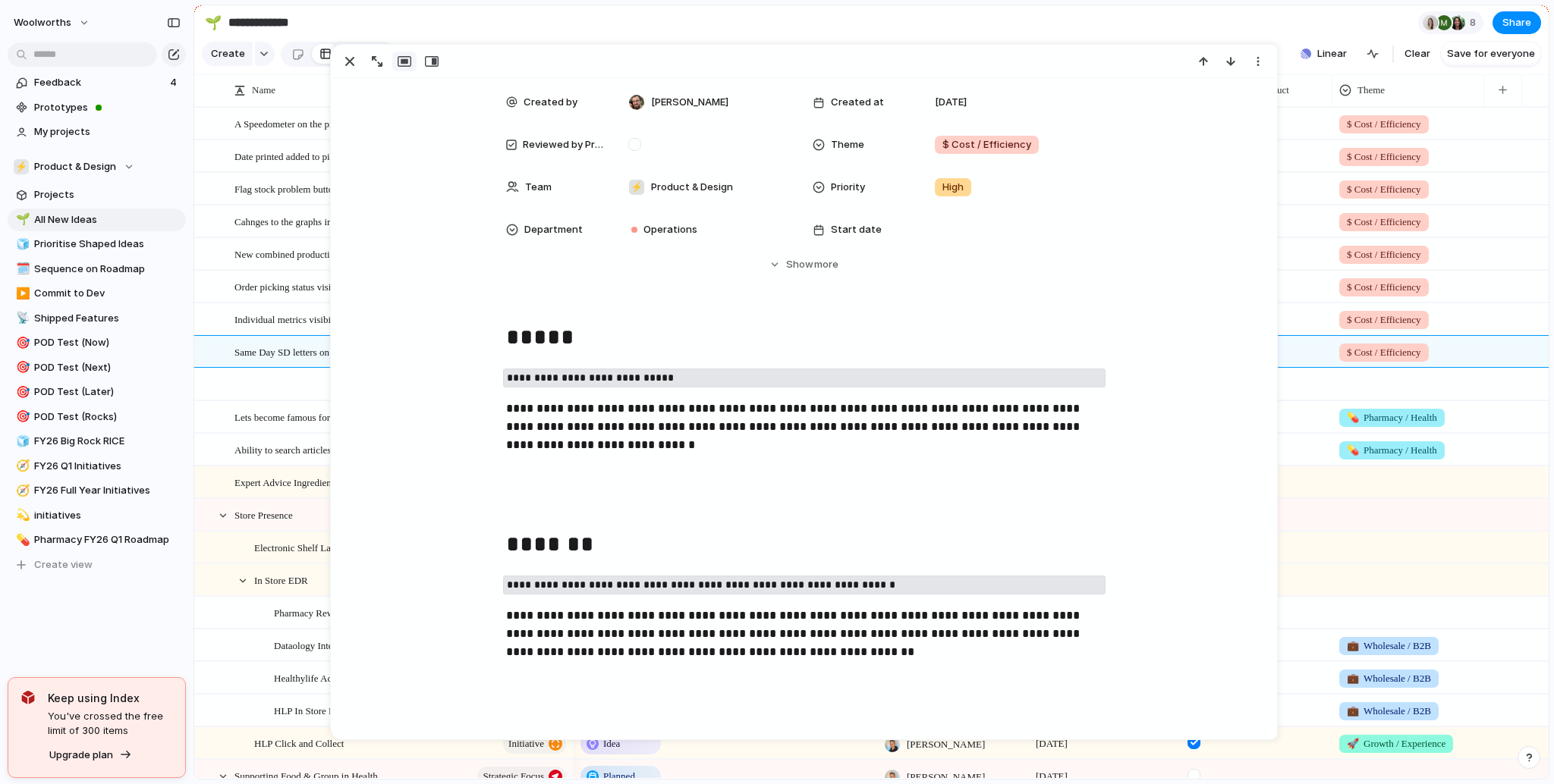
scroll to position [182, 0]
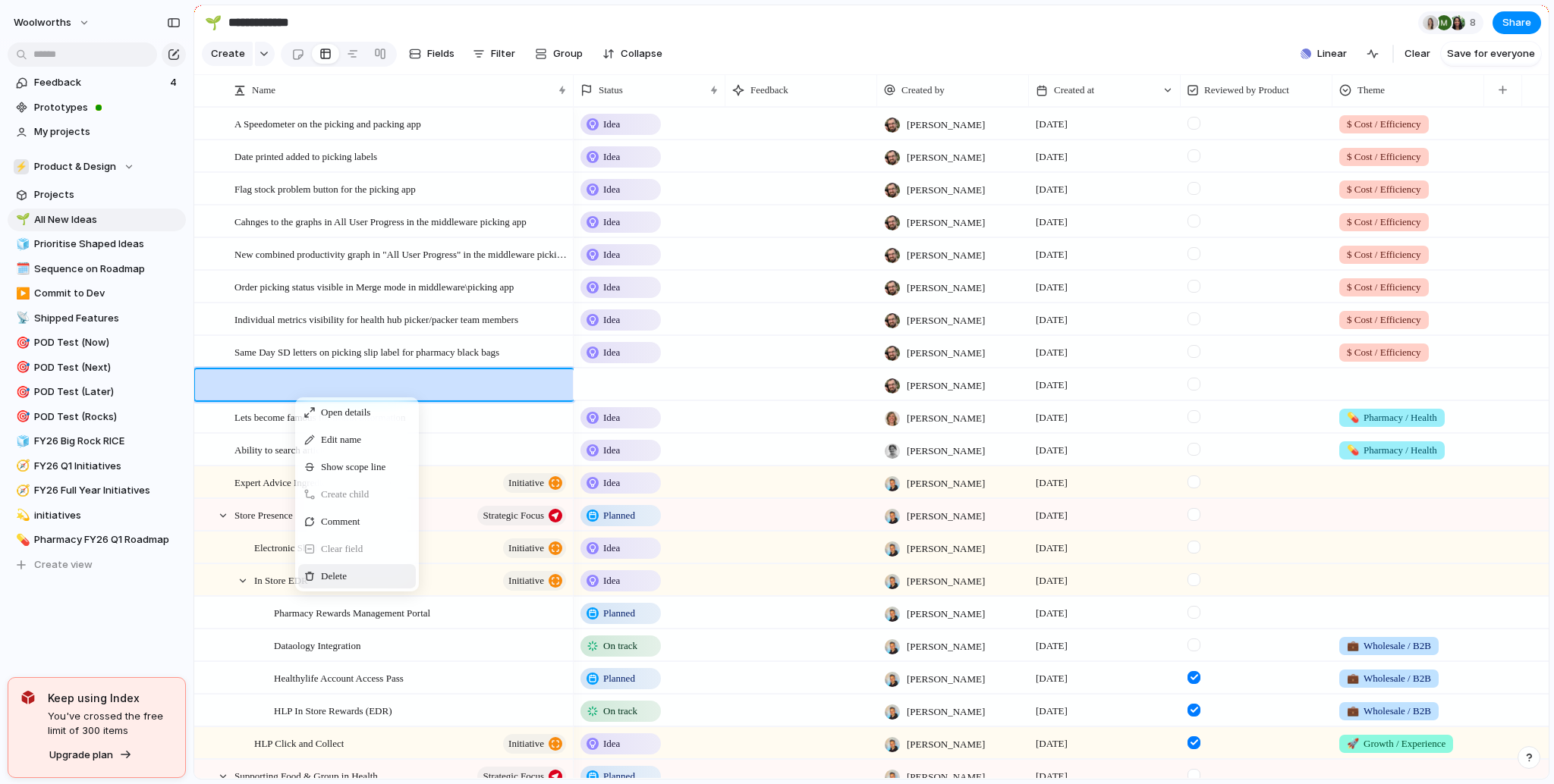
click at [328, 577] on div "Delete" at bounding box center [357, 576] width 117 height 24
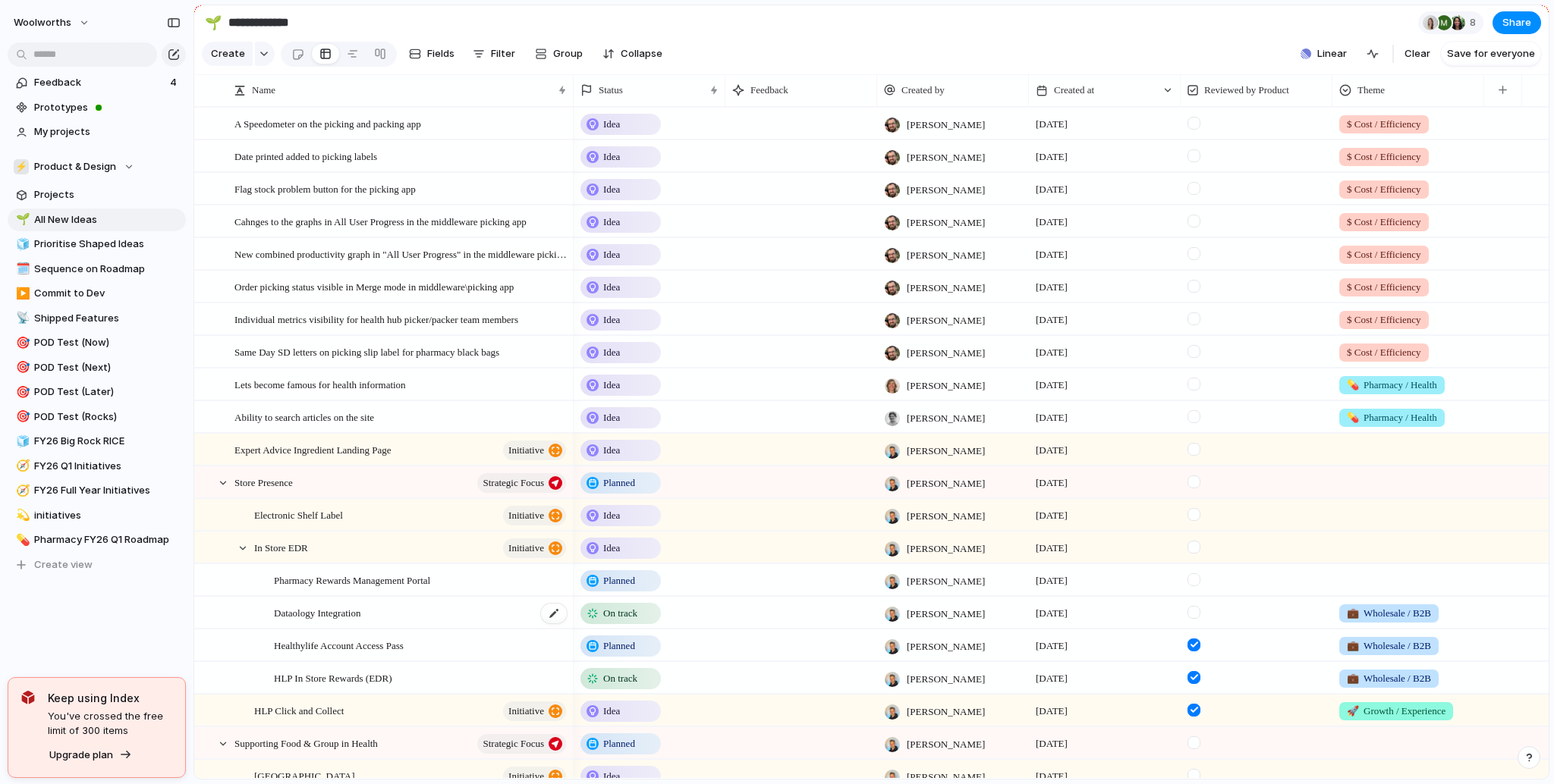
scroll to position [273, 0]
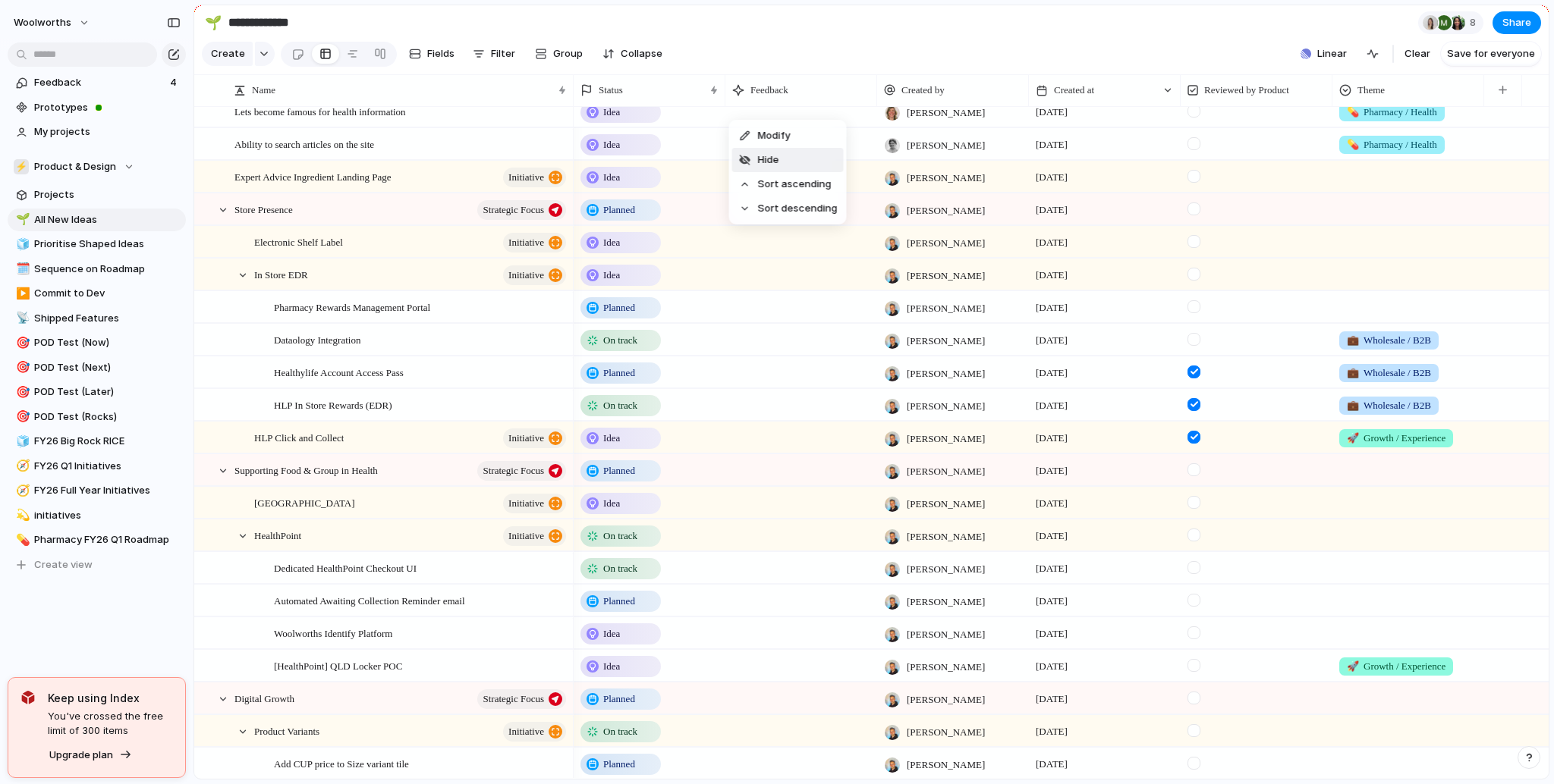
click at [792, 159] on li "Hide" at bounding box center [788, 160] width 112 height 24
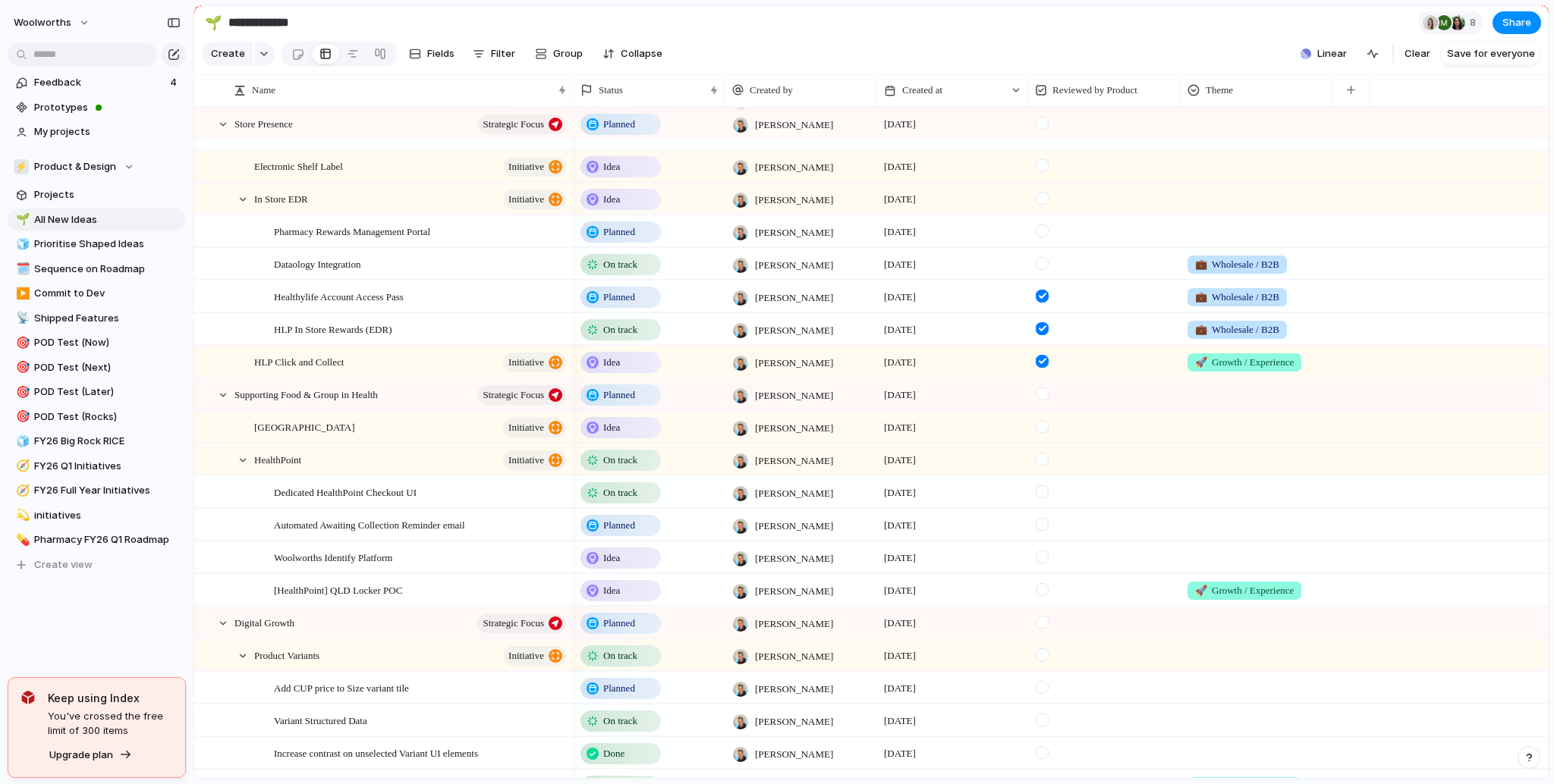
scroll to position [0, 0]
